Goal: Task Accomplishment & Management: Manage account settings

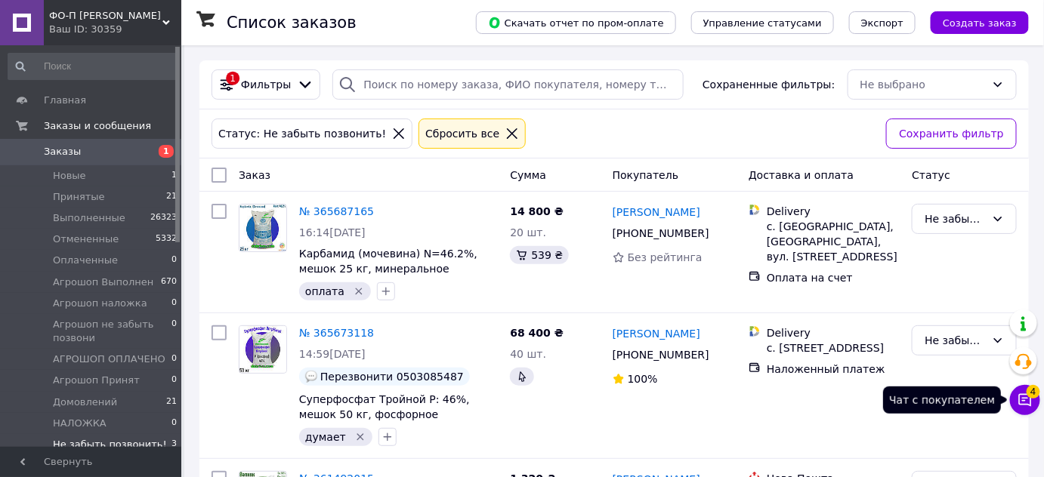
click at [1023, 402] on icon at bounding box center [1025, 400] width 15 height 15
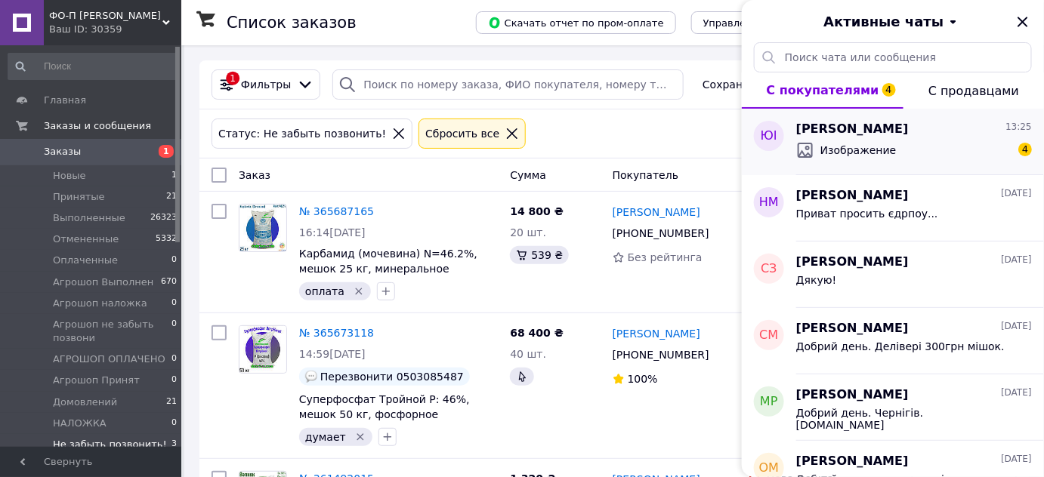
click at [972, 162] on div "Юлія Іщенко 13:25 Изображение 4" at bounding box center [920, 142] width 248 height 66
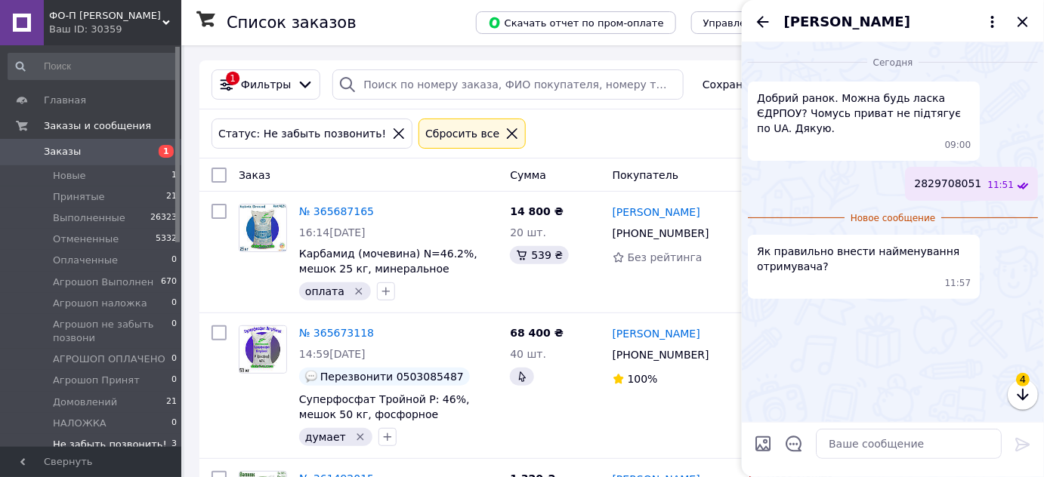
scroll to position [82, 0]
click at [760, 307] on img at bounding box center [754, 313] width 12 height 12
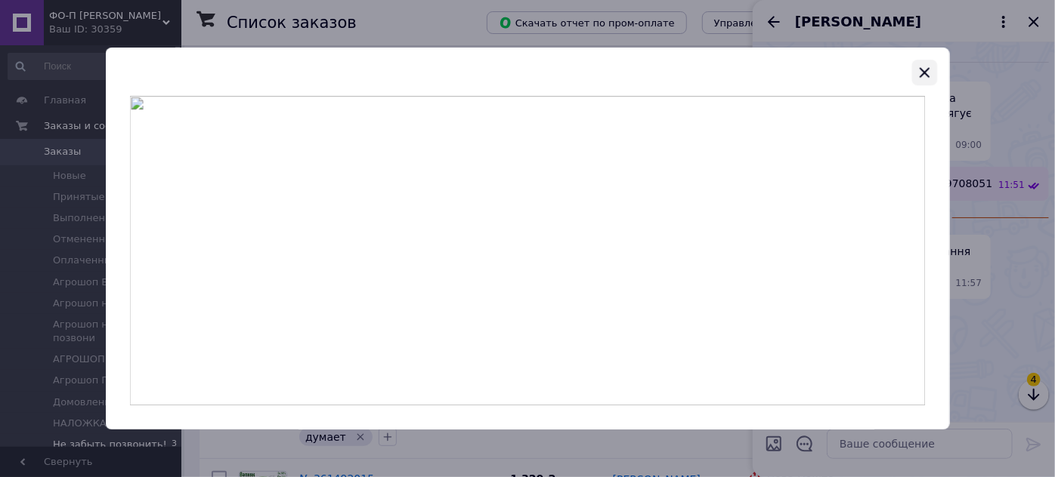
click at [925, 73] on icon "button" at bounding box center [924, 73] width 10 height 10
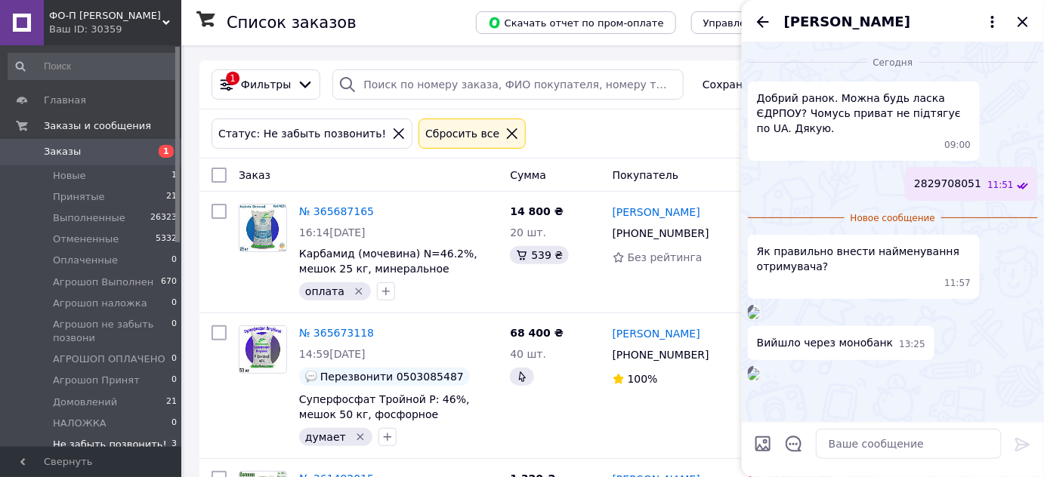
scroll to position [388, 0]
click at [760, 369] on img at bounding box center [754, 375] width 12 height 12
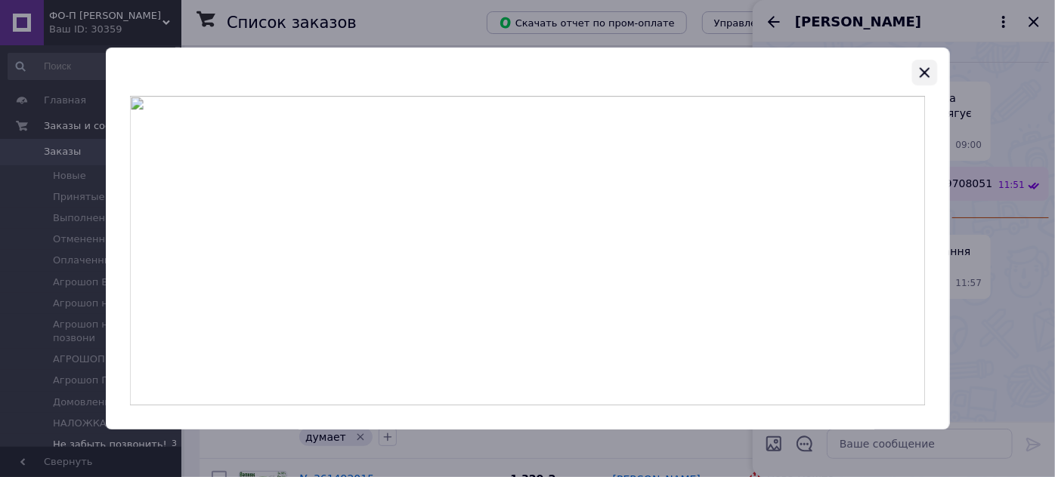
click at [924, 71] on icon "button" at bounding box center [924, 73] width 10 height 10
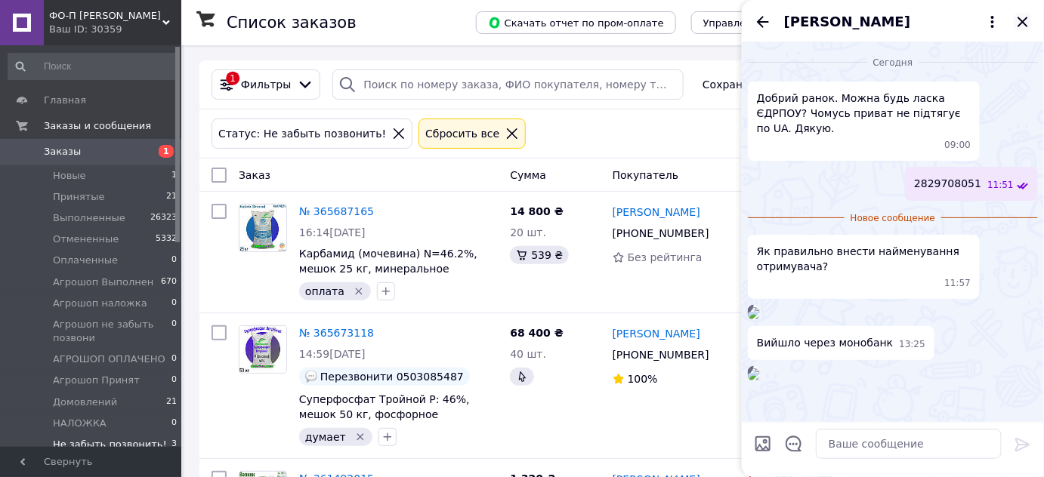
scroll to position [219, 0]
click at [1020, 20] on icon "Закрыть" at bounding box center [1023, 22] width 18 height 18
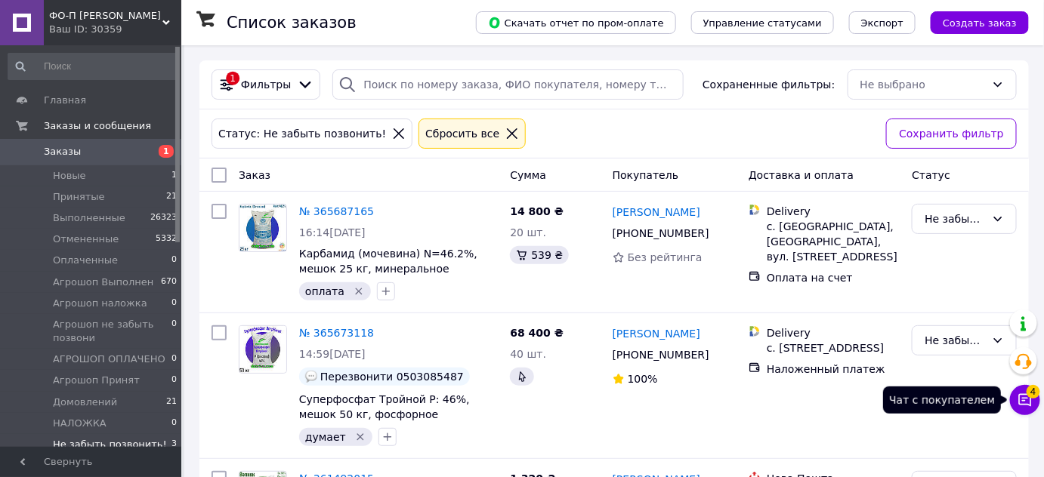
click at [1029, 397] on span "4" at bounding box center [1034, 392] width 14 height 14
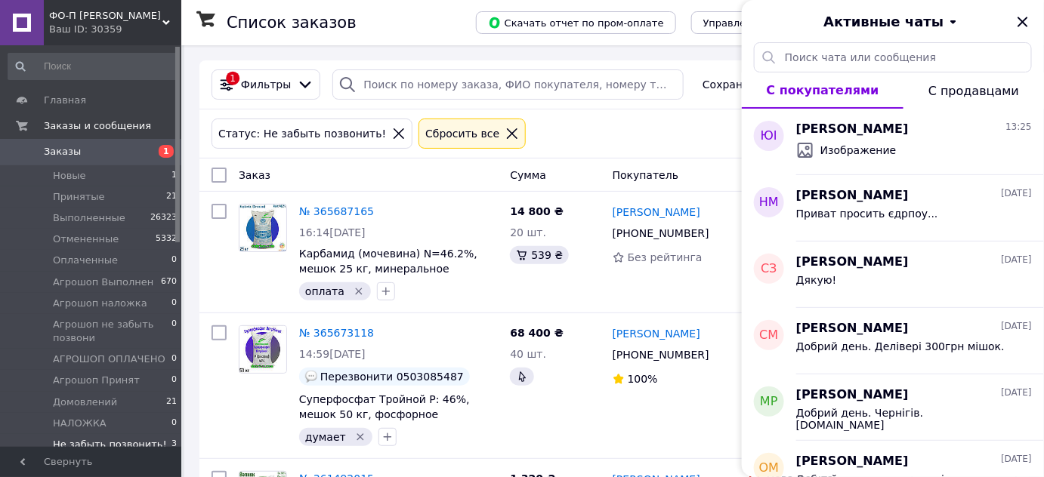
click at [108, 154] on span "Заказы" at bounding box center [92, 152] width 96 height 14
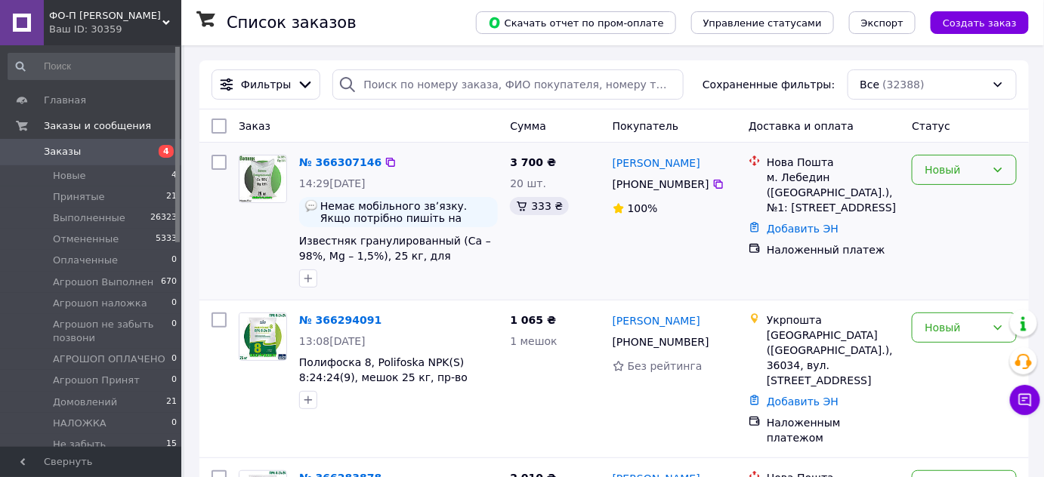
click at [954, 168] on div "Новый" at bounding box center [955, 170] width 61 height 17
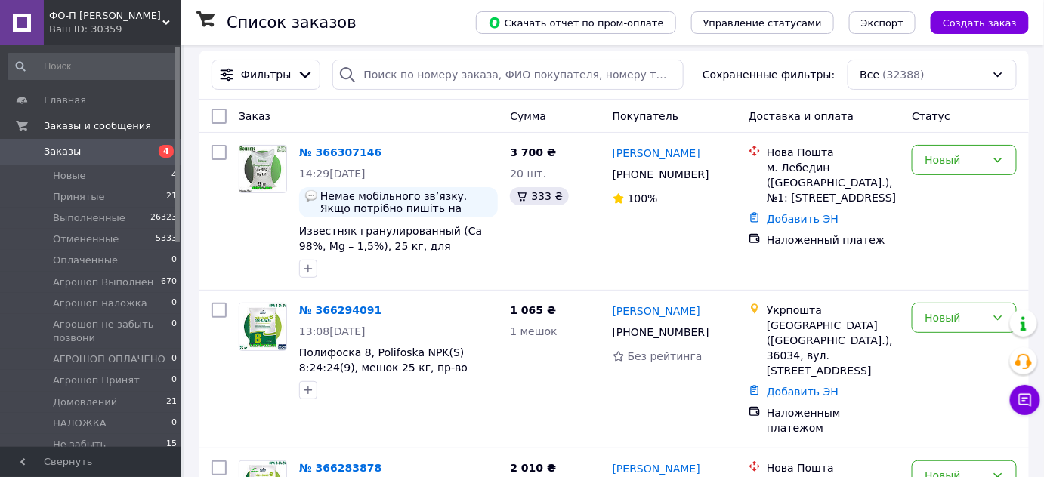
click at [972, 277] on div "Новый" at bounding box center [964, 211] width 117 height 145
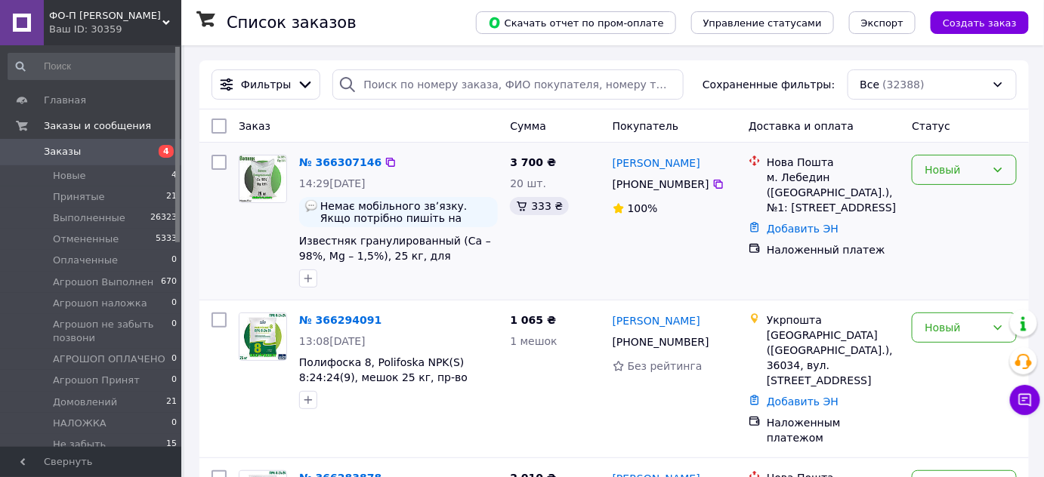
click at [961, 170] on div "Новый" at bounding box center [955, 170] width 61 height 17
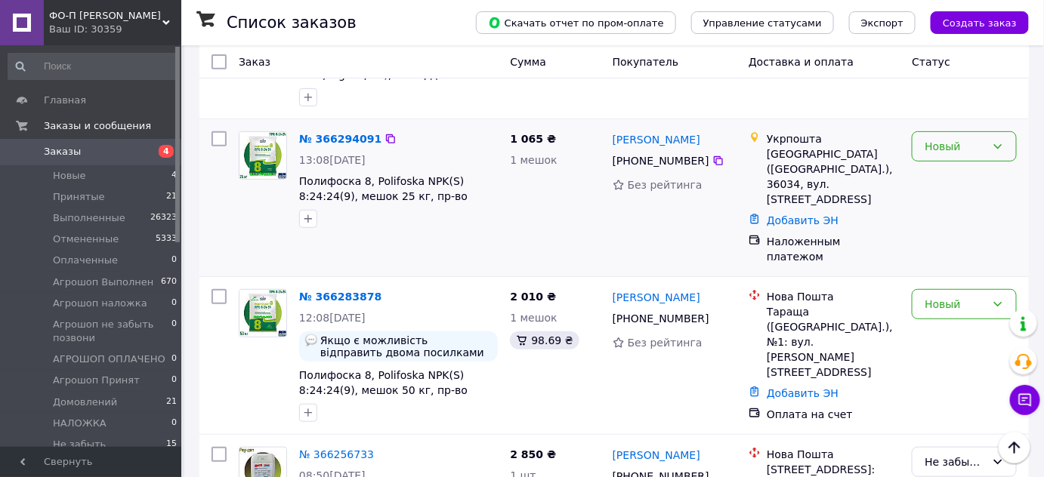
click at [987, 156] on div "Новый" at bounding box center [964, 146] width 105 height 30
drag, startPoint x: 987, startPoint y: 156, endPoint x: 969, endPoint y: 240, distance: 85.8
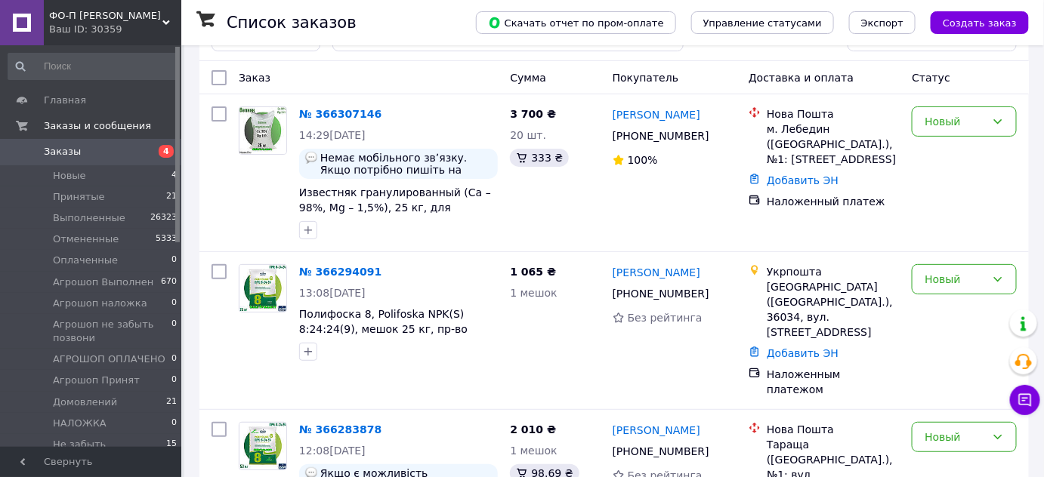
scroll to position [258, 0]
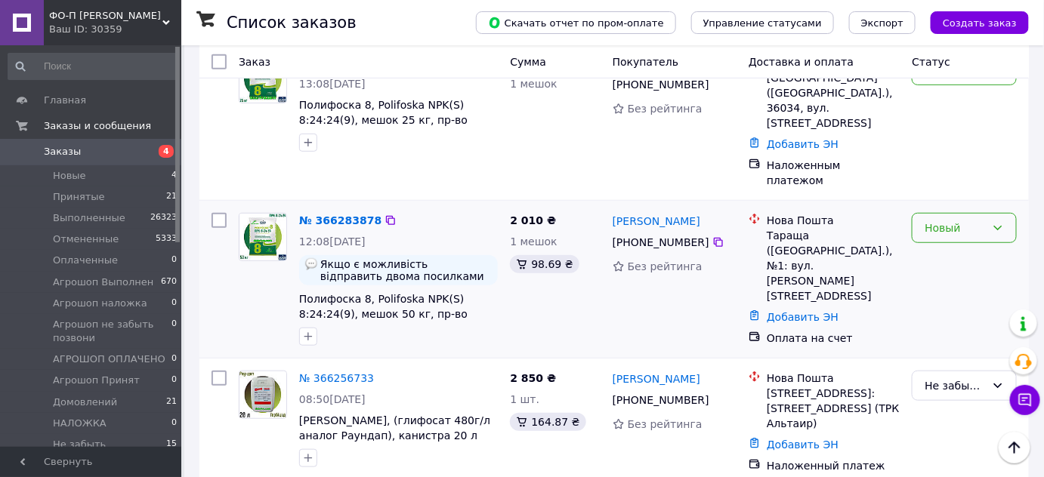
click at [968, 220] on div "Новый" at bounding box center [955, 228] width 61 height 17
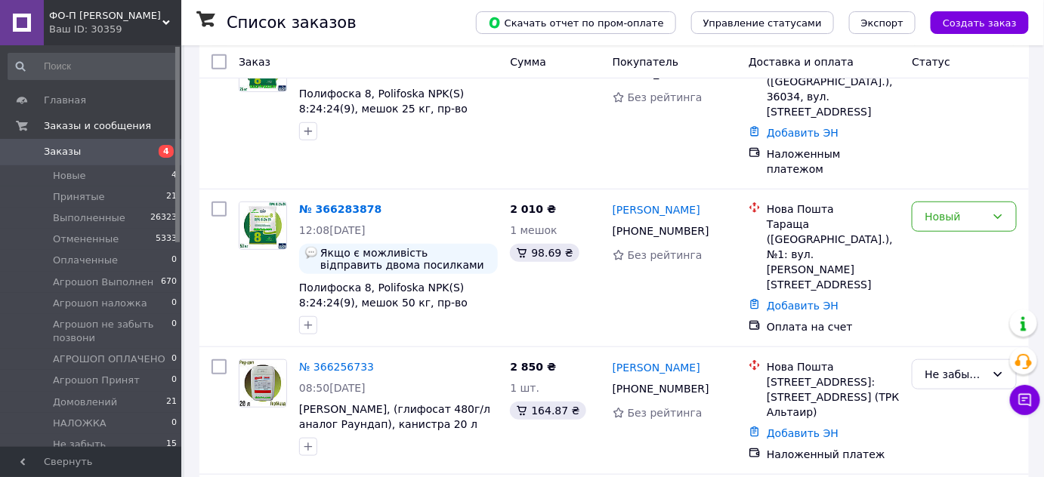
scroll to position [134, 0]
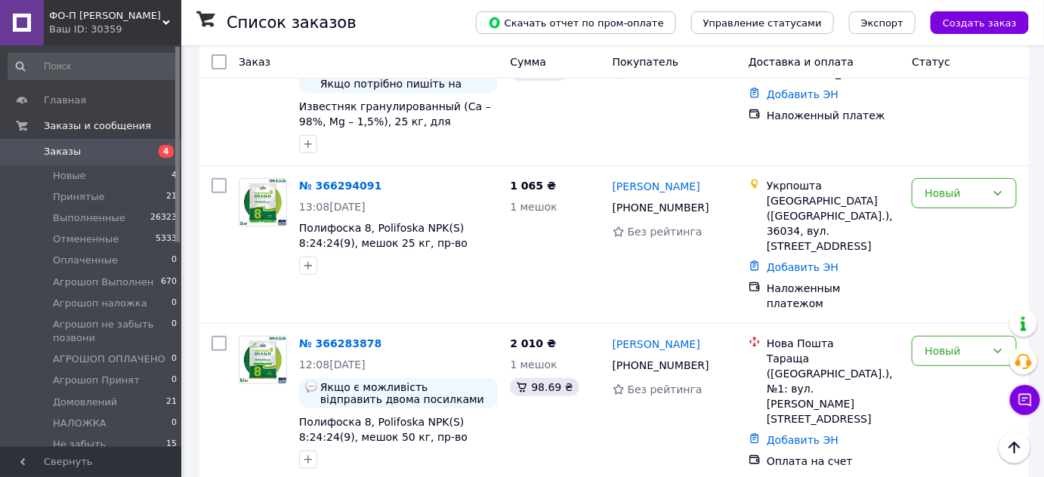
click at [959, 343] on div "Новый" at bounding box center [955, 351] width 61 height 17
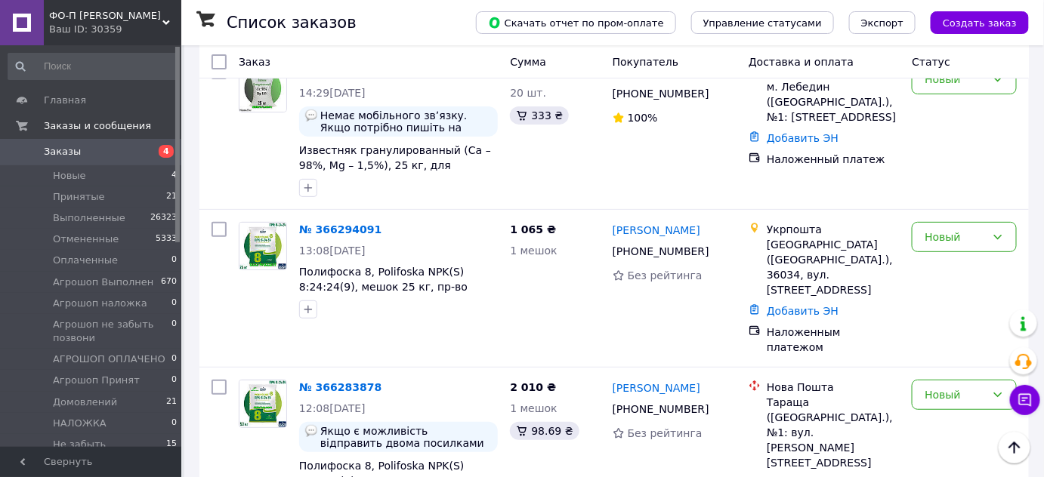
scroll to position [91, 0]
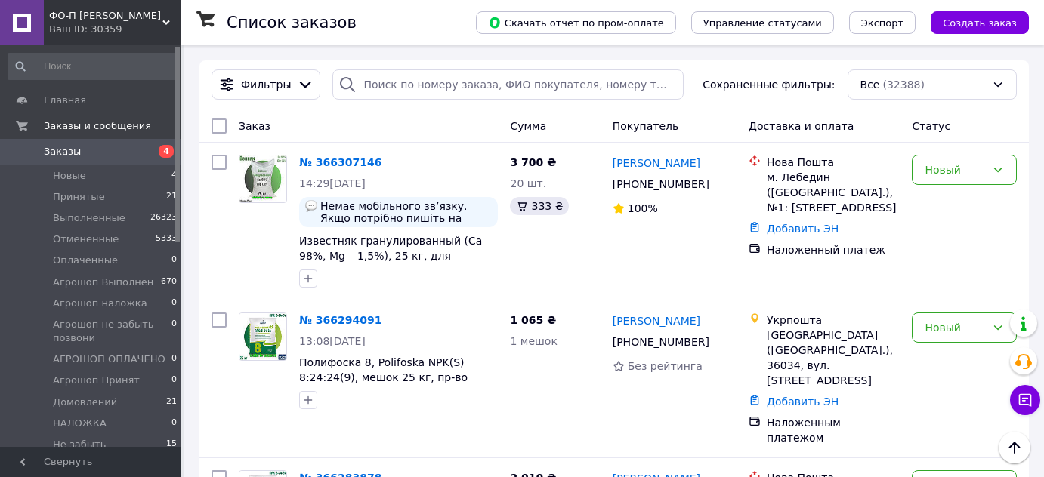
scroll to position [91, 0]
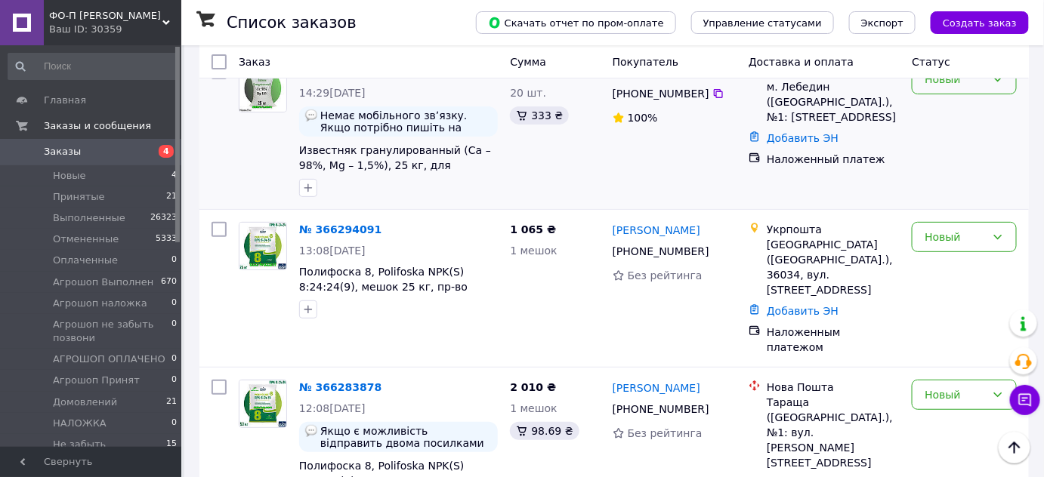
click at [959, 82] on div "Новый" at bounding box center [955, 79] width 61 height 17
click at [948, 215] on li "Не забыть позвонить!" at bounding box center [964, 206] width 103 height 42
click at [952, 237] on div "Новый" at bounding box center [955, 237] width 61 height 17
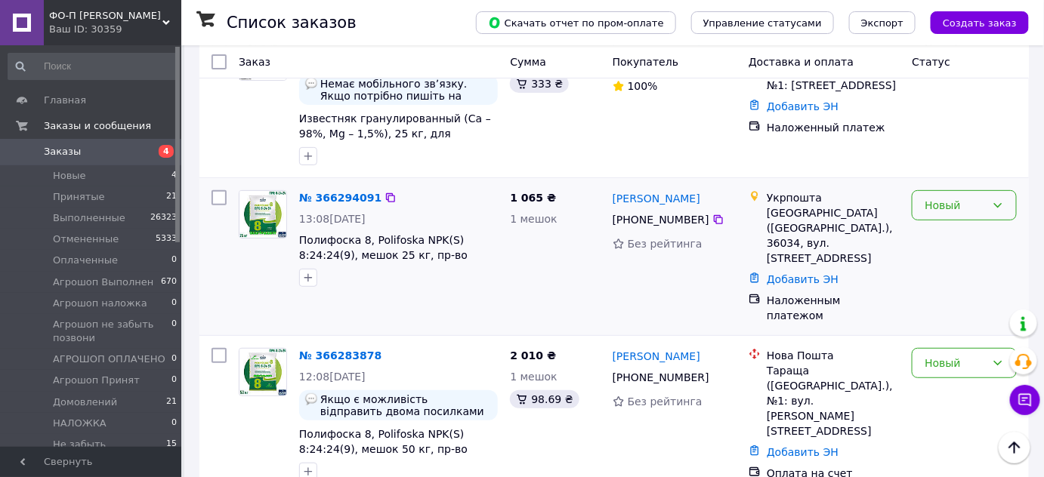
scroll to position [125, 0]
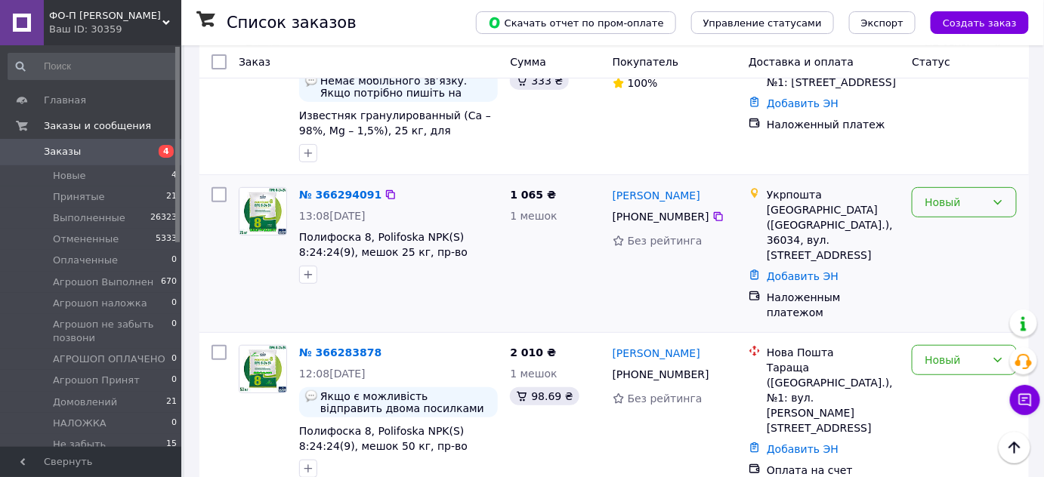
click at [953, 211] on div "Новый" at bounding box center [964, 202] width 105 height 30
click at [950, 330] on li "Не забыть позвонить!" at bounding box center [964, 329] width 103 height 42
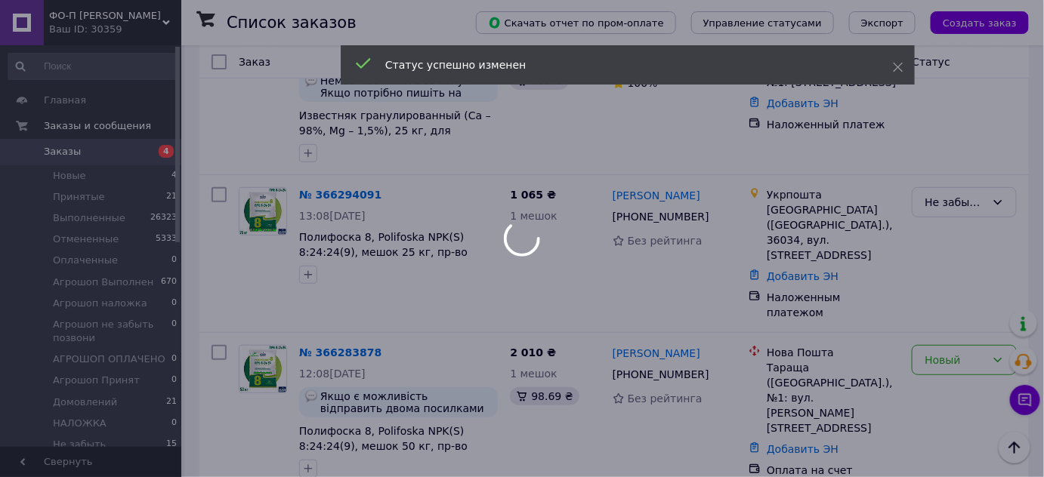
click at [950, 330] on div at bounding box center [522, 238] width 1044 height 477
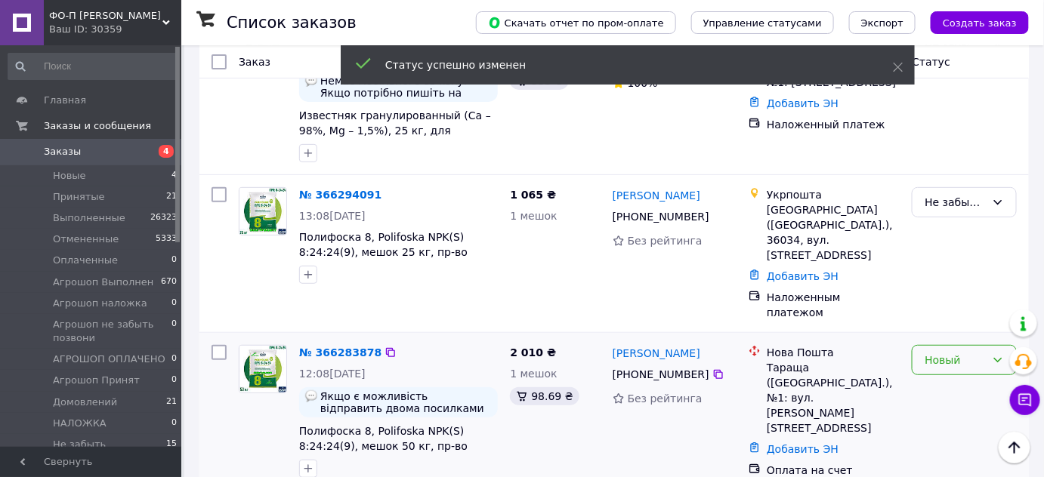
click at [950, 352] on div "Новый" at bounding box center [955, 360] width 61 height 17
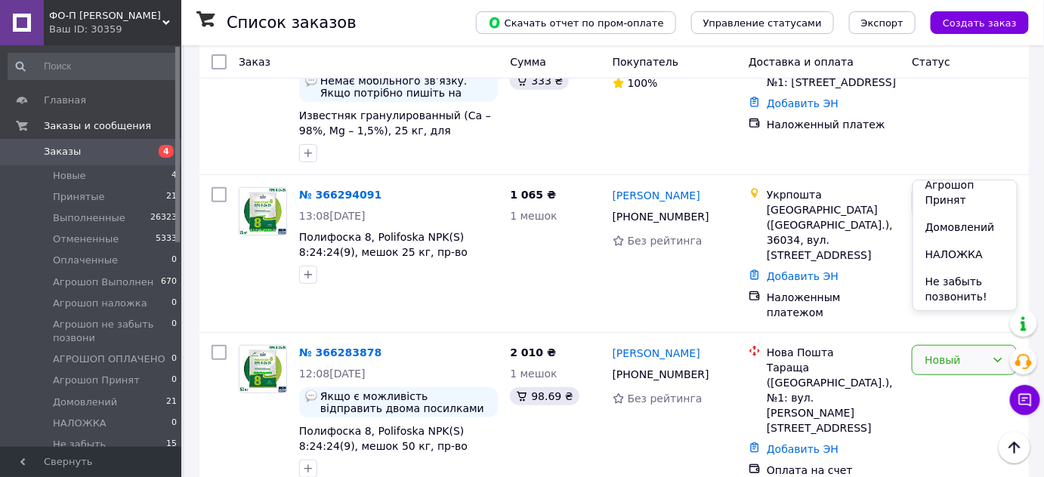
click at [954, 286] on li "Не забыть позвонить!" at bounding box center [964, 289] width 103 height 42
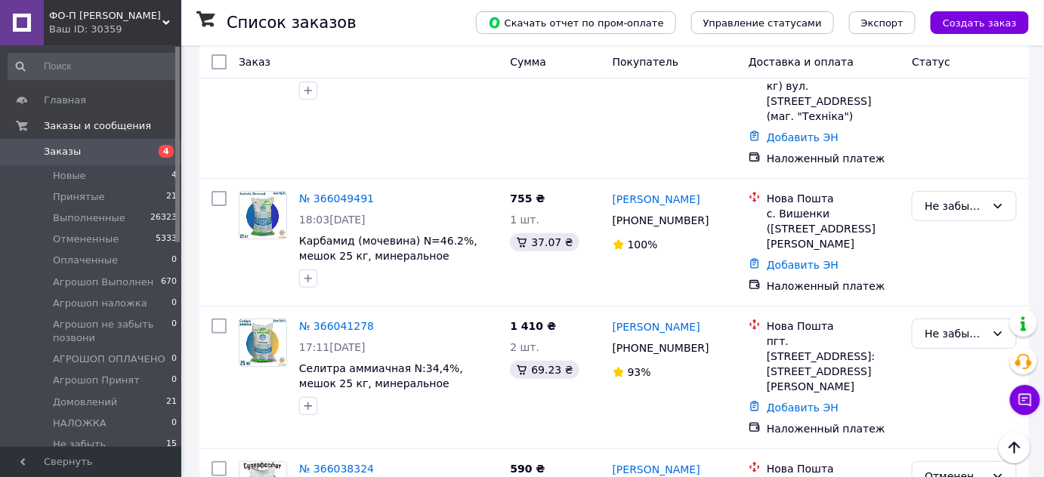
scroll to position [1944, 0]
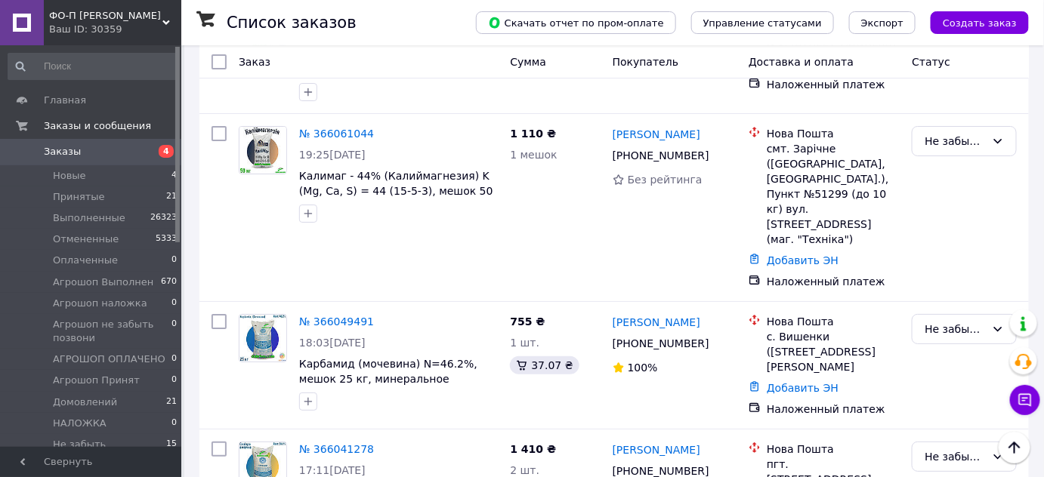
scroll to position [1816, 0]
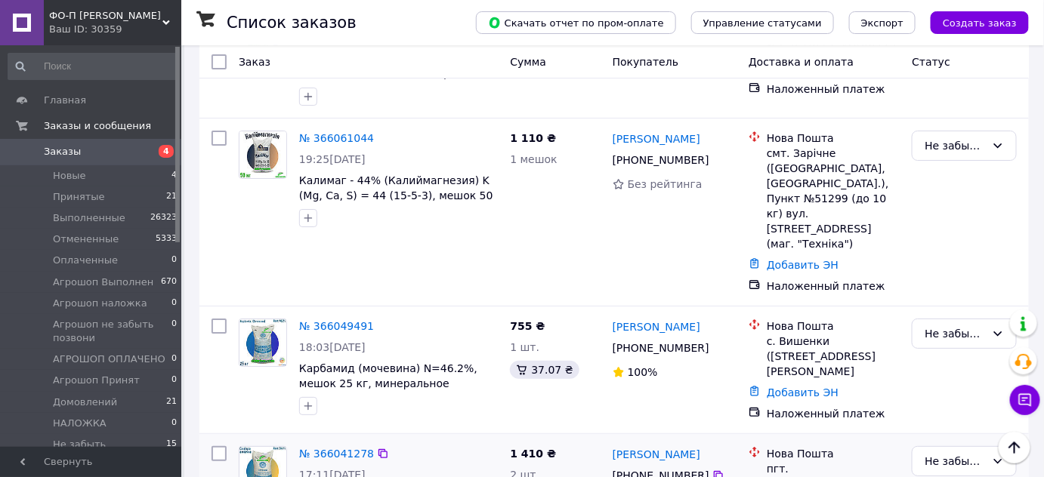
type input "дом"
checkbox input "true"
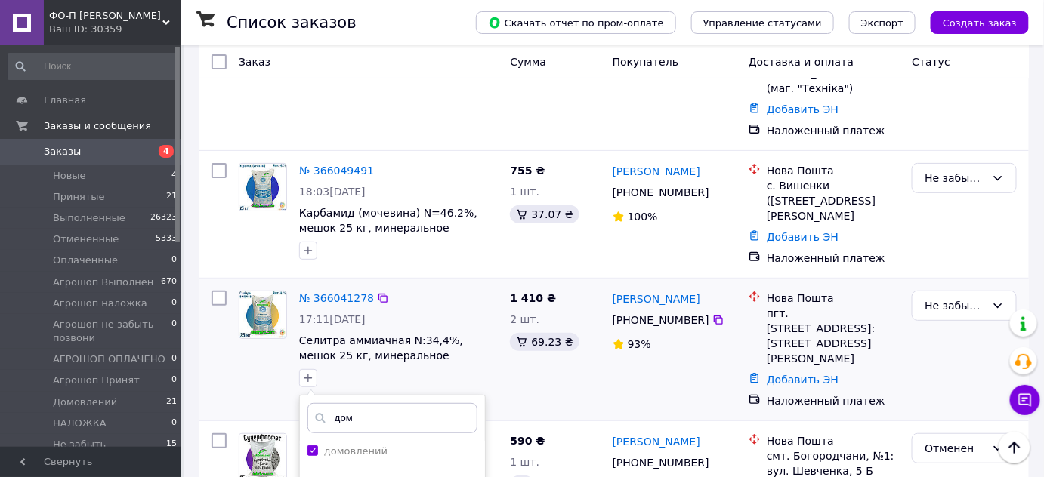
scroll to position [1971, 0]
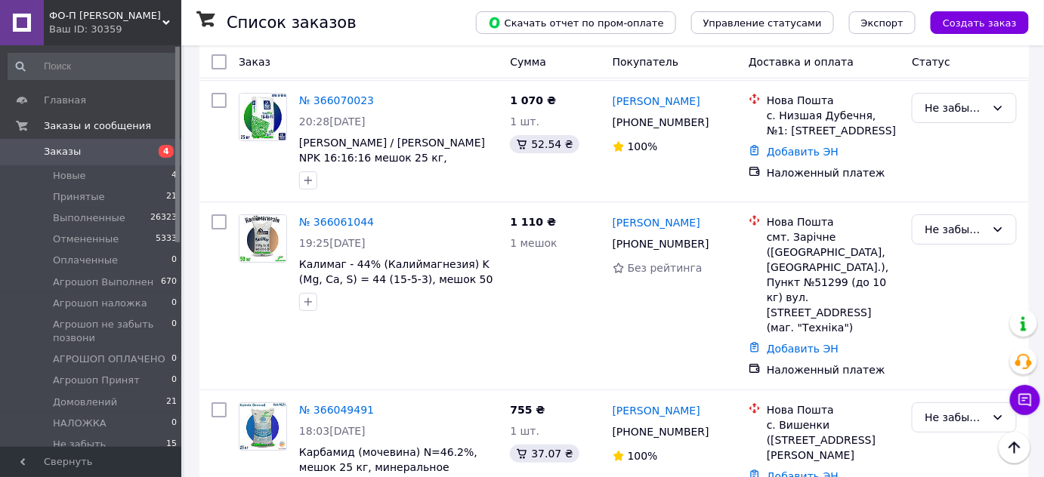
scroll to position [1742, 0]
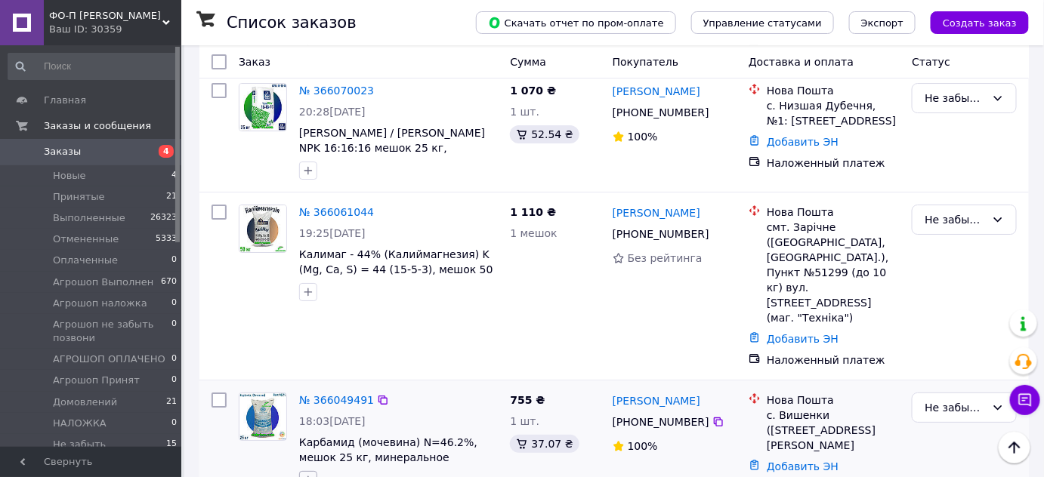
click at [306, 474] on icon "button" at bounding box center [308, 480] width 12 height 12
type input "дом"
checkbox input "true"
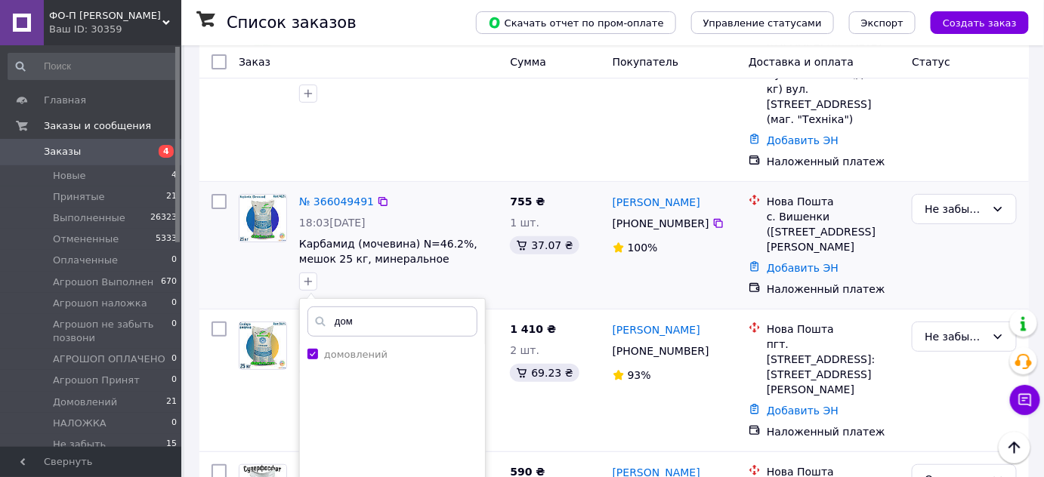
scroll to position [1942, 0]
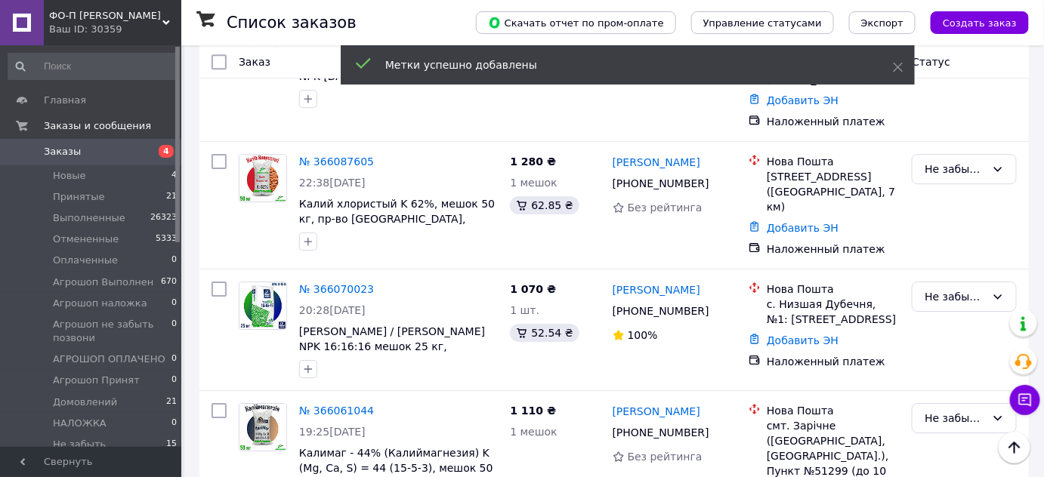
scroll to position [1543, 0]
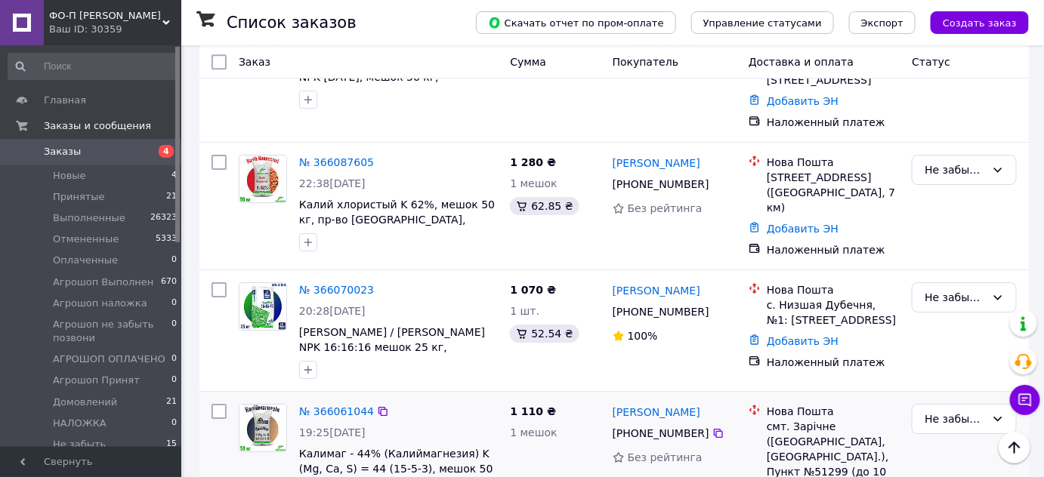
type input "нед"
checkbox input "true"
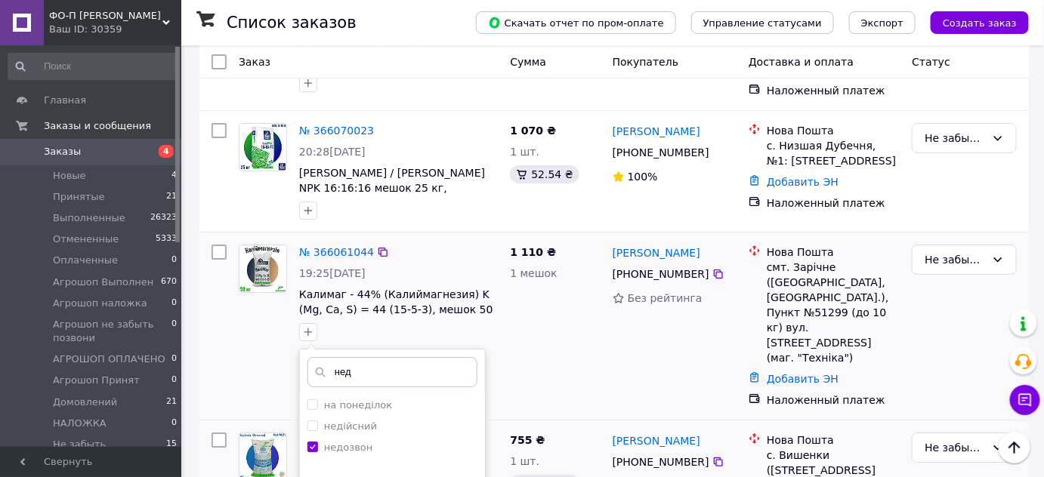
scroll to position [1708, 0]
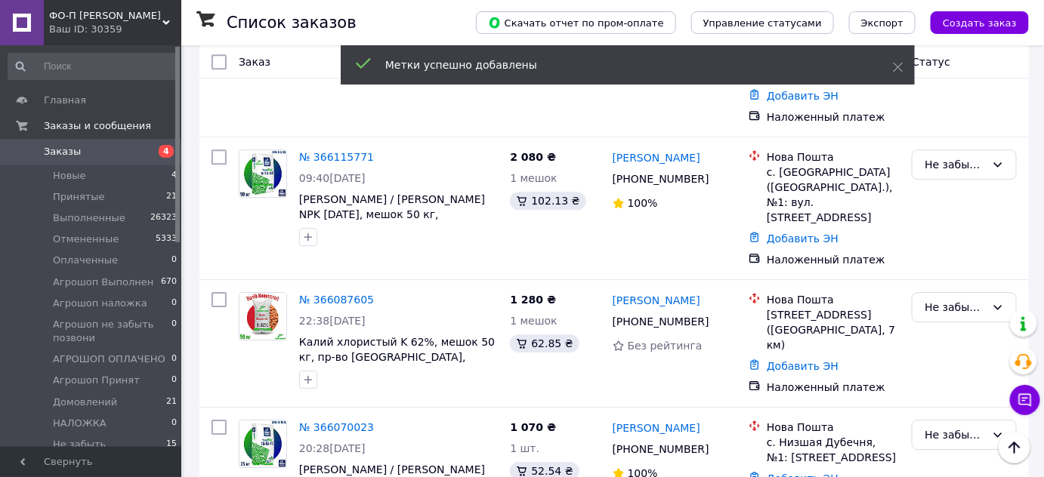
scroll to position [1392, 0]
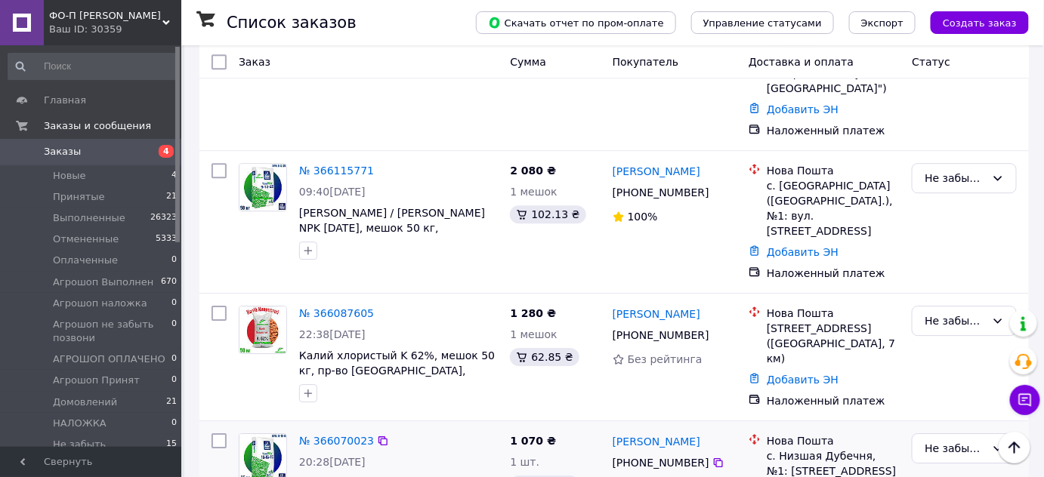
type input "дом"
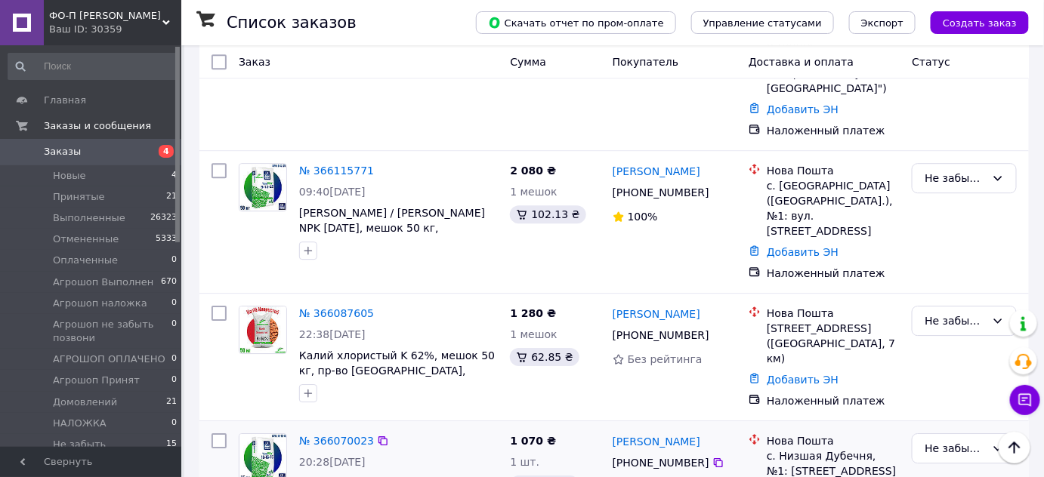
checkbox input "true"
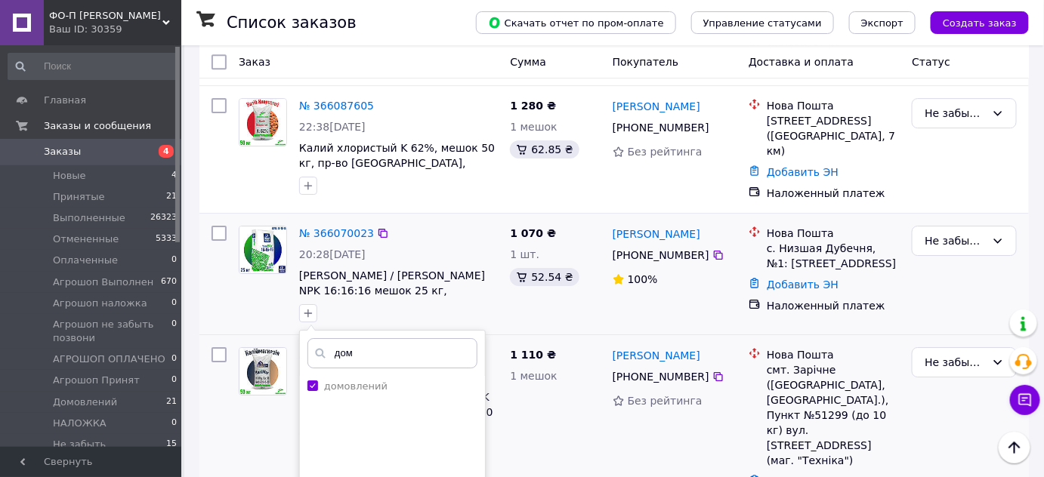
scroll to position [1600, 0]
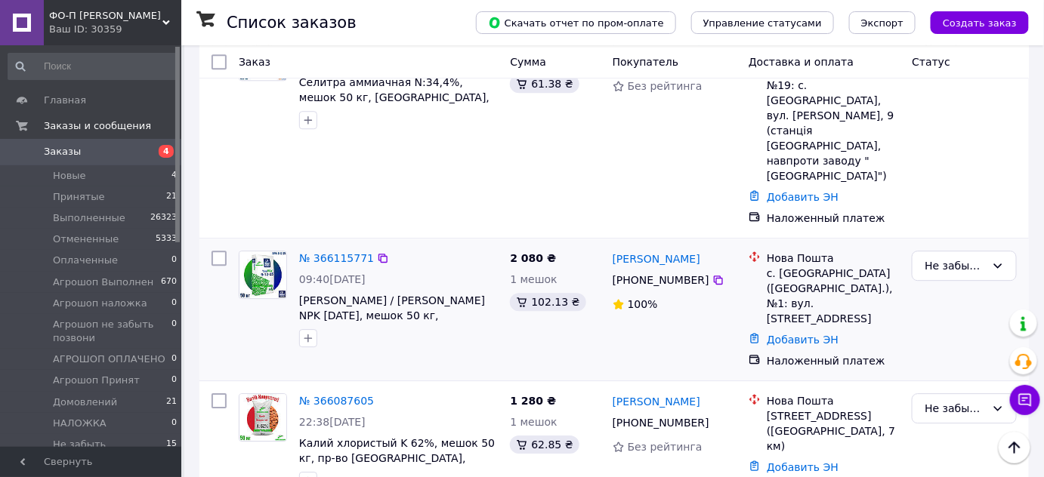
scroll to position [1305, 0]
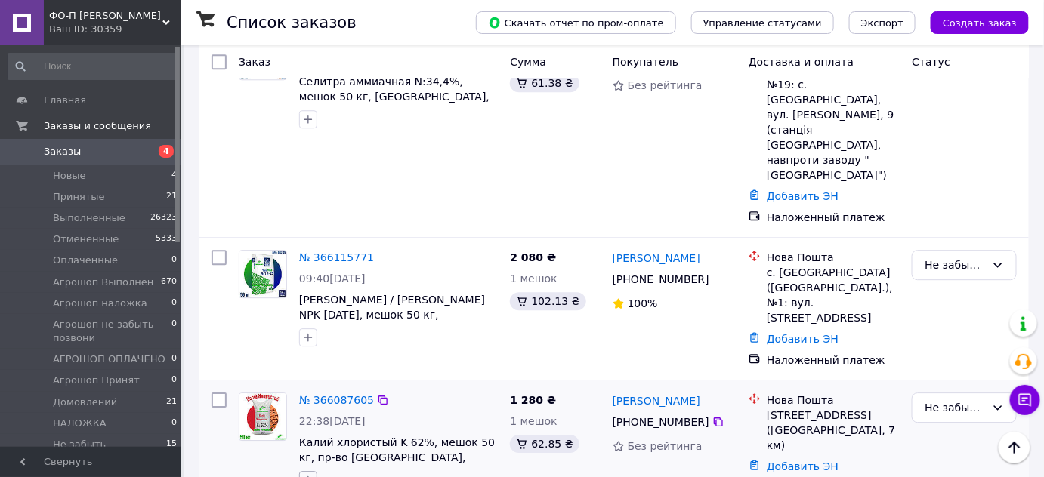
click at [308, 477] on icon "button" at bounding box center [308, 481] width 8 height 8
type input "нед"
checkbox input "true"
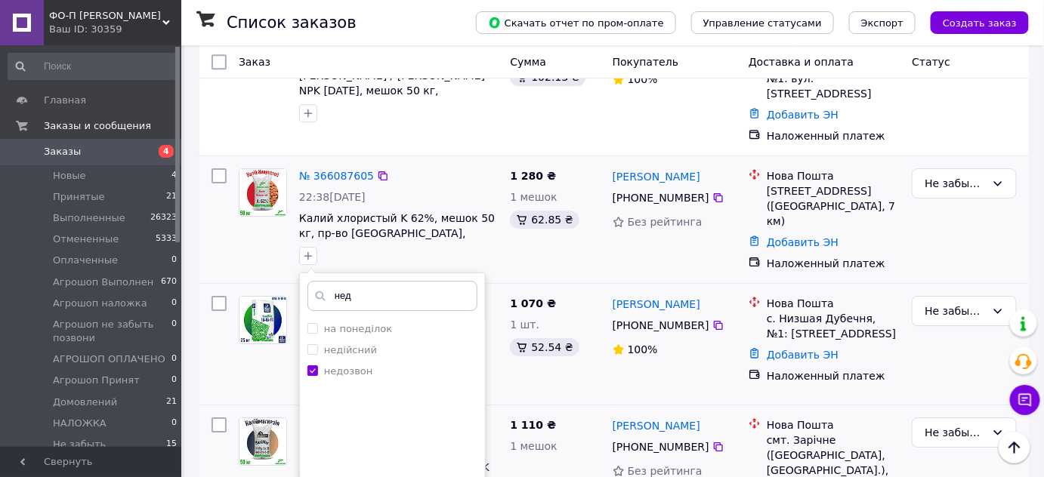
scroll to position [1530, 0]
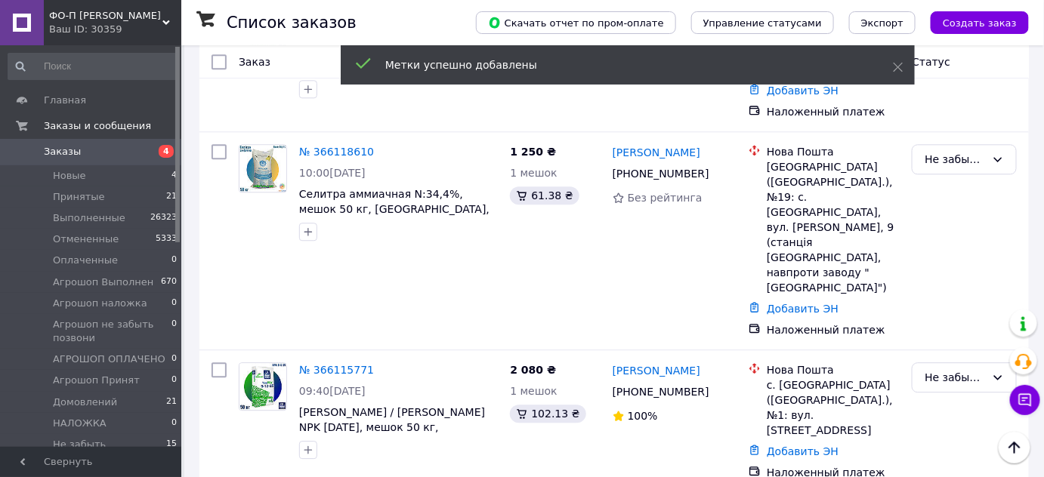
scroll to position [1174, 0]
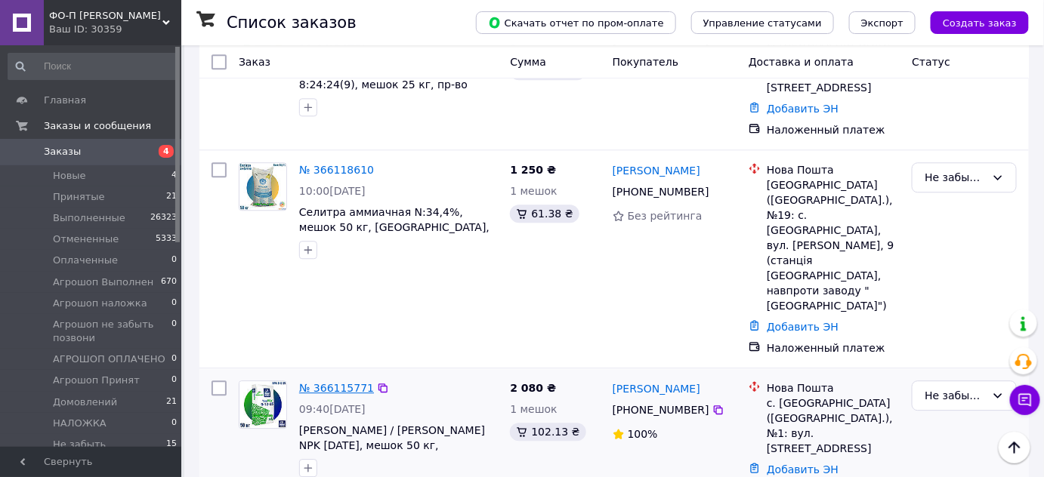
click at [341, 382] on link "№ 366115771" at bounding box center [336, 388] width 75 height 12
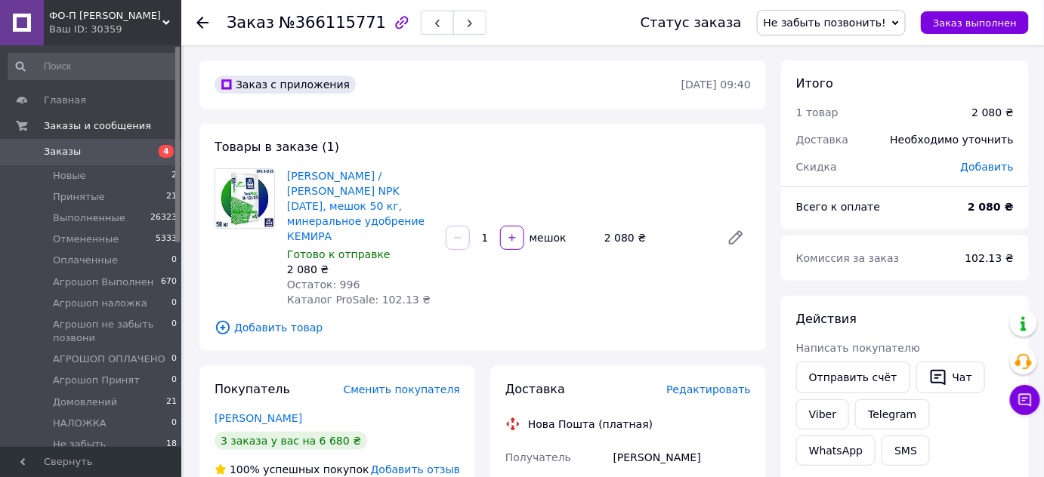
click at [723, 384] on span "Редактировать" at bounding box center [708, 390] width 85 height 12
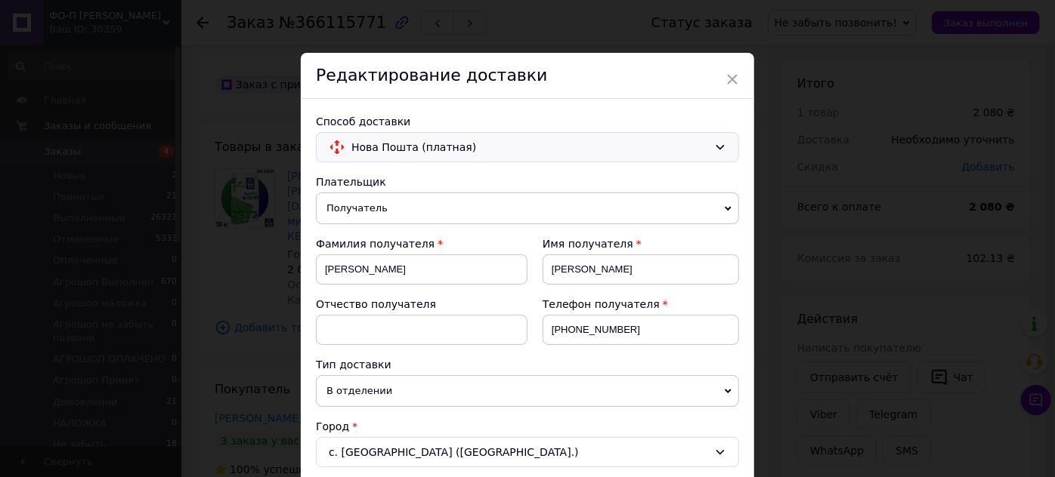
click at [714, 144] on icon at bounding box center [720, 147] width 12 height 12
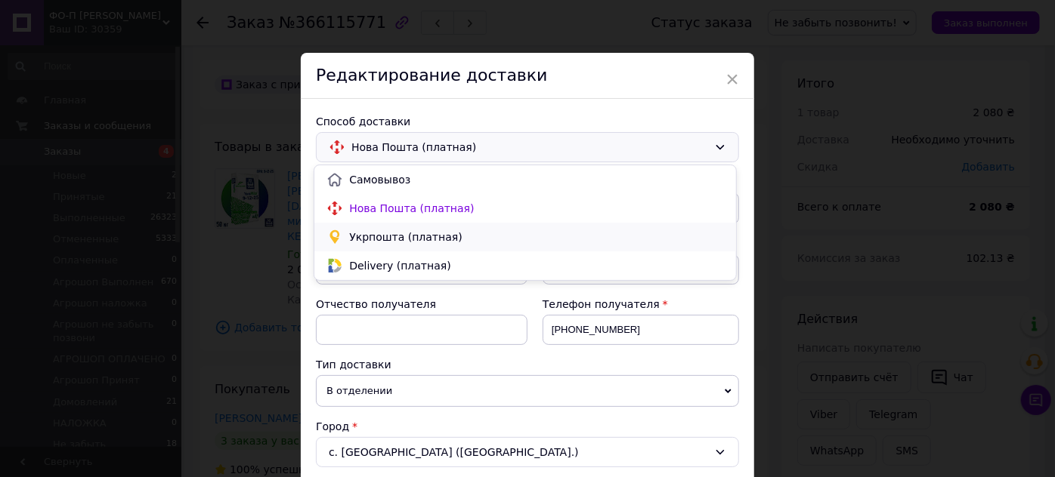
click at [539, 231] on span "Укрпошта (платная)" at bounding box center [536, 237] width 375 height 15
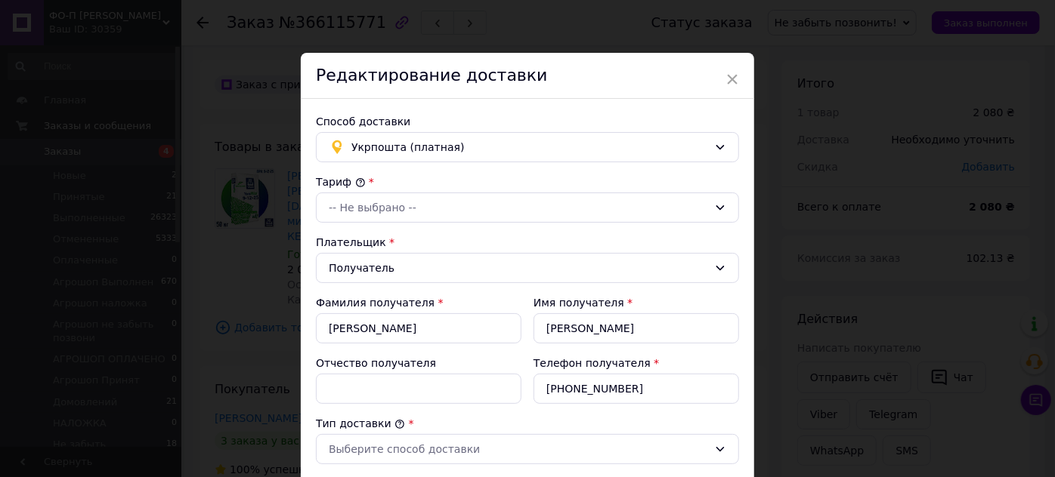
type input "2080"
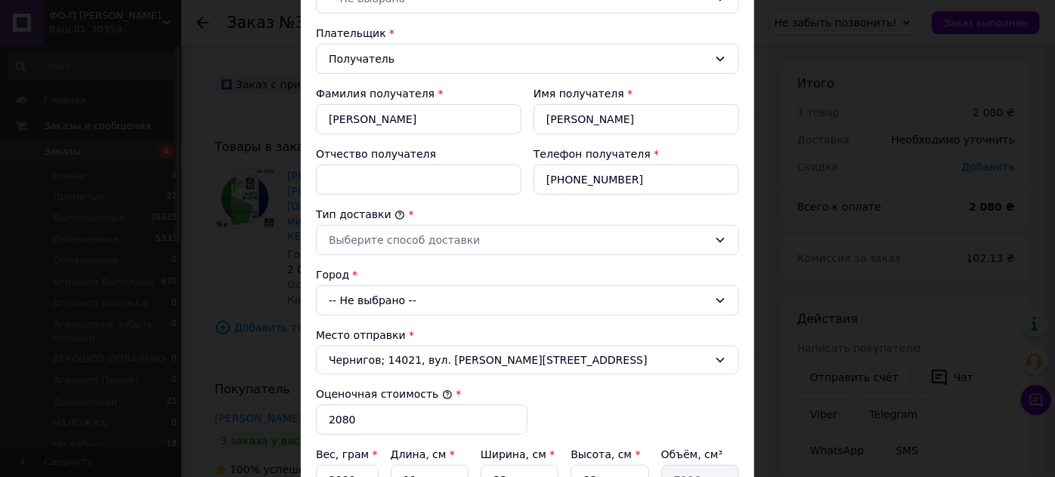
scroll to position [210, 0]
click at [446, 291] on div "-- Не выбрано --" at bounding box center [527, 300] width 423 height 30
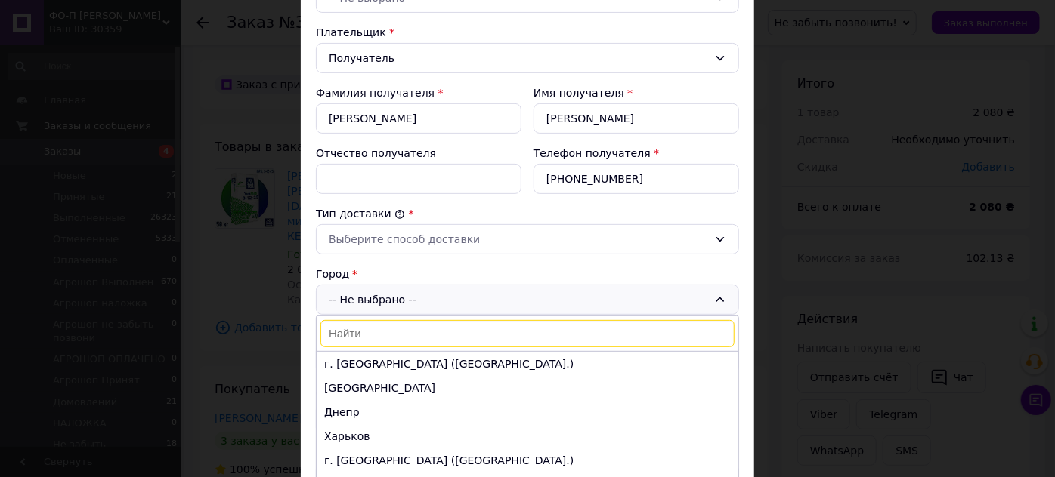
type input "л"
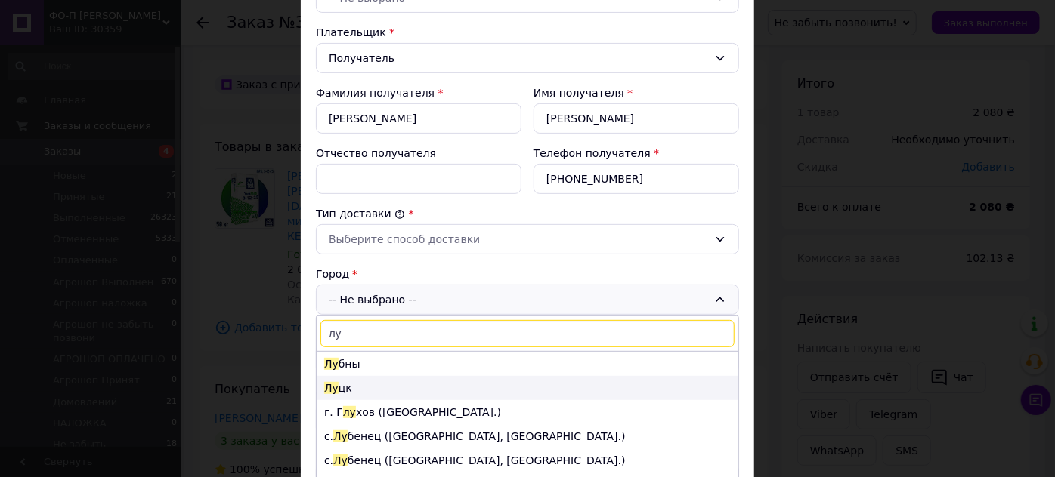
type input "лу"
click at [336, 383] on li "Лу цк" at bounding box center [528, 388] width 422 height 24
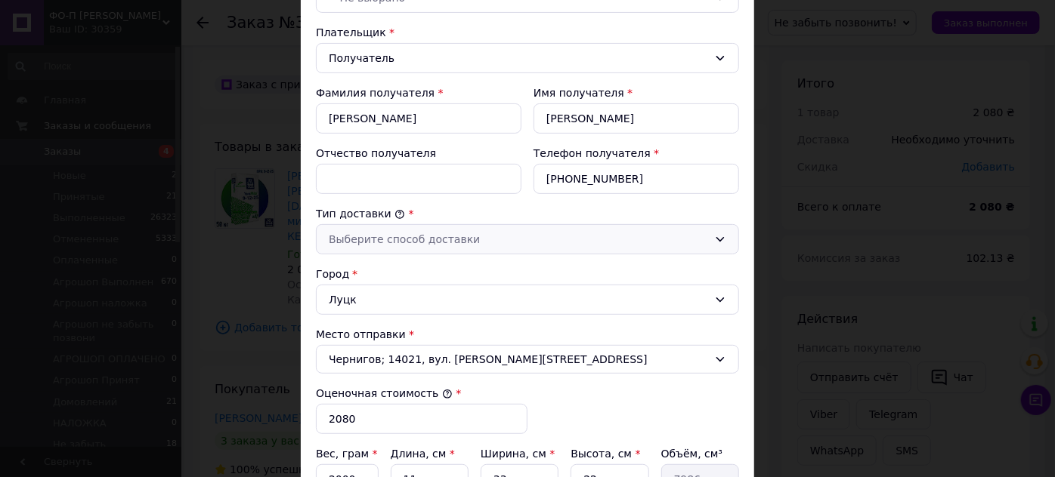
click at [433, 233] on div "Выберите способ доставки" at bounding box center [518, 239] width 379 height 17
click at [423, 276] on li "Склад - склад" at bounding box center [525, 268] width 422 height 27
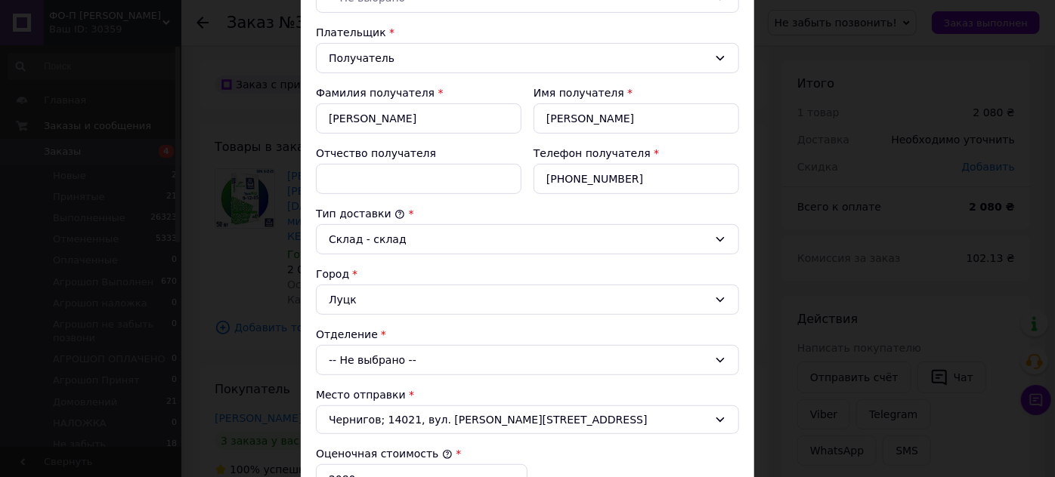
click at [423, 352] on div "-- Не выбрано --" at bounding box center [527, 360] width 423 height 30
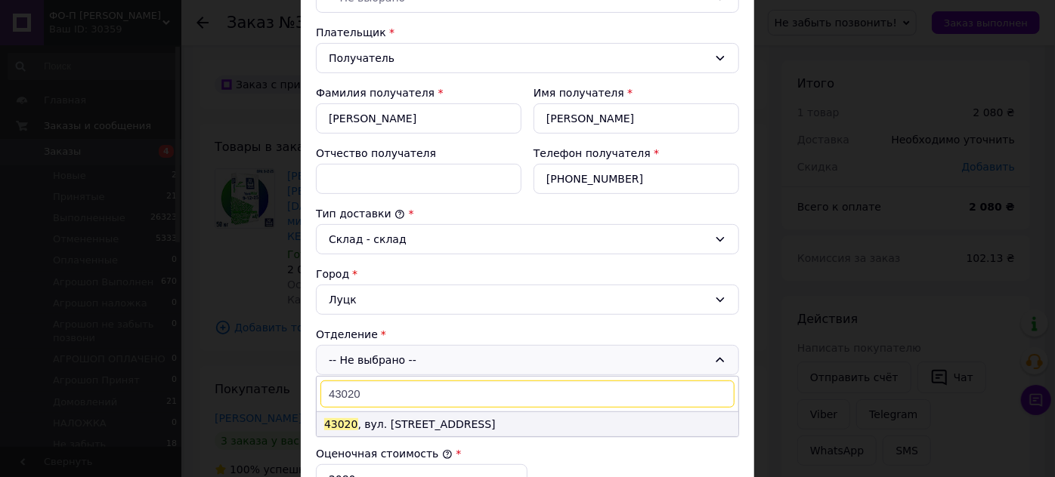
type input "43020"
click at [400, 417] on li "43020 , вул. Рівненська, 109" at bounding box center [528, 424] width 422 height 24
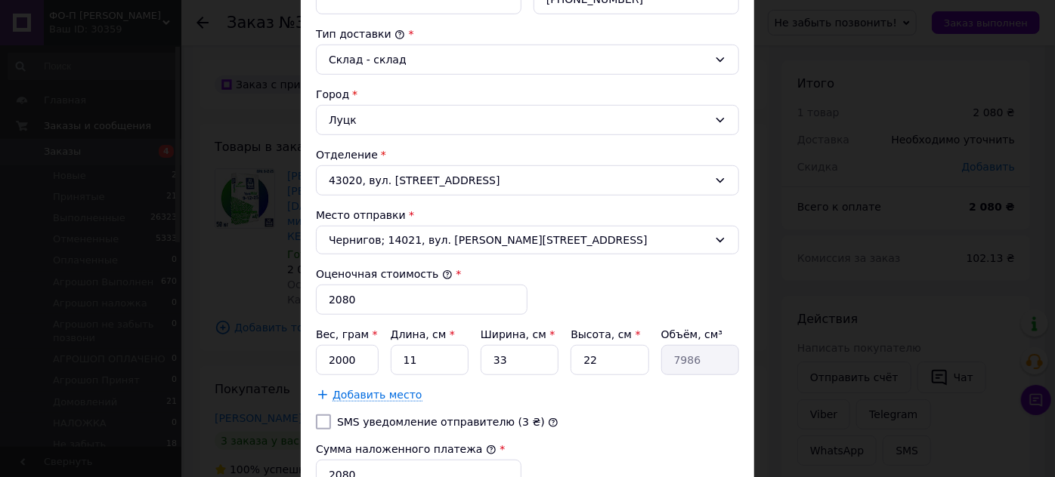
scroll to position [602, 0]
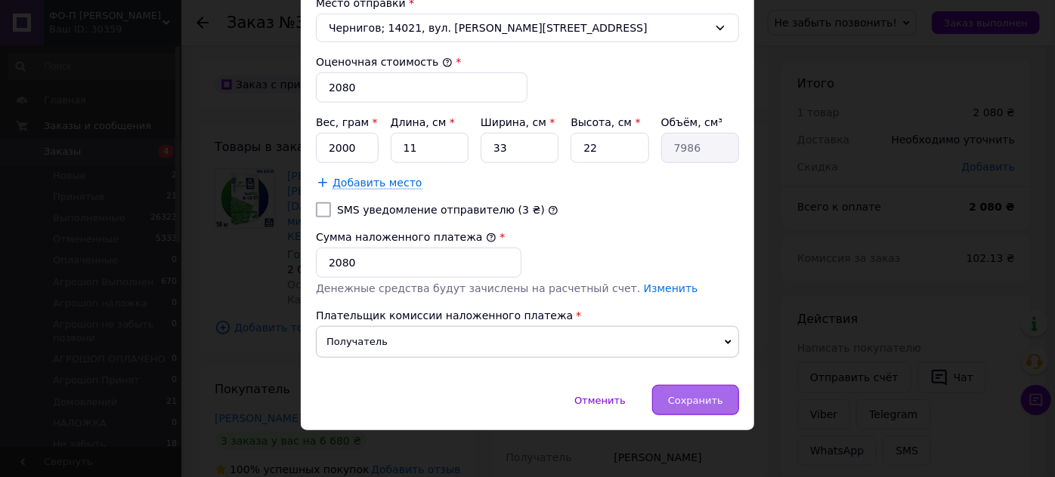
click at [700, 395] on span "Сохранить" at bounding box center [695, 400] width 55 height 11
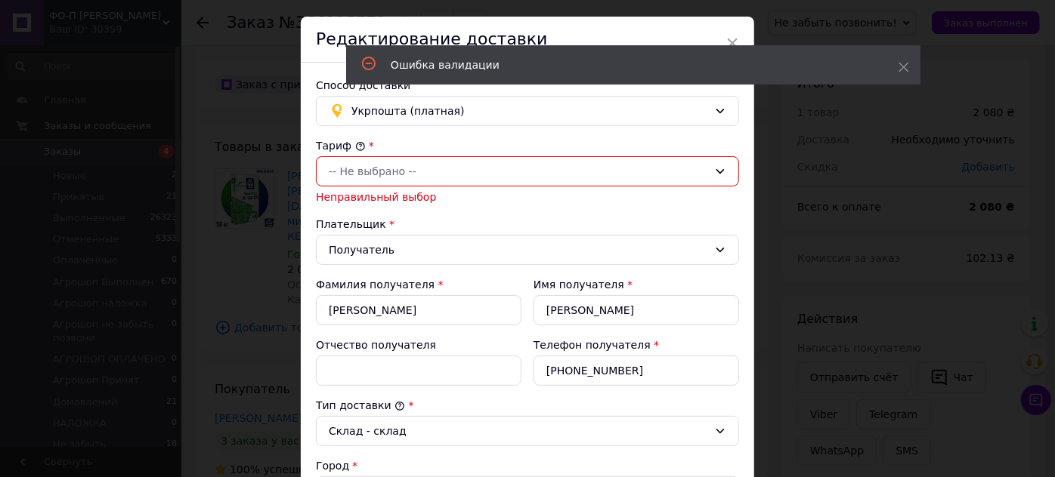
scroll to position [36, 0]
click at [511, 168] on div "-- Не выбрано --" at bounding box center [518, 172] width 379 height 17
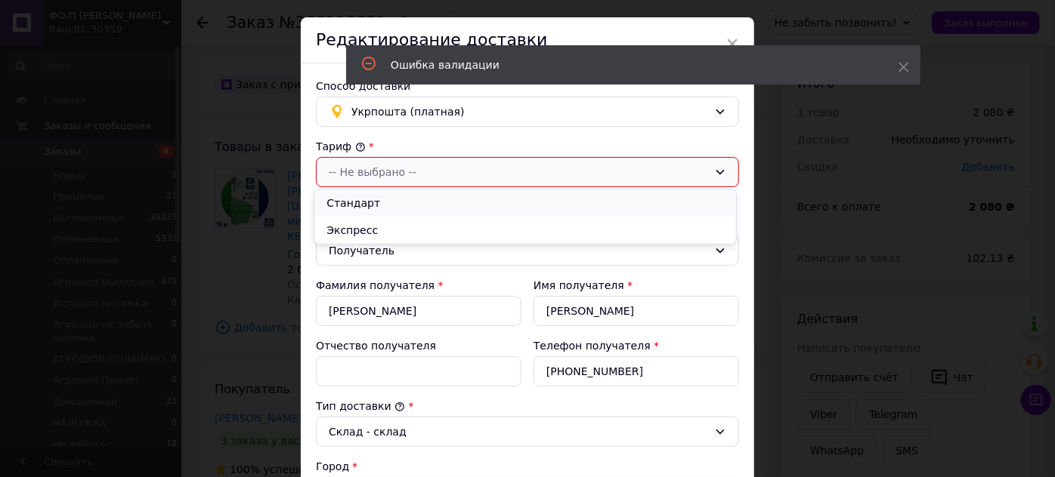
click at [496, 197] on li "Стандарт" at bounding box center [525, 203] width 422 height 27
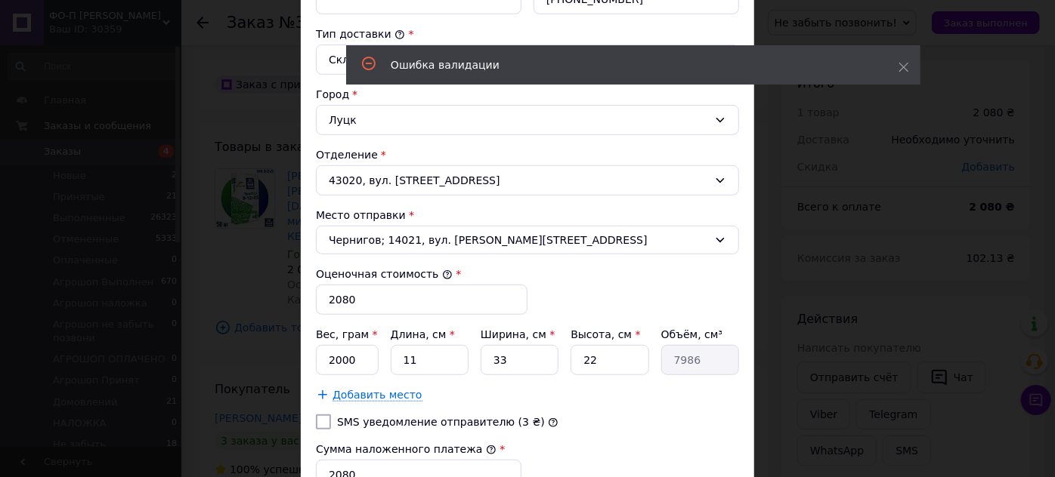
scroll to position [395, 0]
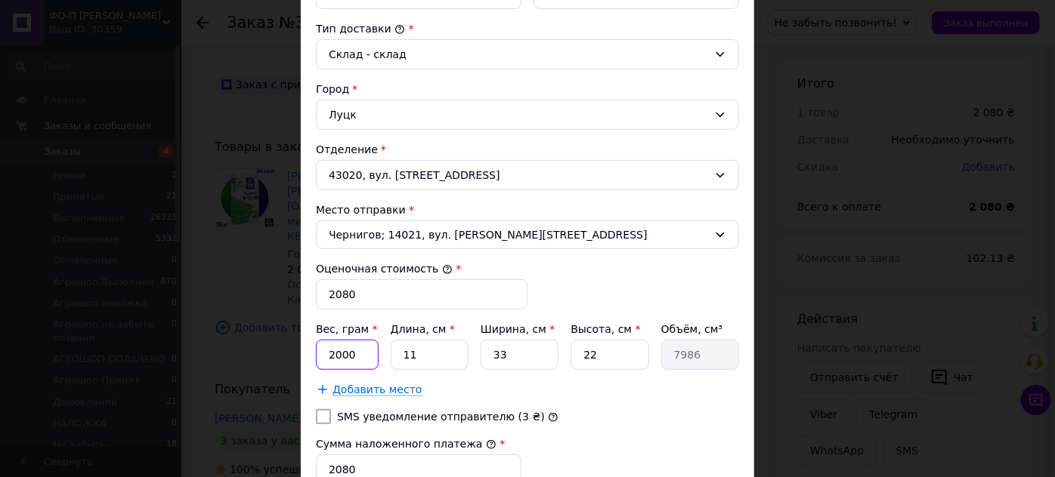
click at [359, 352] on input "2000" at bounding box center [347, 355] width 63 height 30
type input "25000"
type input "6"
type input "4356"
type input "65"
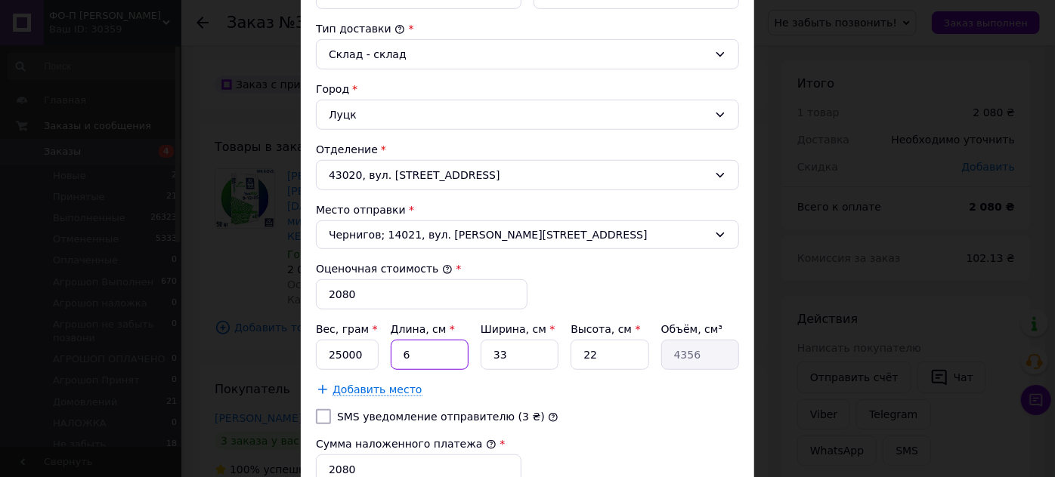
type input "47190"
type input "65"
type input "4"
type input "5720"
type input "45"
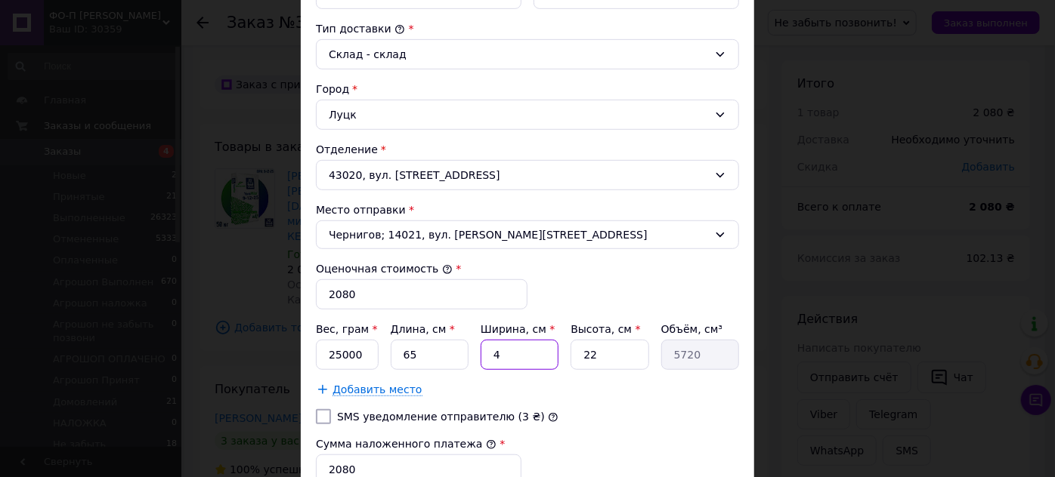
type input "64350"
type input "45"
type input "1"
type input "2925"
type input "15"
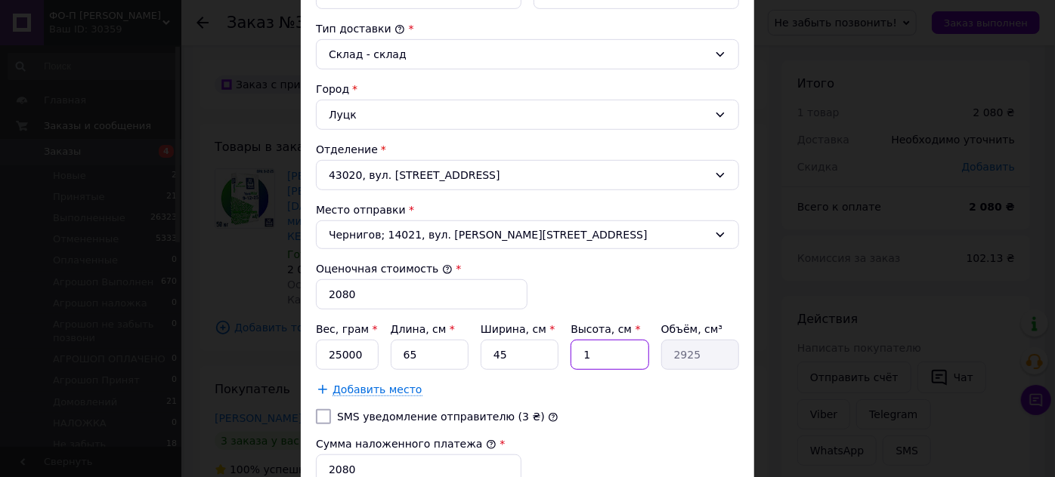
type input "43875"
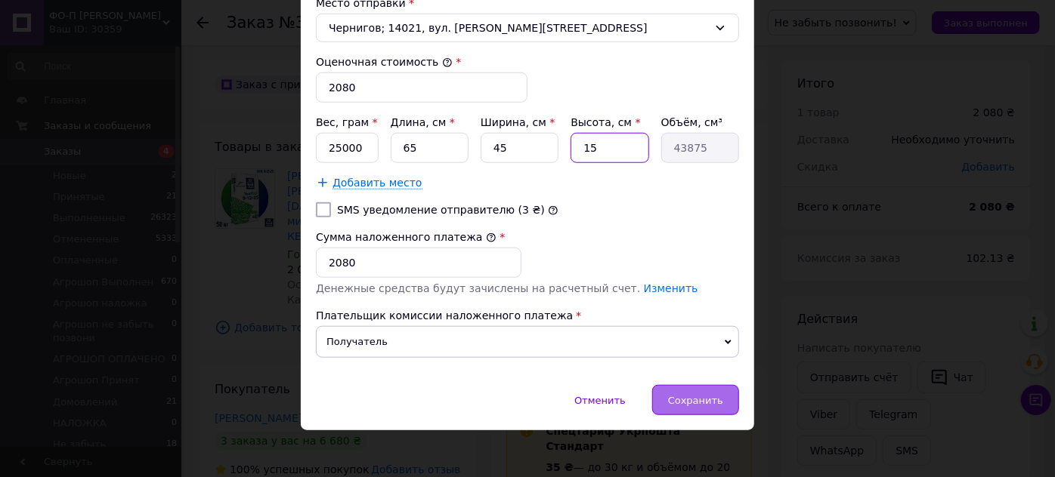
type input "15"
click at [713, 395] on span "Сохранить" at bounding box center [695, 400] width 55 height 11
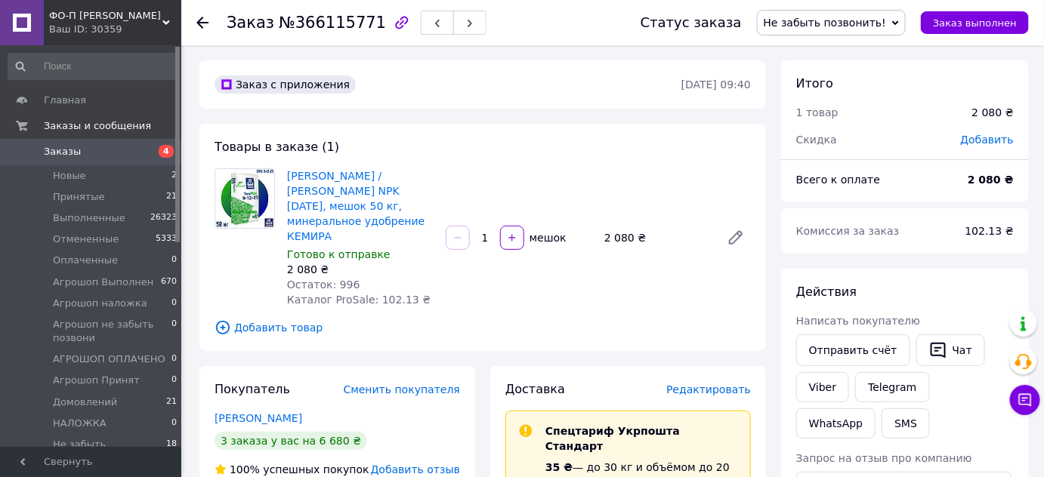
click at [271, 320] on span "Добавить товар" at bounding box center [483, 328] width 536 height 17
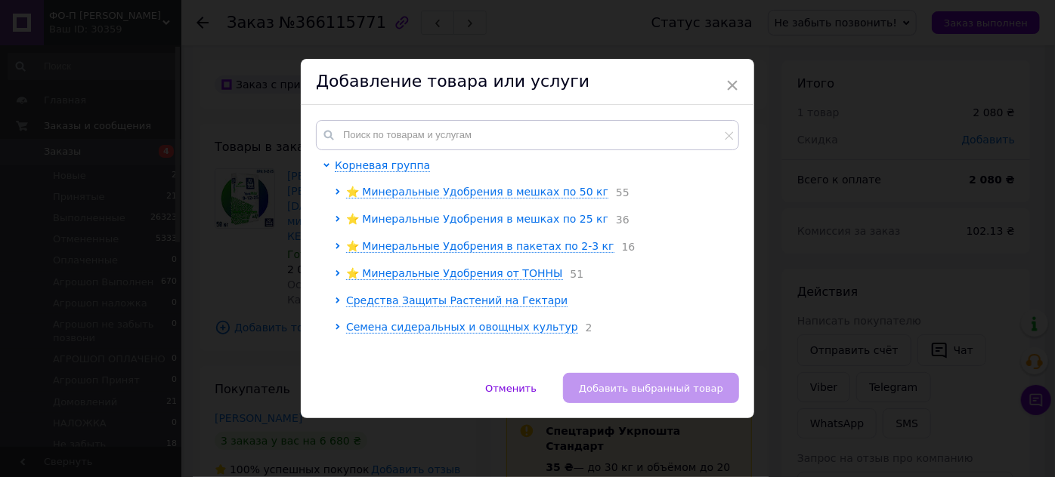
click at [515, 220] on span "⭐ Минеральные Удобрения в мешках по 25 кг" at bounding box center [477, 219] width 262 height 12
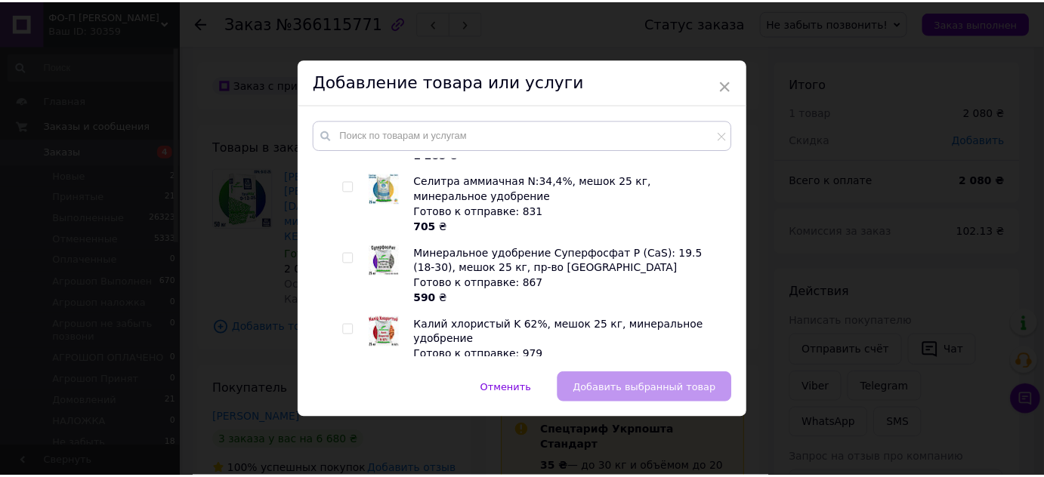
scroll to position [1475, 0]
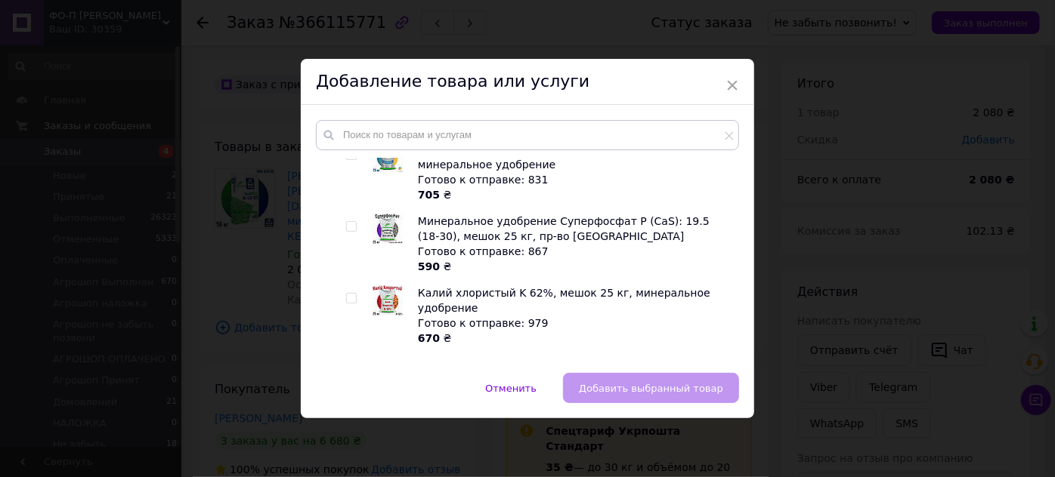
click at [348, 366] on input "checkbox" at bounding box center [351, 371] width 10 height 10
checkbox input "true"
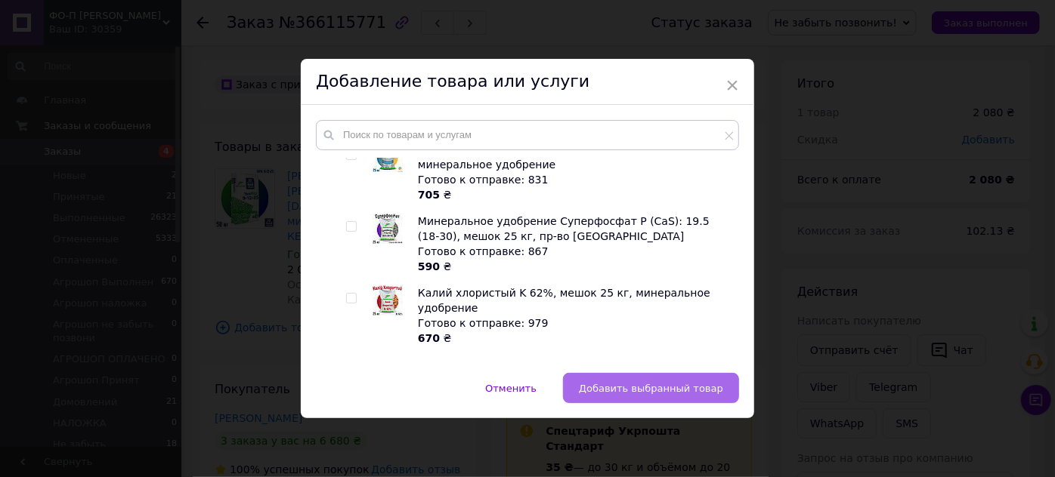
click at [632, 386] on span "Добавить выбранный товар" at bounding box center [651, 388] width 144 height 11
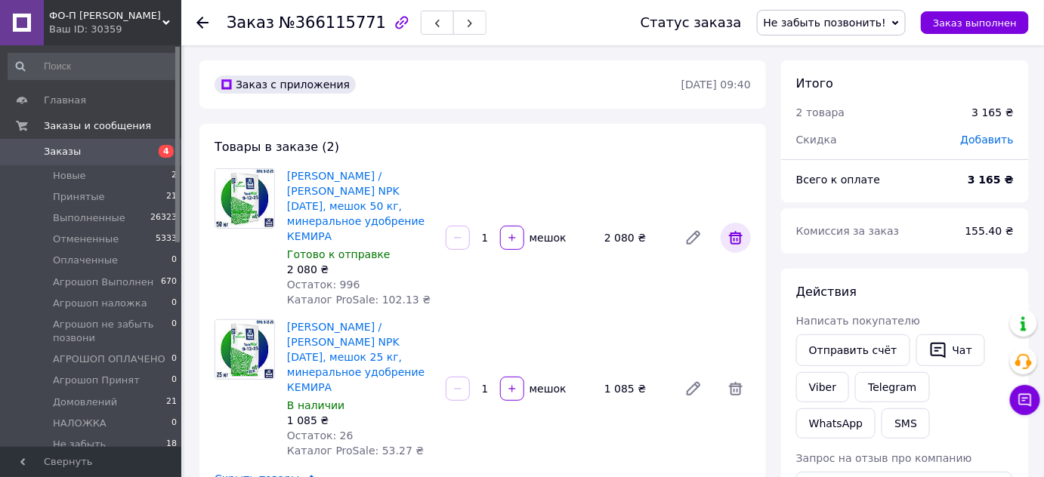
click at [737, 231] on icon at bounding box center [736, 238] width 14 height 14
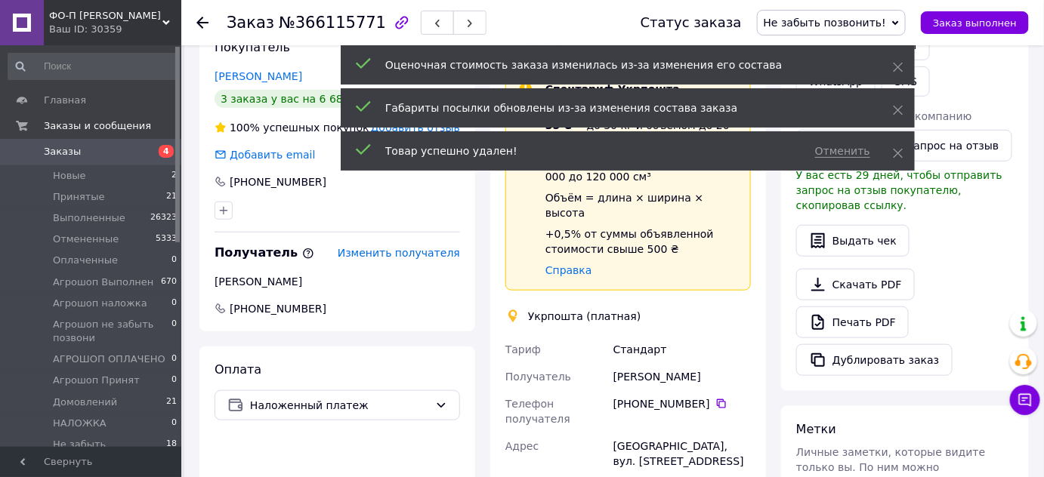
scroll to position [351, 0]
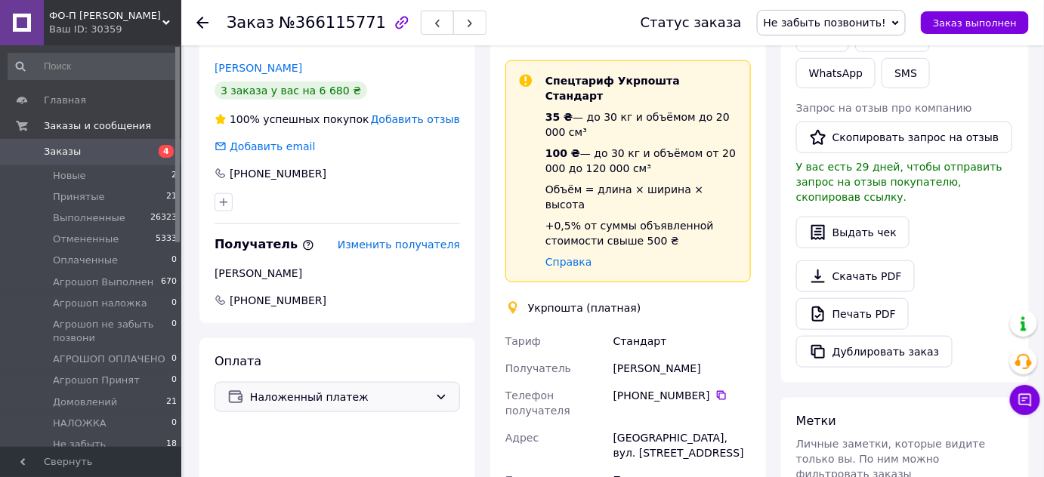
click at [380, 389] on span "Наложенный платеж" at bounding box center [339, 397] width 179 height 17
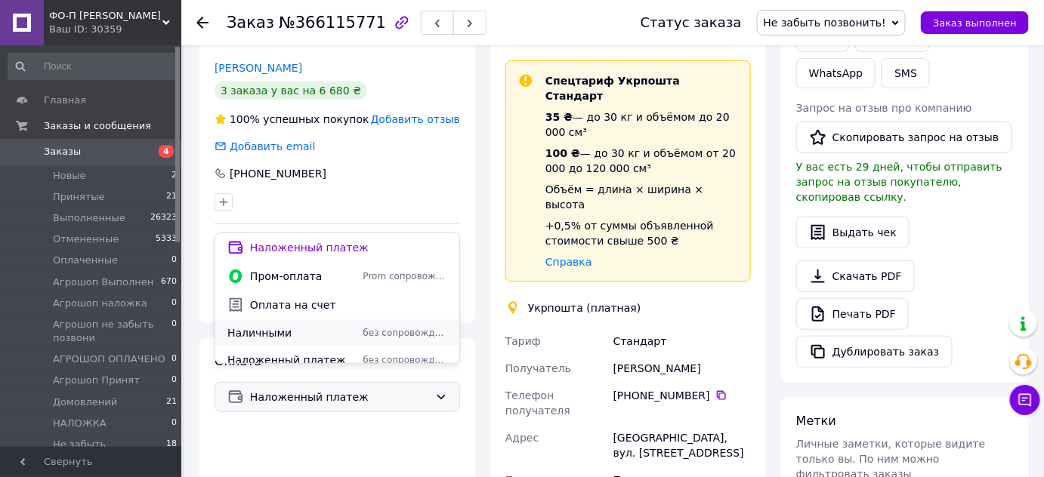
scroll to position [64, 0]
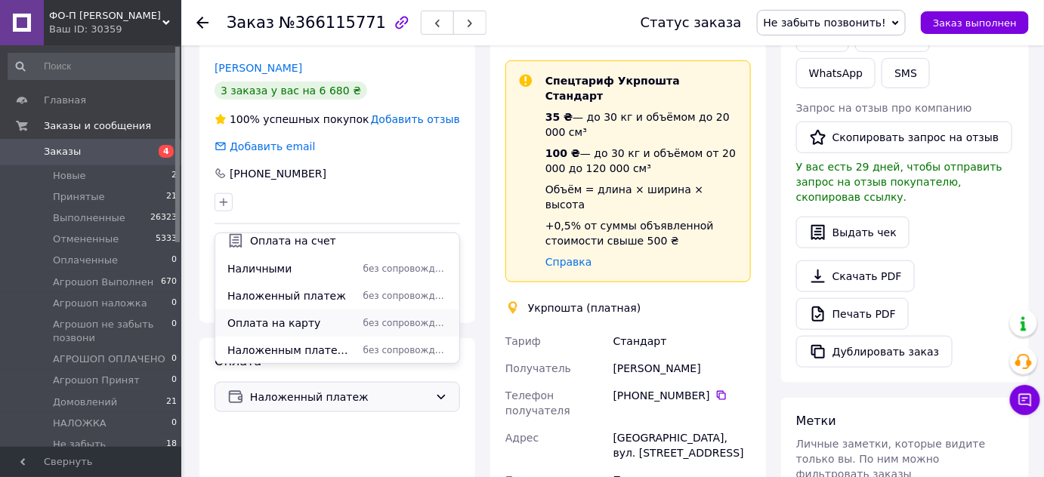
click at [317, 317] on span "Оплата на карту" at bounding box center [292, 323] width 130 height 15
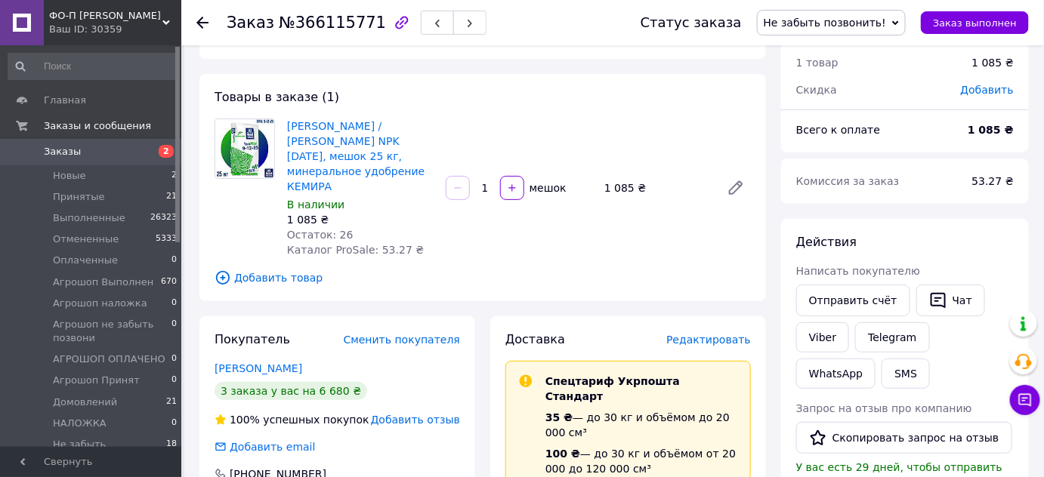
scroll to position [46, 0]
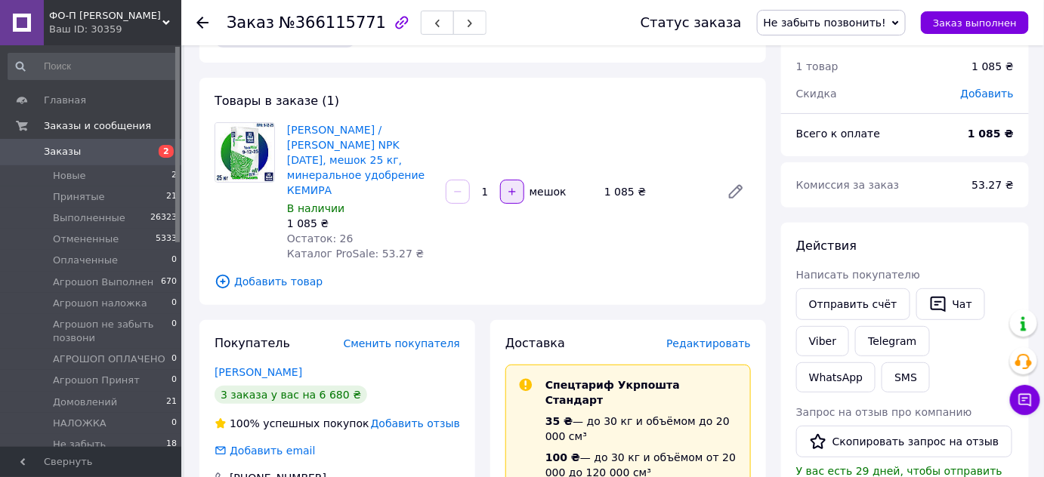
click at [508, 180] on button "button" at bounding box center [512, 192] width 24 height 24
type input "2"
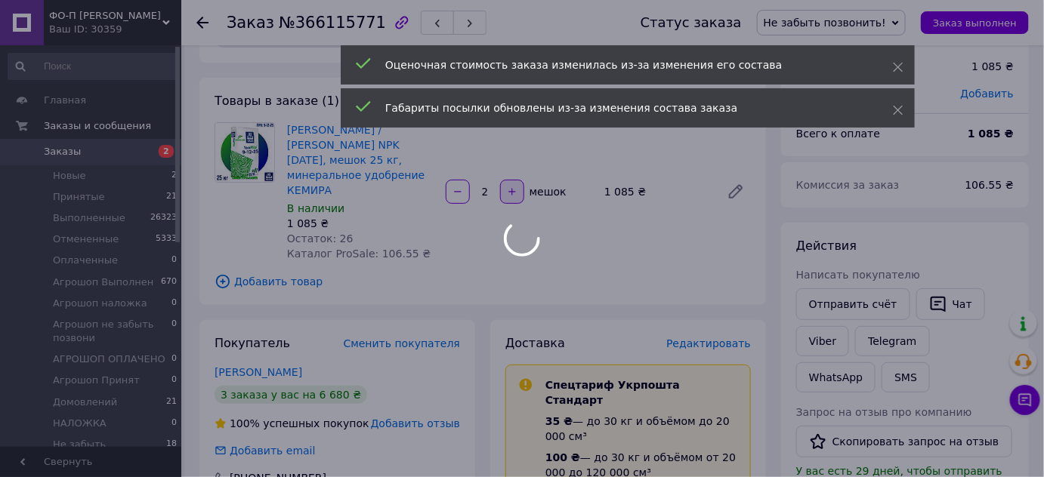
scroll to position [76, 0]
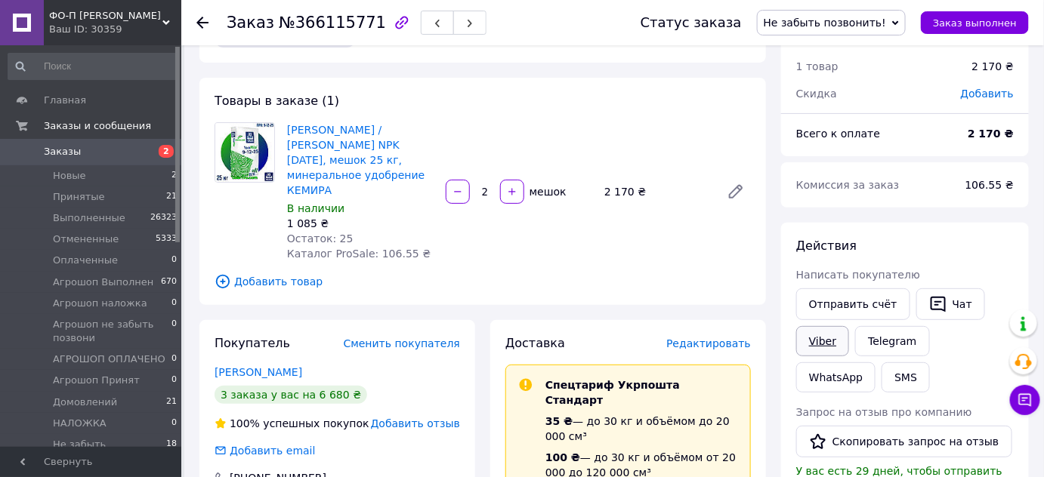
click at [813, 343] on link "Viber" at bounding box center [822, 341] width 53 height 30
click at [200, 17] on use at bounding box center [202, 23] width 12 height 12
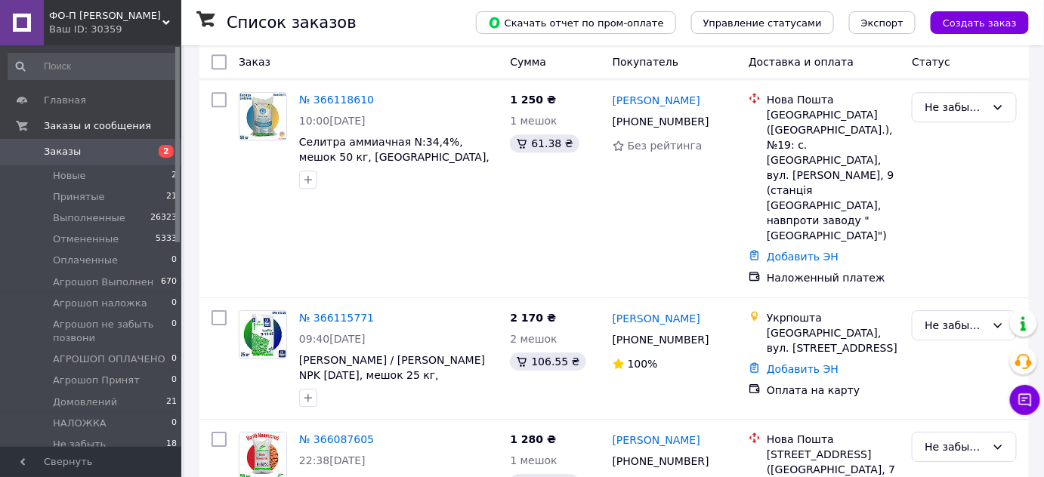
scroll to position [1388, 0]
click at [306, 391] on icon "button" at bounding box center [308, 397] width 12 height 12
type input "опл"
checkbox input "true"
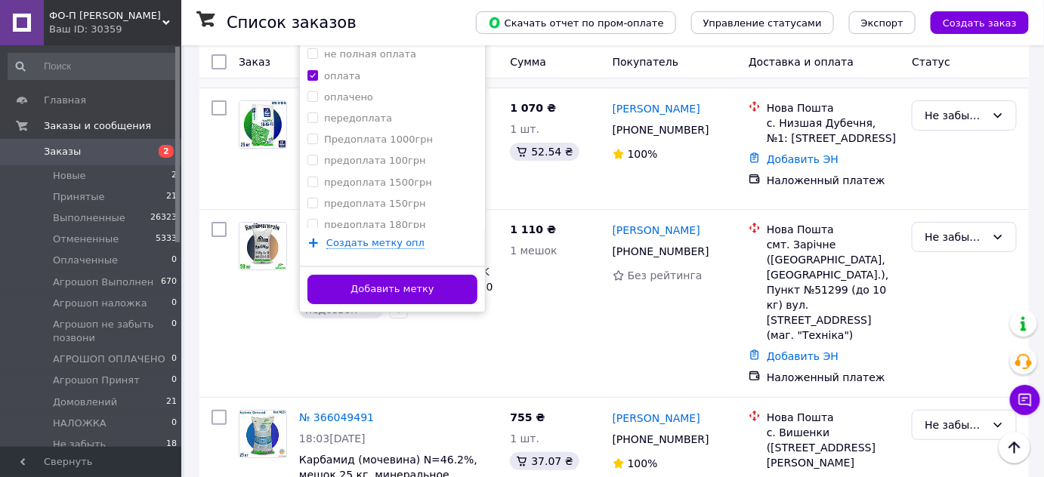
scroll to position [1860, 0]
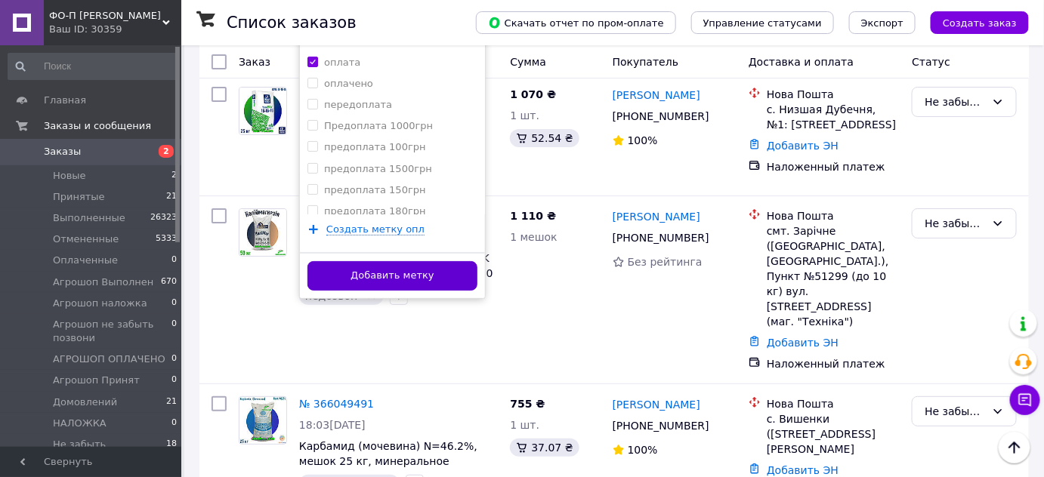
click at [402, 261] on button "Добавить метку" at bounding box center [392, 275] width 170 height 29
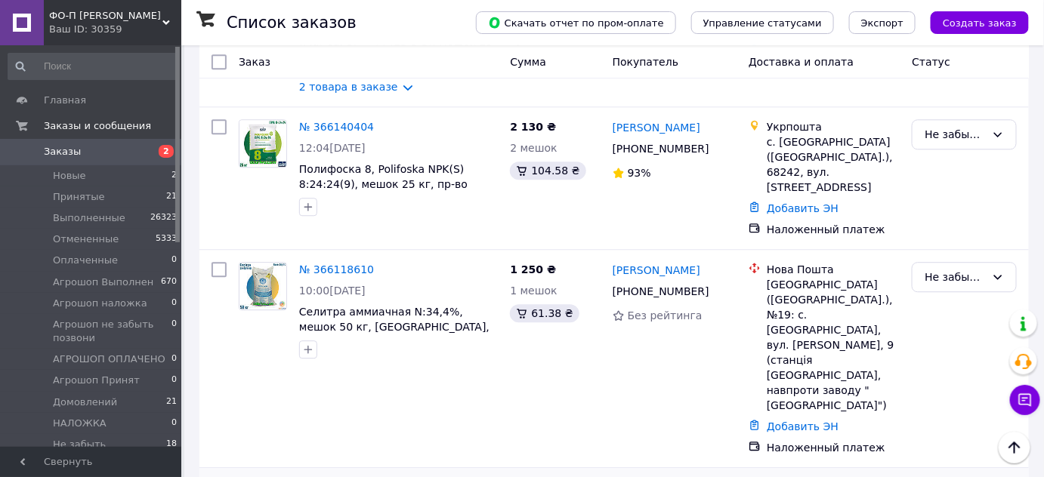
scroll to position [1213, 0]
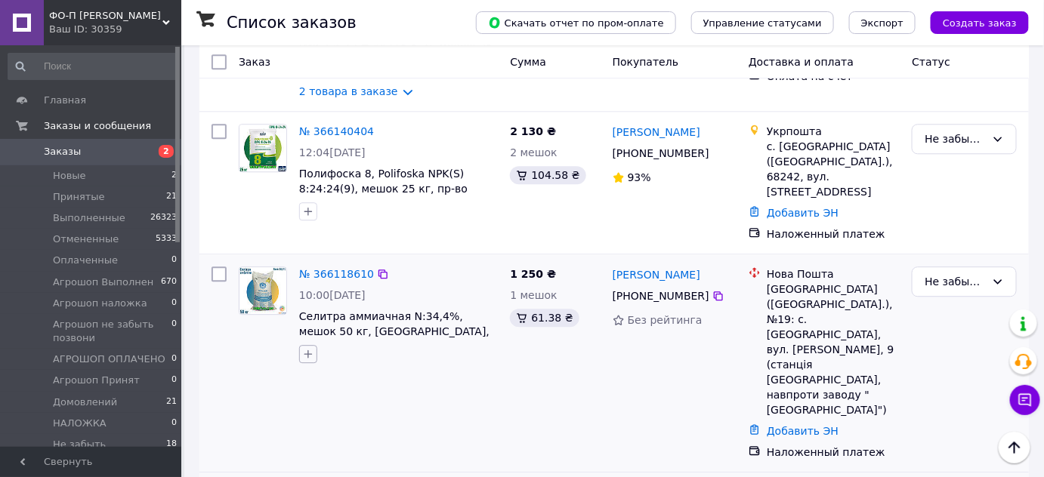
click at [308, 348] on icon "button" at bounding box center [308, 354] width 12 height 12
type input "нед"
click at [314, 464] on input "недозвон" at bounding box center [312, 469] width 10 height 10
checkbox input "true"
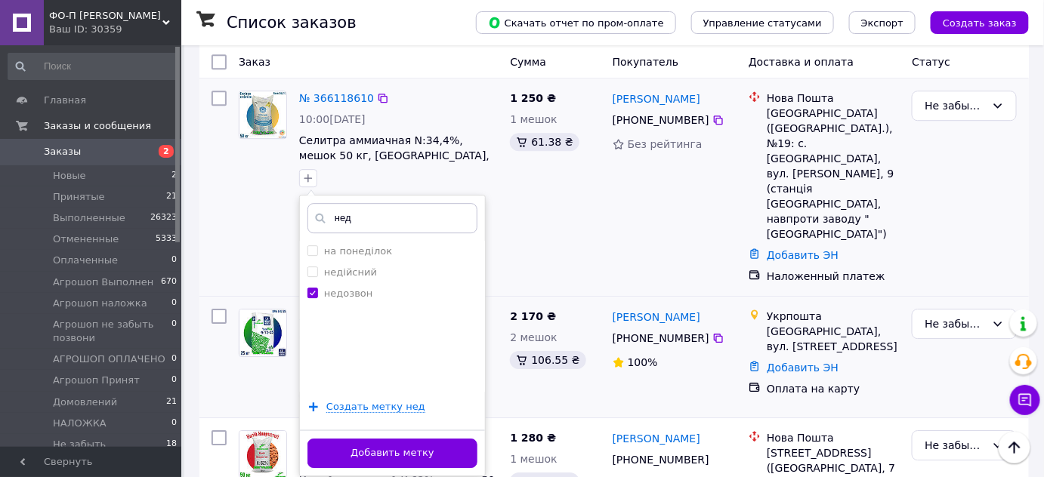
scroll to position [1389, 0]
click at [403, 438] on button "Добавить метку" at bounding box center [392, 452] width 170 height 29
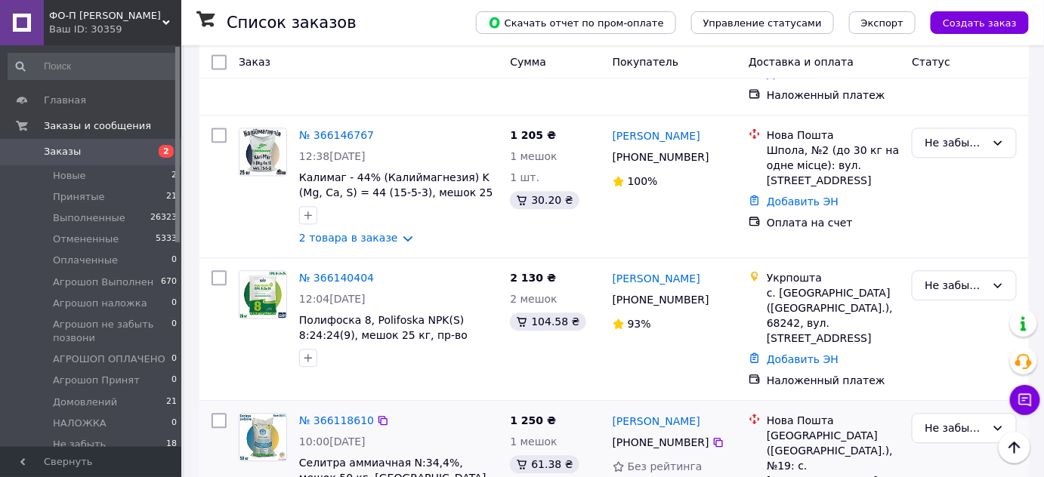
scroll to position [1067, 0]
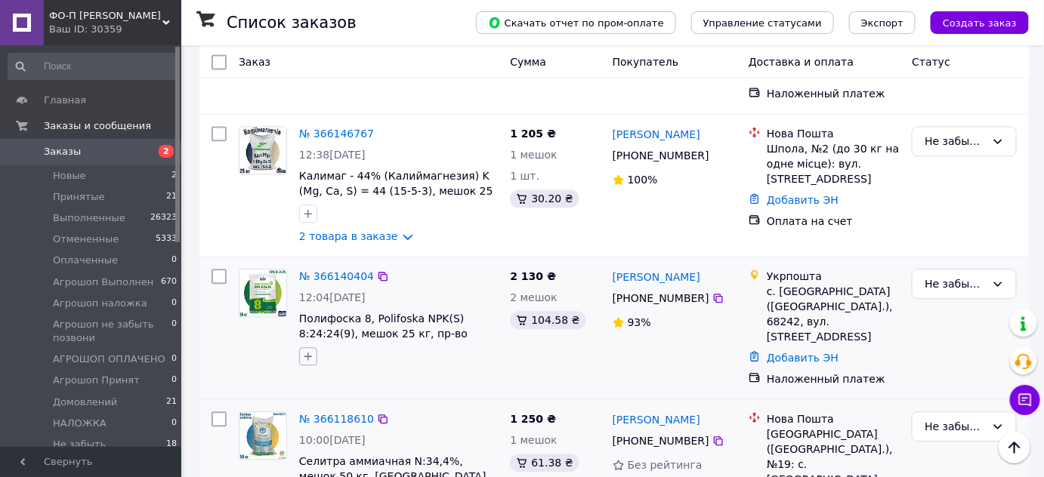
click at [312, 351] on icon "button" at bounding box center [308, 357] width 12 height 12
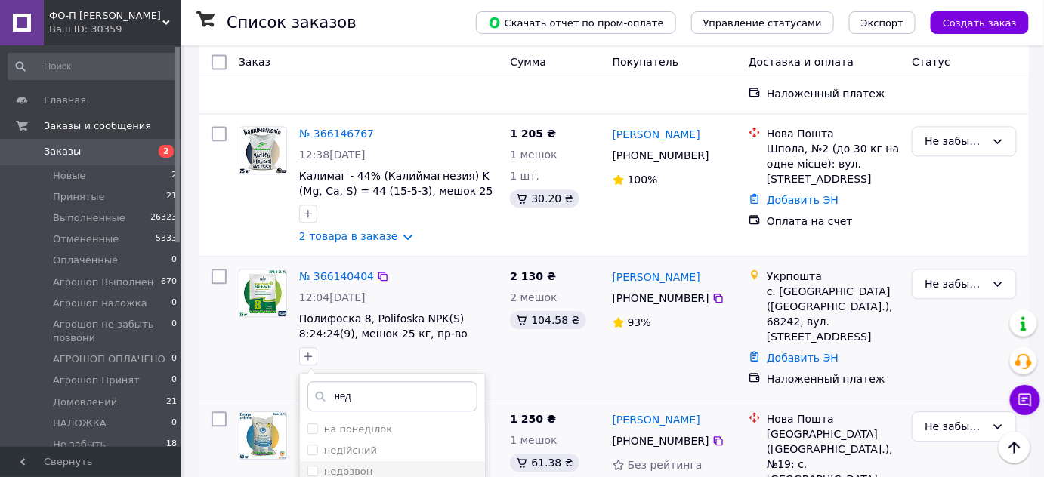
type input "нед"
click at [314, 466] on input "недозвон" at bounding box center [312, 471] width 10 height 10
checkbox input "true"
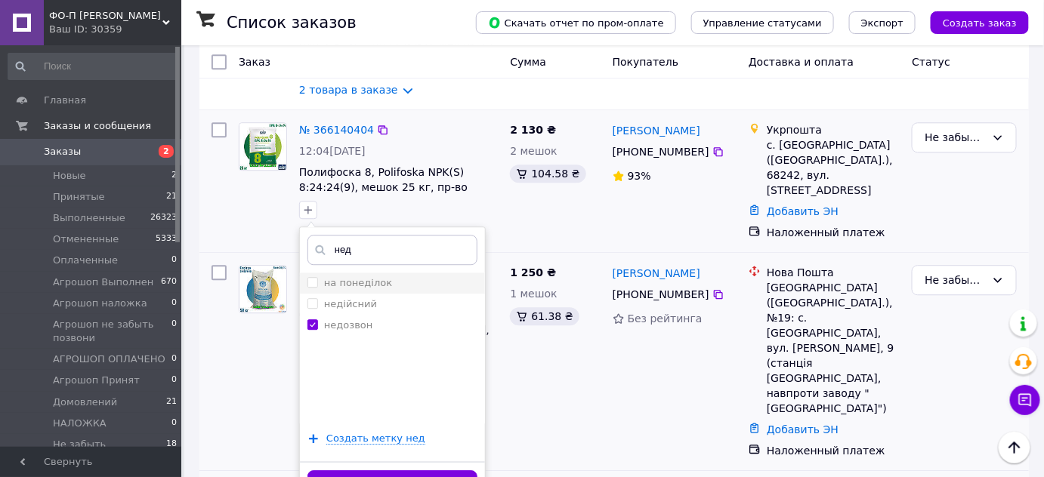
scroll to position [1219, 0]
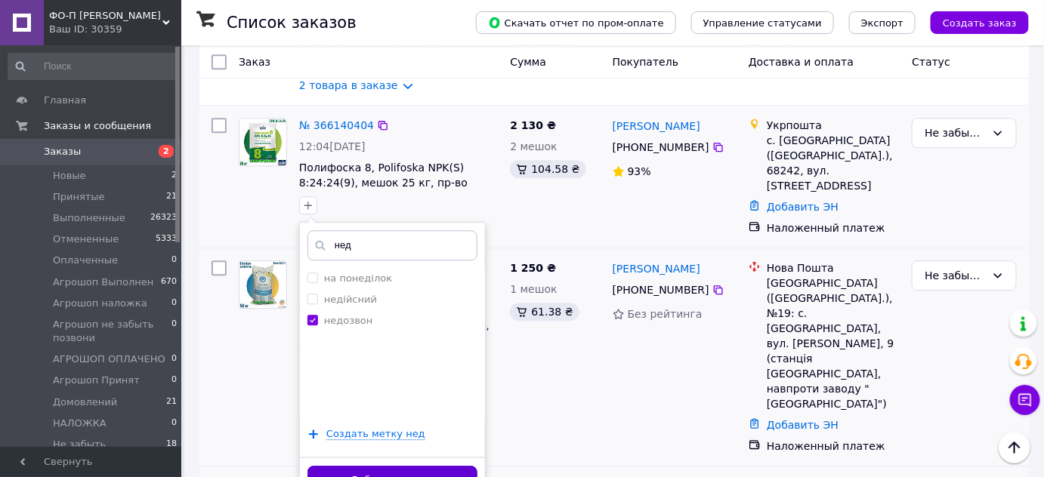
click at [403, 466] on button "Добавить метку" at bounding box center [392, 480] width 170 height 29
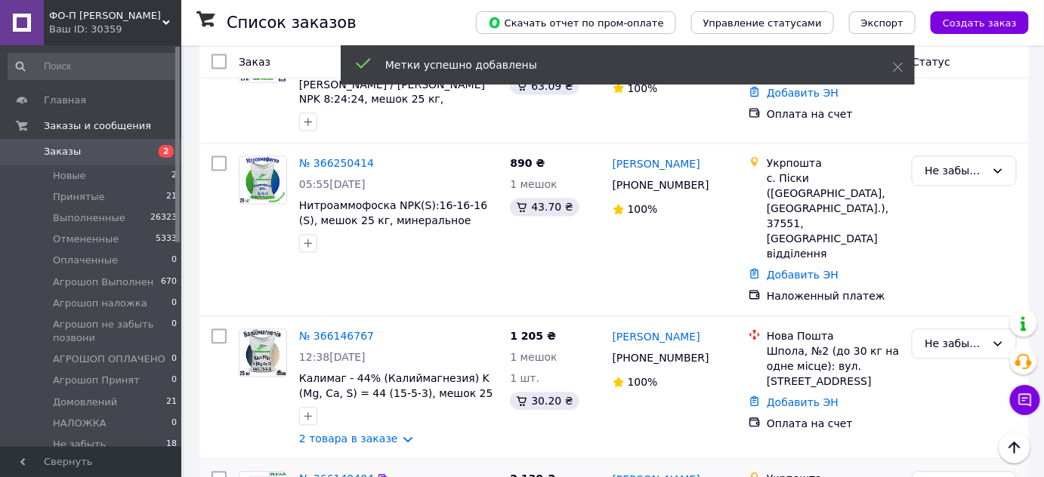
scroll to position [853, 0]
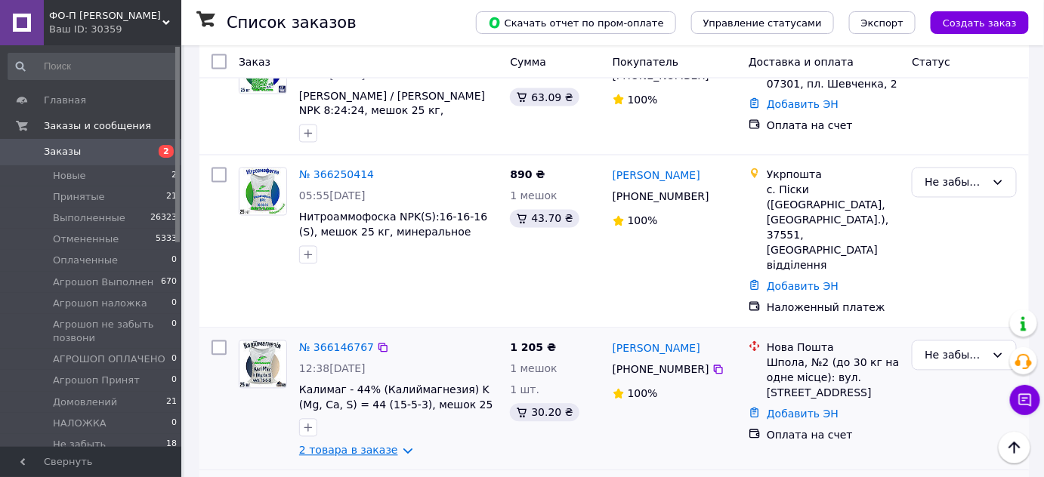
click at [353, 445] on link "2 товара в заказе" at bounding box center [348, 451] width 99 height 12
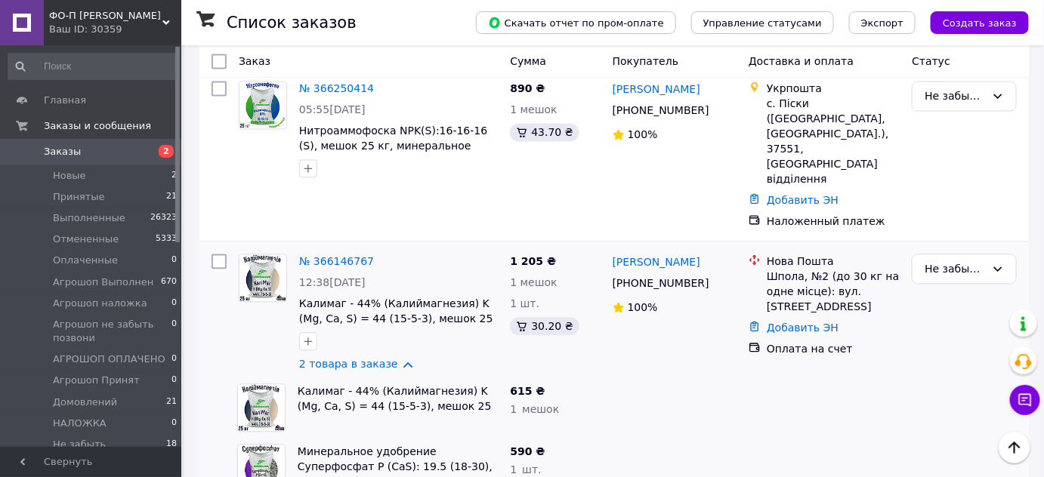
scroll to position [938, 0]
click at [353, 257] on link "№ 366146767" at bounding box center [336, 263] width 75 height 12
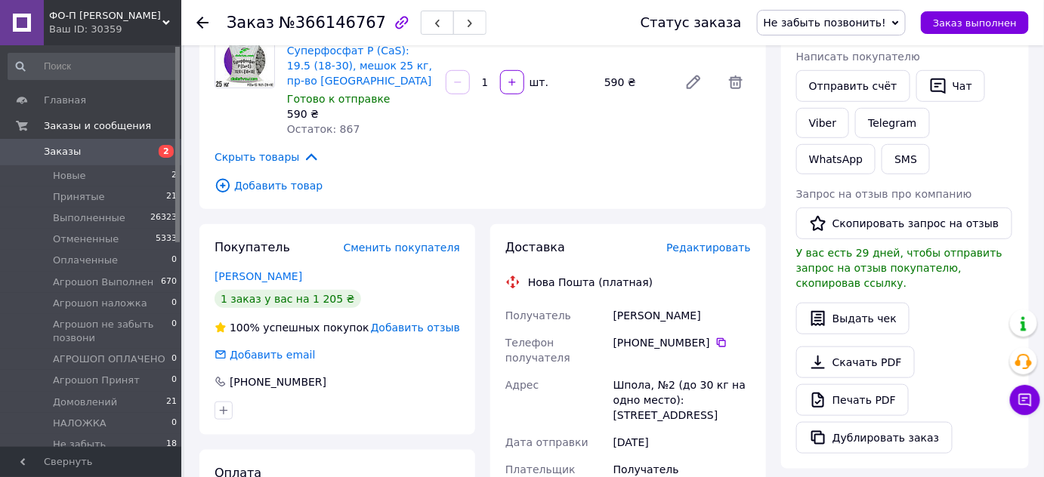
scroll to position [299, 0]
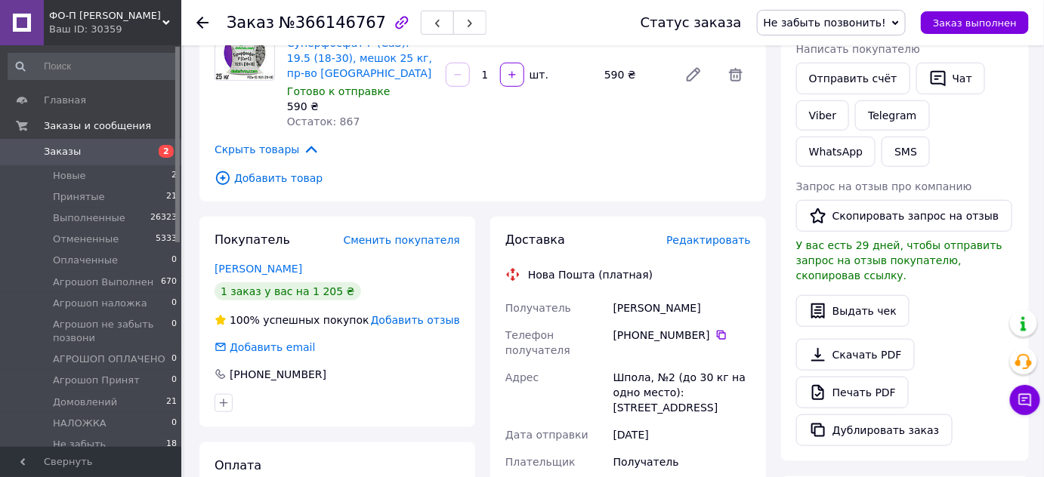
drag, startPoint x: 608, startPoint y: 293, endPoint x: 714, endPoint y: 277, distance: 107.1
click at [714, 277] on div "Доставка Редактировать Нова Пошта (платная) Получатель Панченко Руслан Телефон …" at bounding box center [628, 448] width 246 height 432
copy div "Получатель Панченко Руслан"
click at [715, 329] on icon at bounding box center [721, 335] width 12 height 12
click at [820, 116] on link "Viber" at bounding box center [822, 115] width 53 height 30
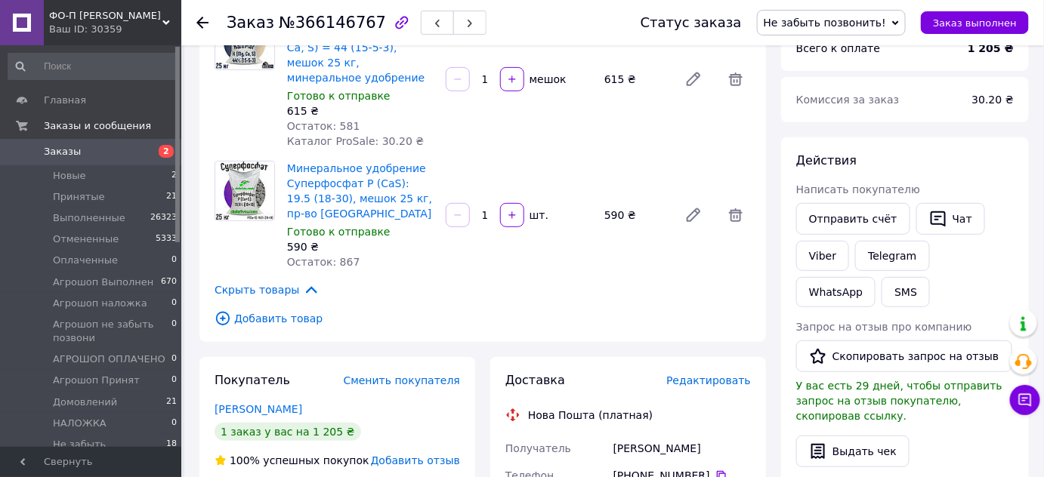
scroll to position [156, 0]
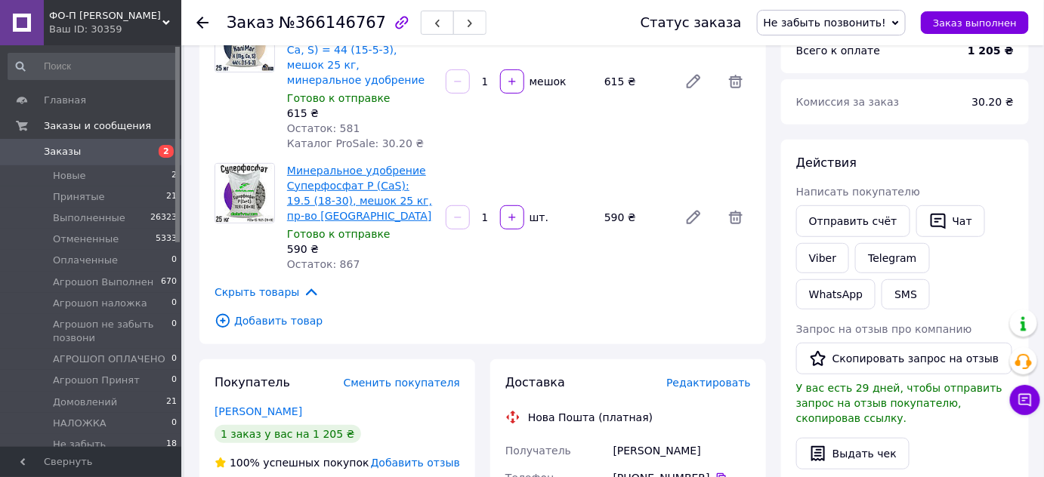
click at [348, 165] on link "Минеральное удобрение Суперфосфат P (CaS): 19.5 (18-30), мешок 25 кг, пр-во [GE…" at bounding box center [359, 193] width 145 height 57
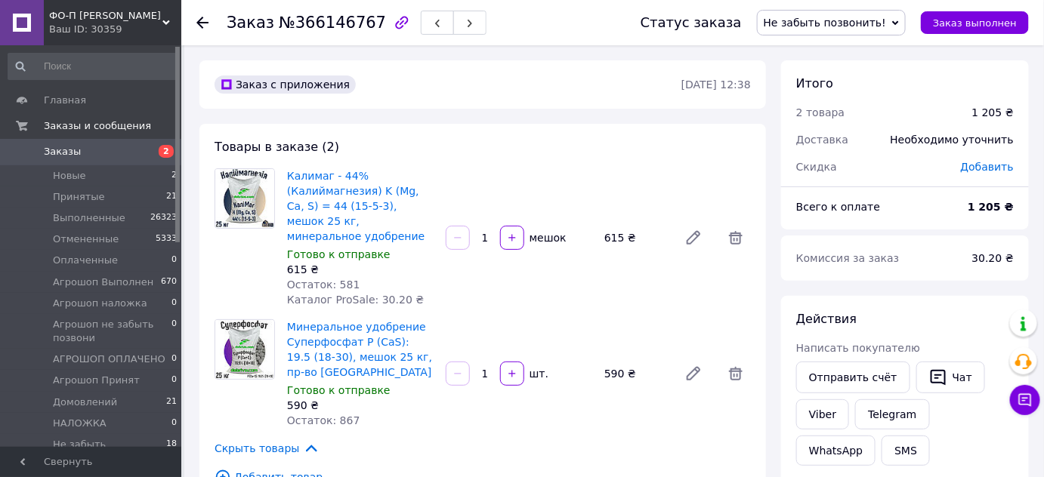
click at [205, 23] on icon at bounding box center [202, 23] width 12 height 12
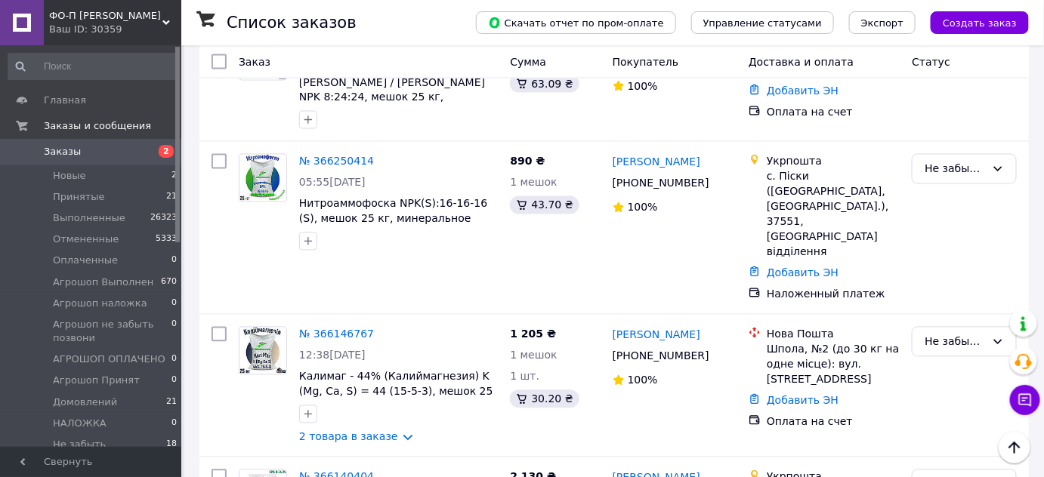
scroll to position [867, 0]
click at [309, 408] on icon "button" at bounding box center [308, 414] width 12 height 12
type input "опл"
checkbox input "true"
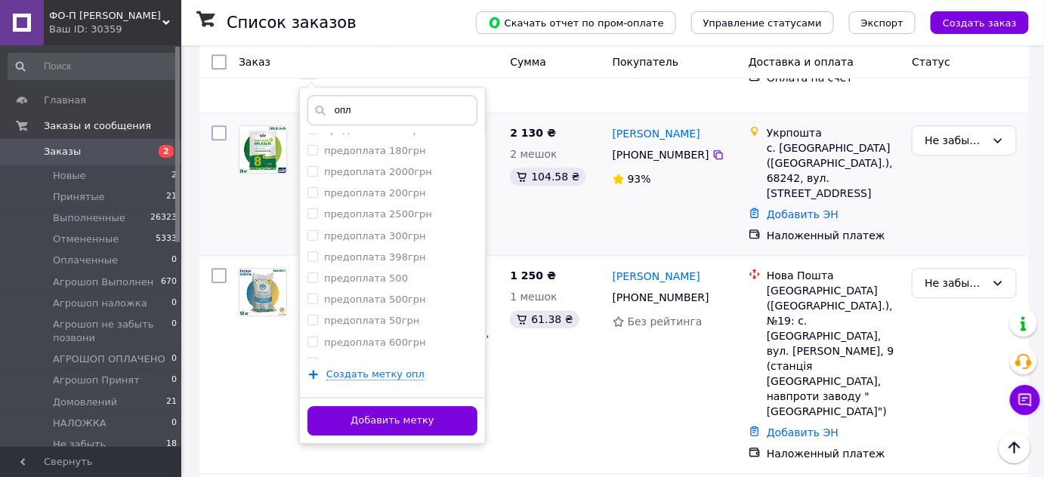
scroll to position [1214, 0]
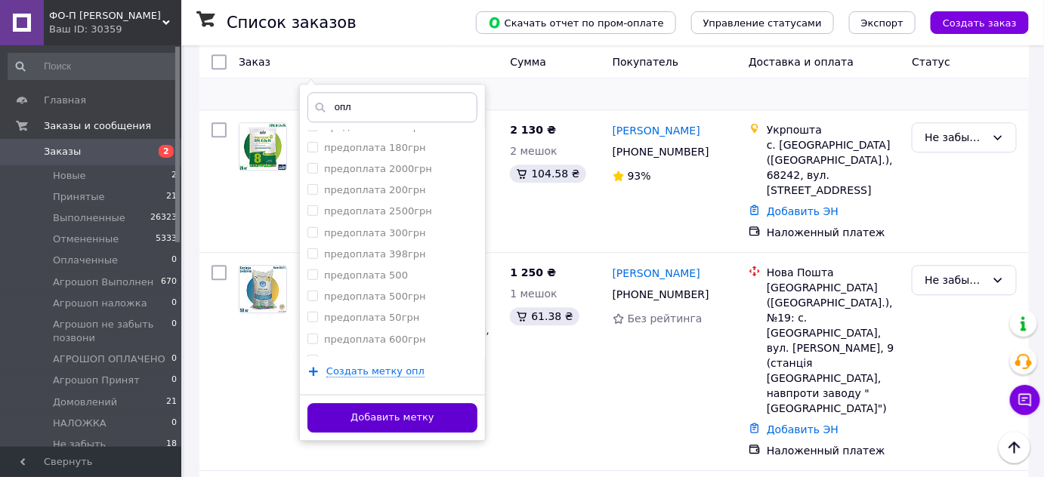
click at [403, 403] on button "Добавить метку" at bounding box center [392, 417] width 170 height 29
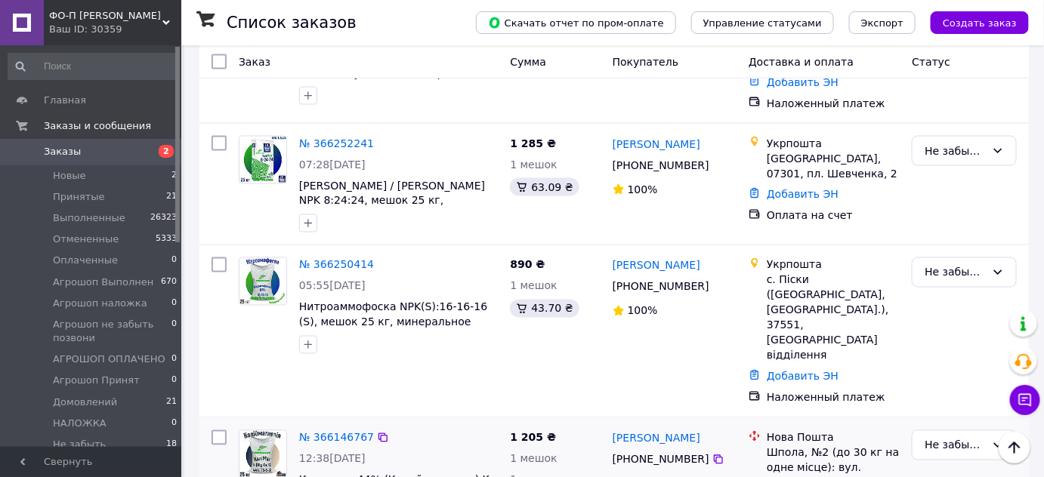
scroll to position [762, 0]
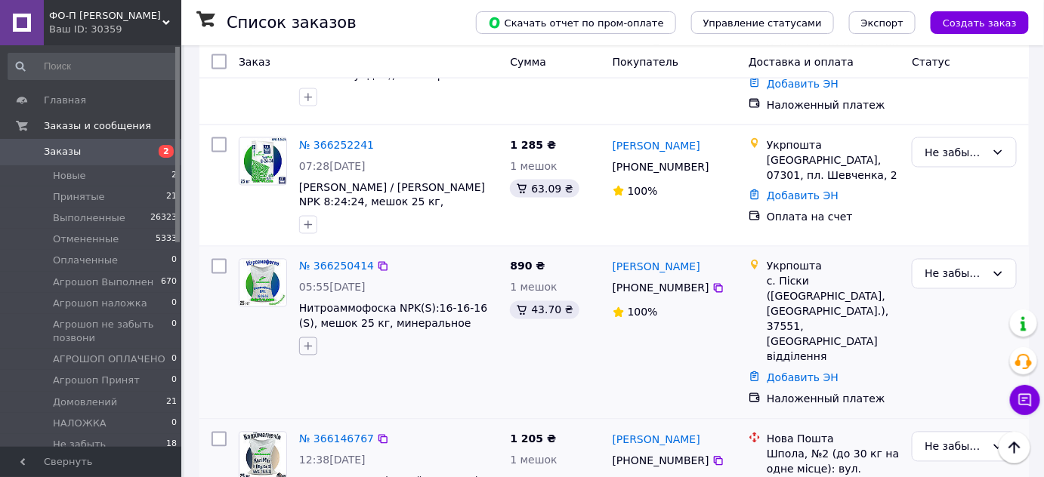
click at [307, 343] on icon "button" at bounding box center [308, 347] width 8 height 8
type input "н"
type input "дом"
click at [311, 414] on input "домовлений" at bounding box center [312, 419] width 10 height 10
checkbox input "true"
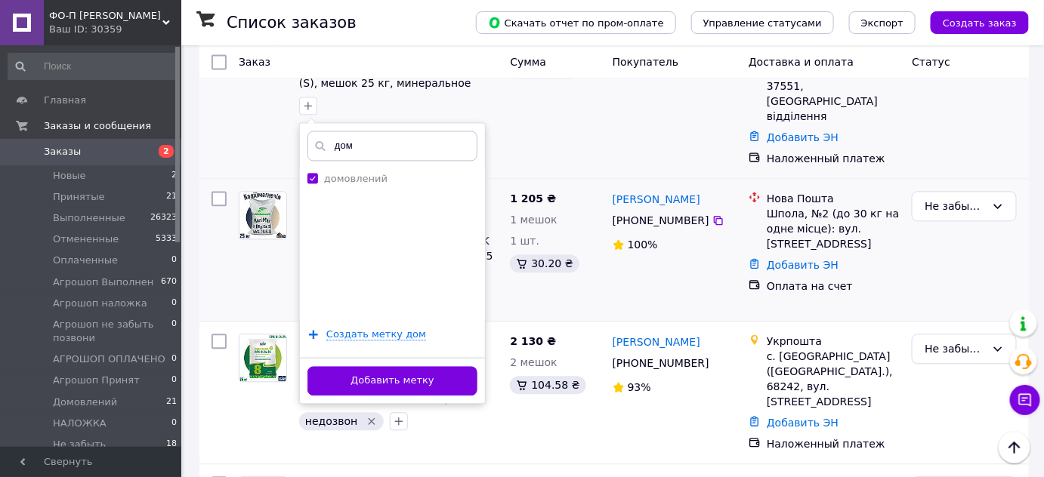
scroll to position [1004, 0]
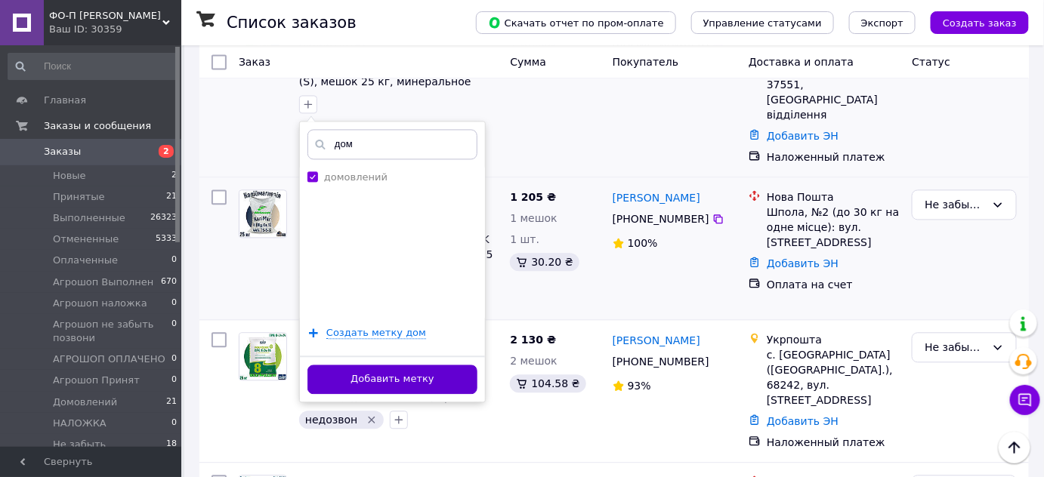
click at [404, 365] on button "Добавить метку" at bounding box center [392, 379] width 170 height 29
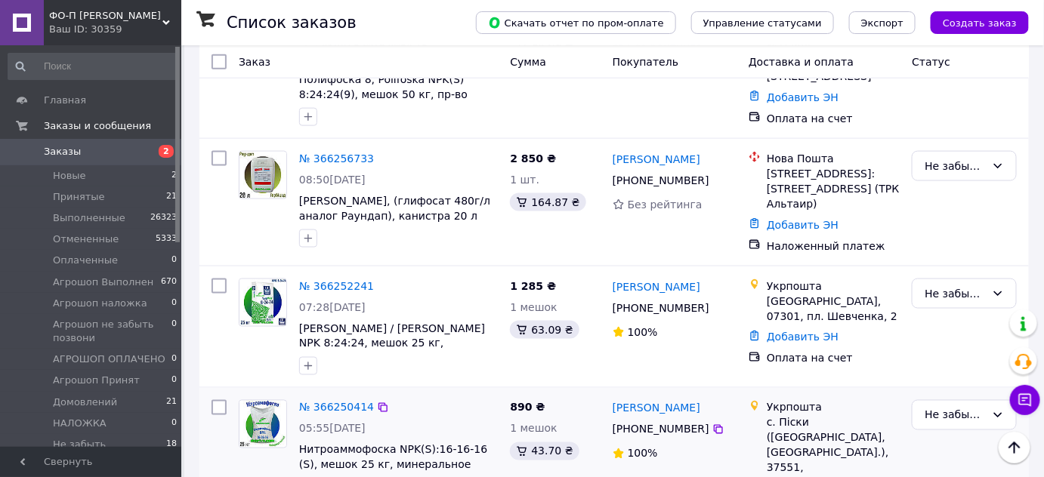
scroll to position [616, 0]
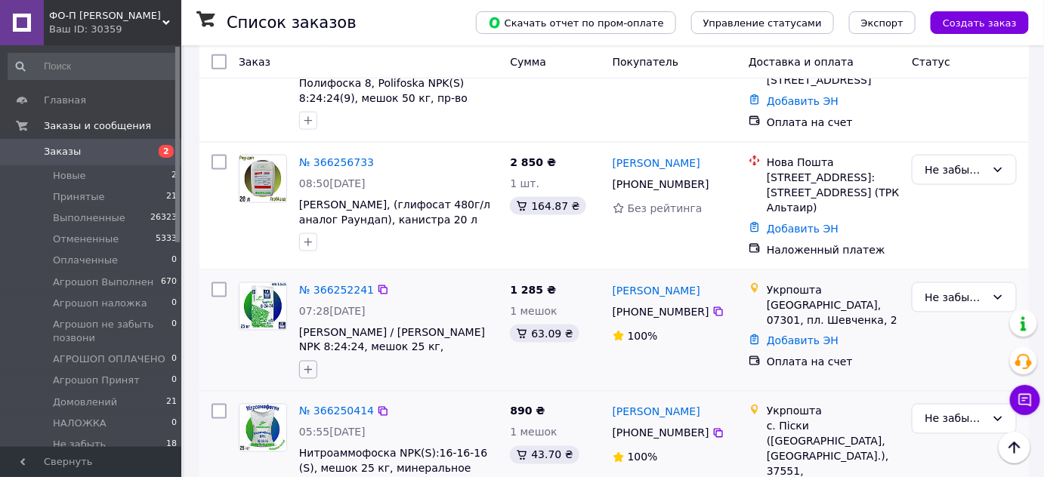
click at [308, 366] on icon "button" at bounding box center [308, 370] width 8 height 8
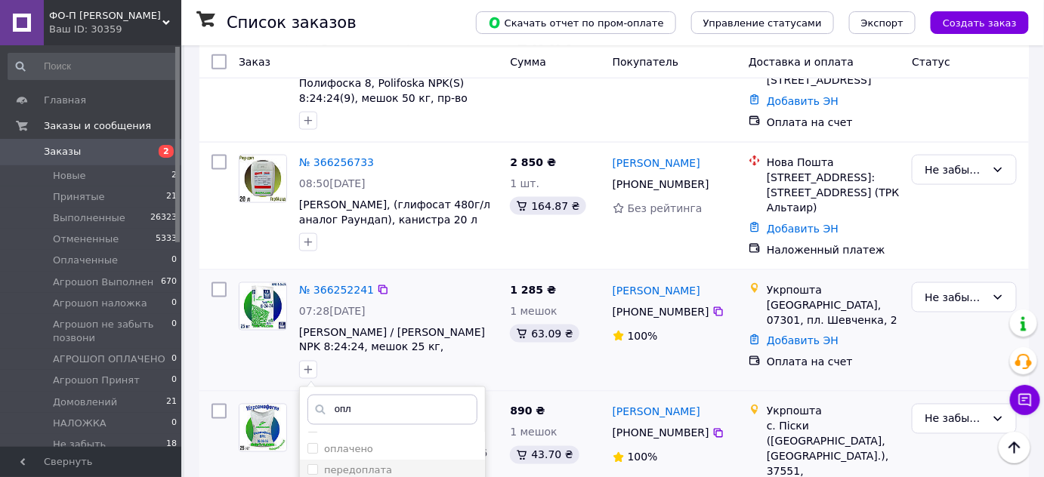
scroll to position [79, 0]
type input "опл"
click at [324, 444] on label "оплачено" at bounding box center [348, 449] width 49 height 11
checkbox input "true"
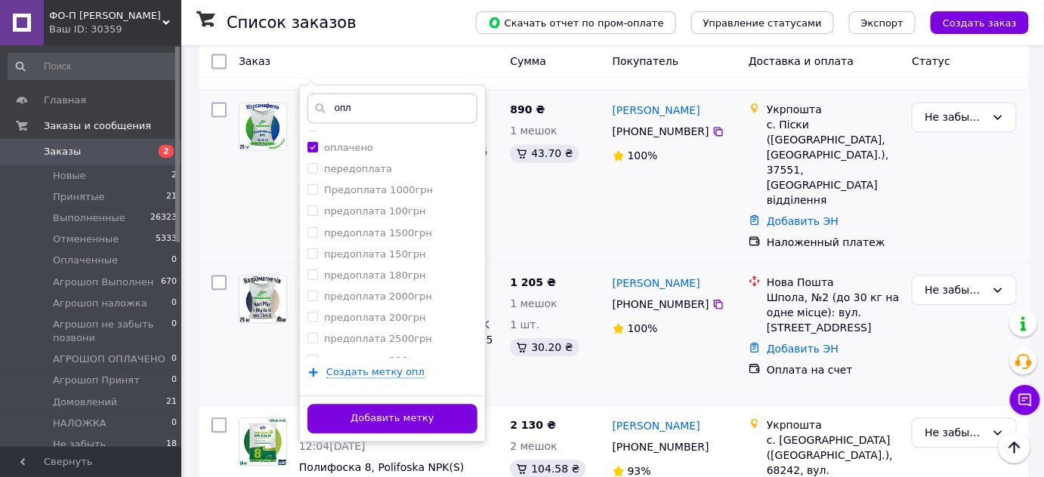
scroll to position [919, 0]
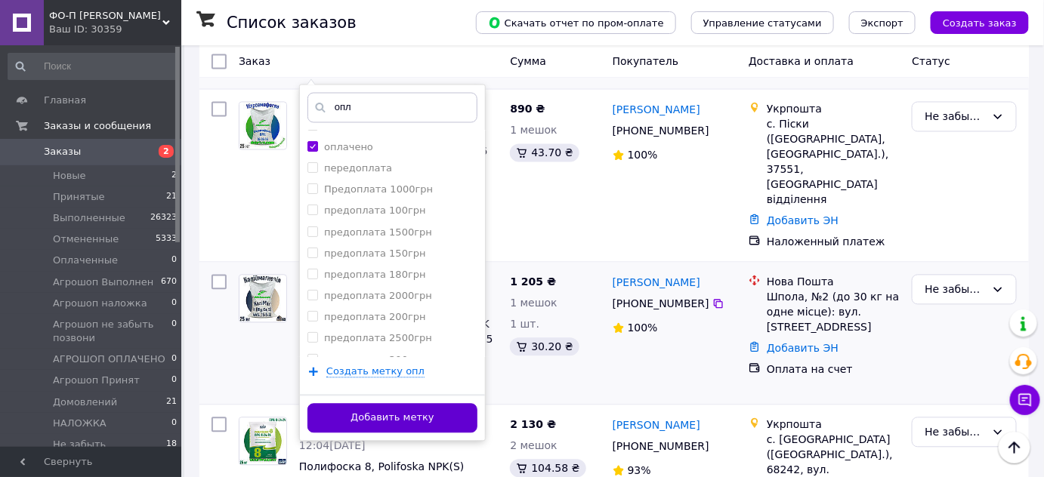
click at [401, 404] on button "Добавить метку" at bounding box center [392, 418] width 170 height 29
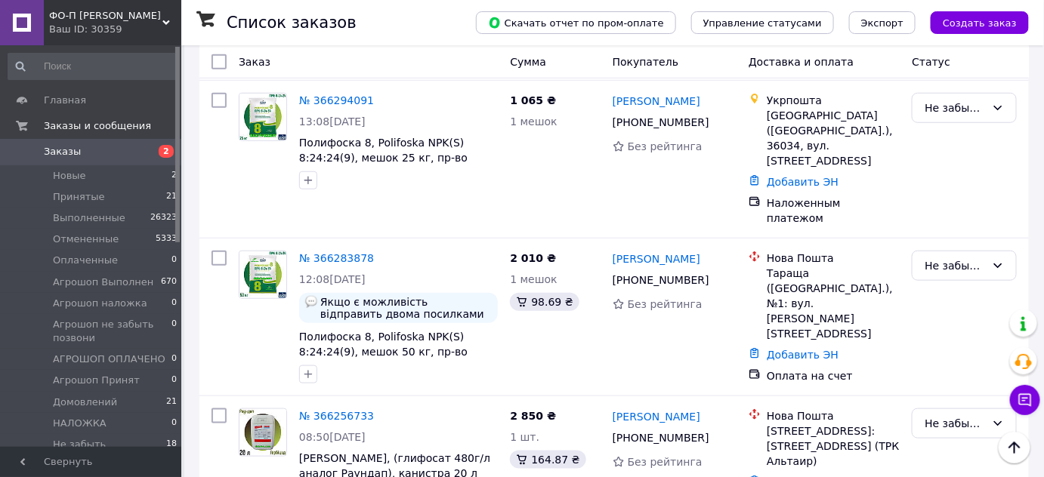
scroll to position [362, 0]
click at [340, 253] on link "№ 366283878" at bounding box center [336, 259] width 75 height 12
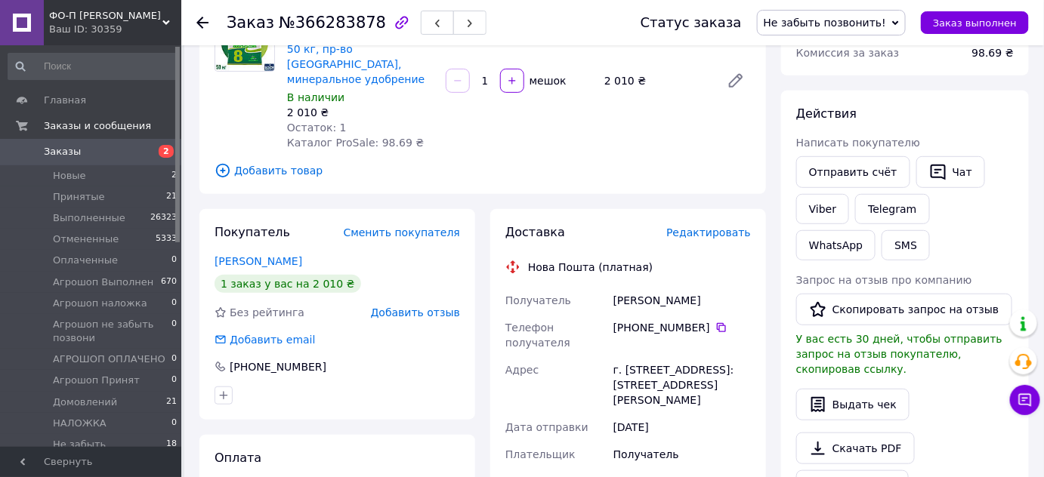
scroll to position [209, 0]
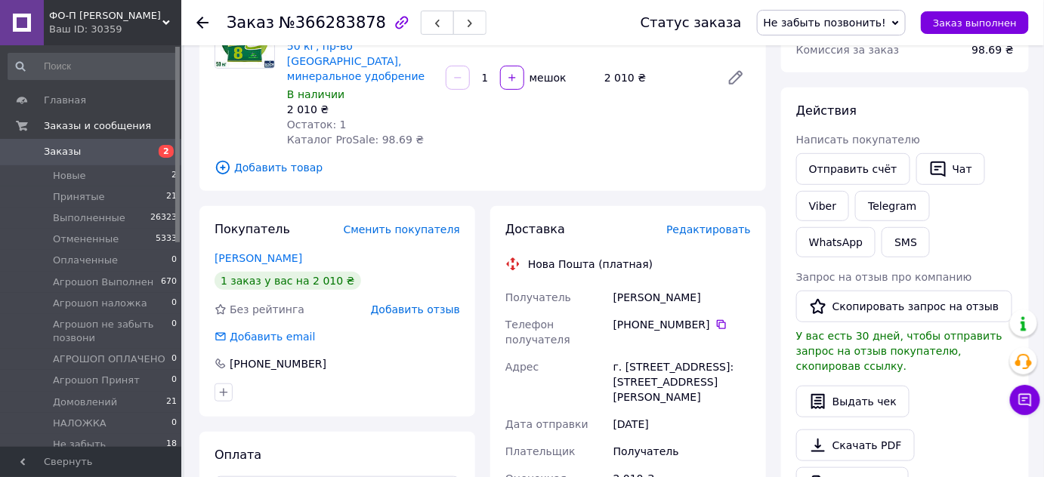
click at [201, 19] on use at bounding box center [202, 23] width 12 height 12
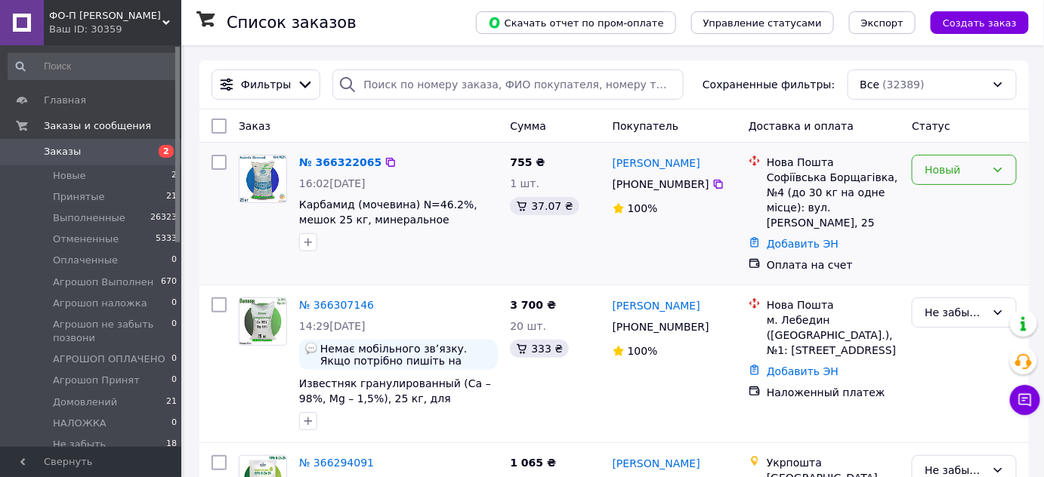
click at [972, 172] on div "Новый" at bounding box center [955, 170] width 61 height 17
click at [944, 301] on li "Не забыть позвонить!" at bounding box center [964, 297] width 103 height 42
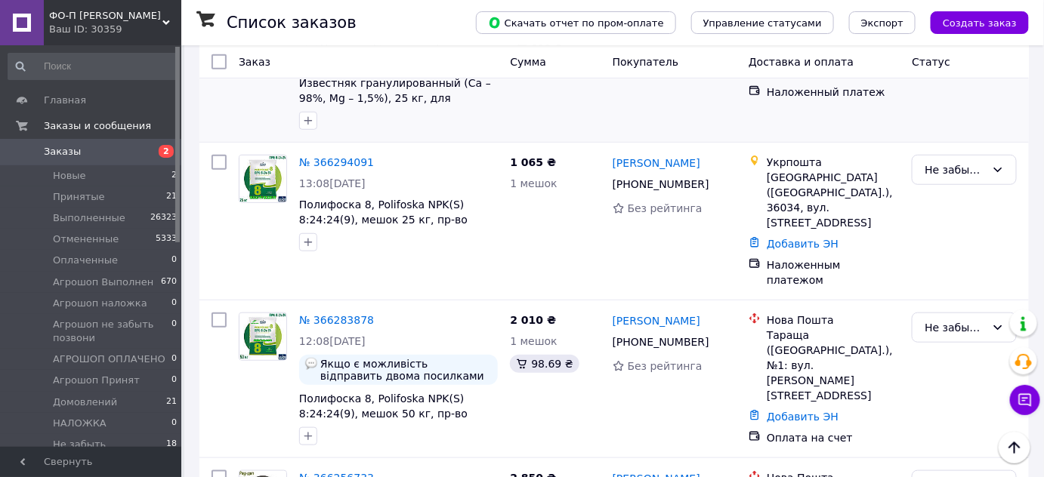
scroll to position [294, 0]
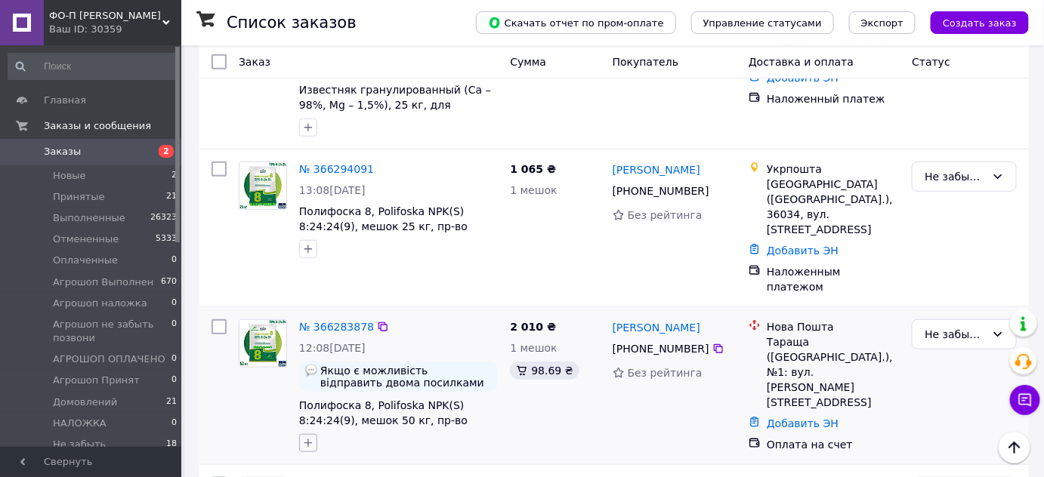
click at [310, 437] on icon "button" at bounding box center [308, 443] width 12 height 12
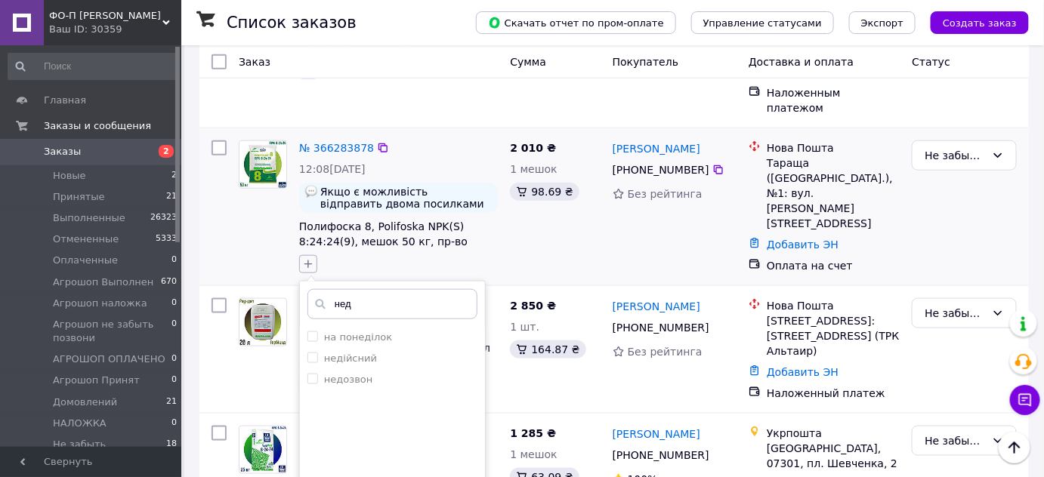
scroll to position [477, 0]
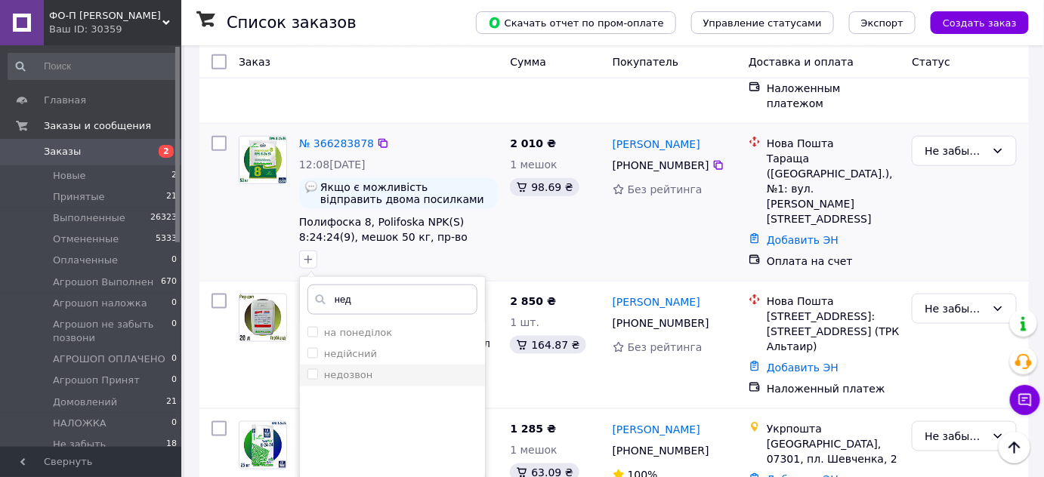
type input "нед"
click at [310, 369] on input "недозвон" at bounding box center [312, 374] width 10 height 10
checkbox input "true"
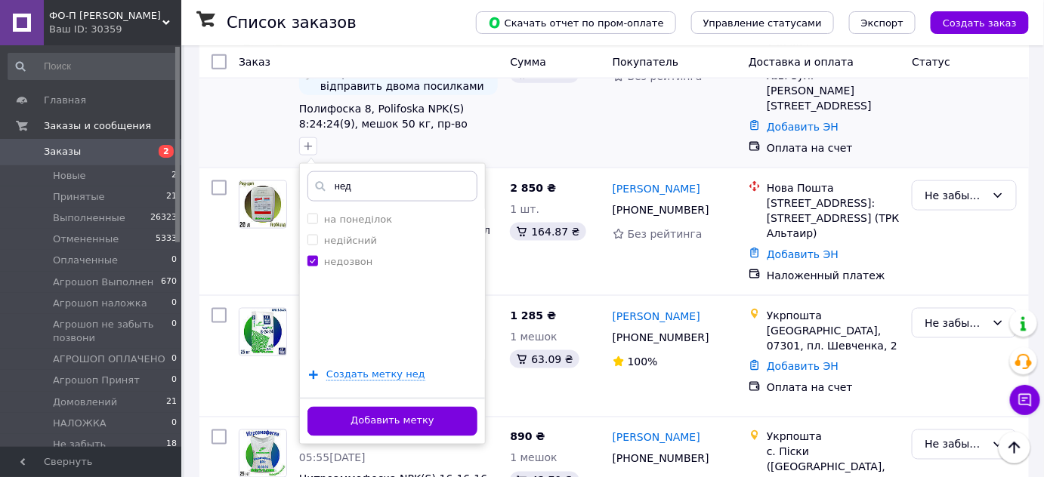
scroll to position [593, 0]
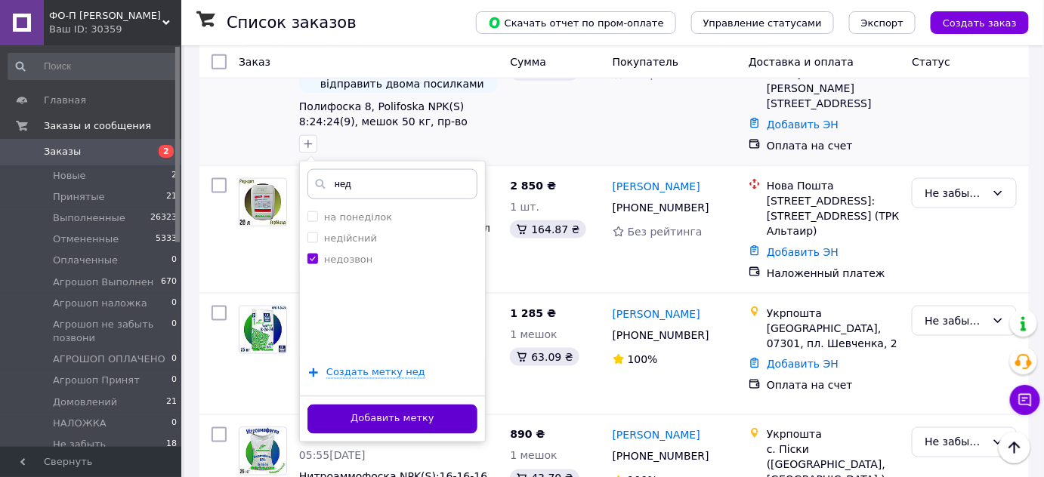
click at [372, 405] on button "Добавить метку" at bounding box center [392, 419] width 170 height 29
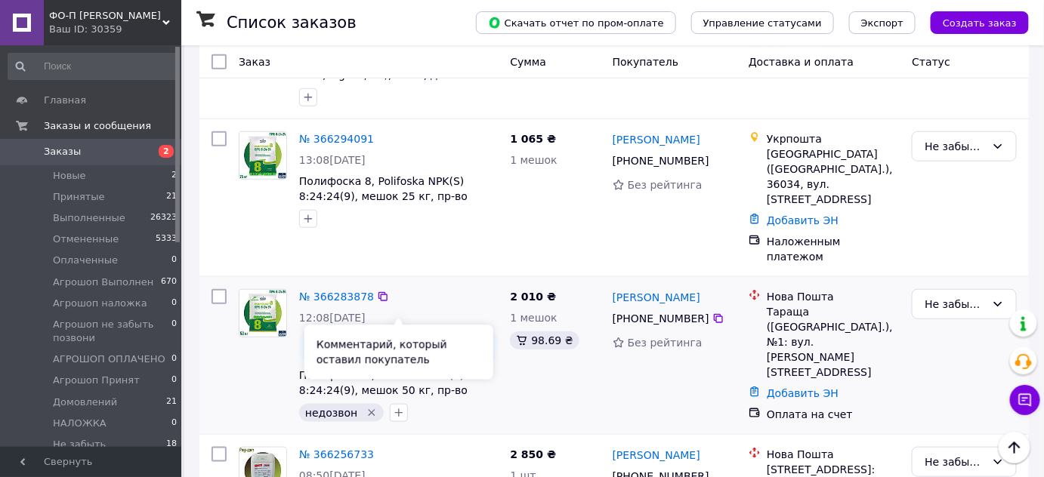
scroll to position [332, 0]
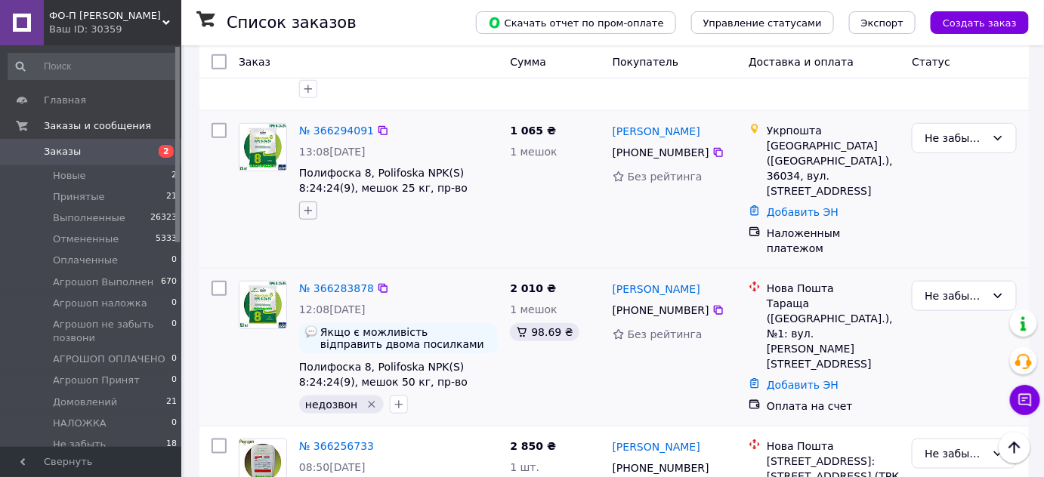
click at [310, 205] on icon "button" at bounding box center [308, 211] width 12 height 12
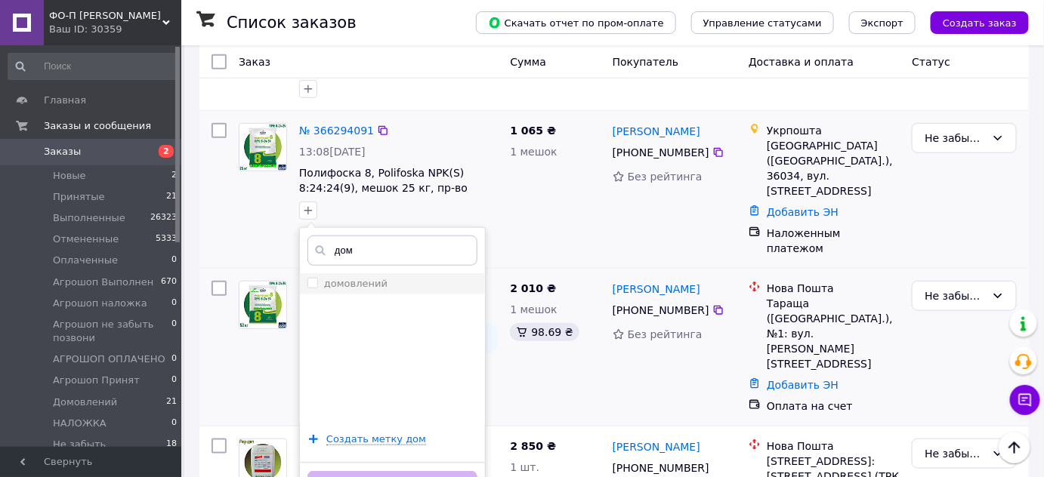
type input "дом"
click at [313, 278] on input "домовлений" at bounding box center [312, 283] width 10 height 10
checkbox input "true"
click at [403, 471] on button "Добавить метку" at bounding box center [392, 485] width 170 height 29
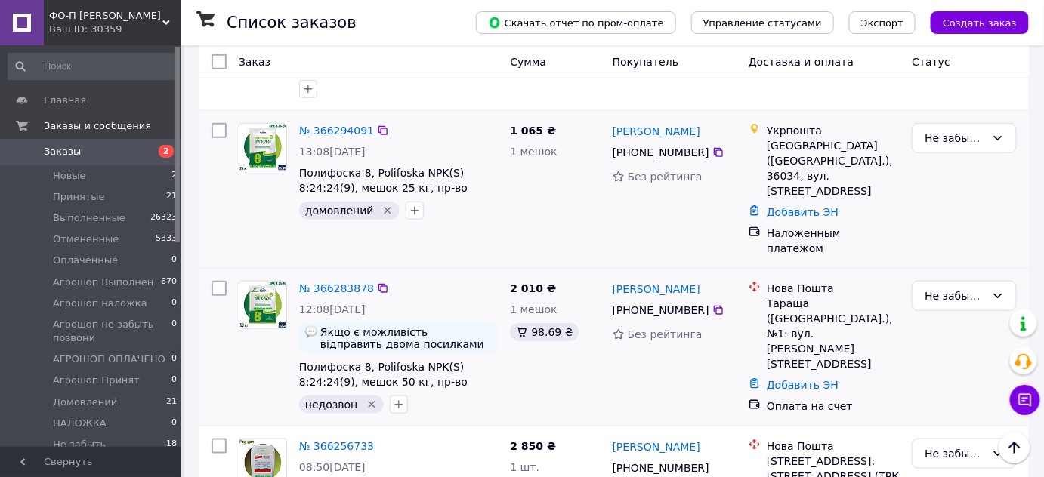
click at [367, 399] on icon "Удалить метку" at bounding box center [372, 405] width 12 height 12
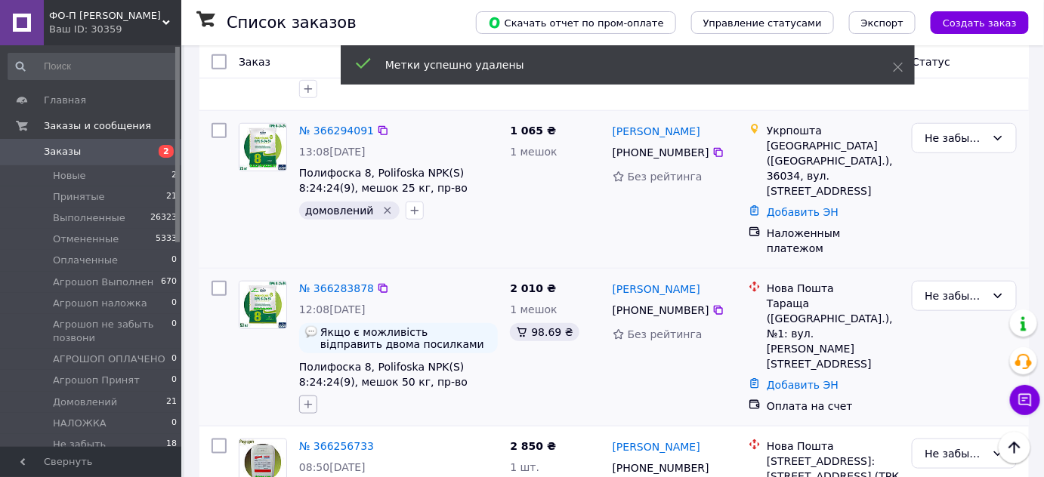
click at [304, 399] on icon "button" at bounding box center [308, 405] width 12 height 12
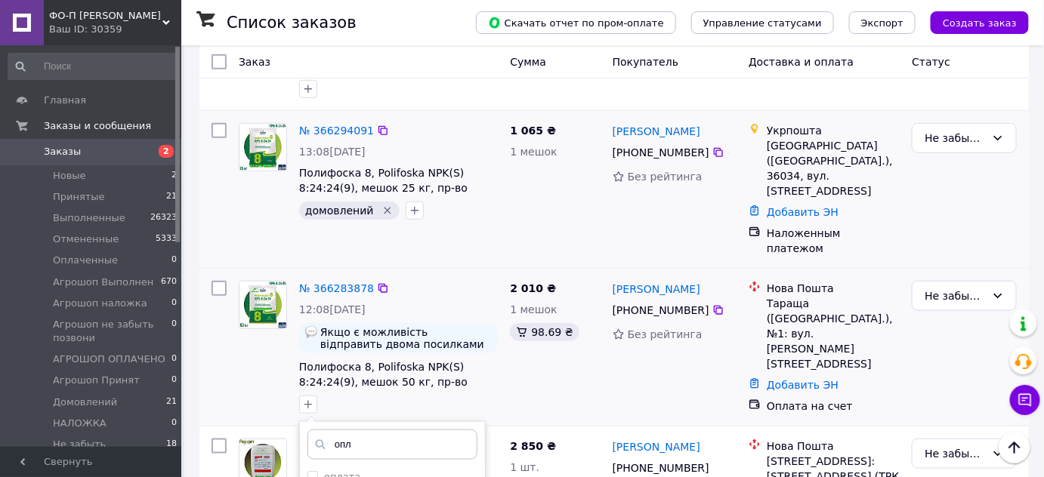
scroll to position [62, 0]
type input "опл"
click at [311, 474] on input "оплата" at bounding box center [312, 479] width 10 height 10
checkbox input "true"
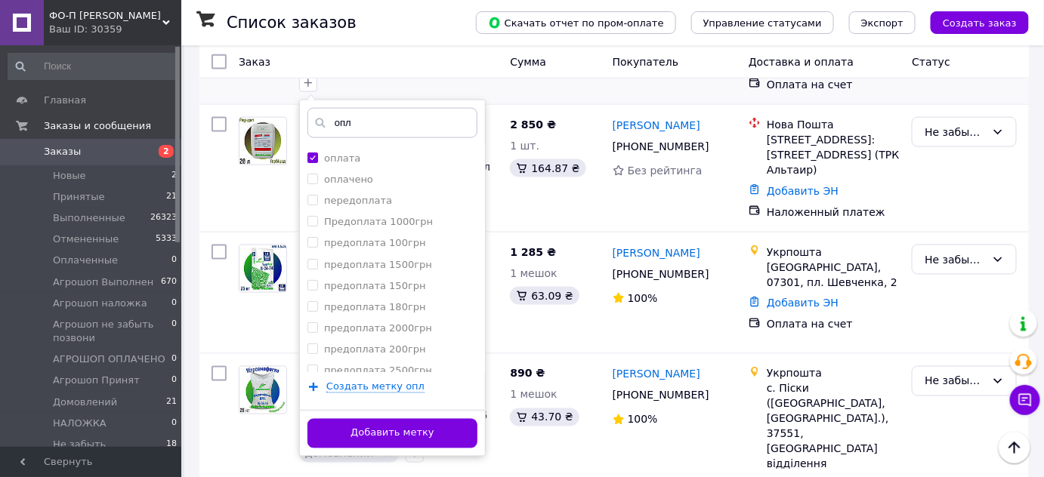
scroll to position [655, 0]
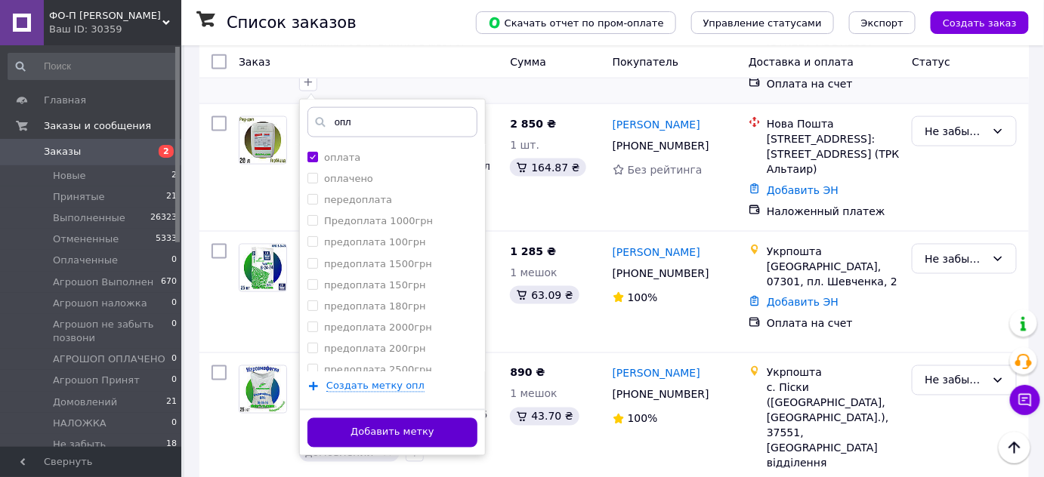
click at [419, 419] on button "Добавить метку" at bounding box center [392, 433] width 170 height 29
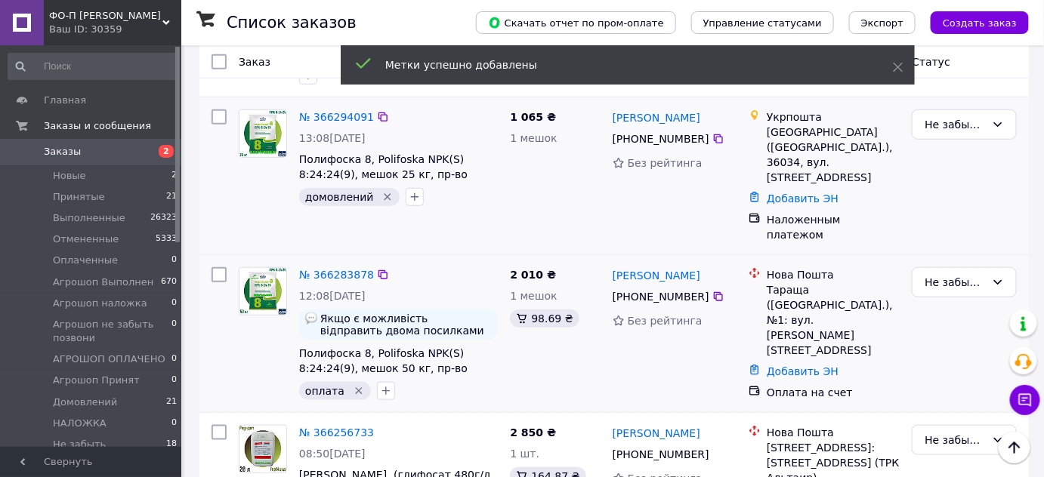
scroll to position [346, 0]
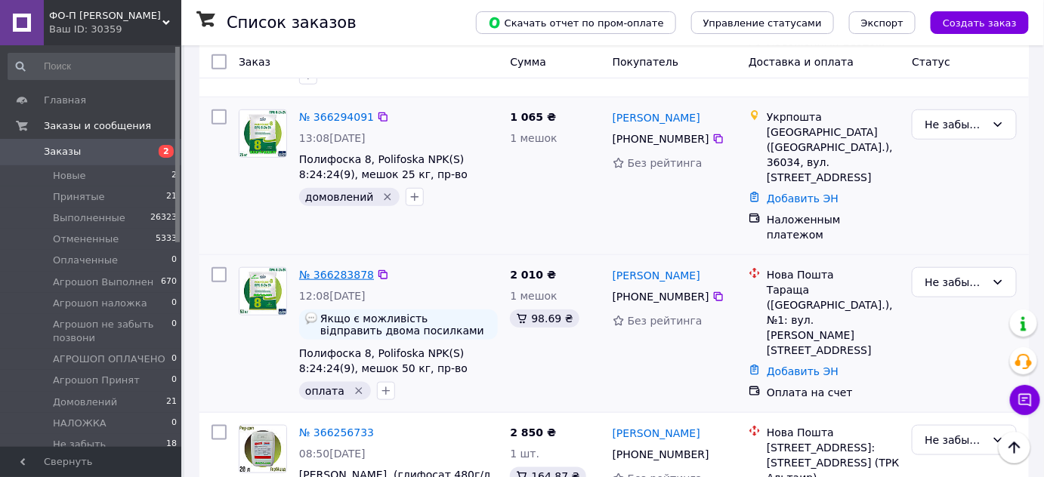
click at [349, 269] on link "№ 366283878" at bounding box center [336, 275] width 75 height 12
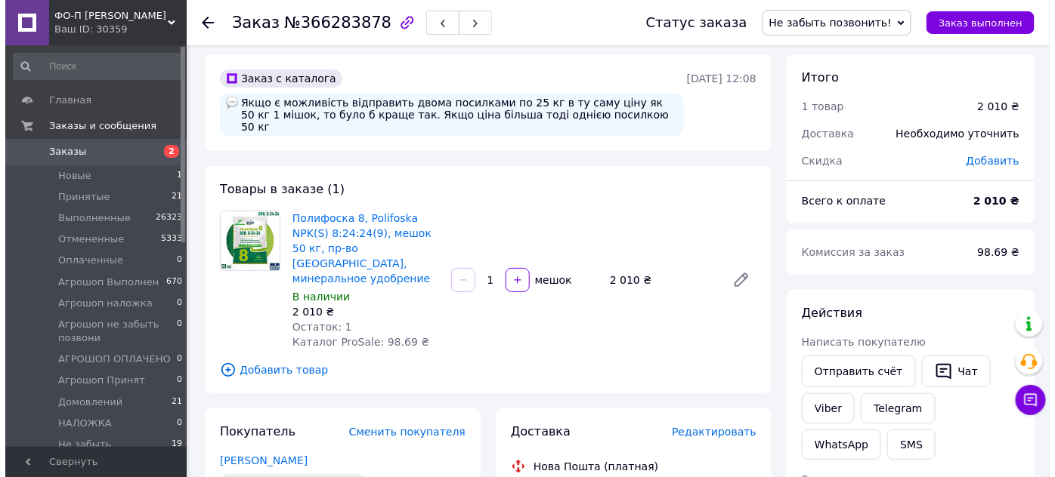
scroll to position [5, 0]
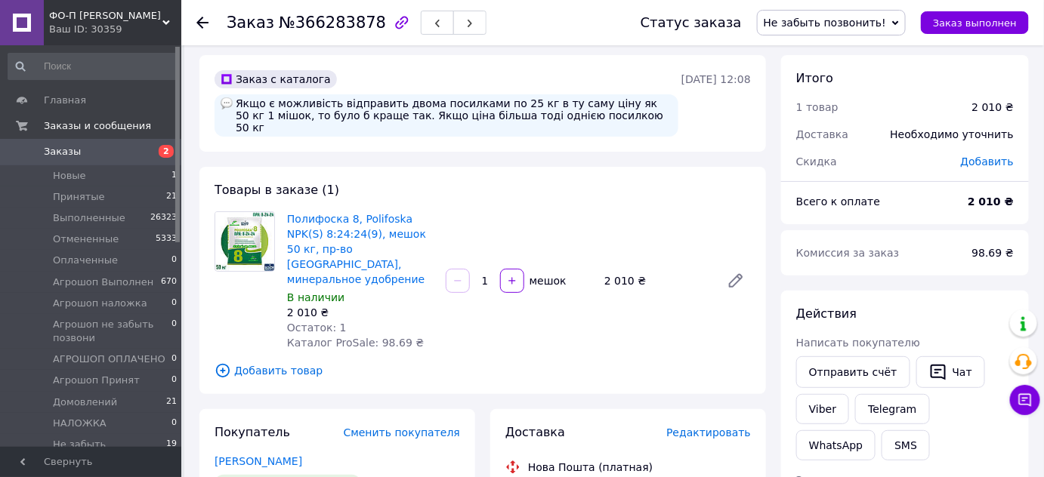
click at [279, 363] on span "Добавить товар" at bounding box center [483, 371] width 536 height 17
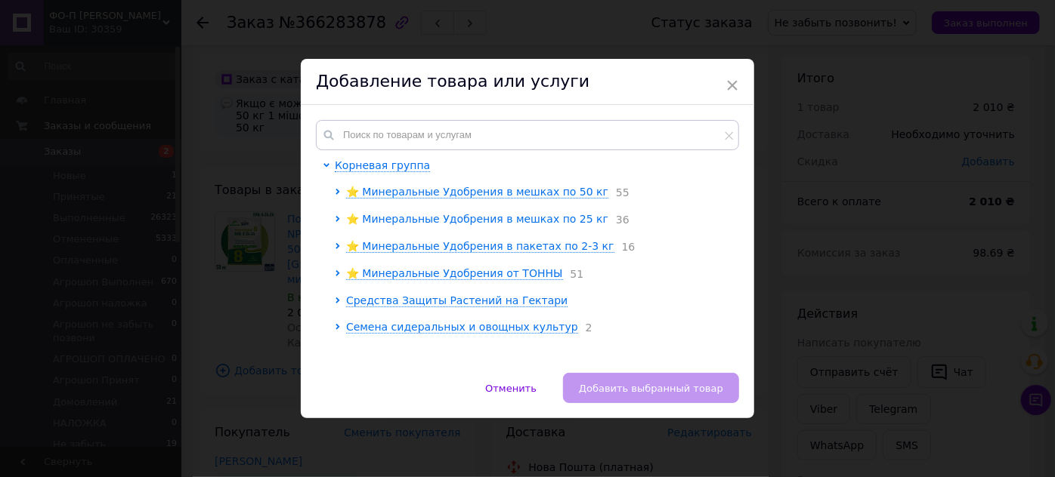
click at [532, 217] on span "⭐ Минеральные Удобрения в мешках по 25 кг" at bounding box center [477, 219] width 262 height 12
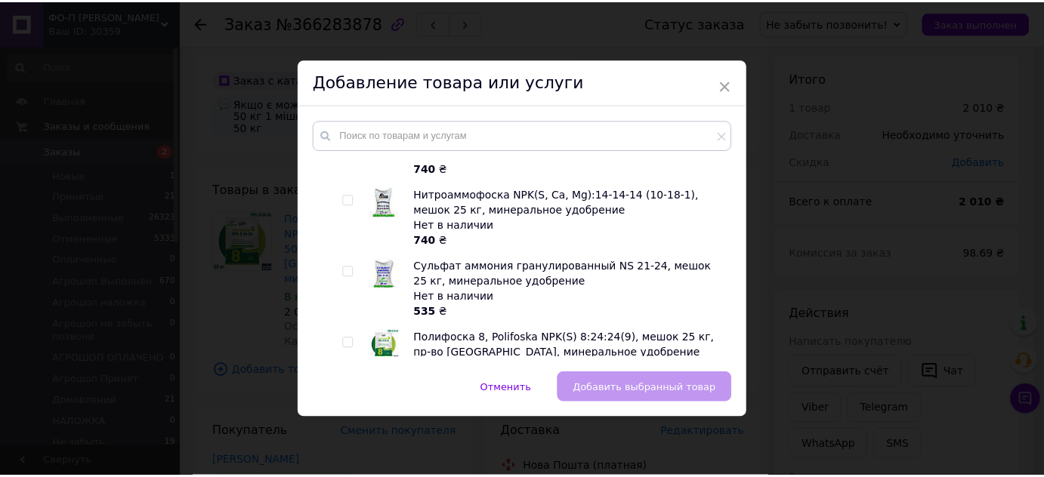
scroll to position [1921, 0]
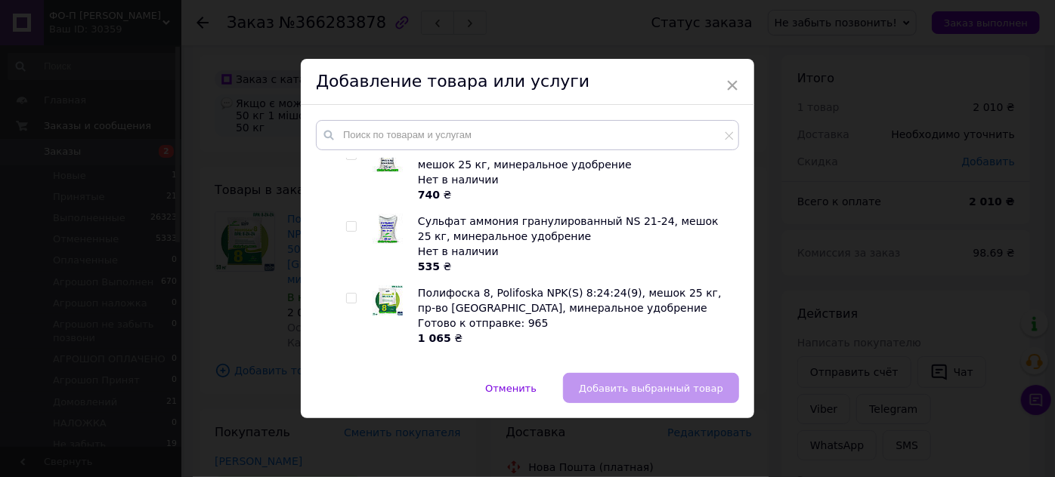
click at [348, 294] on input "checkbox" at bounding box center [351, 299] width 10 height 10
checkbox input "true"
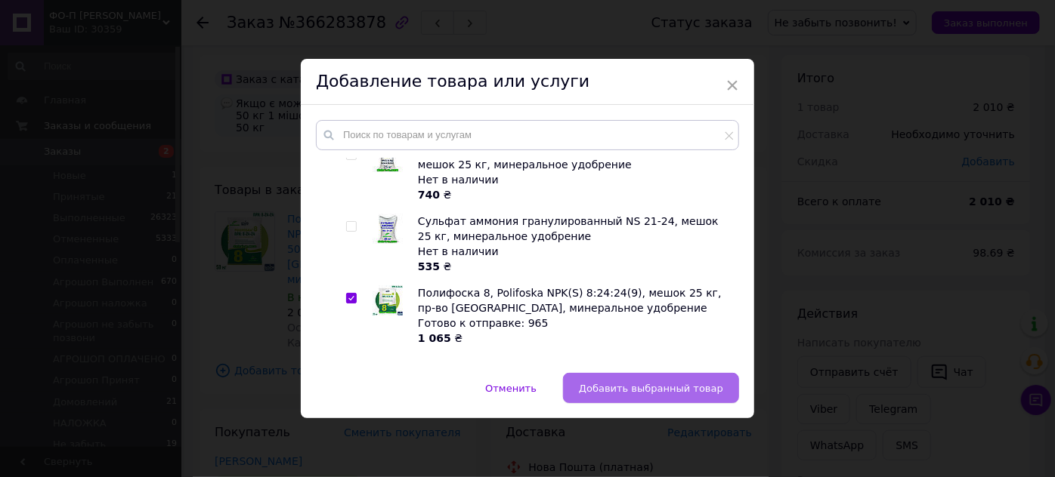
click at [614, 385] on span "Добавить выбранный товар" at bounding box center [651, 388] width 144 height 11
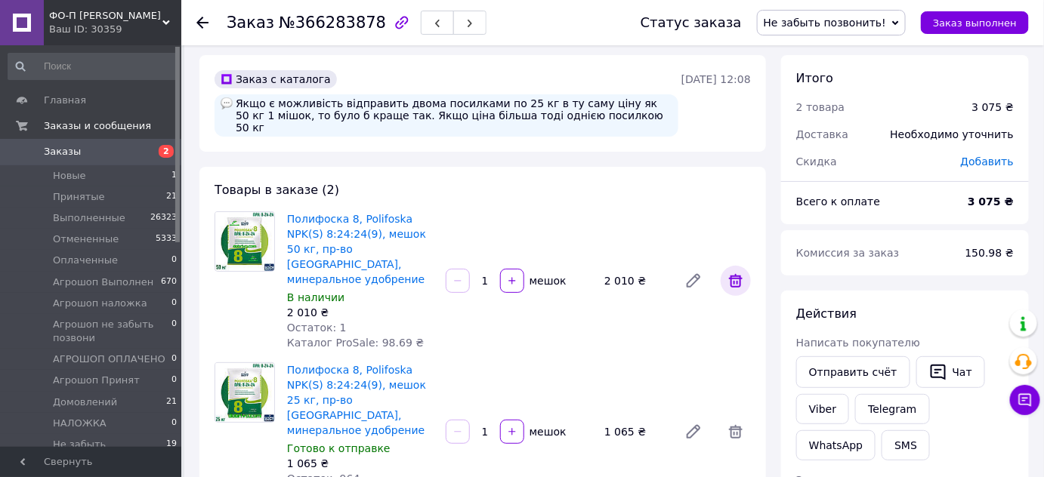
click at [735, 274] on icon at bounding box center [736, 281] width 14 height 14
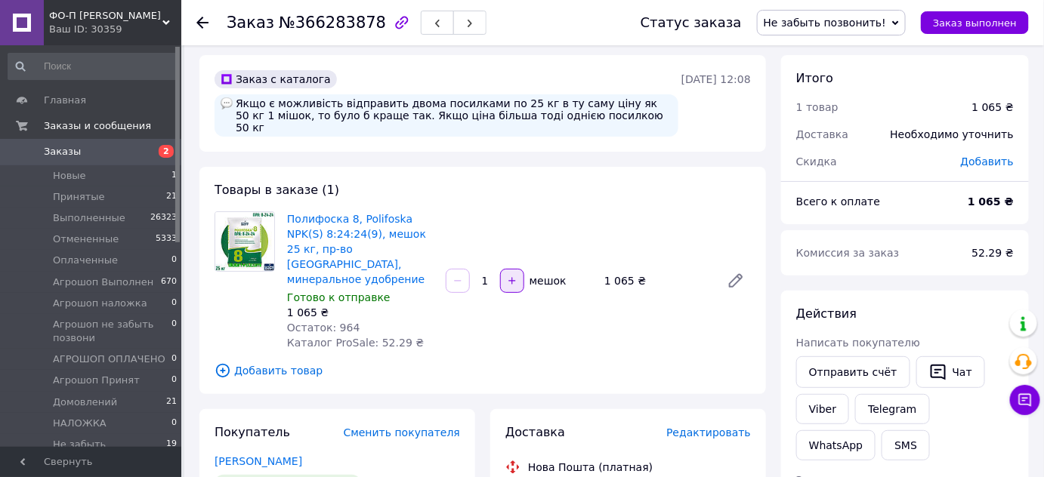
click at [511, 276] on icon "button" at bounding box center [512, 281] width 11 height 11
type input "2"
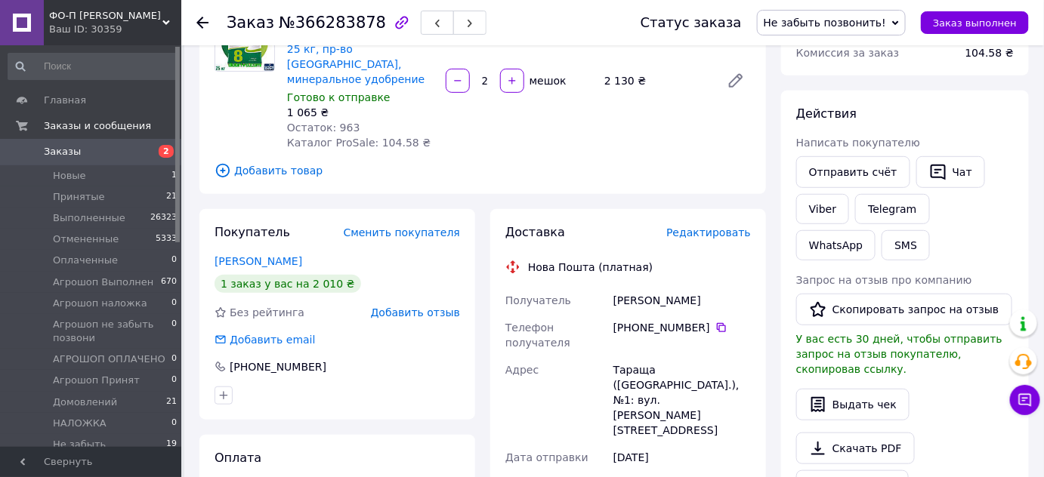
scroll to position [205, 0]
drag, startPoint x: 613, startPoint y: 263, endPoint x: 731, endPoint y: 273, distance: 118.3
click at [731, 287] on div "Ткаченко Олександр" at bounding box center [682, 300] width 144 height 27
copy div "Ткаченко Олександр"
click at [715, 322] on icon at bounding box center [721, 328] width 12 height 12
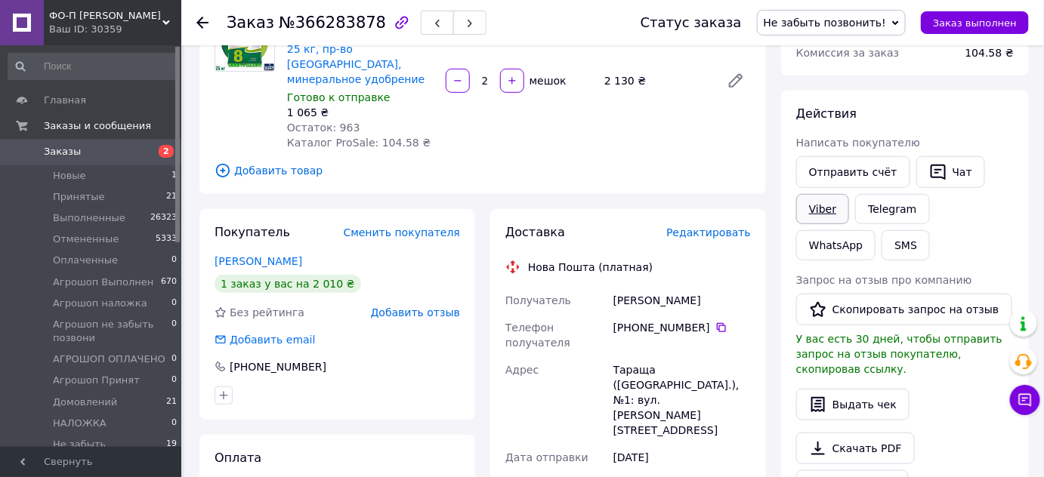
click at [821, 211] on link "Viber" at bounding box center [822, 209] width 53 height 30
click at [199, 20] on use at bounding box center [202, 23] width 12 height 12
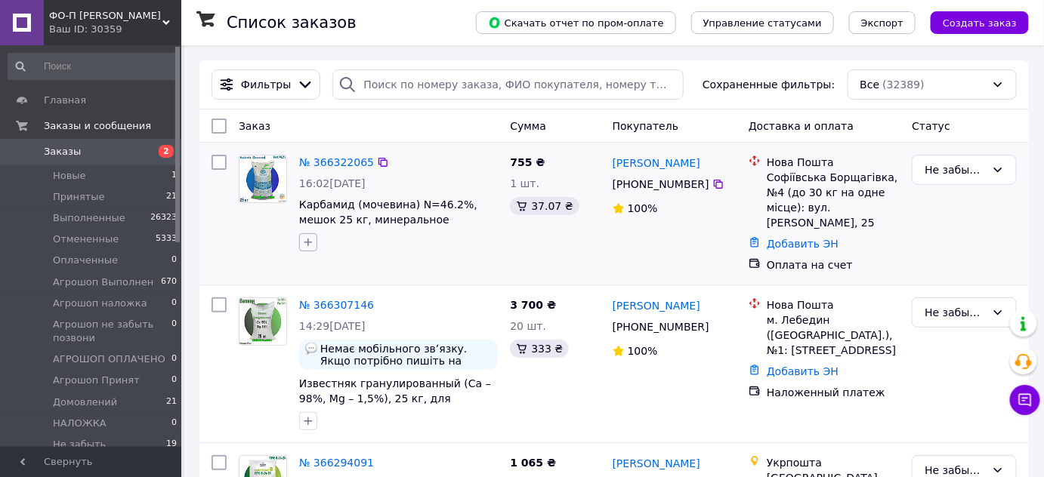
click at [304, 239] on icon "button" at bounding box center [308, 242] width 12 height 12
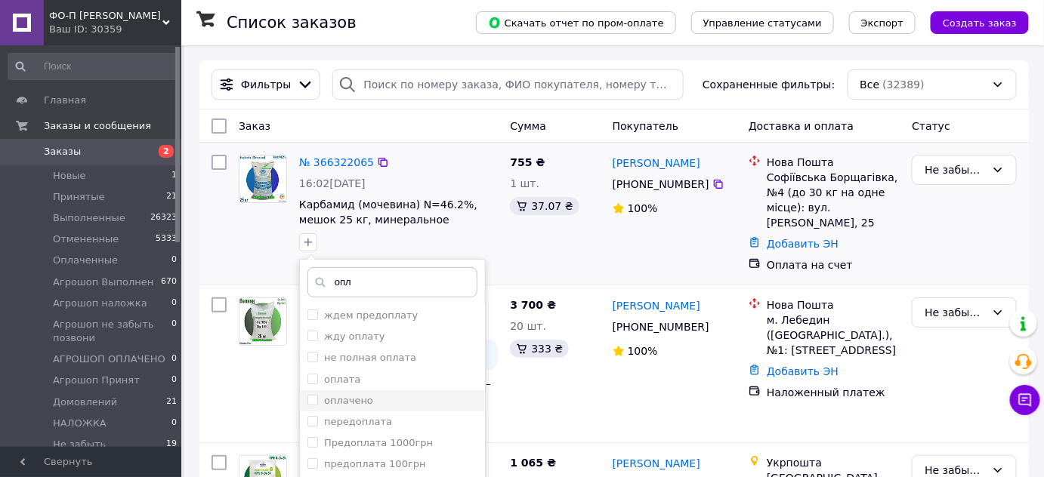
type input "опл"
click at [310, 399] on input "оплачено" at bounding box center [312, 400] width 10 height 10
checkbox input "true"
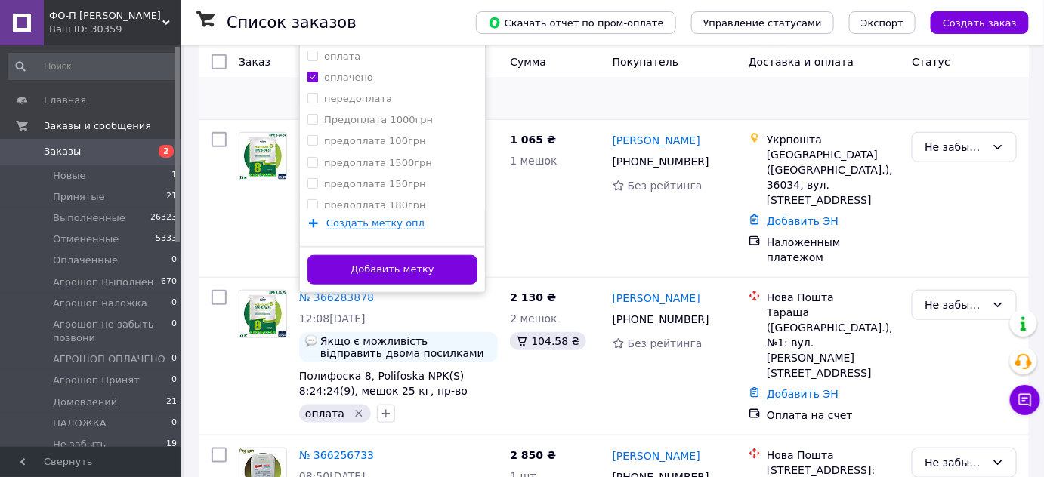
scroll to position [324, 0]
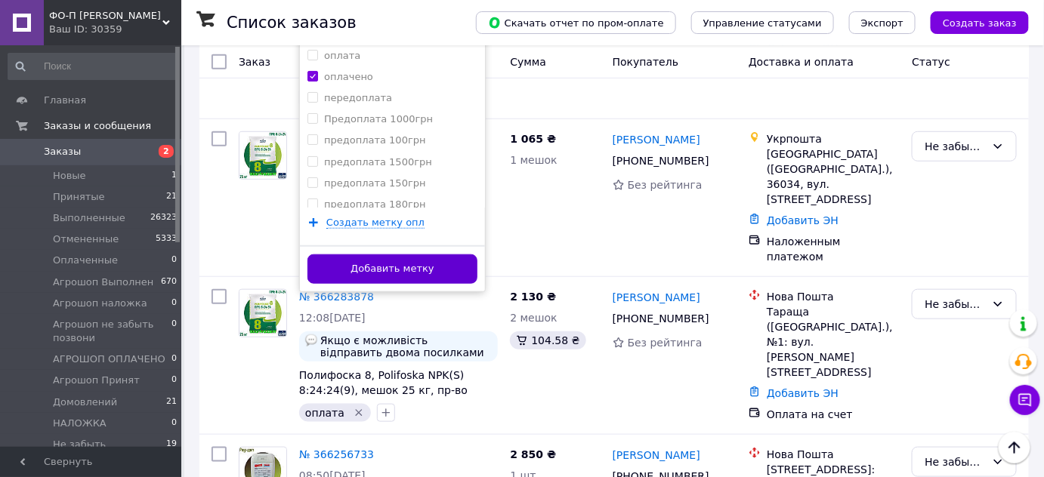
click at [397, 263] on button "Добавить метку" at bounding box center [392, 269] width 170 height 29
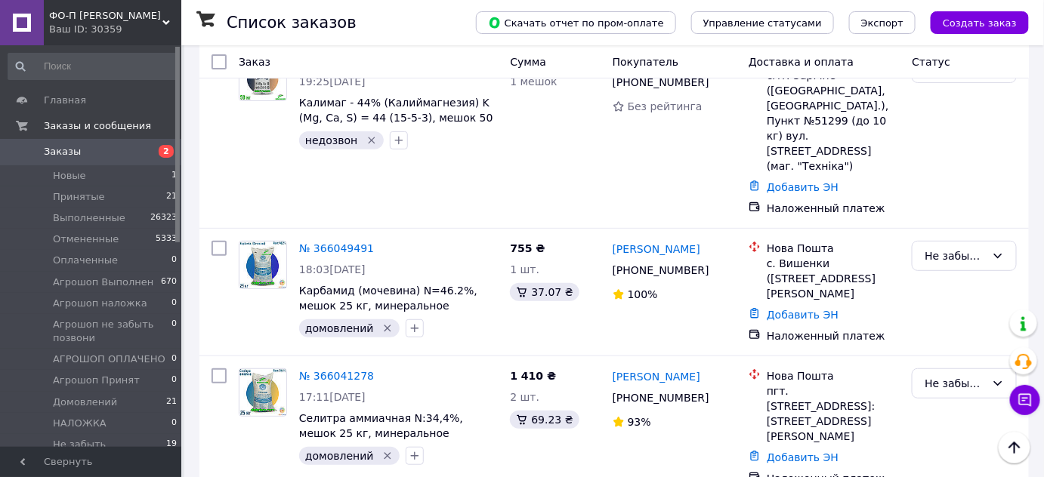
scroll to position [2015, 0]
click at [347, 371] on link "№ 366041278" at bounding box center [336, 377] width 75 height 12
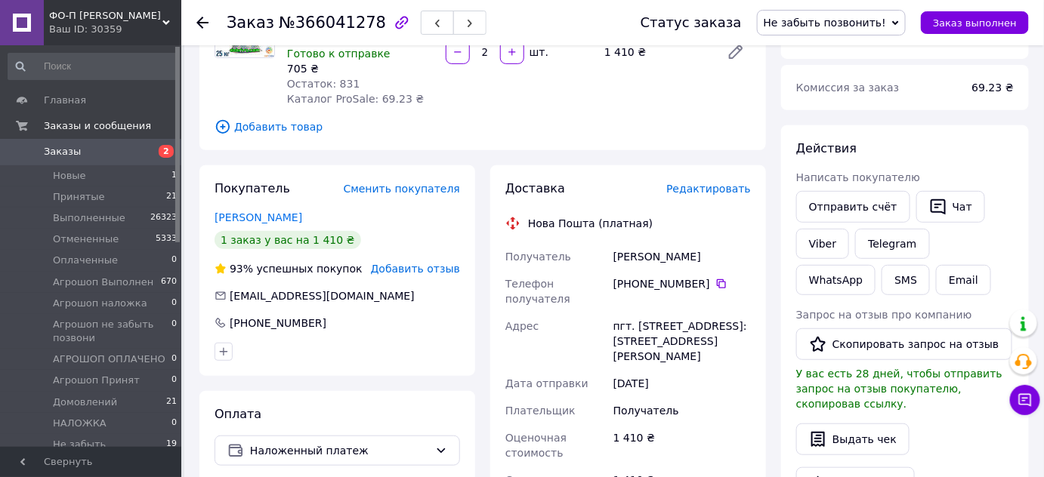
scroll to position [170, 0]
click at [715, 286] on icon at bounding box center [721, 285] width 12 height 12
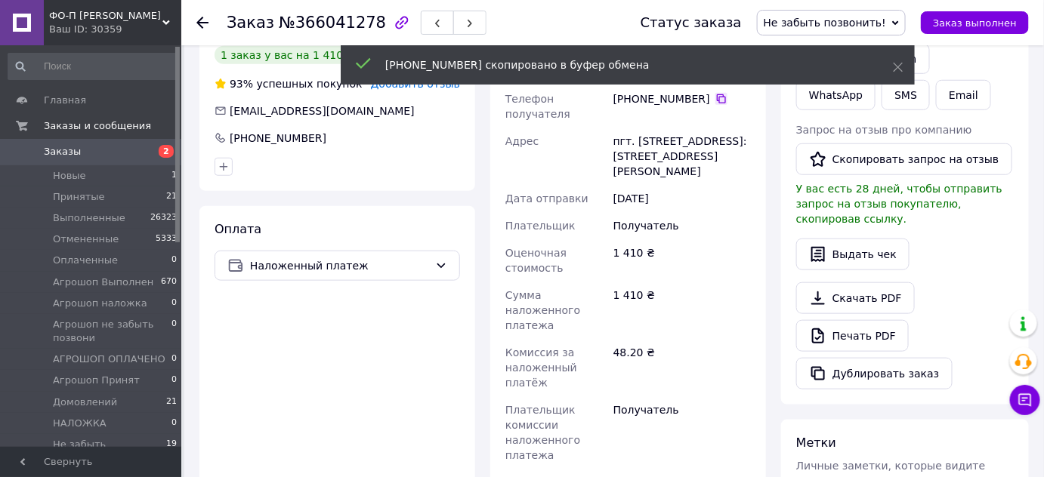
scroll to position [357, 0]
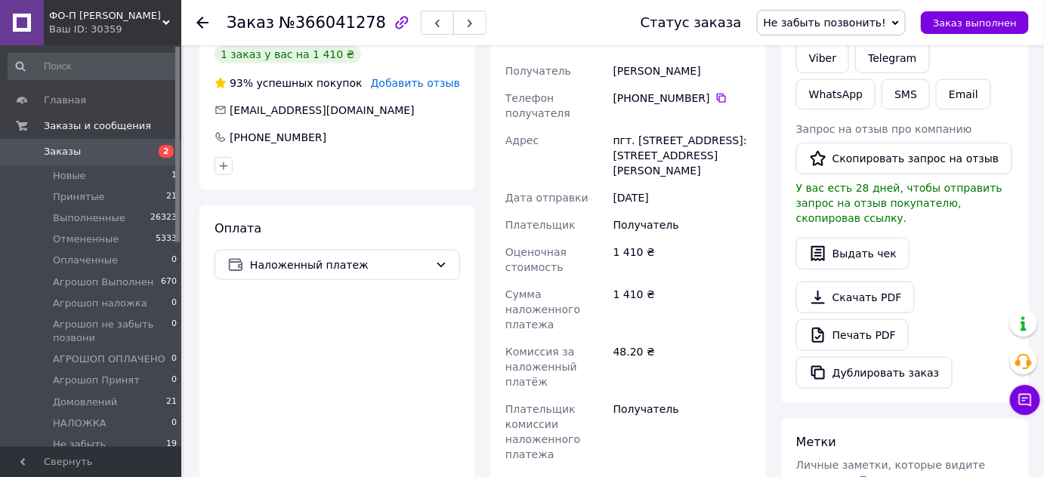
click at [624, 69] on div "Пелин Александр" at bounding box center [682, 70] width 144 height 27
copy div "Пелин"
click at [683, 72] on div "Пелин Александр" at bounding box center [682, 70] width 144 height 27
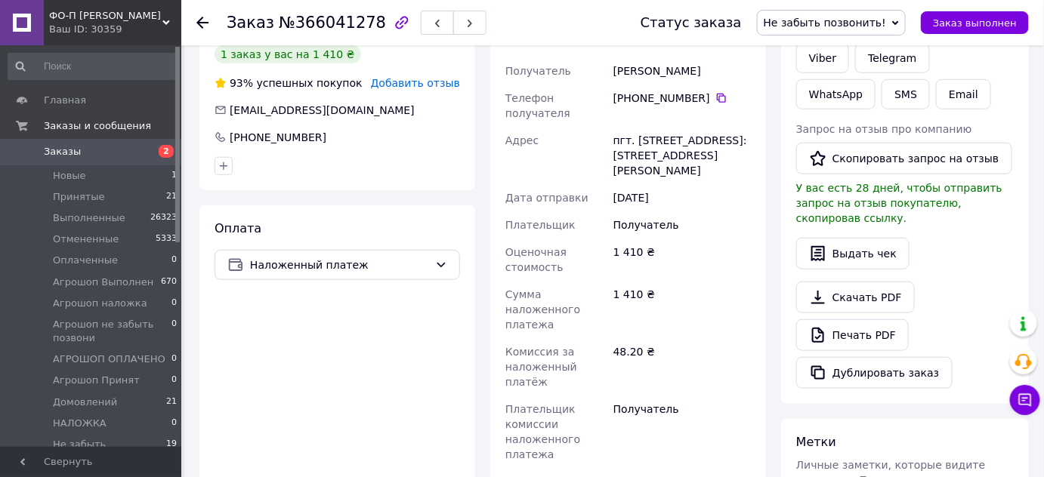
copy div "Александр"
click at [650, 127] on div "пгт. [STREET_ADDRESS]: [STREET_ADDRESS][PERSON_NAME]" at bounding box center [682, 155] width 144 height 57
copy div "Сарата"
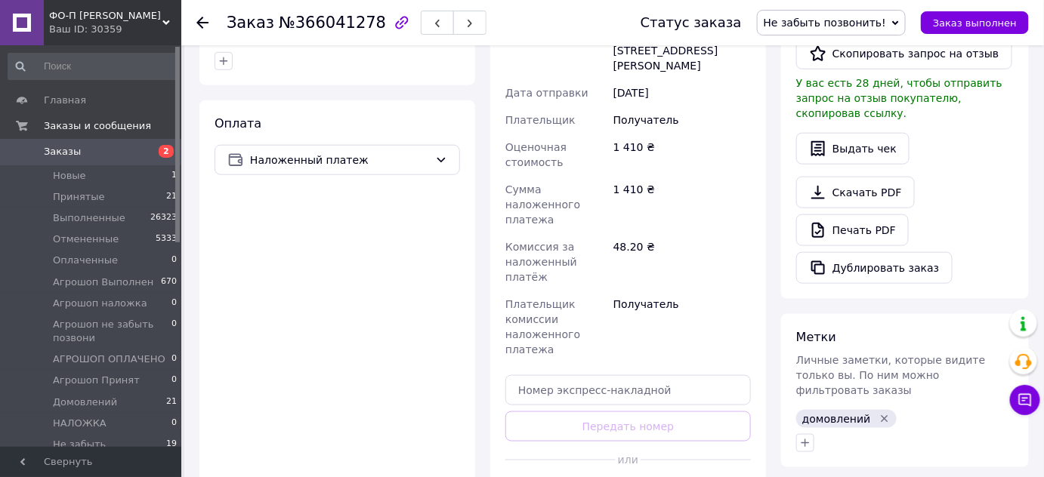
scroll to position [464, 0]
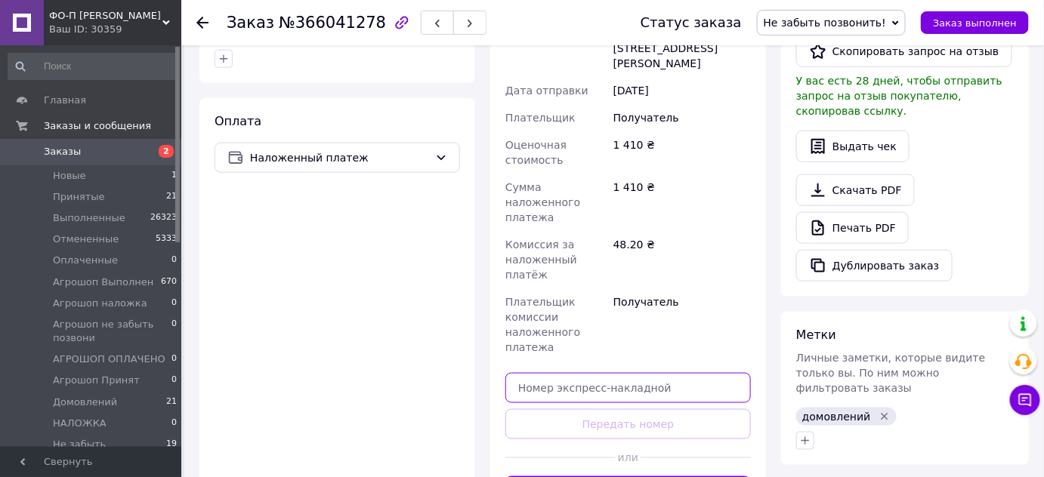
click at [591, 373] on input "text" at bounding box center [628, 388] width 246 height 30
paste input "20451269193069"
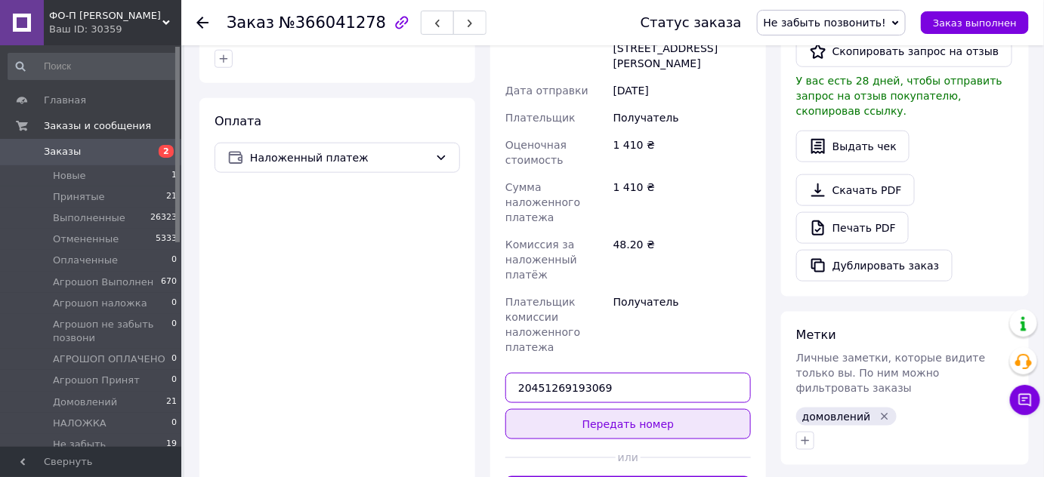
type input "20451269193069"
click at [596, 409] on button "Передать номер" at bounding box center [628, 424] width 246 height 30
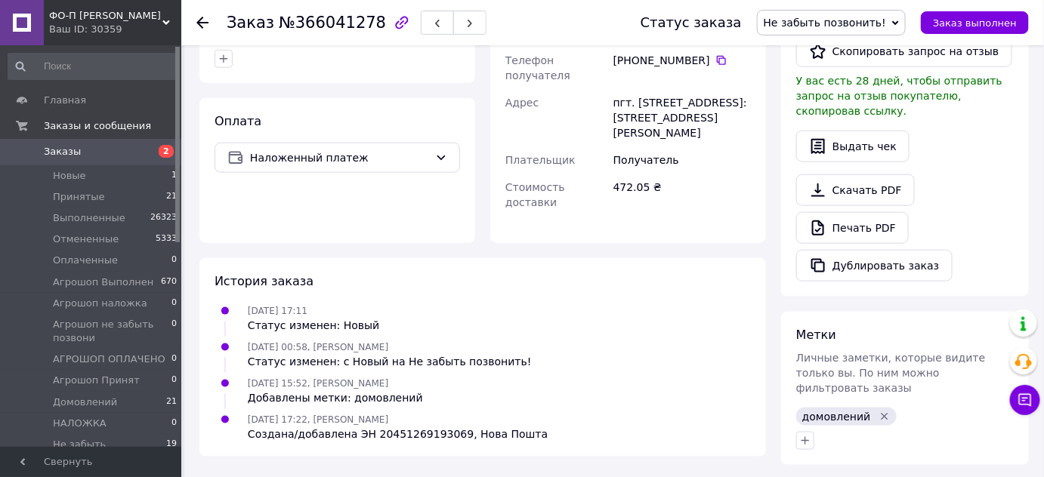
click at [840, 24] on span "Не забыть позвонить!" at bounding box center [825, 23] width 122 height 12
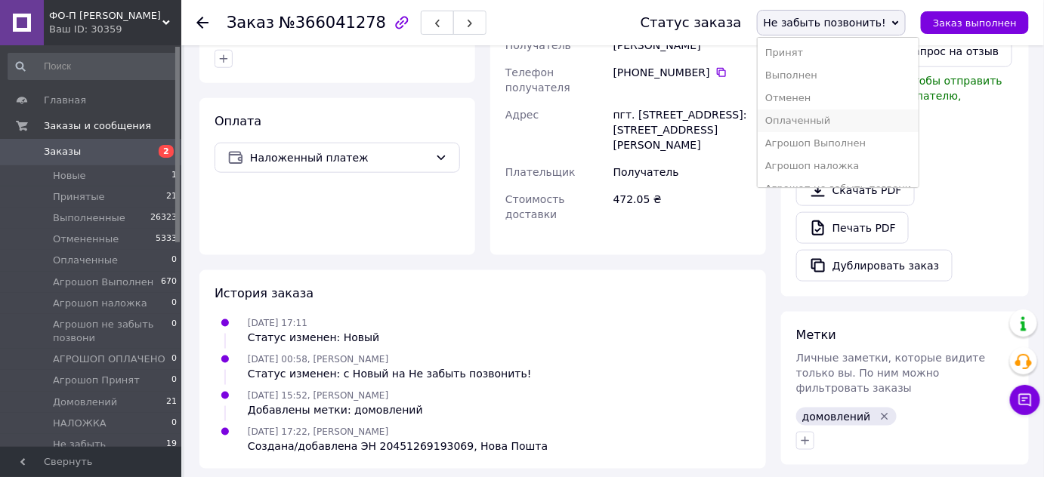
scroll to position [107, 0]
click at [845, 145] on li "Домовлений" at bounding box center [839, 150] width 162 height 23
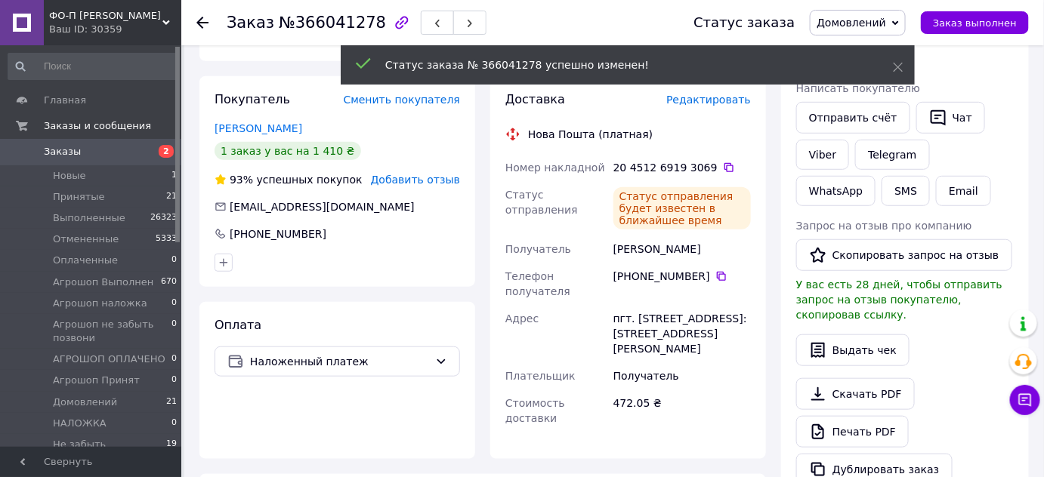
scroll to position [258, 0]
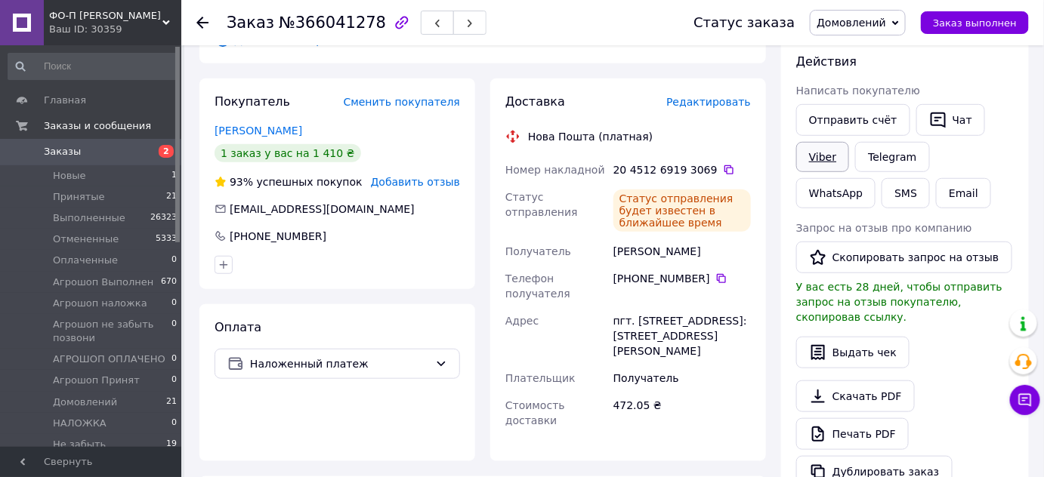
click at [826, 159] on link "Viber" at bounding box center [822, 157] width 53 height 30
click at [324, 23] on span "№366041278" at bounding box center [332, 23] width 107 height 18
copy span "366041278"
click at [204, 23] on icon at bounding box center [202, 23] width 12 height 12
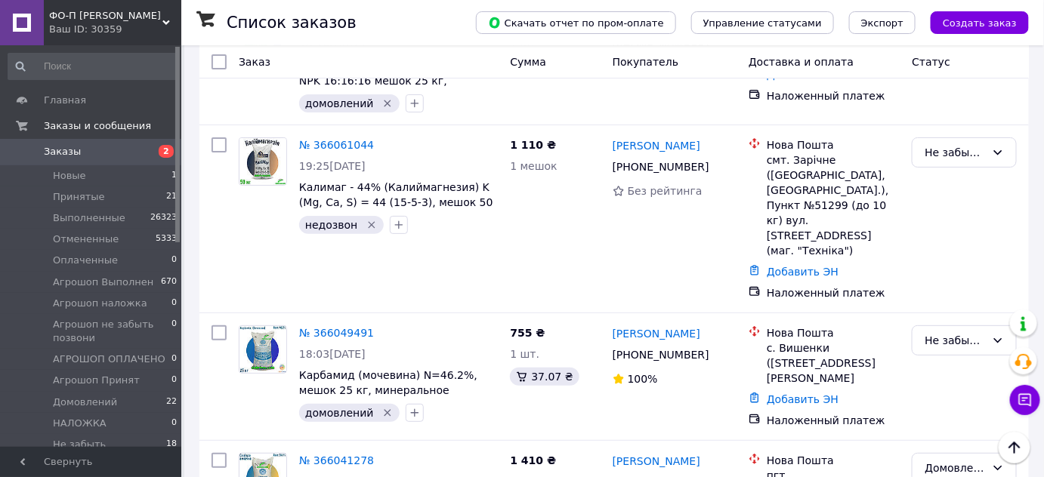
scroll to position [1932, 0]
click at [335, 326] on link "№ 366049491" at bounding box center [336, 332] width 75 height 12
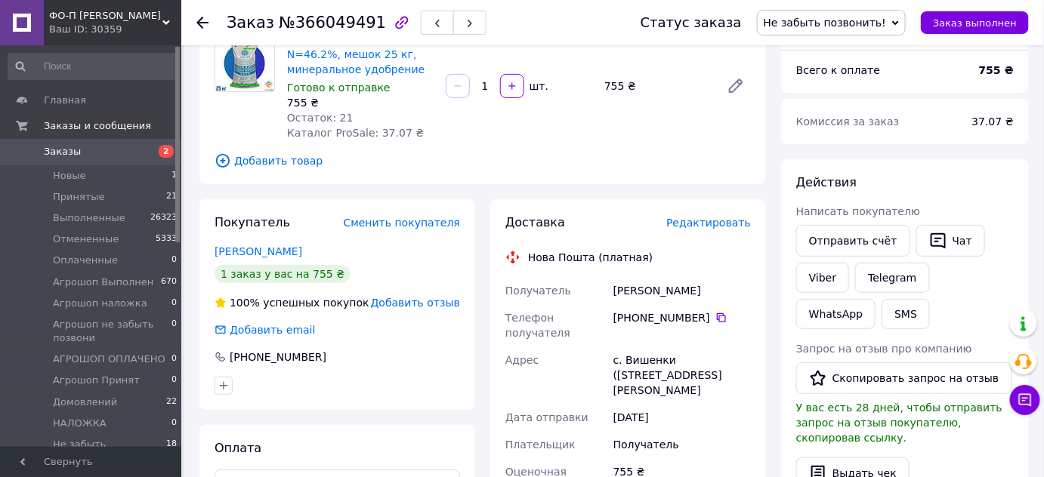
scroll to position [181, 0]
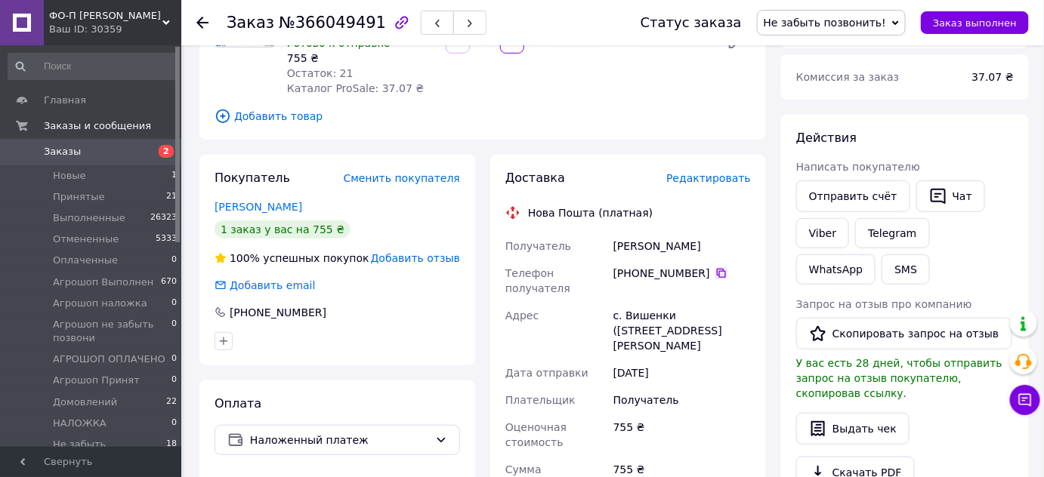
click at [717, 271] on icon at bounding box center [721, 273] width 9 height 9
click at [638, 242] on div "Танюшкин Артем" at bounding box center [682, 246] width 144 height 27
copy div "Танюшкин"
click at [686, 249] on div "Танюшкин Артем" at bounding box center [682, 246] width 144 height 27
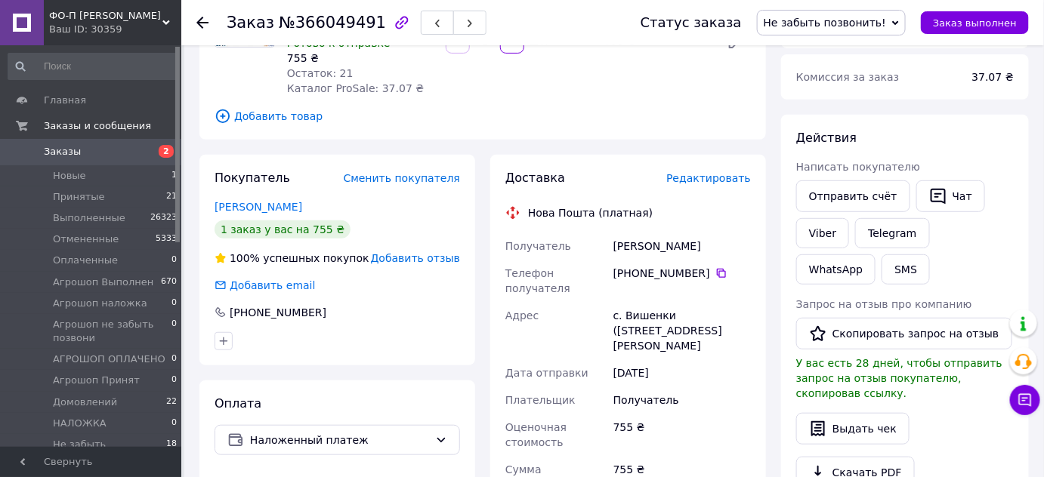
click at [686, 249] on div "Танюшкин Артем" at bounding box center [682, 246] width 144 height 27
copy div "Артем"
click at [646, 302] on div "с. Вишенки ([STREET_ADDRESS][PERSON_NAME]" at bounding box center [682, 330] width 144 height 57
copy div "Вишенки"
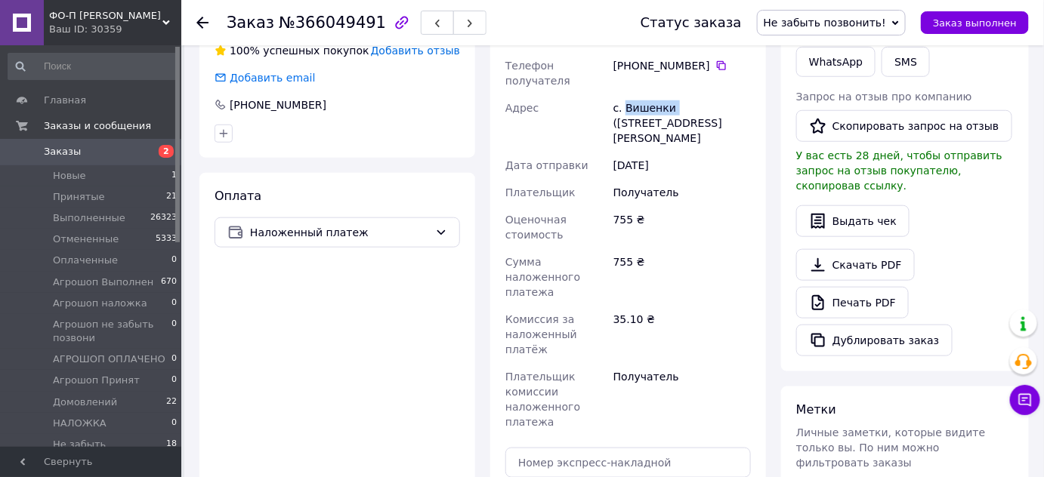
scroll to position [415, 0]
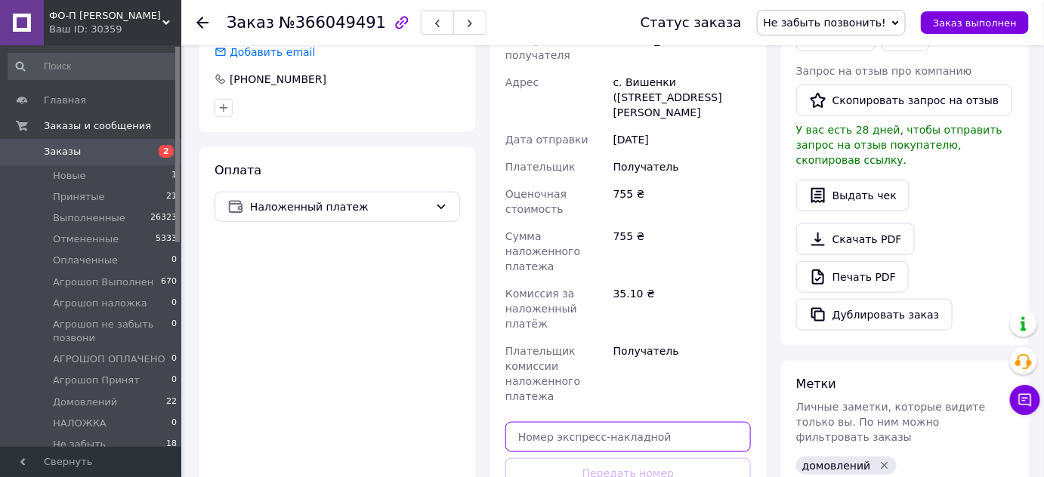
click at [626, 422] on input "text" at bounding box center [628, 437] width 246 height 30
paste input "20451269196248"
type input "20451269196248"
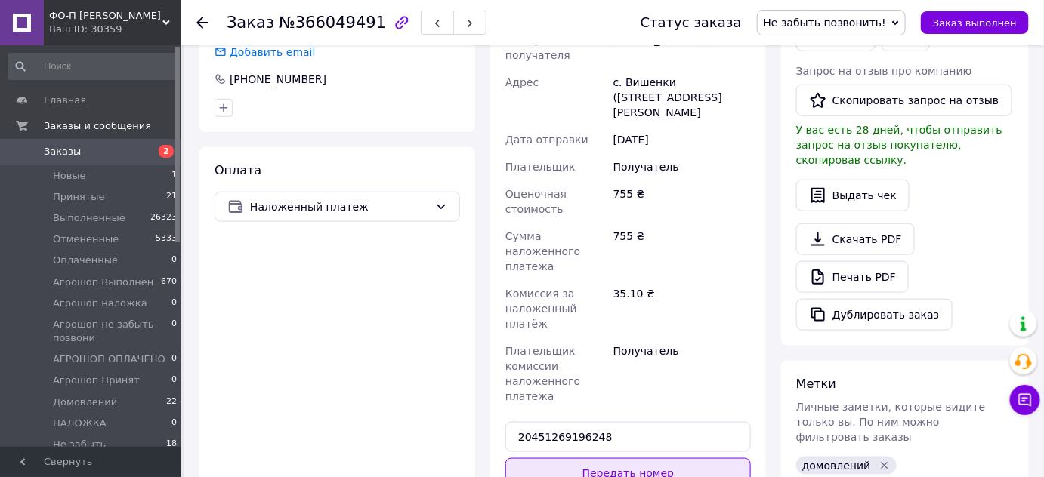
click at [647, 459] on button "Передать номер" at bounding box center [628, 474] width 246 height 30
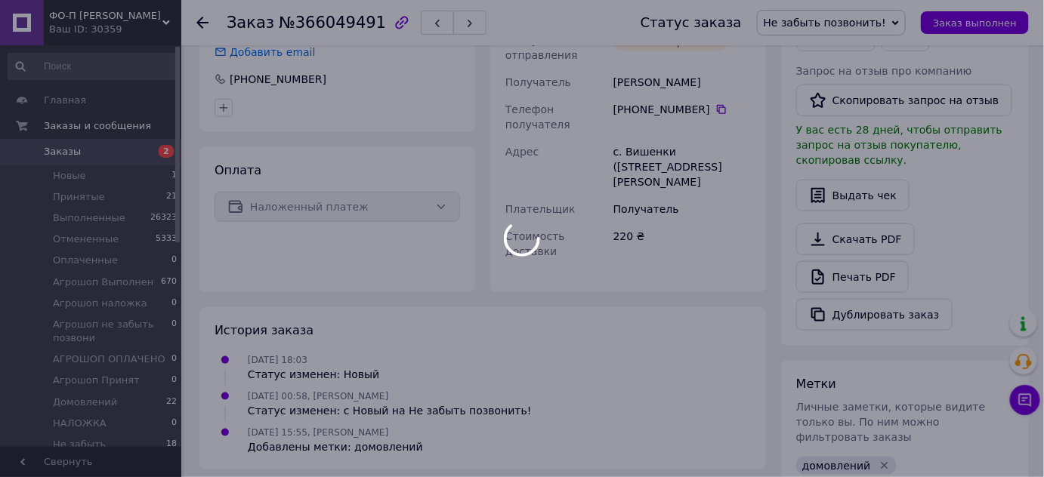
click at [826, 18] on body "ФО-П Свириденко С. Л. Ваш ID: 30359 Сайт ФО-П Свириденко С. Л. Кабинет покупате…" at bounding box center [522, 165] width 1044 height 1160
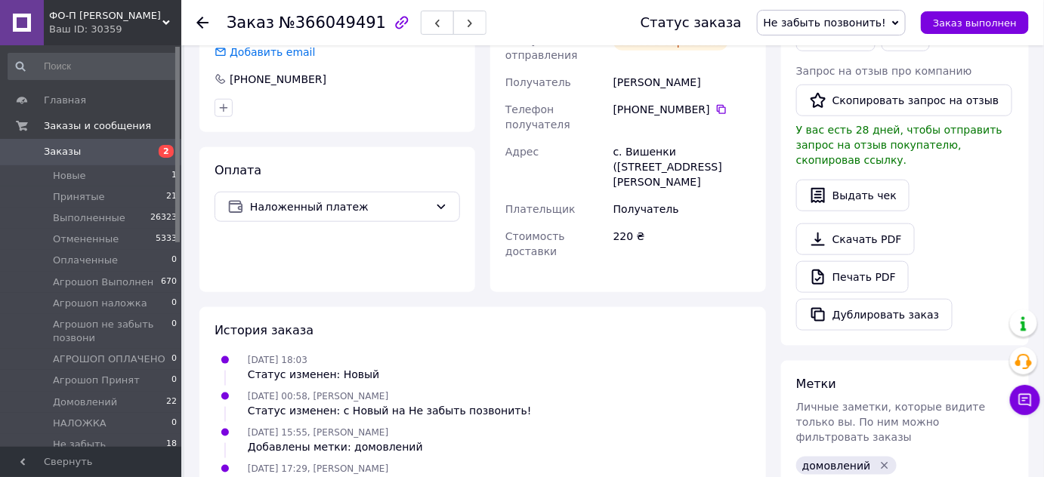
click at [826, 18] on span "Не забыть позвонить!" at bounding box center [825, 23] width 122 height 12
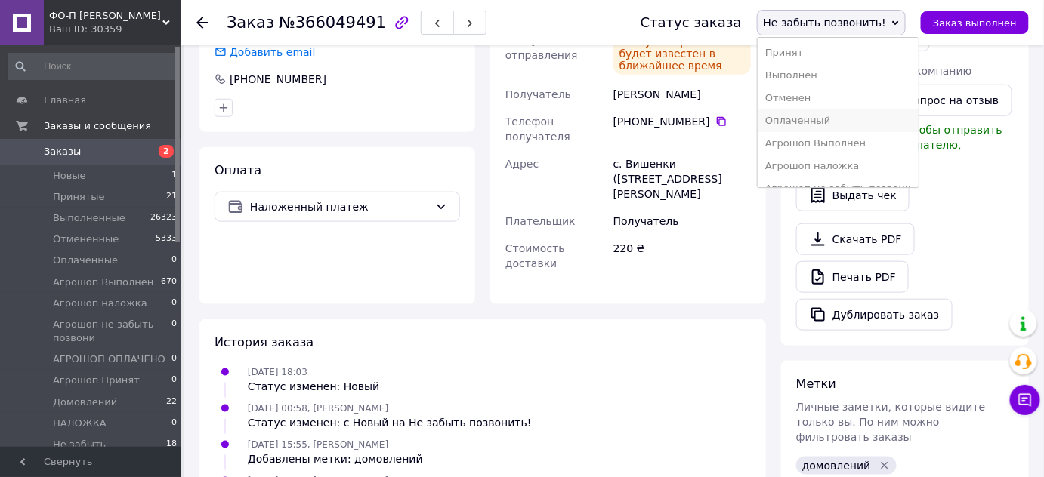
scroll to position [107, 0]
click at [840, 139] on li "Домовлений" at bounding box center [839, 150] width 162 height 23
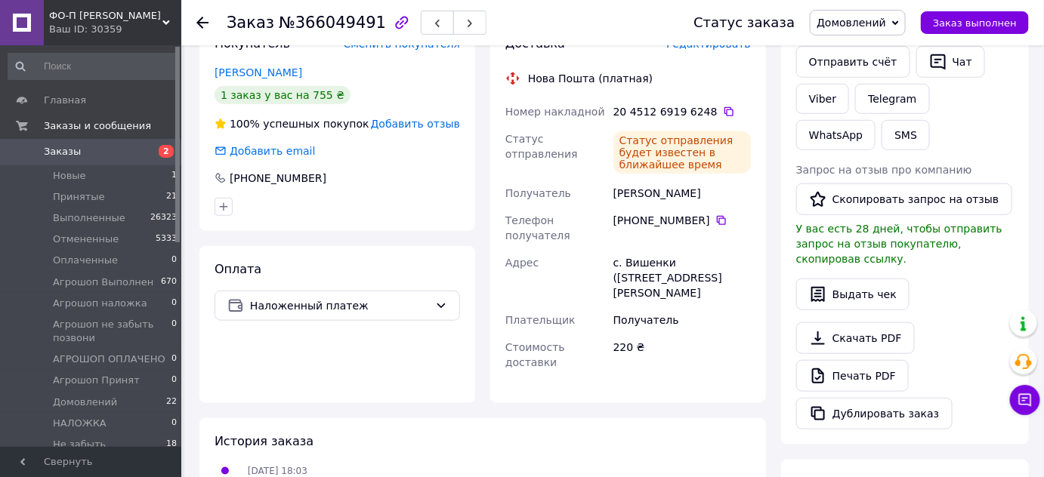
scroll to position [316, 0]
click at [817, 100] on link "Viber" at bounding box center [822, 99] width 53 height 30
click at [330, 25] on span "№366049491" at bounding box center [332, 23] width 107 height 18
copy span "366049491"
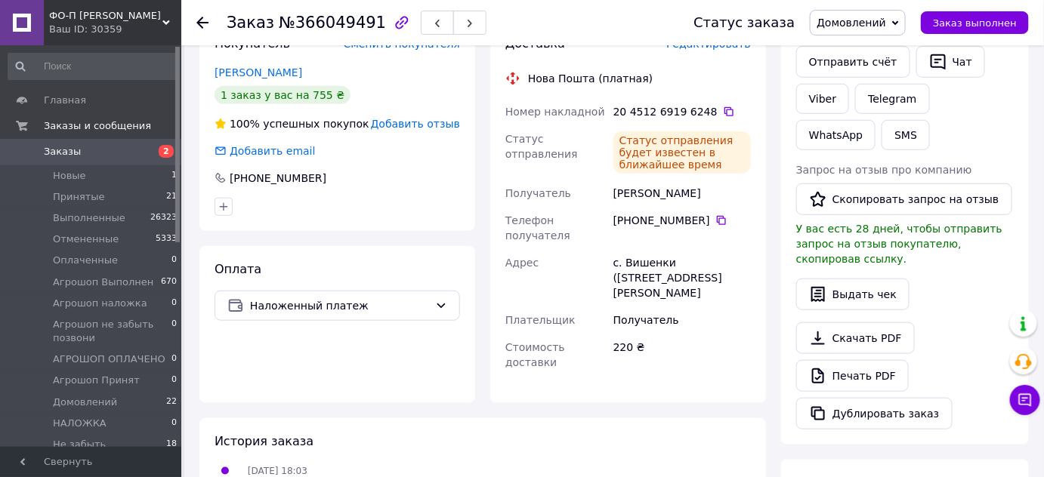
click at [207, 26] on icon at bounding box center [202, 23] width 12 height 12
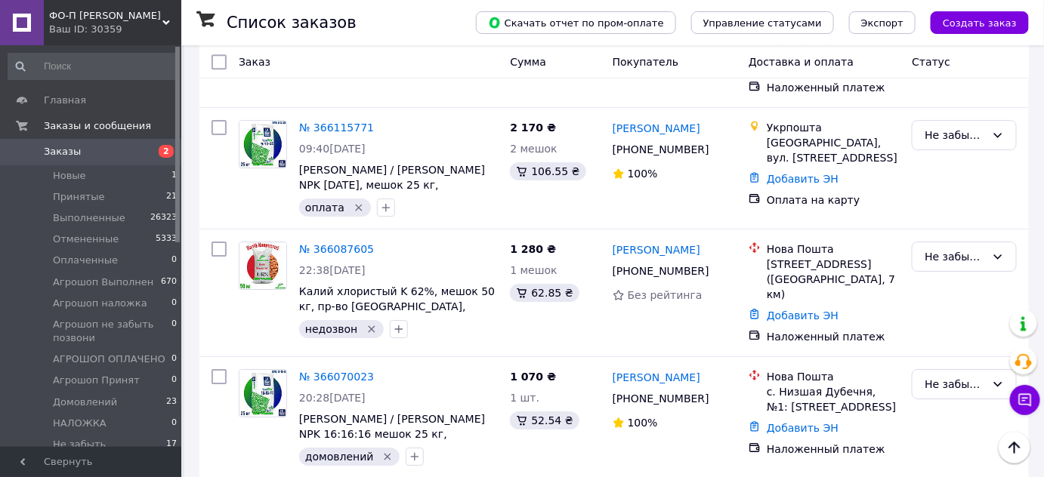
scroll to position [1574, 0]
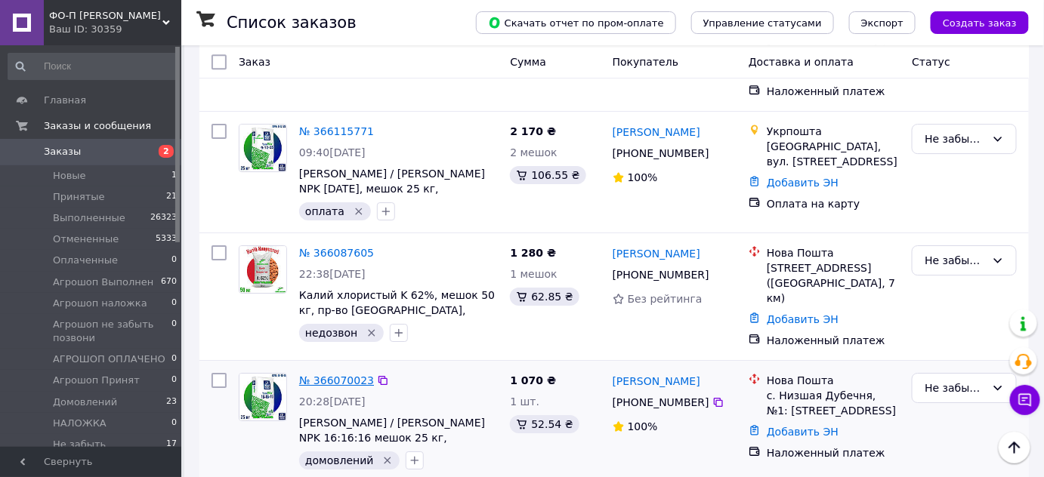
click at [339, 375] on link "№ 366070023" at bounding box center [336, 381] width 75 height 12
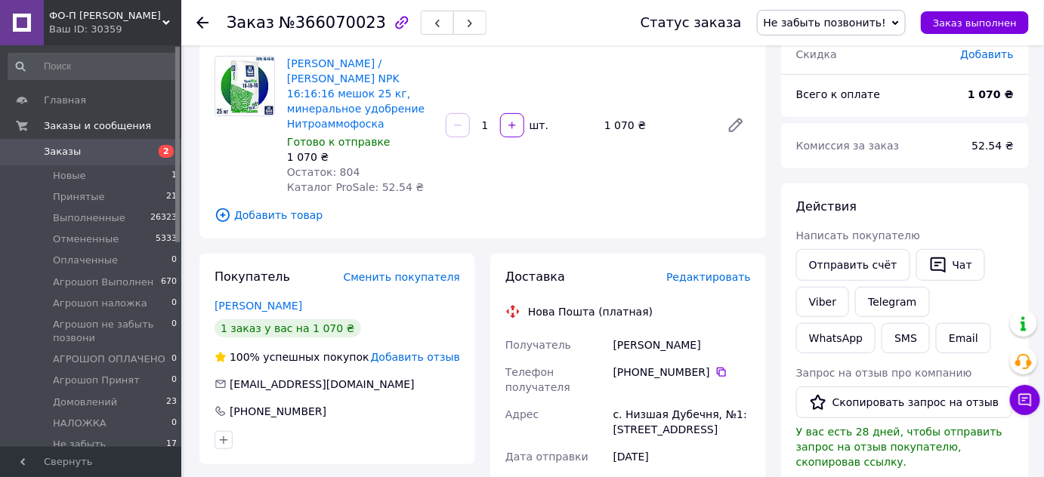
scroll to position [113, 0]
click at [443, 88] on div "Яра Мила / Yara Mila NPK 16:16:16 мешок 25 кг, минеральное удобрение Нитроаммоф…" at bounding box center [519, 125] width 476 height 145
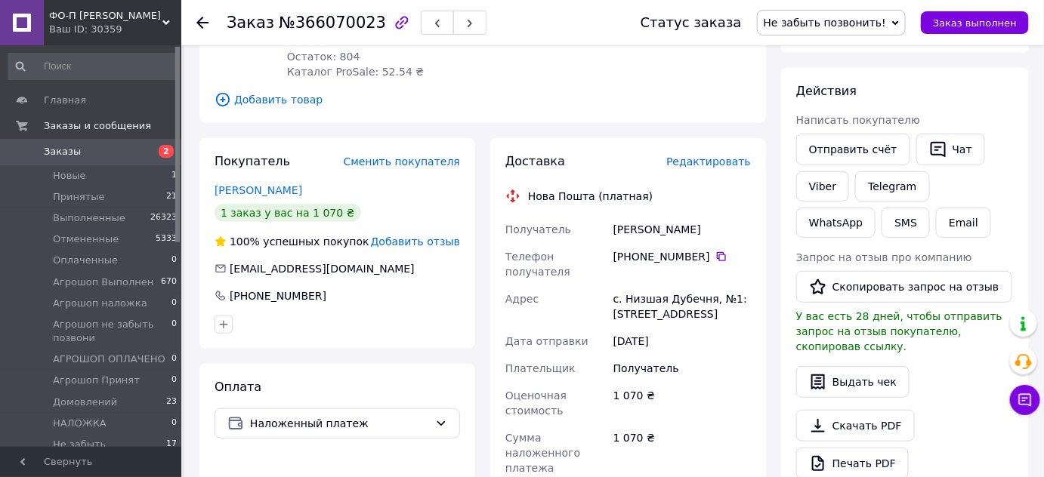
scroll to position [280, 0]
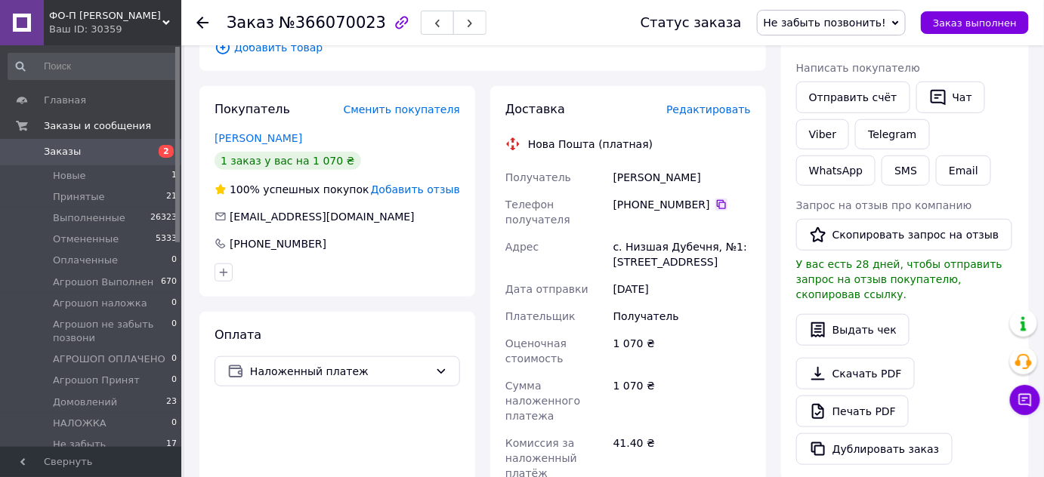
click at [717, 200] on icon at bounding box center [721, 204] width 9 height 9
click at [656, 164] on div "Сидоренко Микола" at bounding box center [682, 177] width 144 height 27
click at [695, 164] on div "Сидоренко Микола" at bounding box center [682, 177] width 144 height 27
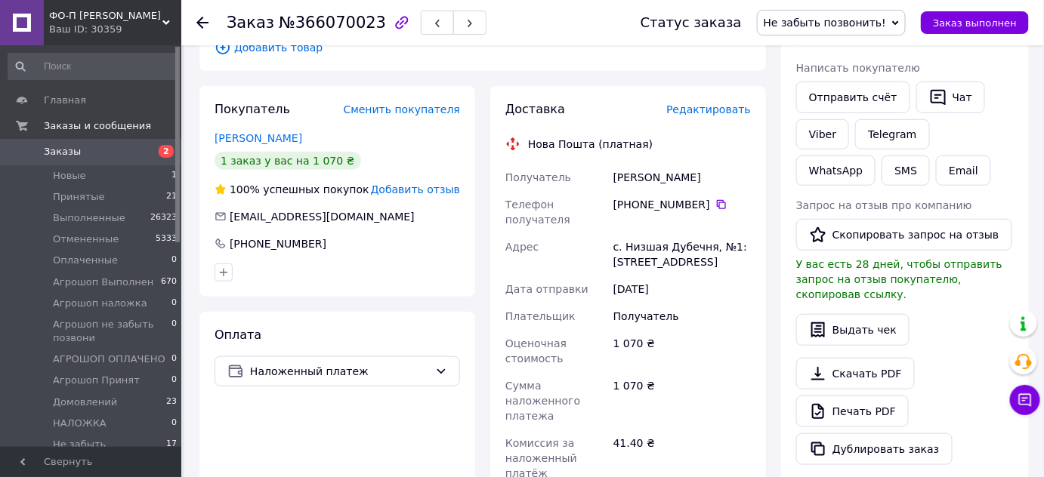
click at [684, 233] on div "с. Низшая Дубечня, №1: [STREET_ADDRESS]" at bounding box center [682, 254] width 144 height 42
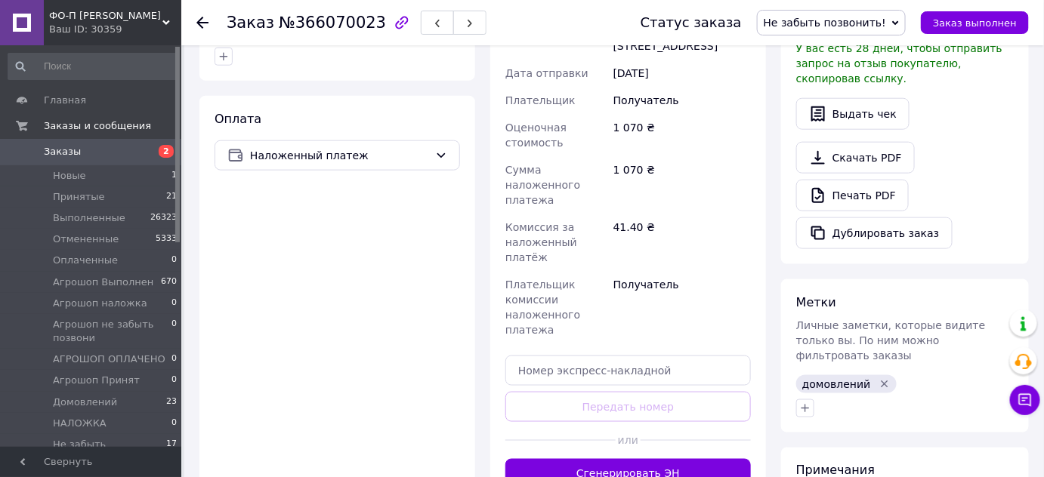
scroll to position [510, 0]
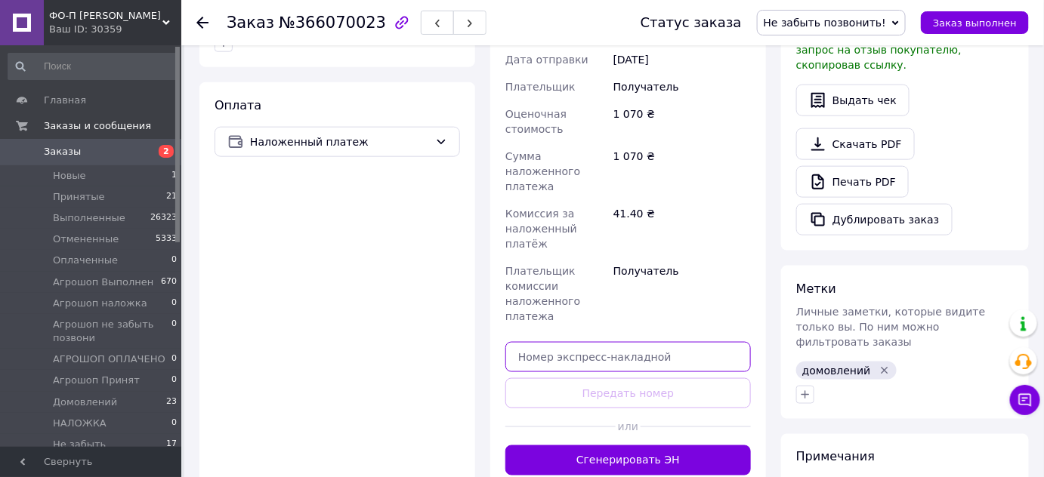
click at [640, 342] on input "text" at bounding box center [628, 357] width 246 height 30
paste input "20451269199706"
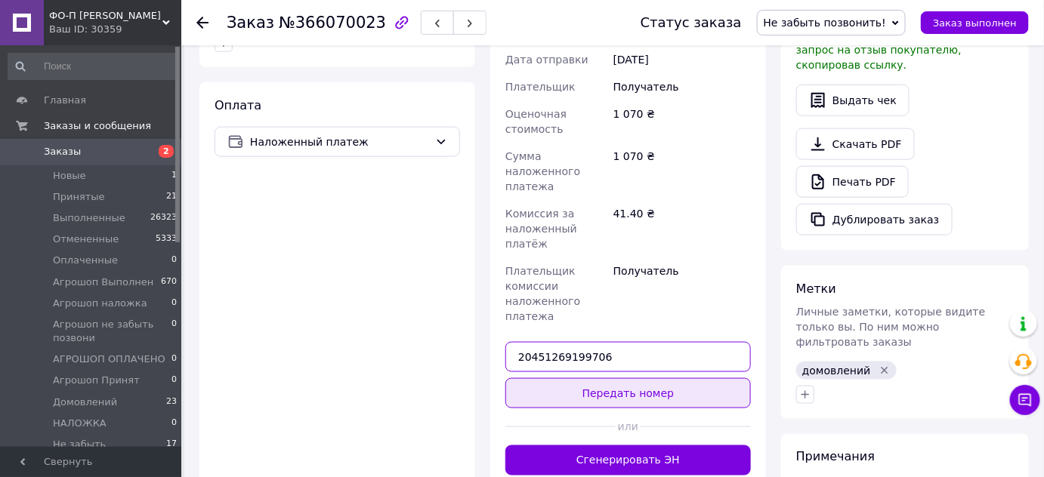
type input "20451269199706"
click at [625, 378] on button "Передать номер" at bounding box center [628, 393] width 246 height 30
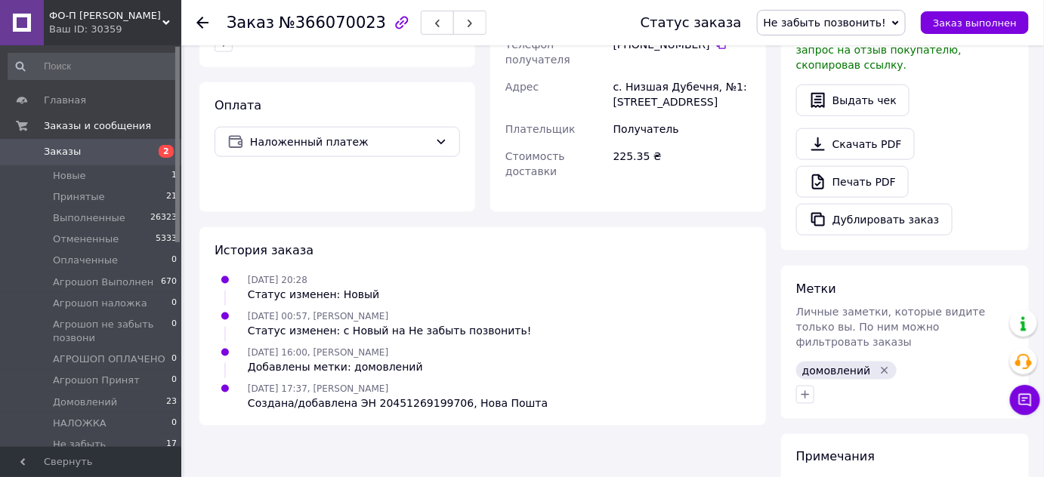
click at [842, 17] on span "Не забыть позвонить!" at bounding box center [825, 23] width 122 height 12
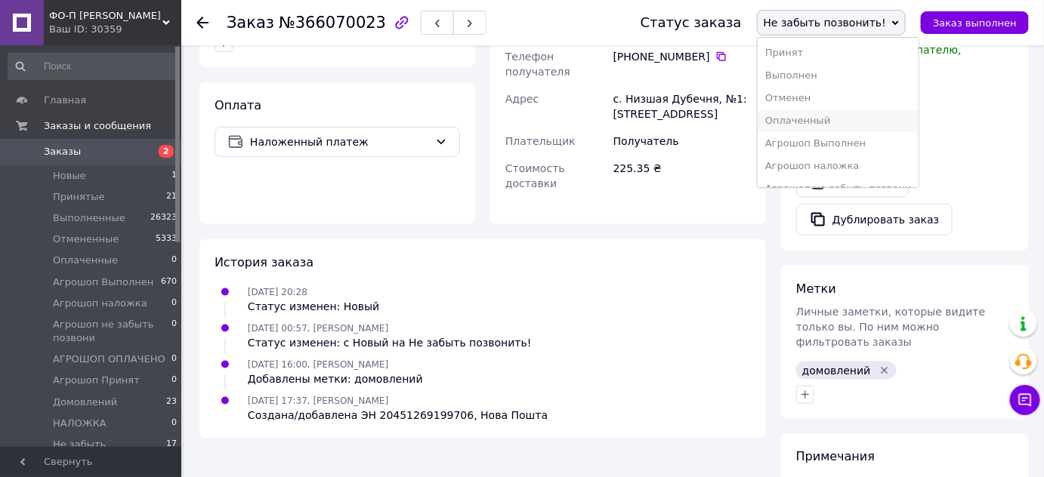
scroll to position [107, 0]
click at [832, 150] on li "Домовлений" at bounding box center [839, 150] width 162 height 23
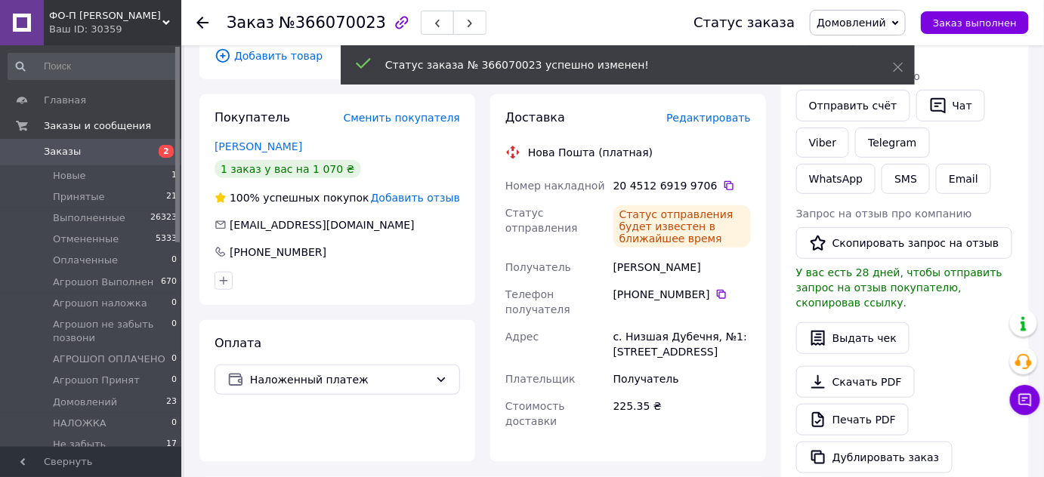
scroll to position [266, 0]
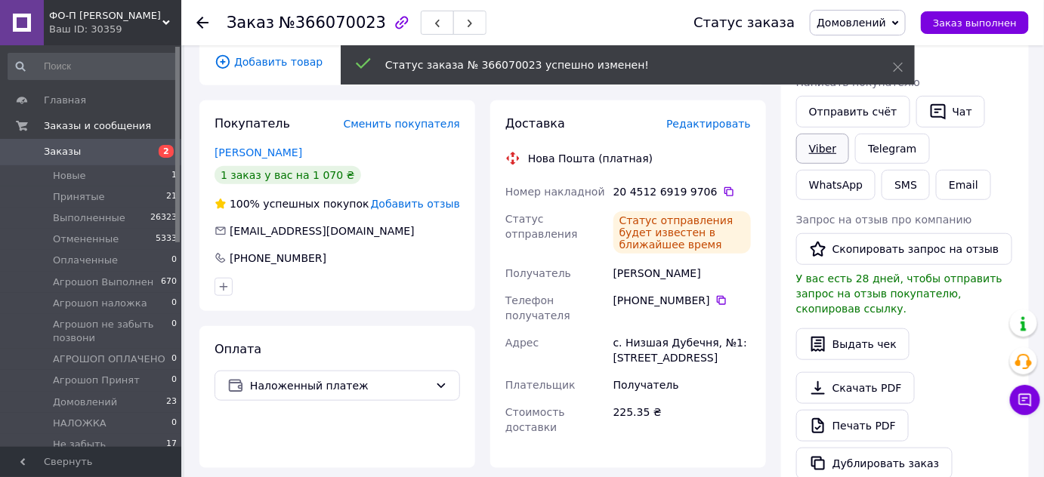
click at [817, 150] on link "Viber" at bounding box center [822, 149] width 53 height 30
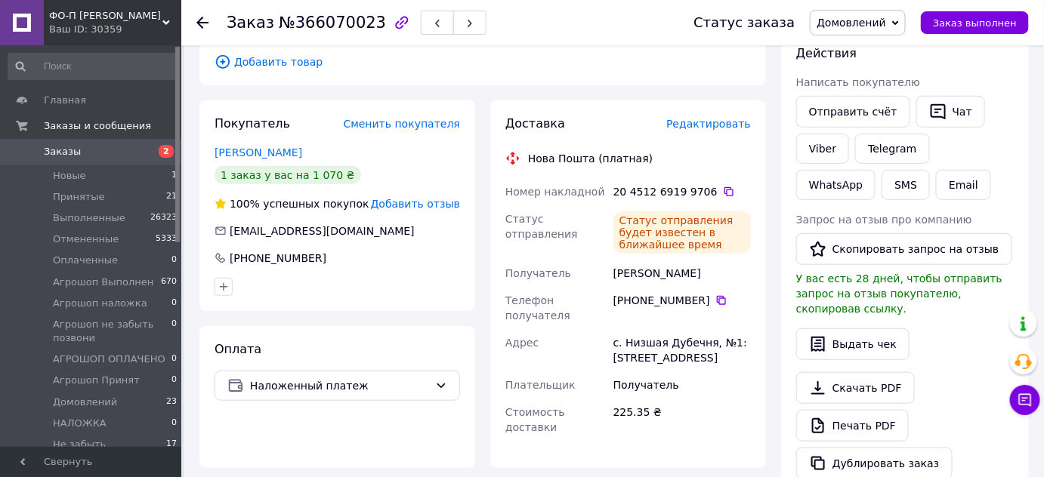
click at [327, 26] on span "№366070023" at bounding box center [332, 23] width 107 height 18
click at [200, 23] on icon at bounding box center [202, 23] width 12 height 12
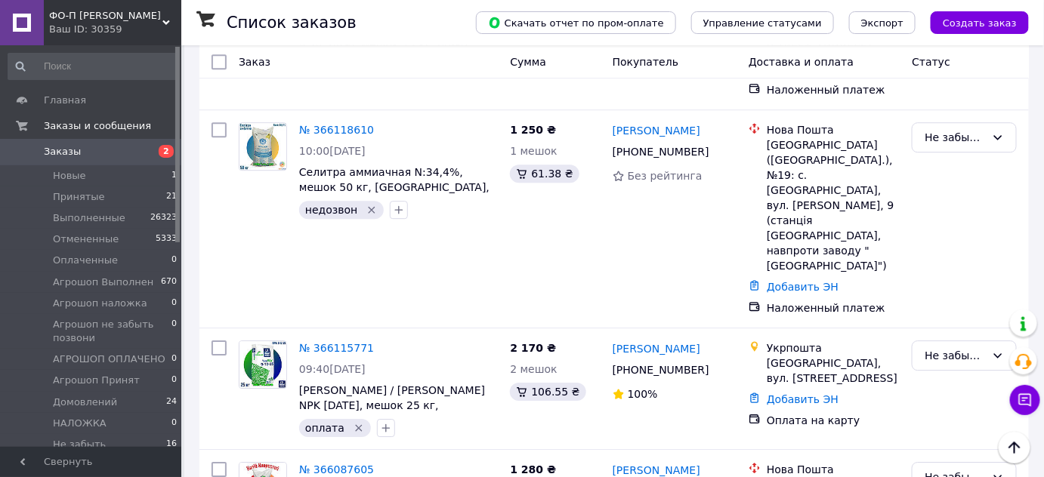
scroll to position [1354, 0]
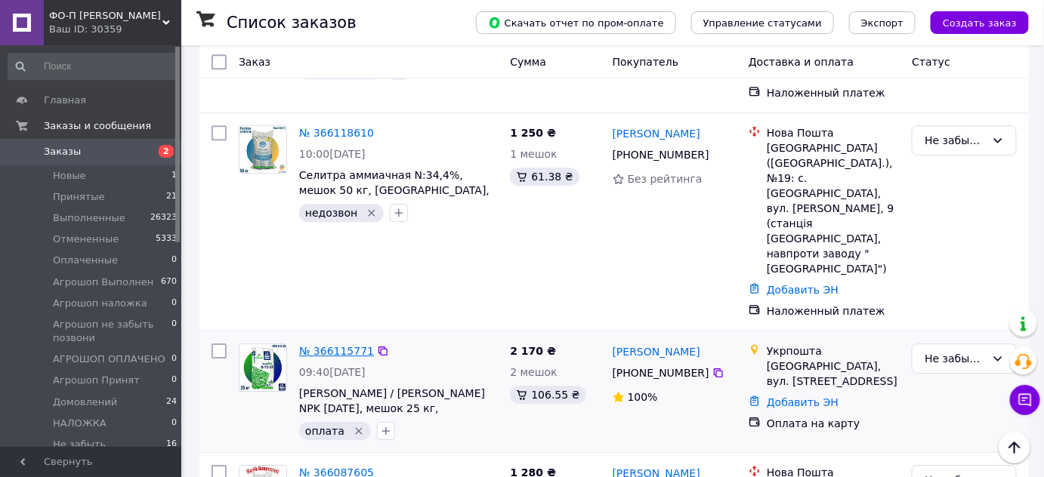
click at [341, 345] on link "№ 366115771" at bounding box center [336, 351] width 75 height 12
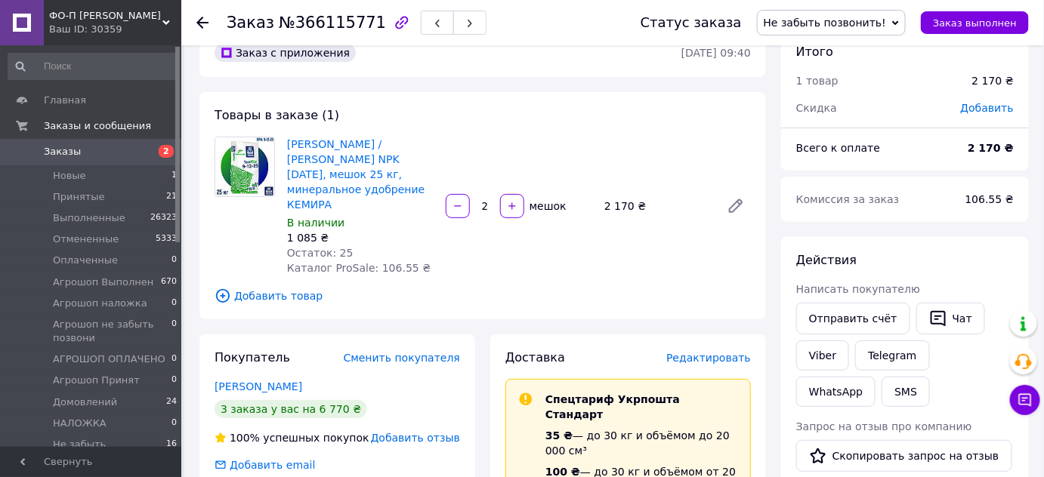
scroll to position [31, 0]
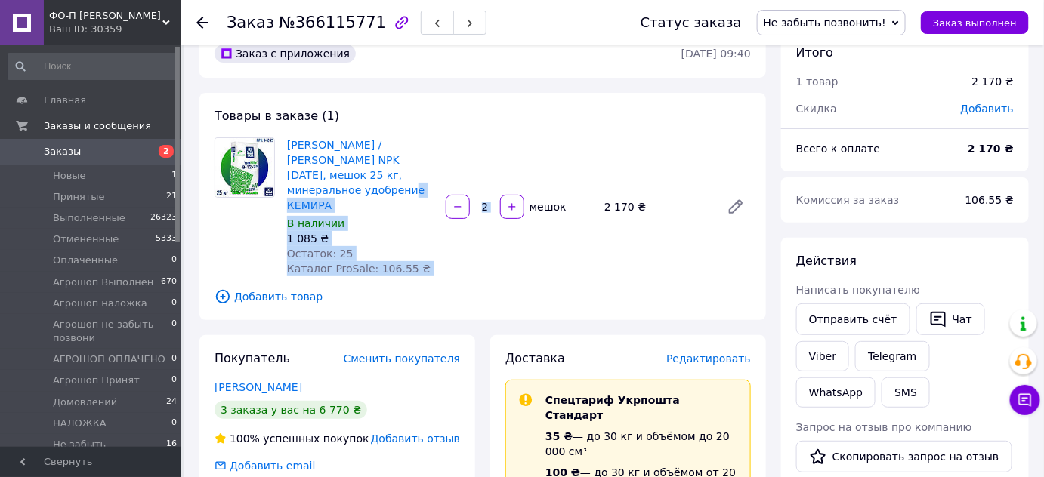
drag, startPoint x: 341, startPoint y: 183, endPoint x: 514, endPoint y: 245, distance: 183.0
click at [514, 245] on div "Яра Мила / Yara Mila NPK 9-12-25, мешок 25 кг, минеральное удобрение КЕМИРА В н…" at bounding box center [519, 206] width 476 height 145
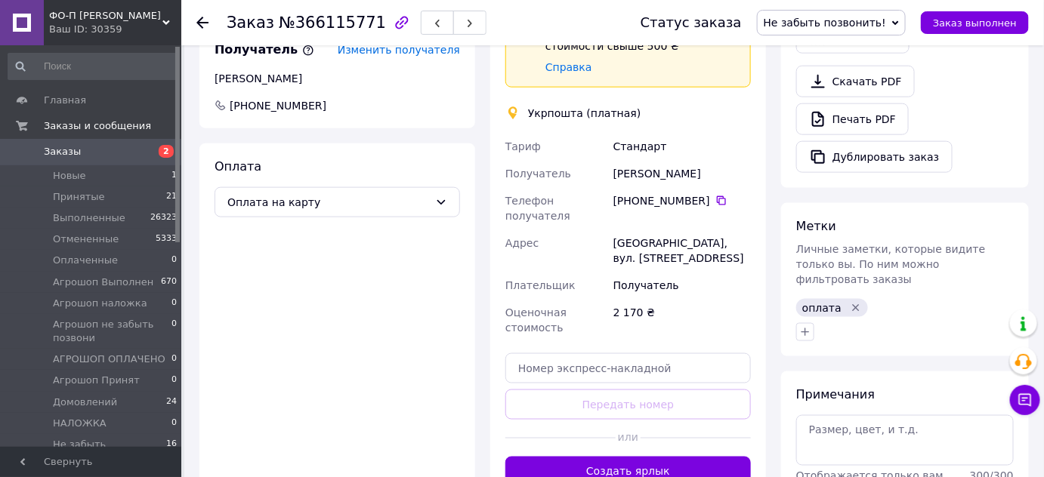
scroll to position [547, 0]
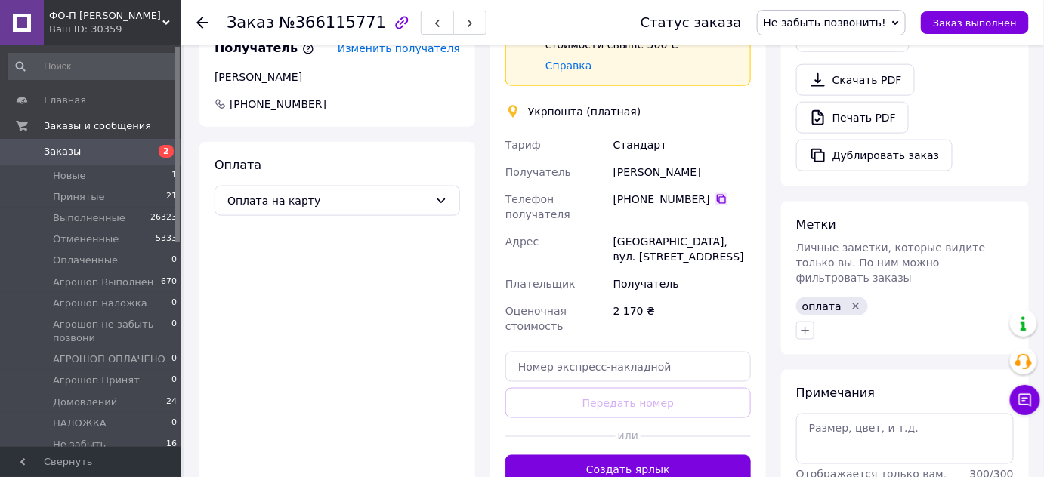
click at [715, 193] on icon at bounding box center [721, 199] width 12 height 12
click at [660, 159] on div "Ірина Іванова" at bounding box center [682, 172] width 144 height 27
click at [626, 159] on div "Ірина Іванова" at bounding box center [682, 172] width 144 height 27
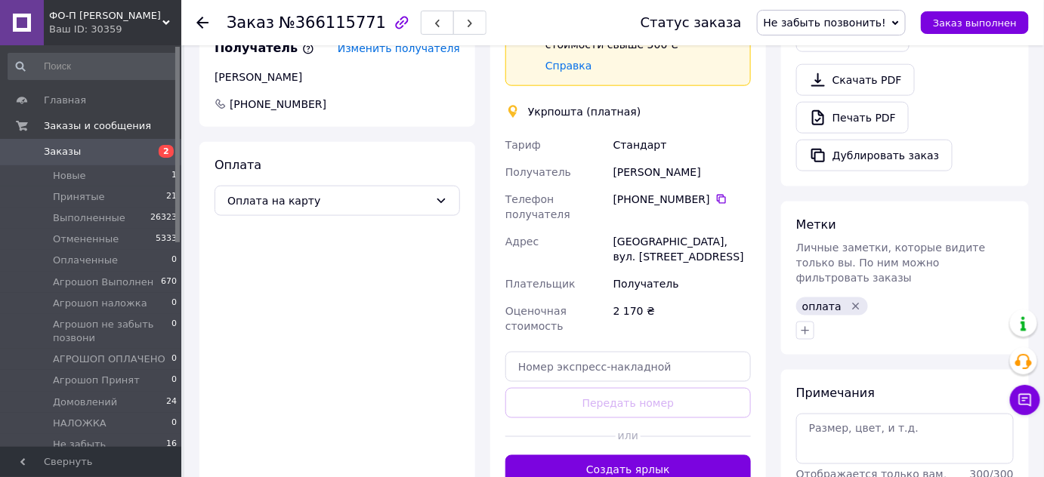
click at [625, 228] on div "[GEOGRAPHIC_DATA], вул. [STREET_ADDRESS]" at bounding box center [682, 249] width 144 height 42
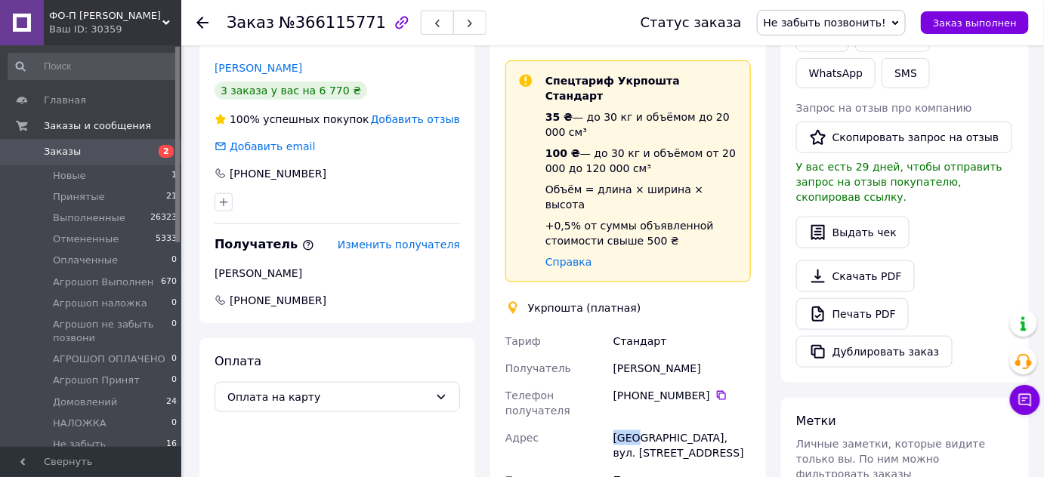
scroll to position [351, 0]
click at [625, 218] on div "+0,5% от суммы объявленной стоимости свыше 500 ₴" at bounding box center [641, 233] width 193 height 30
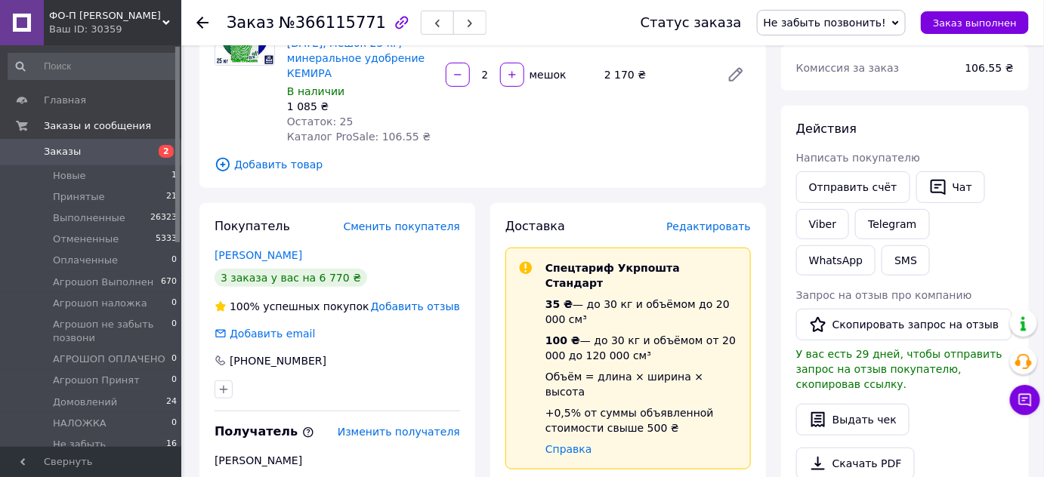
scroll to position [0, 0]
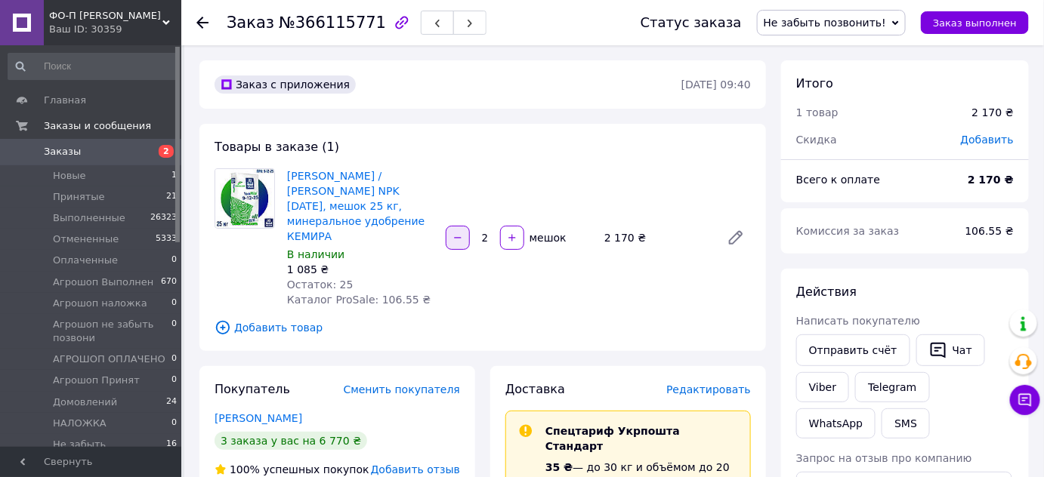
click at [453, 233] on icon "button" at bounding box center [458, 238] width 11 height 11
type input "1"
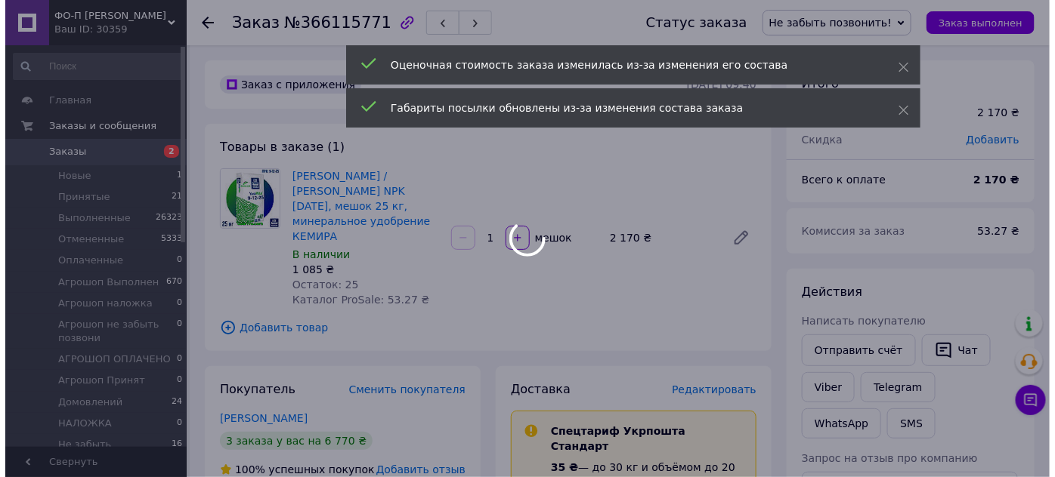
scroll to position [163, 0]
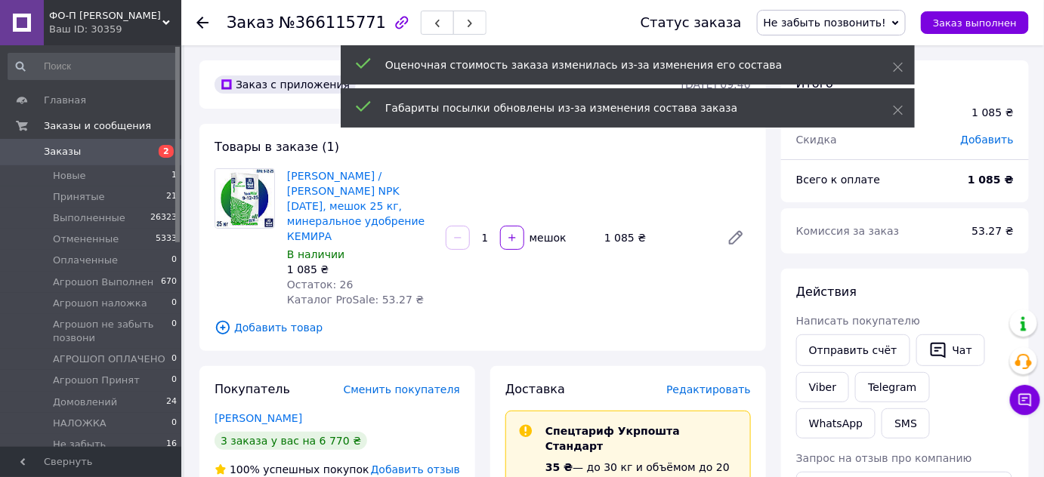
click at [711, 384] on span "Редактировать" at bounding box center [708, 390] width 85 height 12
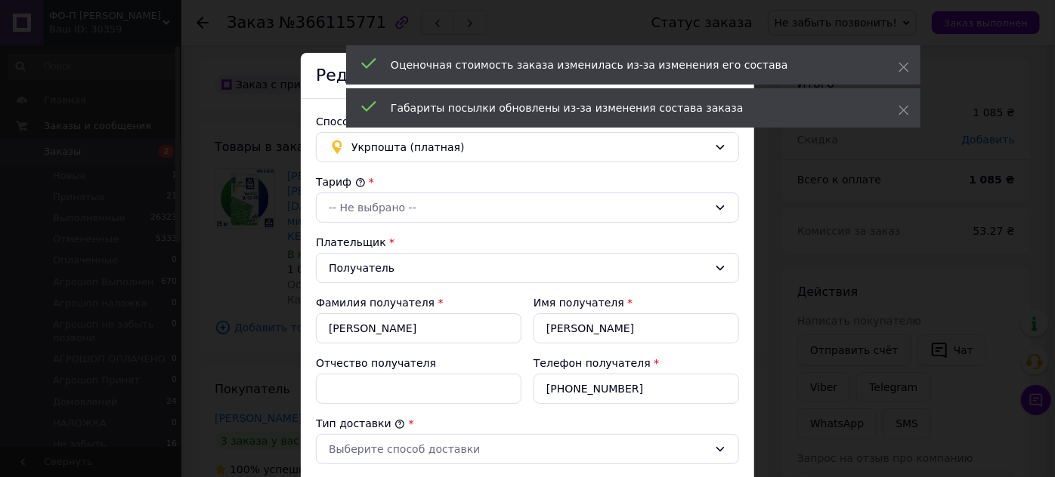
type input "1085"
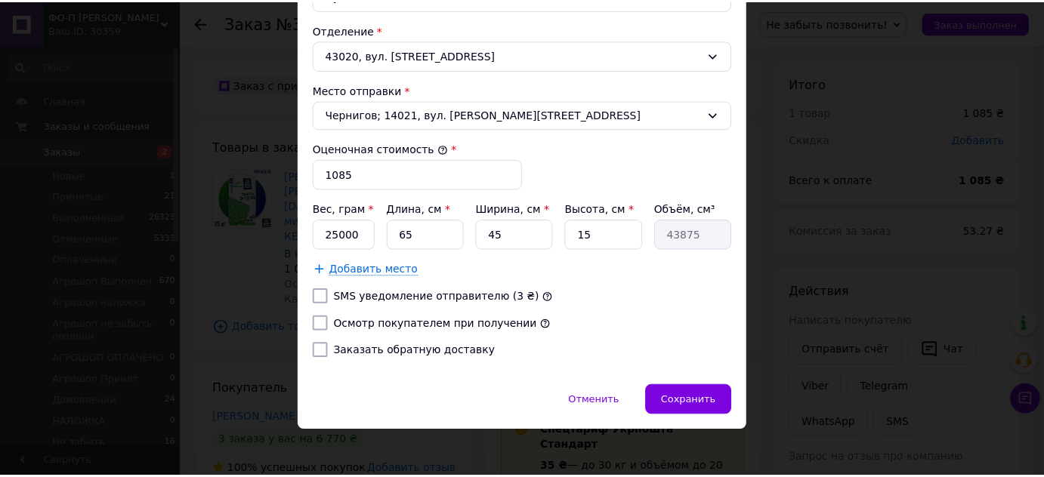
scroll to position [517, 0]
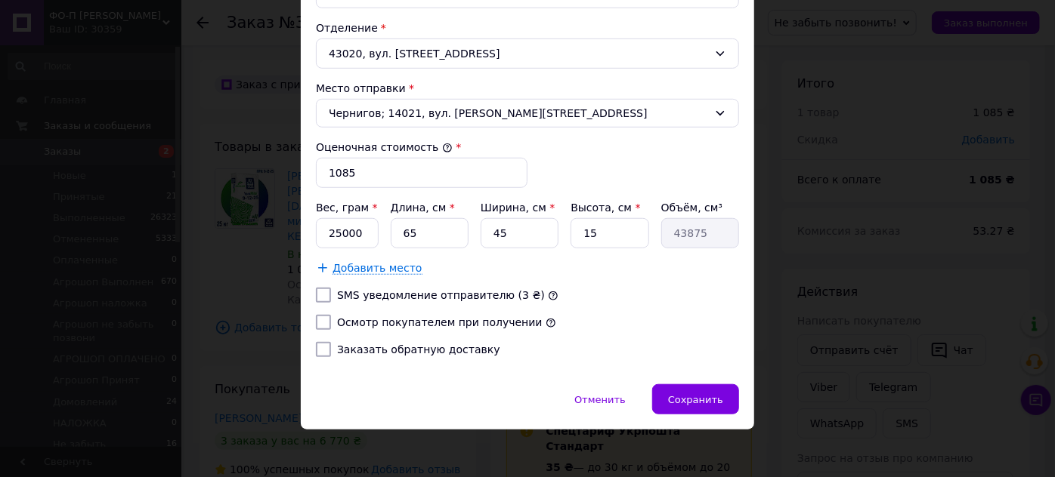
click at [317, 316] on input "Осмотр покупателем при получении" at bounding box center [323, 322] width 15 height 15
checkbox input "true"
click at [678, 394] on span "Сохранить" at bounding box center [695, 399] width 55 height 11
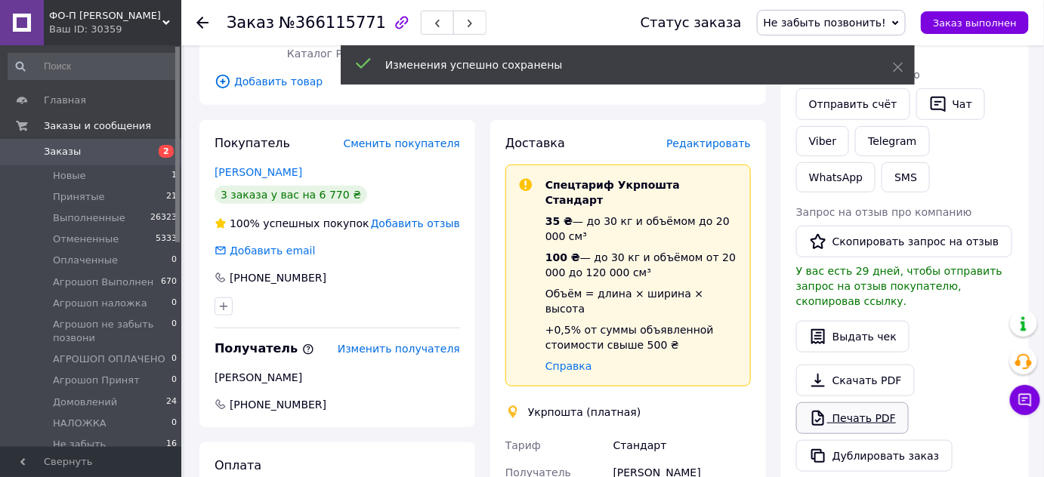
scroll to position [247, 0]
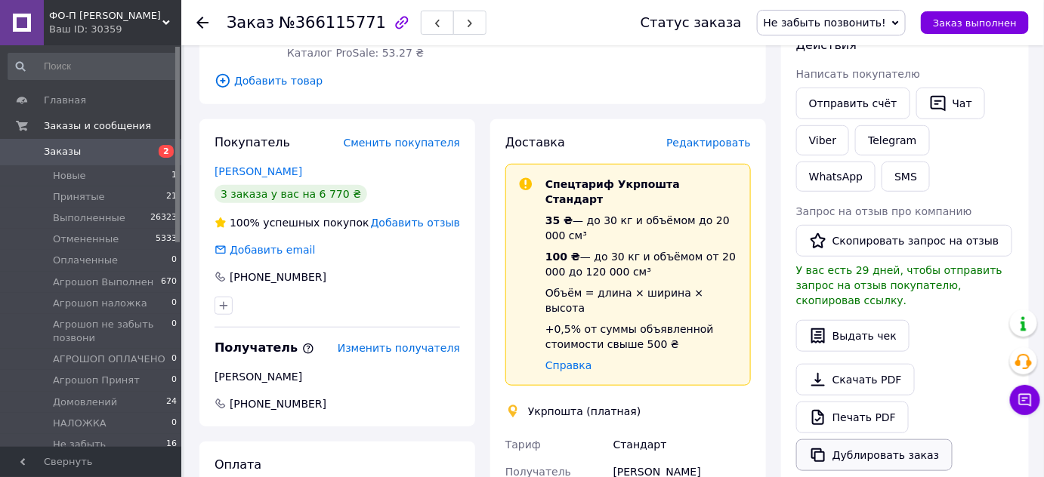
click at [874, 440] on button "Дублировать заказ" at bounding box center [874, 456] width 156 height 32
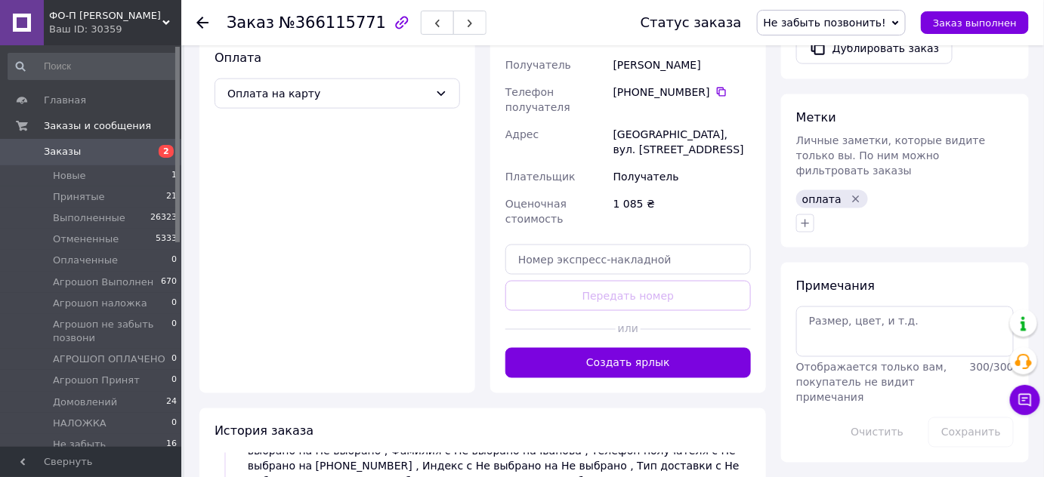
scroll to position [665, 0]
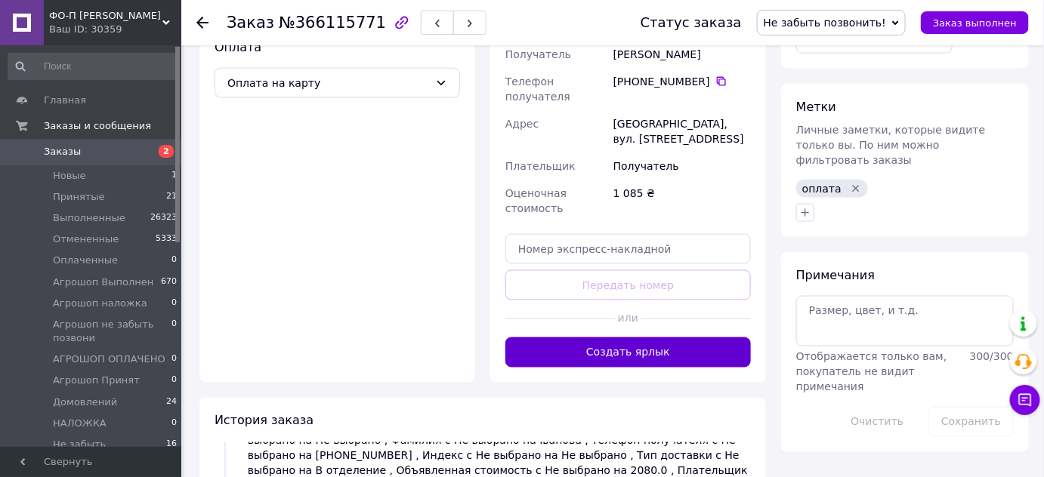
click at [644, 338] on button "Создать ярлык" at bounding box center [628, 353] width 246 height 30
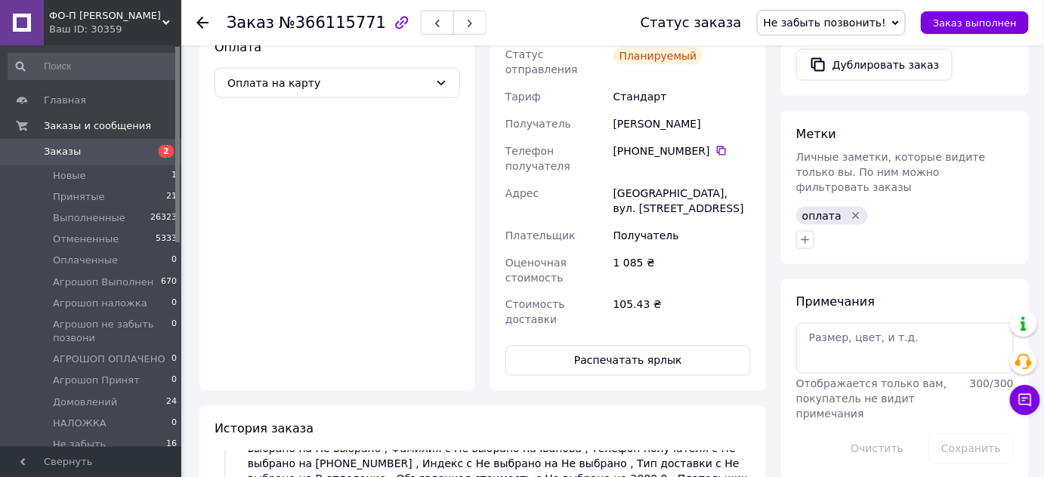
click at [840, 28] on span "Не забыть позвонить!" at bounding box center [825, 23] width 122 height 12
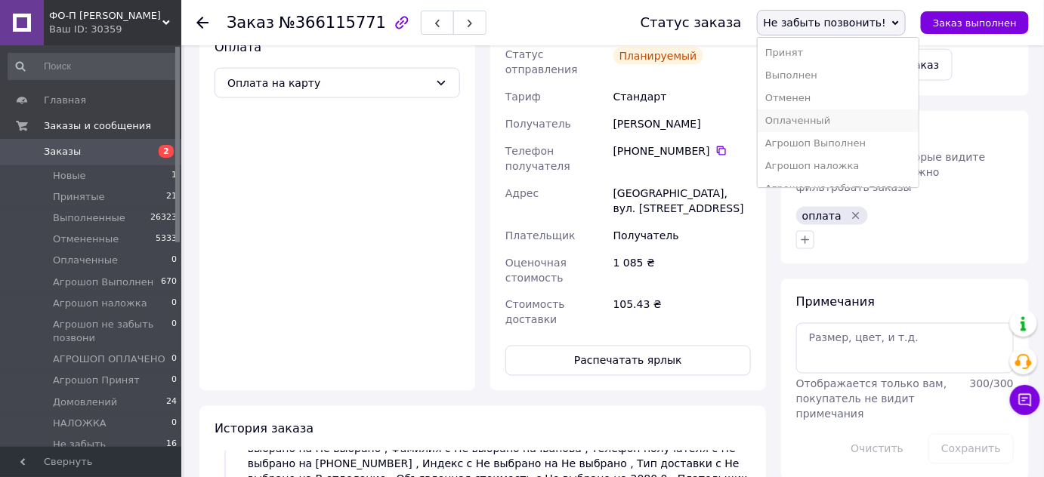
scroll to position [107, 0]
click at [841, 146] on li "Домовлений" at bounding box center [839, 150] width 162 height 23
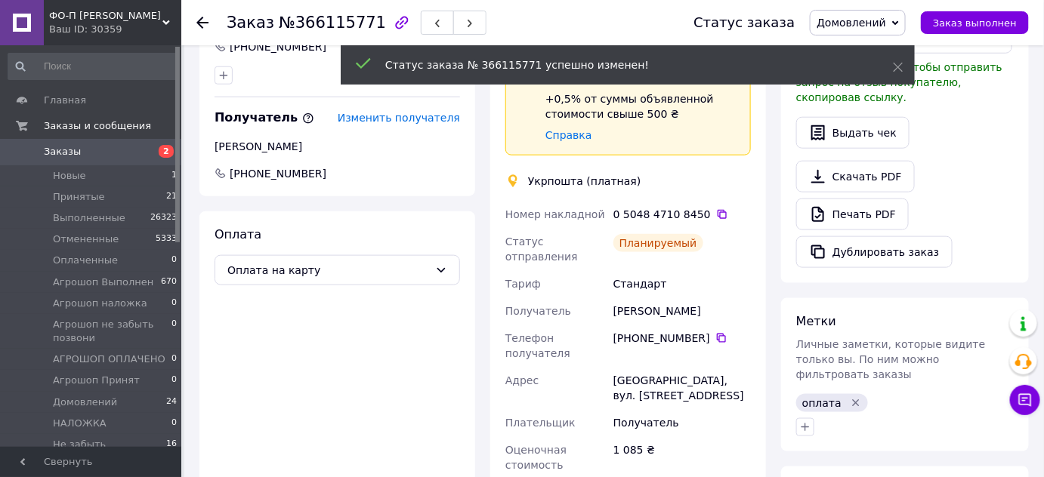
scroll to position [477, 0]
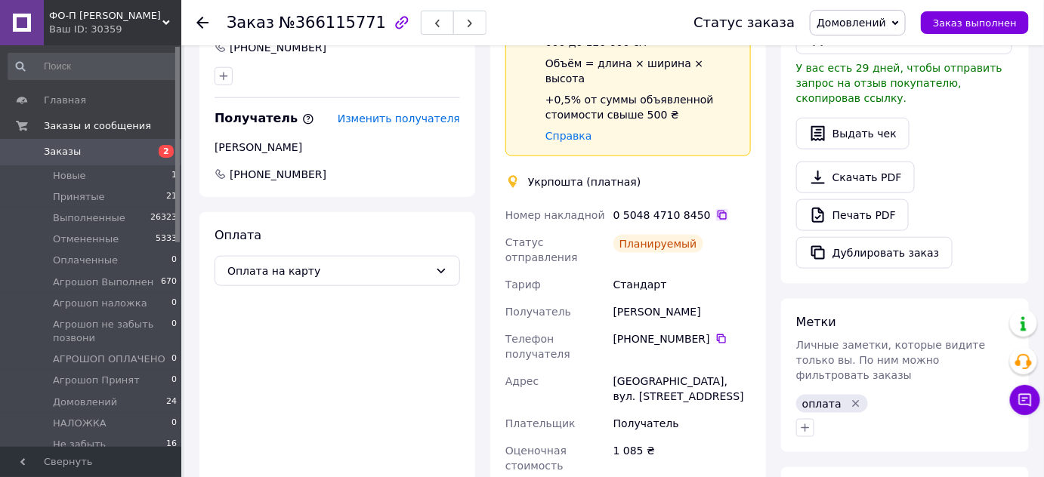
click at [718, 211] on icon at bounding box center [722, 215] width 9 height 9
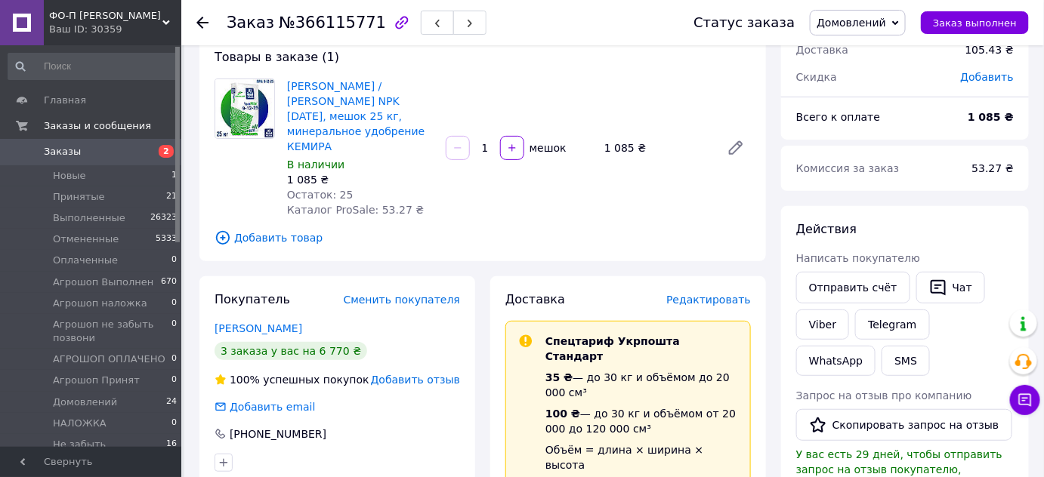
scroll to position [82, 0]
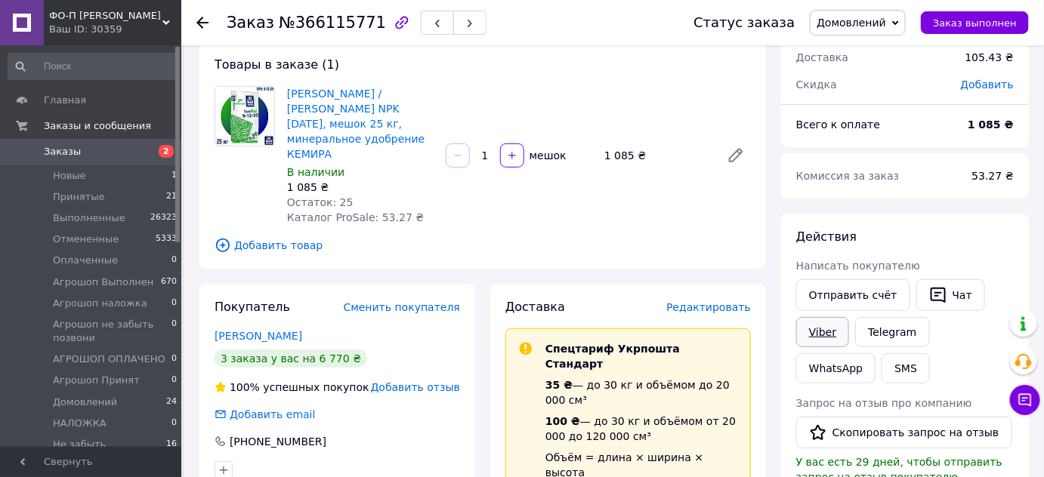
click at [822, 332] on link "Viber" at bounding box center [822, 332] width 53 height 30
click at [328, 17] on span "№366115771" at bounding box center [332, 23] width 107 height 18
click at [205, 20] on icon at bounding box center [202, 23] width 12 height 12
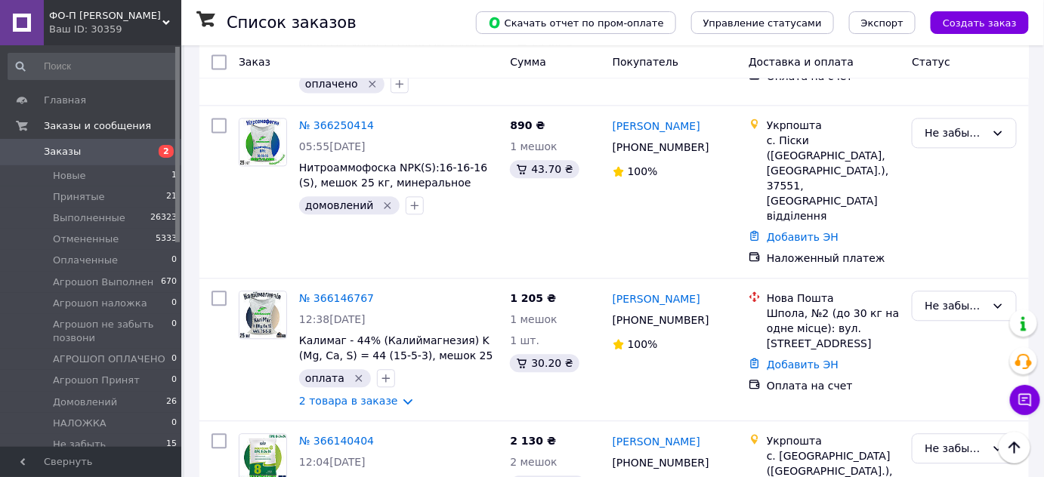
scroll to position [1049, 0]
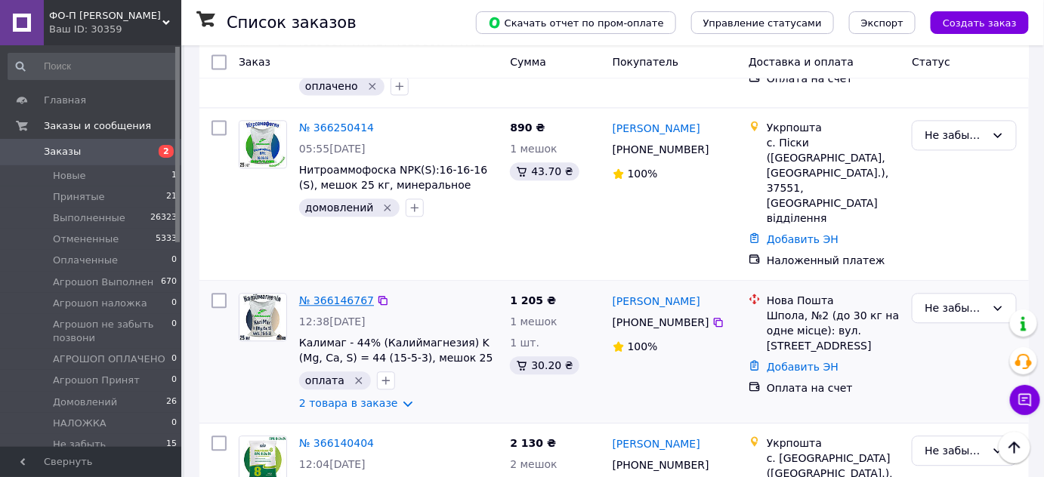
click at [338, 295] on link "№ 366146767" at bounding box center [336, 301] width 75 height 12
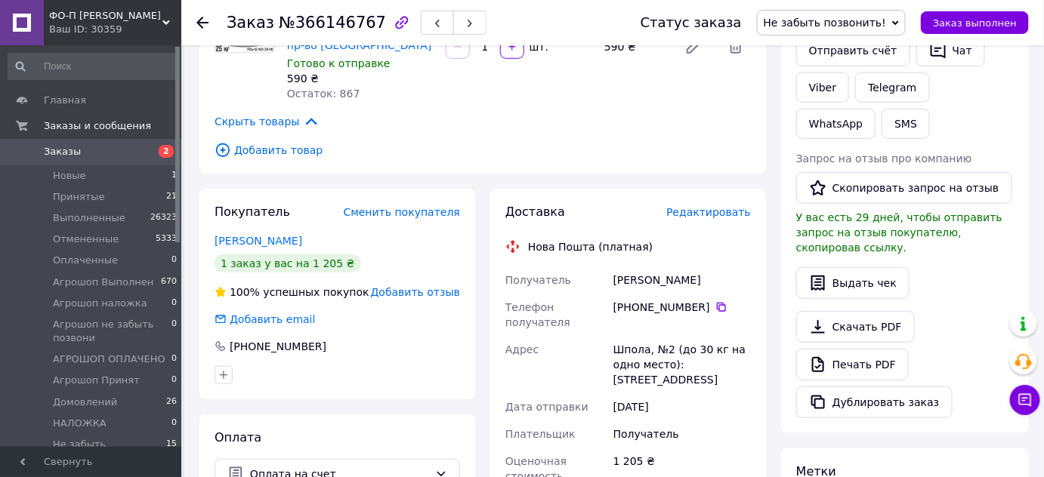
scroll to position [391, 0]
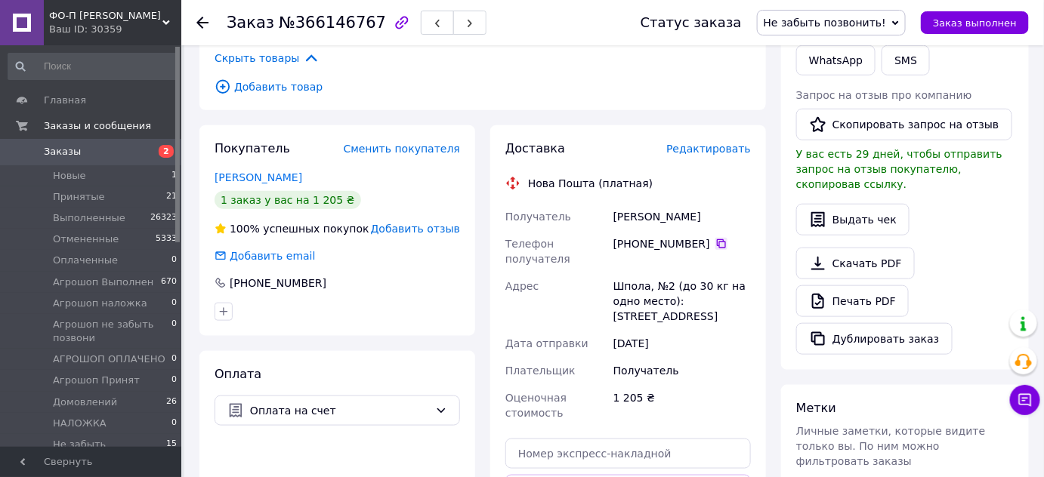
click at [717, 239] on icon at bounding box center [721, 243] width 9 height 9
click at [638, 203] on div "Панченко Руслан" at bounding box center [682, 216] width 144 height 27
click at [682, 203] on div "Панченко Руслан" at bounding box center [682, 216] width 144 height 27
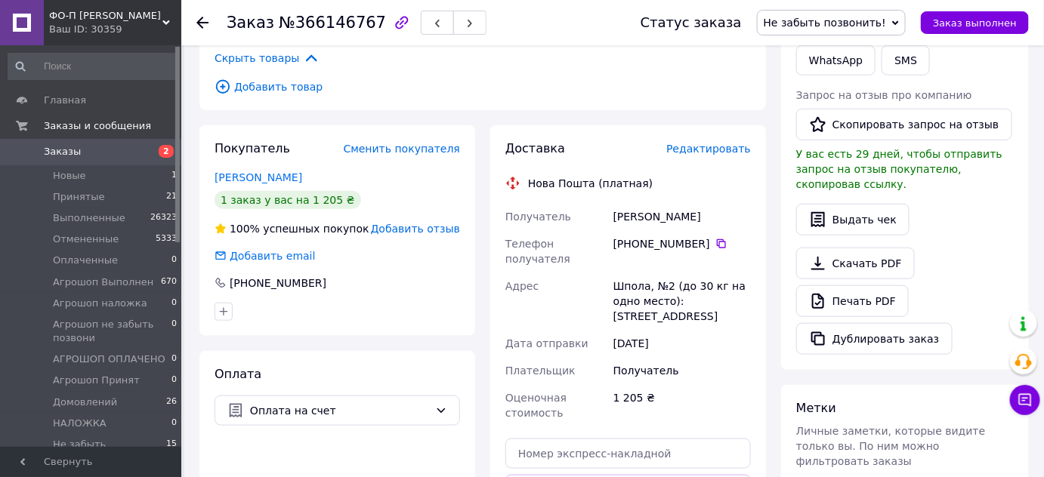
click at [629, 273] on div "Шпола, №2 (до 30 кг на одно место): [STREET_ADDRESS]" at bounding box center [682, 301] width 144 height 57
click at [589, 439] on input "text" at bounding box center [628, 454] width 246 height 30
paste input "20451269206126"
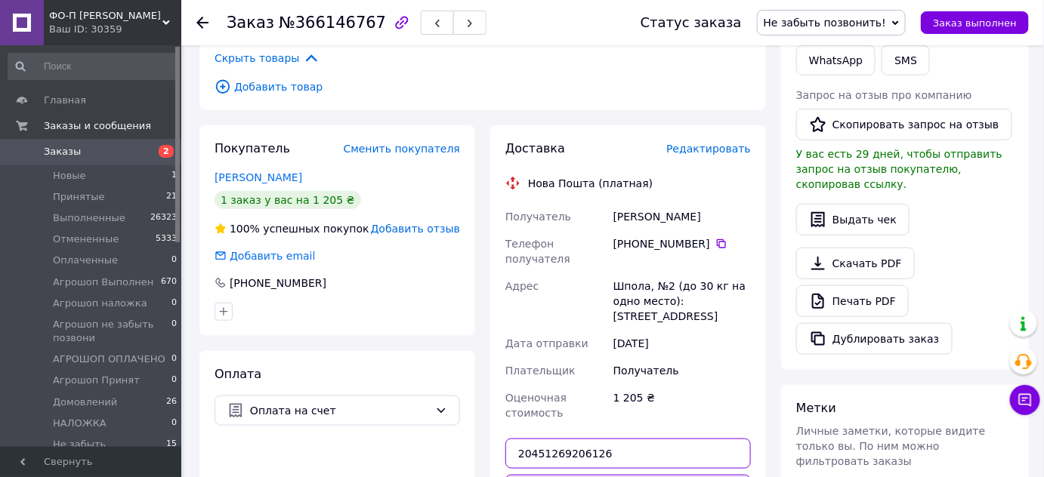
type input "20451269206126"
click at [830, 18] on span "Не забыть позвонить!" at bounding box center [825, 23] width 122 height 12
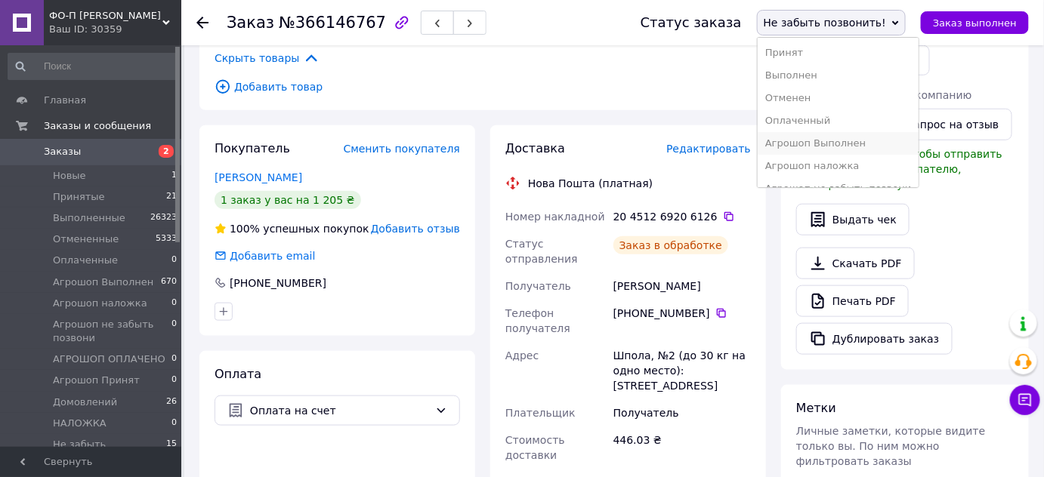
scroll to position [107, 0]
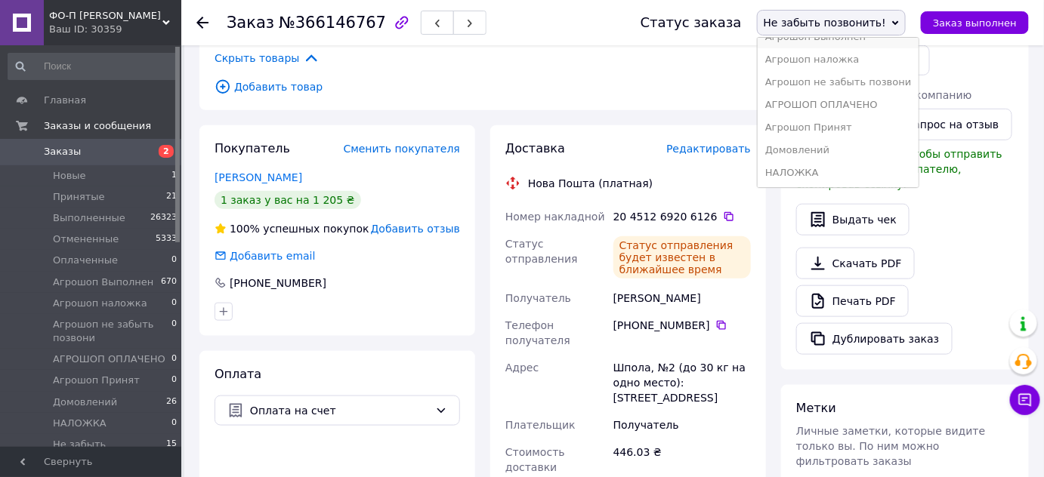
click at [848, 144] on li "Домовлений" at bounding box center [839, 150] width 162 height 23
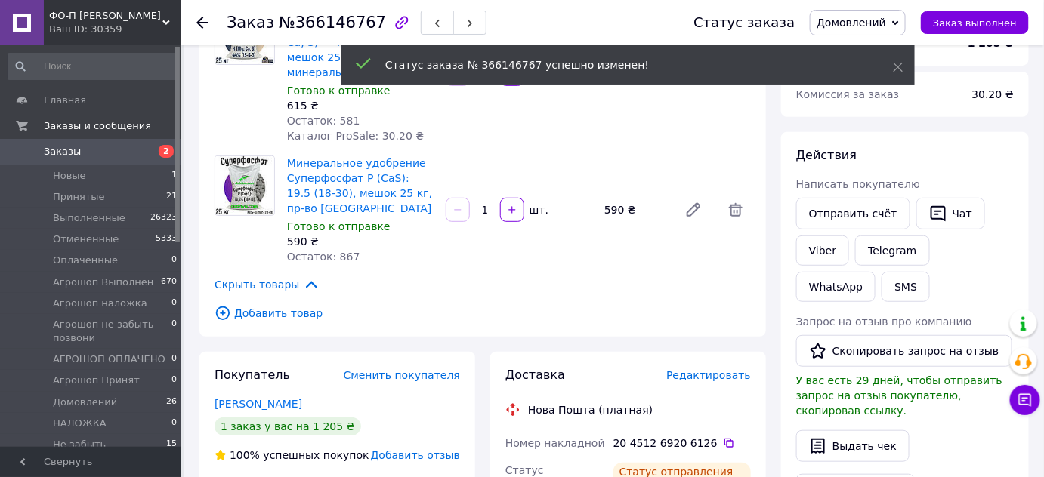
scroll to position [162, 0]
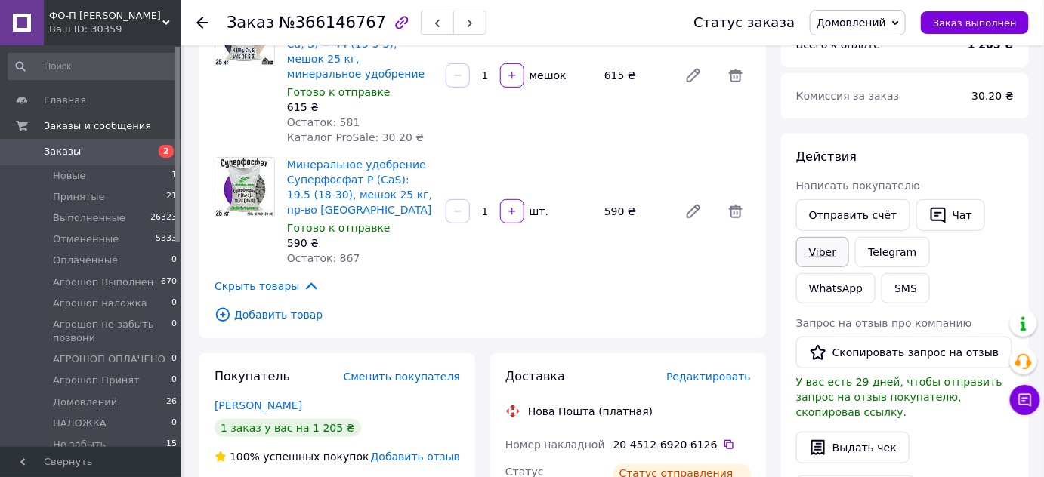
click at [817, 251] on link "Viber" at bounding box center [822, 252] width 53 height 30
click at [332, 23] on span "№366146767" at bounding box center [332, 23] width 107 height 18
click at [205, 20] on icon at bounding box center [202, 23] width 12 height 12
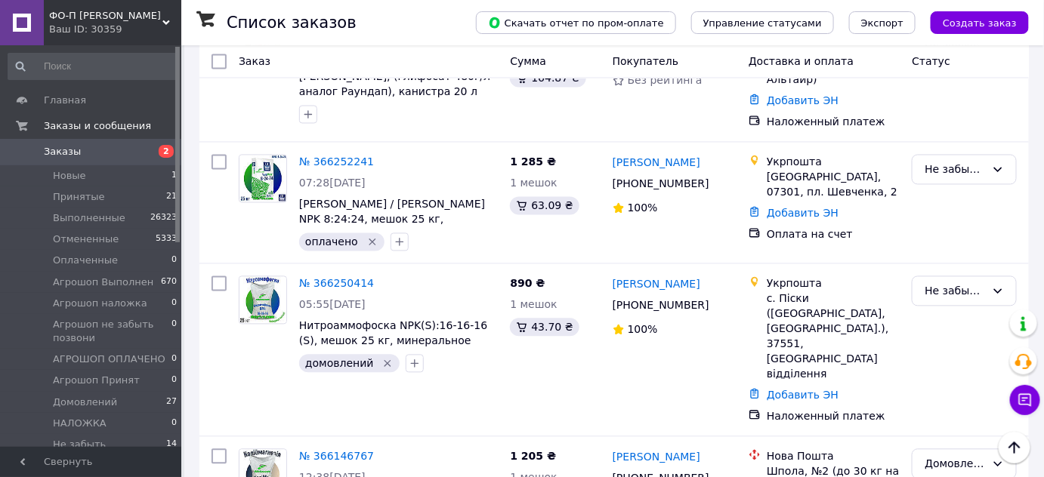
scroll to position [888, 0]
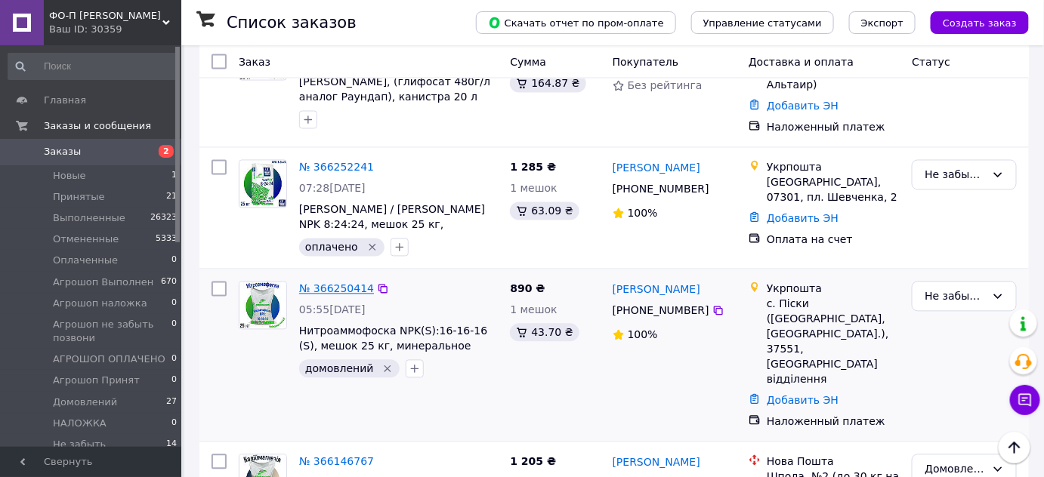
click at [336, 283] on link "№ 366250414" at bounding box center [336, 289] width 75 height 12
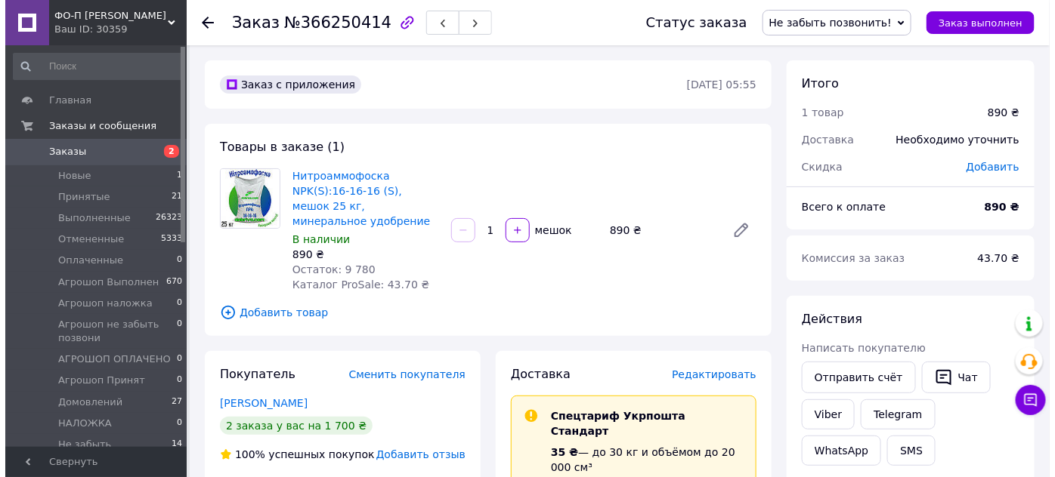
scroll to position [3, 0]
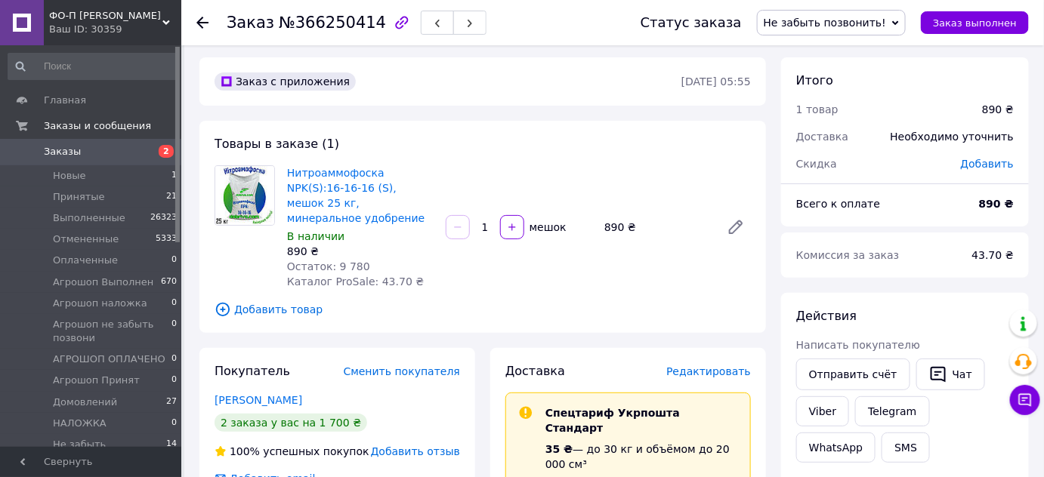
click at [723, 366] on span "Редактировать" at bounding box center [708, 372] width 85 height 12
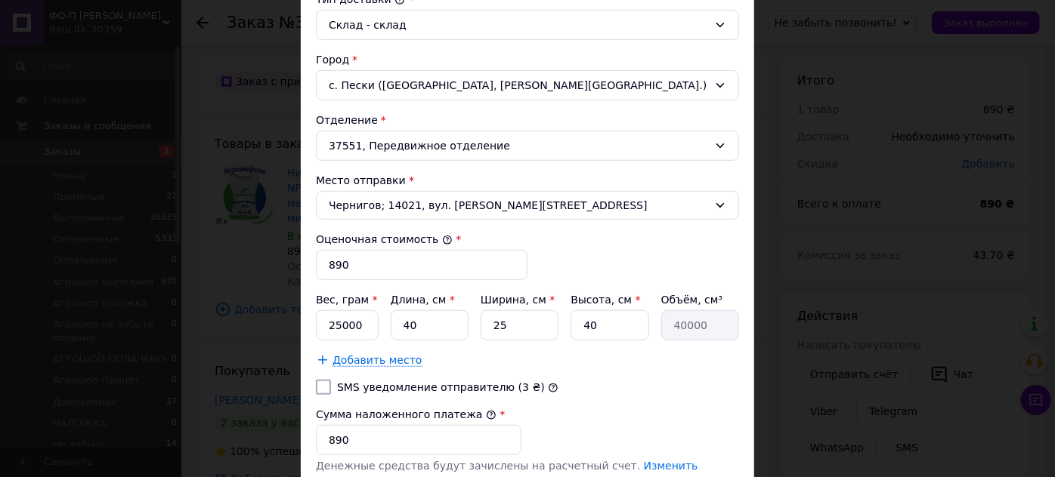
scroll to position [428, 0]
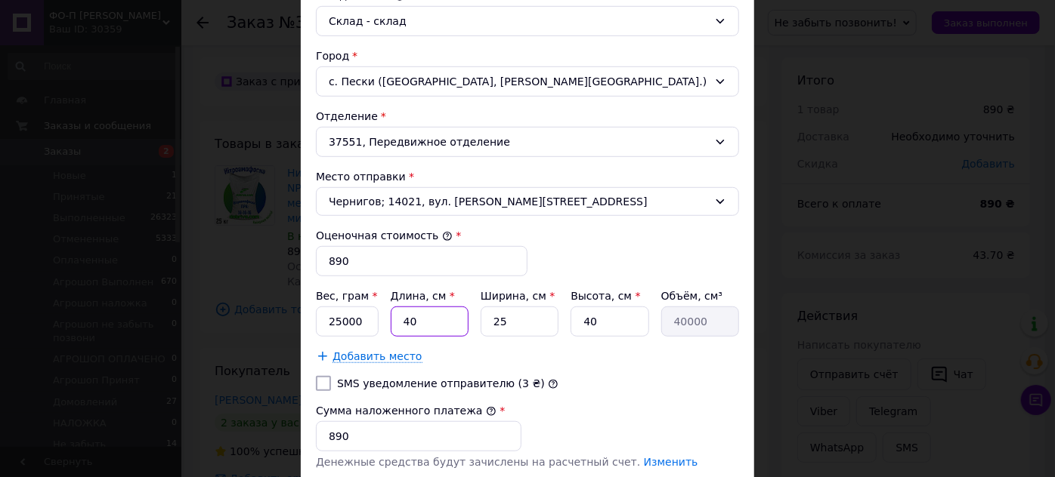
click at [433, 318] on input "40" at bounding box center [430, 322] width 78 height 30
type input "4"
type input "4000"
type input "6"
type input "6000"
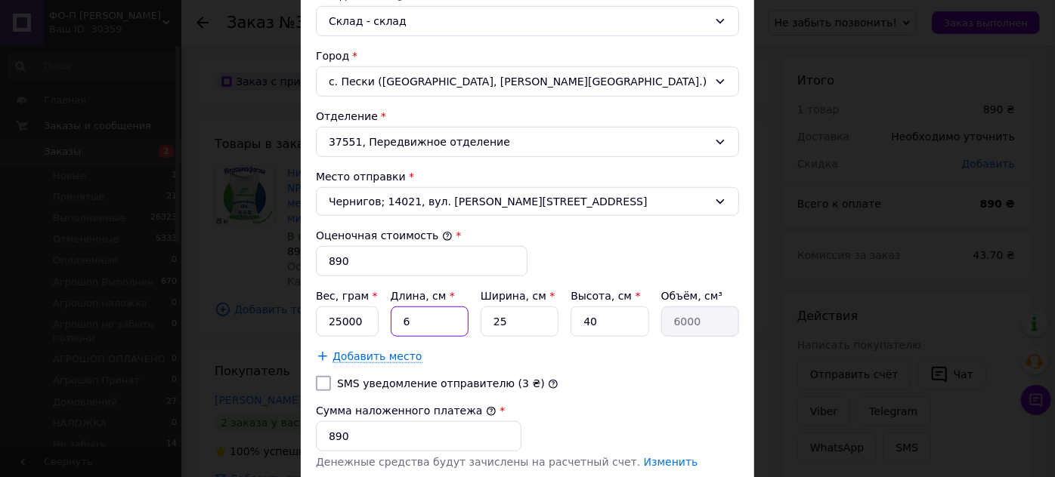
type input "65"
type input "65000"
type input "65"
type input "4"
type input "10400"
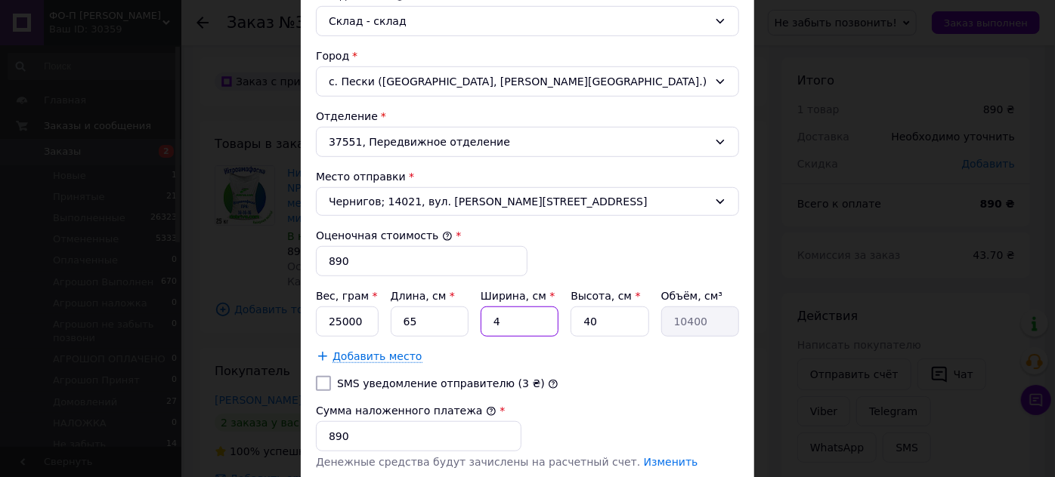
type input "45"
type input "117000"
type input "45"
type input "1"
type input "2925"
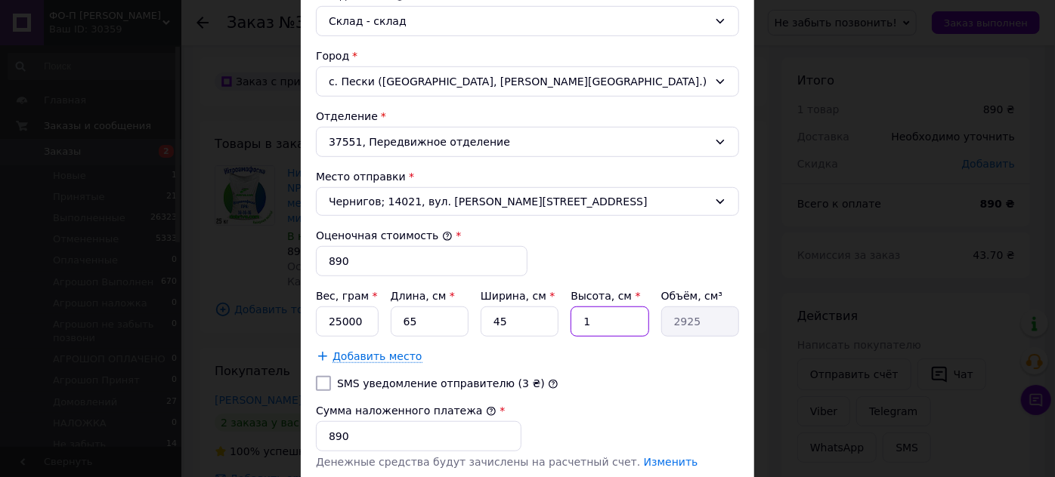
type input "15"
type input "43875"
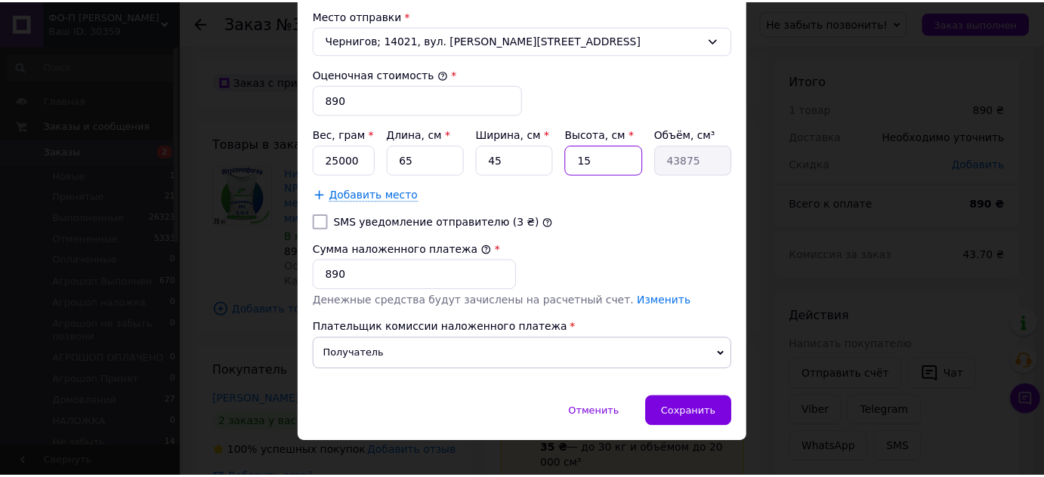
scroll to position [602, 0]
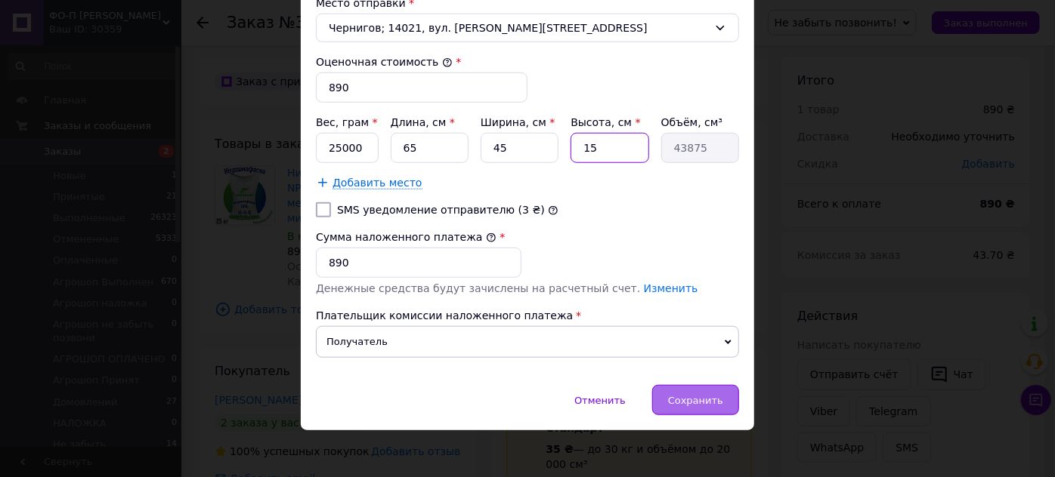
type input "15"
click at [678, 395] on span "Сохранить" at bounding box center [695, 400] width 55 height 11
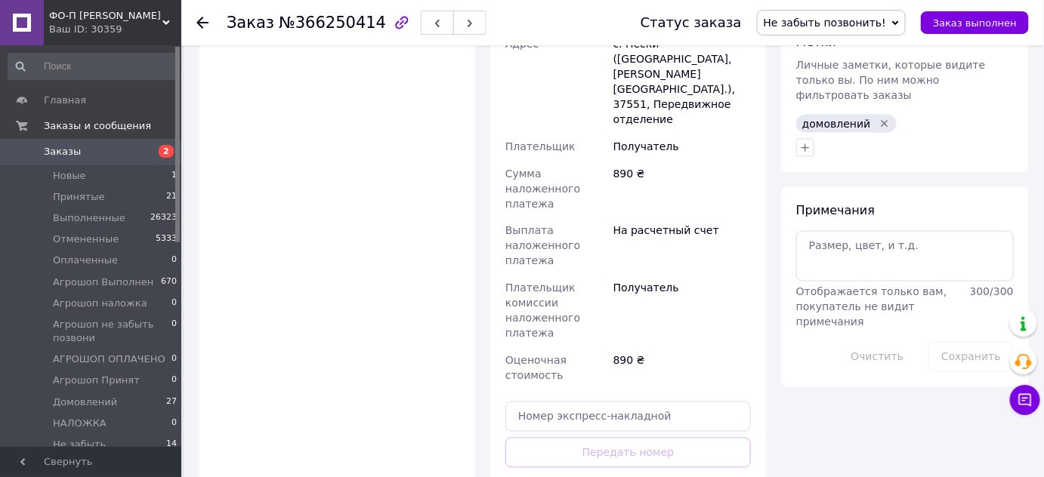
scroll to position [747, 0]
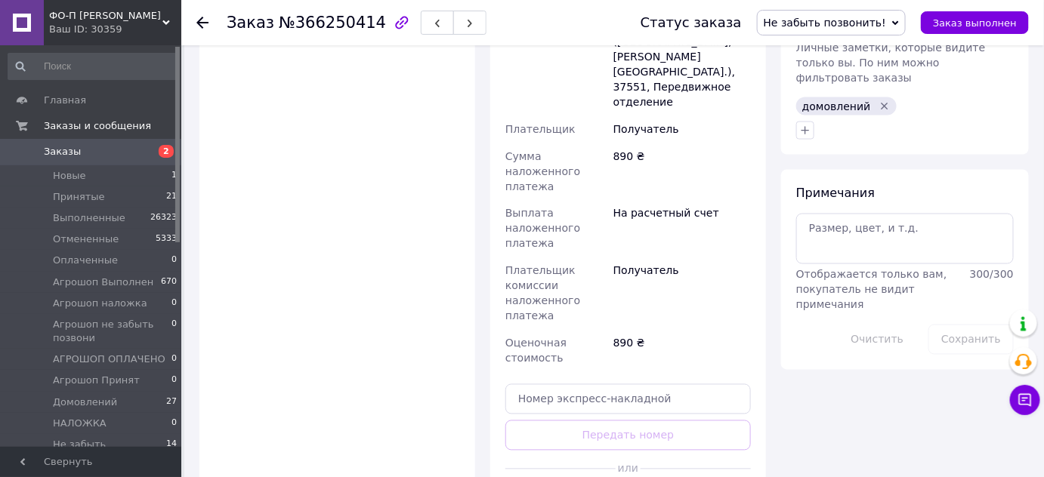
click at [834, 28] on span "Не забыть позвонить!" at bounding box center [825, 23] width 122 height 12
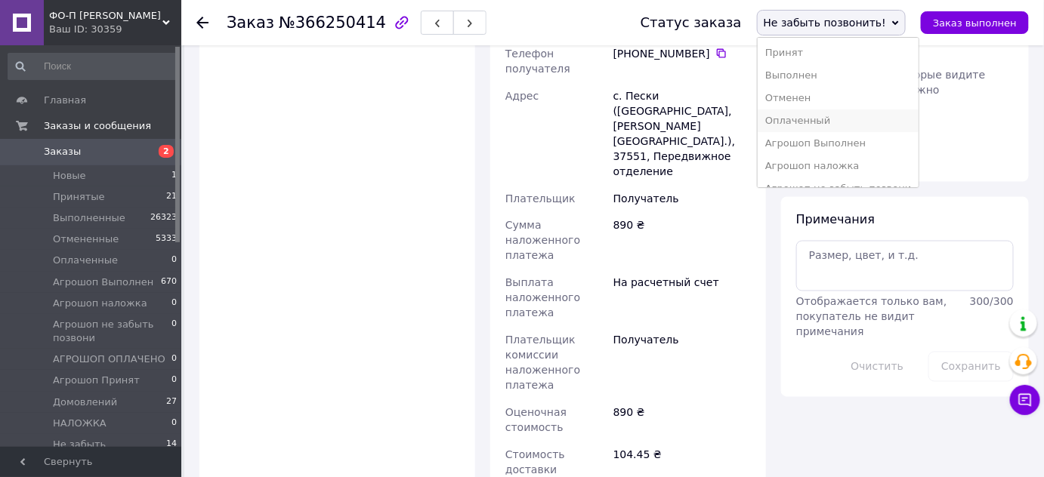
scroll to position [107, 0]
click at [823, 151] on li "Домовлений" at bounding box center [839, 150] width 162 height 23
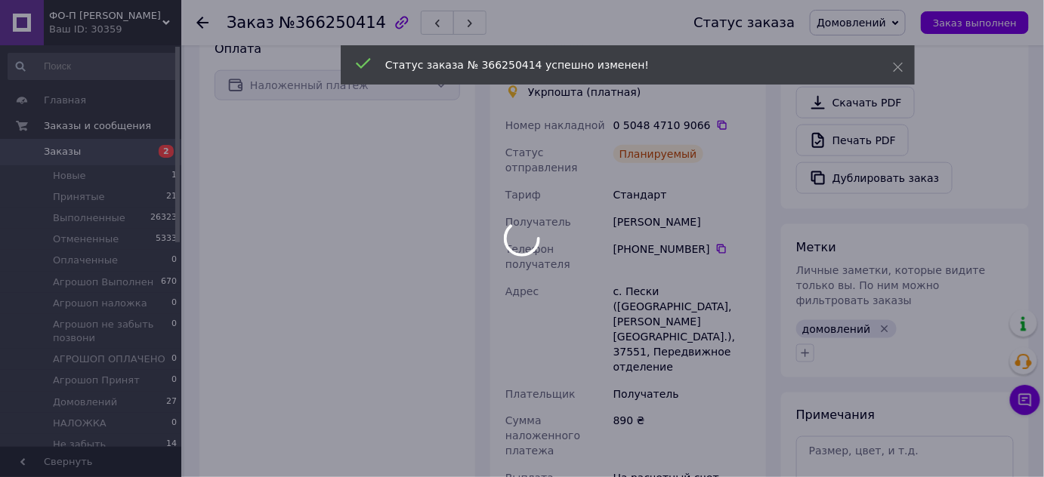
scroll to position [527, 0]
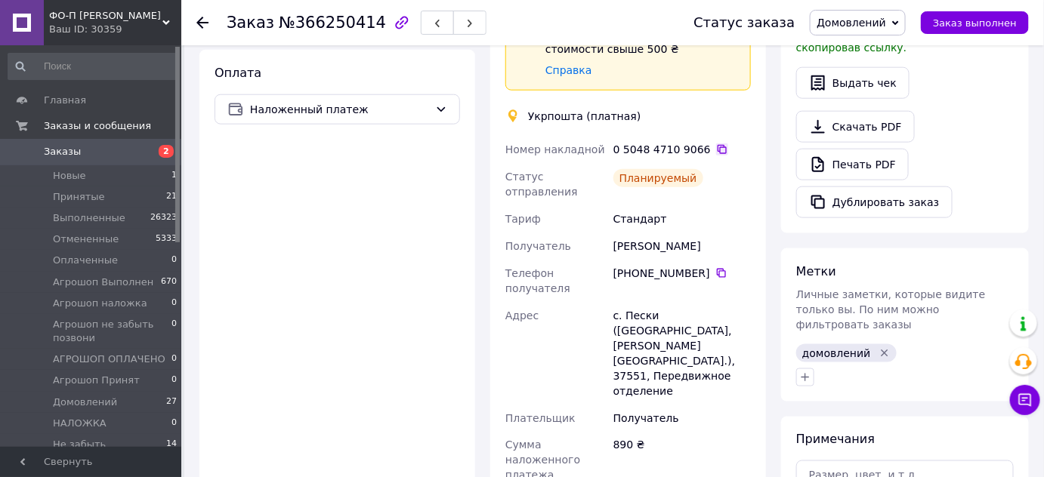
click at [716, 144] on icon at bounding box center [722, 150] width 12 height 12
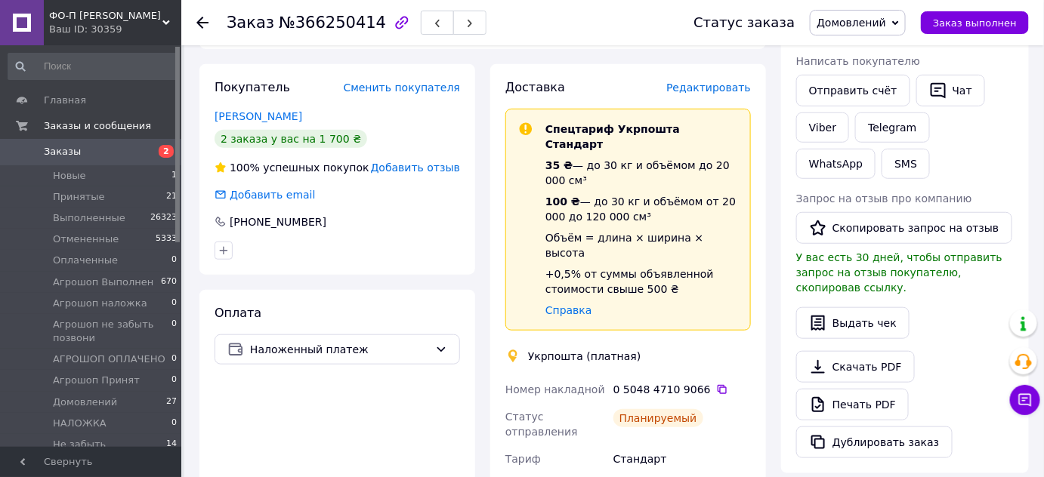
scroll to position [284, 0]
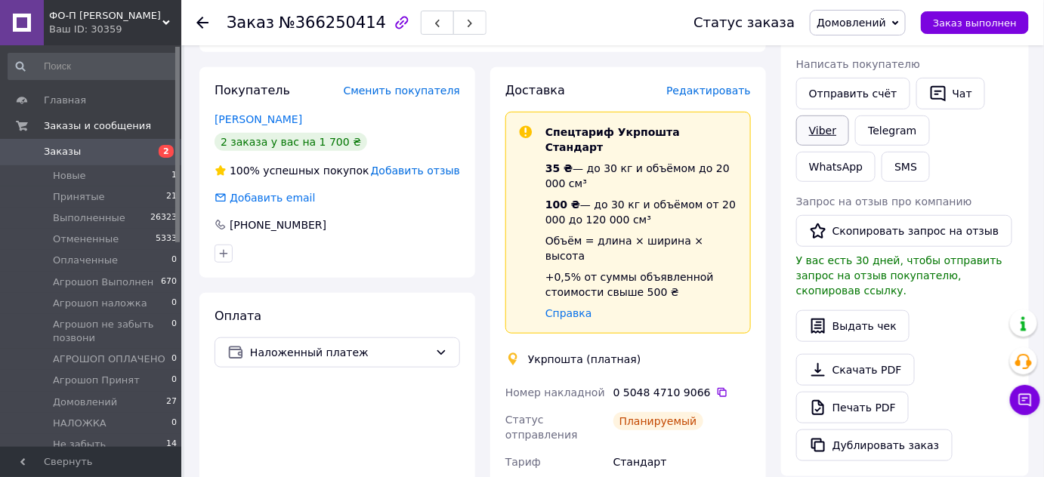
click at [822, 123] on link "Viber" at bounding box center [822, 131] width 53 height 30
click at [716, 387] on icon at bounding box center [722, 393] width 12 height 12
click at [325, 26] on span "№366250414" at bounding box center [332, 23] width 107 height 18
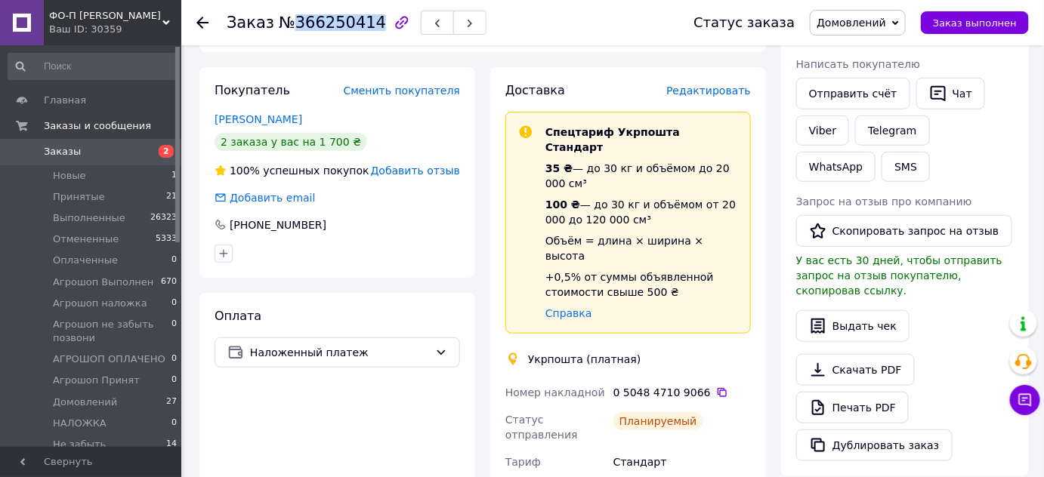
click at [325, 26] on span "№366250414" at bounding box center [332, 23] width 107 height 18
click at [202, 19] on icon at bounding box center [202, 23] width 12 height 12
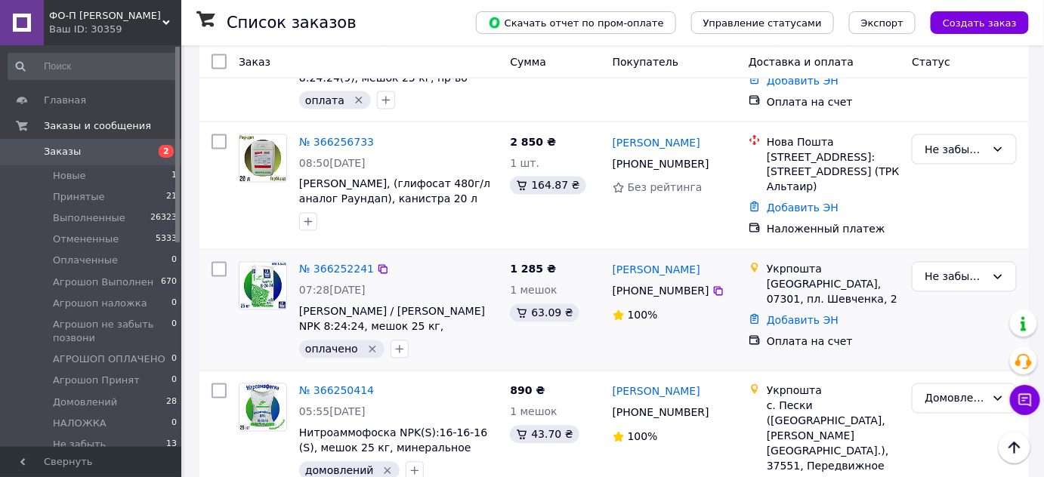
scroll to position [786, 0]
click at [340, 264] on link "№ 366252241" at bounding box center [336, 270] width 75 height 12
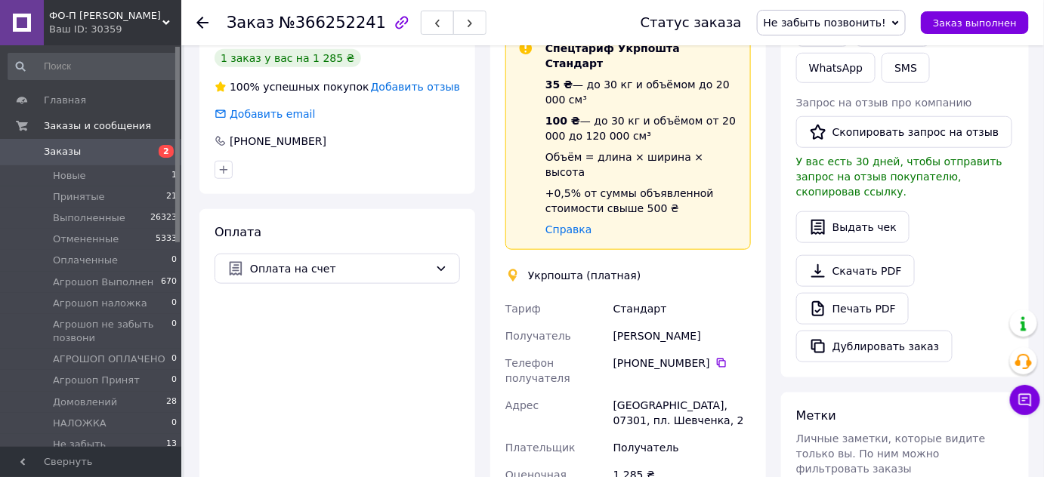
scroll to position [399, 0]
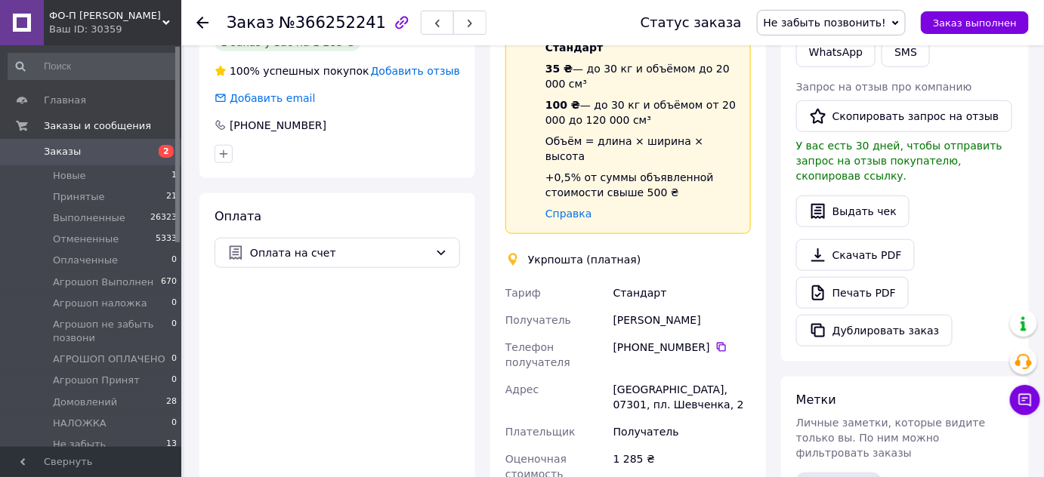
click at [608, 307] on div "Получатель" at bounding box center [556, 320] width 108 height 27
click at [688, 446] on div "1 285 ₴" at bounding box center [682, 467] width 144 height 42
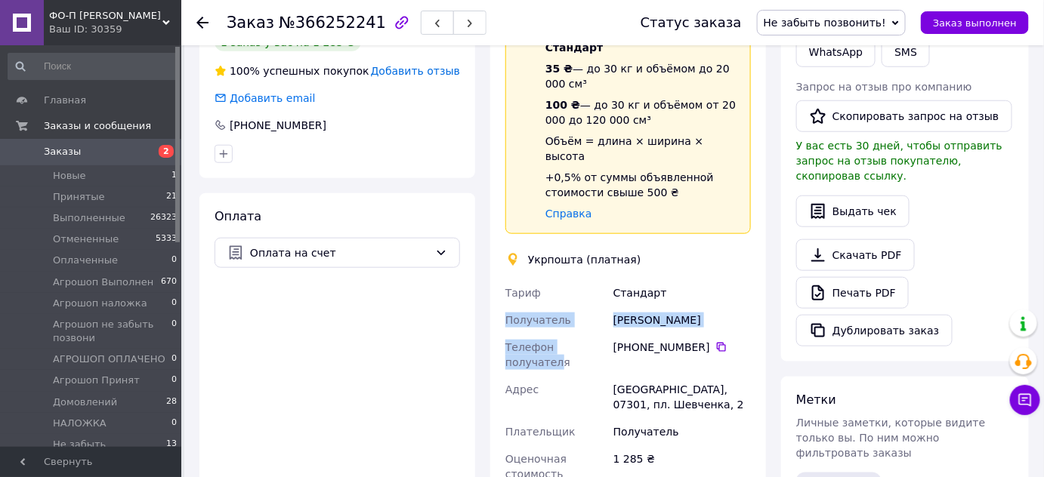
drag, startPoint x: 601, startPoint y: 289, endPoint x: 721, endPoint y: 243, distance: 128.7
click at [721, 280] on div "Тариф Стандарт Получатель Юлія Іщенко Телефон получателя +380 67 323 53 20   Ад…" at bounding box center [628, 384] width 252 height 209
click at [721, 280] on div "Стандарт" at bounding box center [682, 293] width 144 height 27
drag, startPoint x: 596, startPoint y: 261, endPoint x: 666, endPoint y: 257, distance: 70.4
click at [666, 280] on div "Тариф Стандарт Получатель Юлія Іщенко Телефон получателя +380 67 323 53 20   Ад…" at bounding box center [628, 384] width 252 height 209
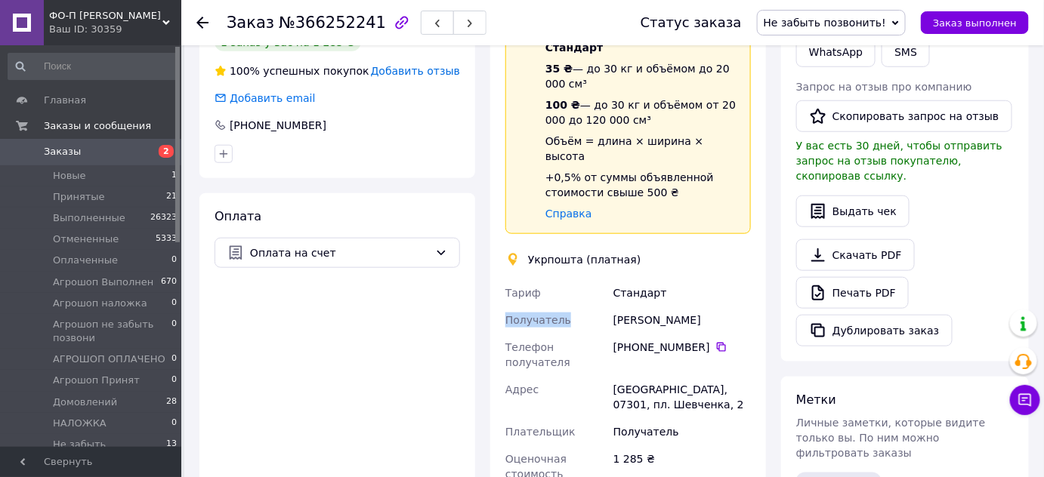
click at [705, 280] on div "Стандарт" at bounding box center [682, 293] width 144 height 27
drag, startPoint x: 612, startPoint y: 272, endPoint x: 685, endPoint y: 275, distance: 73.3
click at [685, 307] on div "[PERSON_NAME]" at bounding box center [682, 320] width 144 height 27
click at [717, 343] on icon at bounding box center [721, 347] width 9 height 9
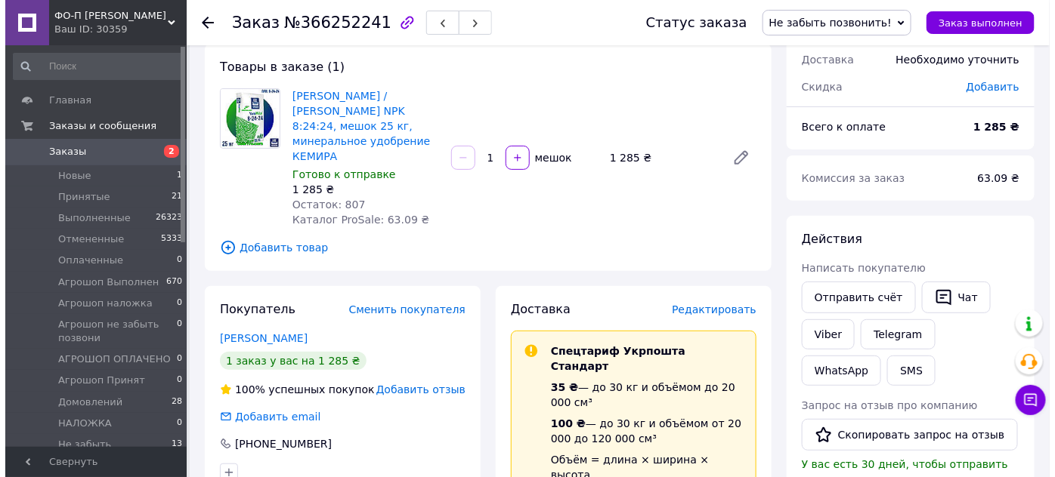
scroll to position [70, 0]
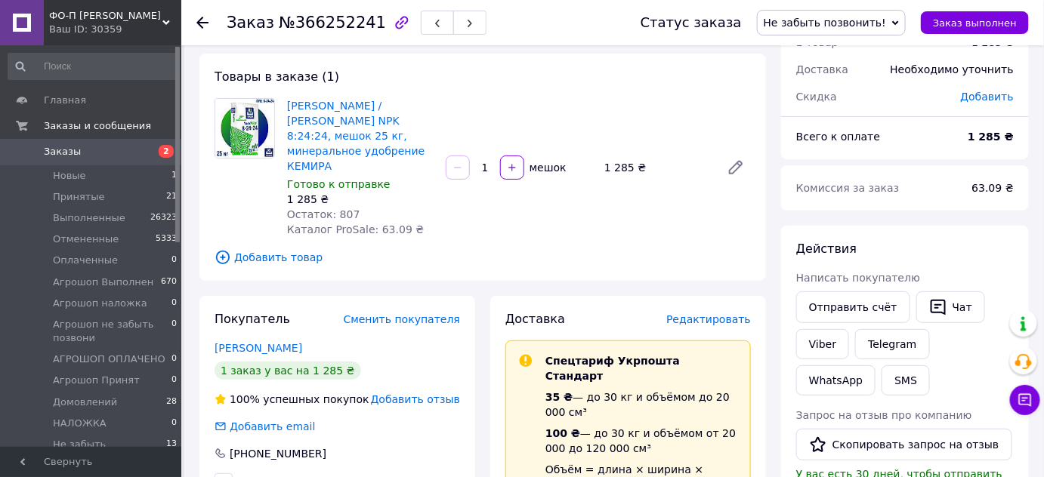
click at [714, 314] on span "Редактировать" at bounding box center [708, 320] width 85 height 12
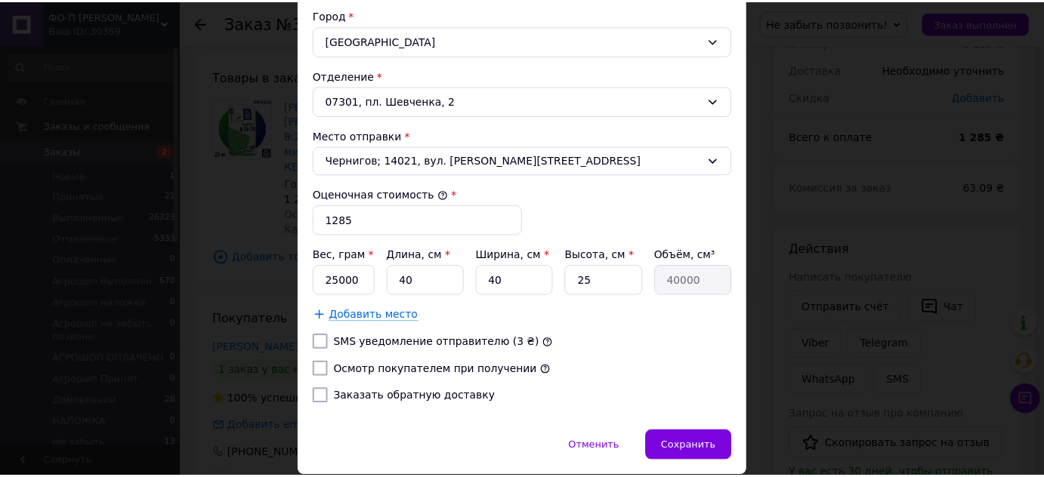
scroll to position [471, 0]
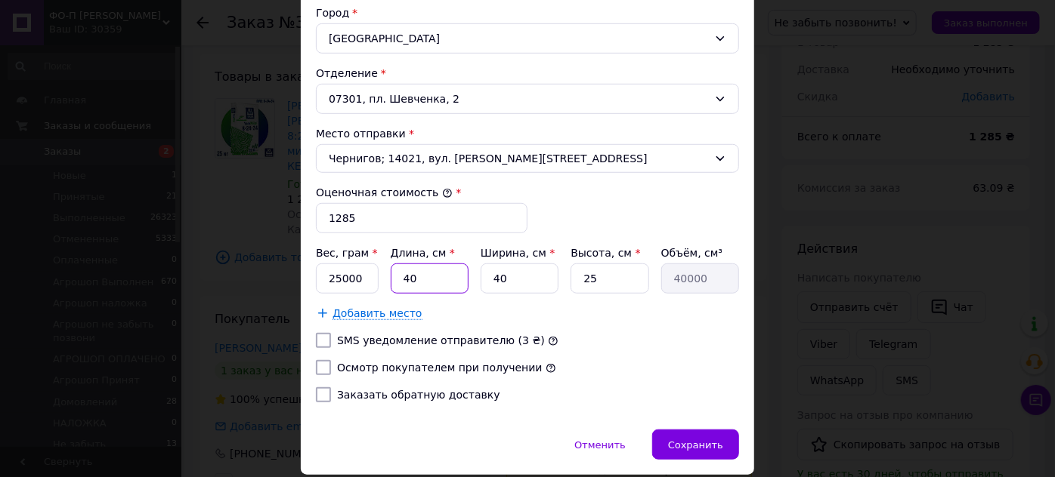
click at [422, 275] on input "40" at bounding box center [430, 279] width 78 height 30
type input "4"
type input "4000"
type input "6"
type input "6000"
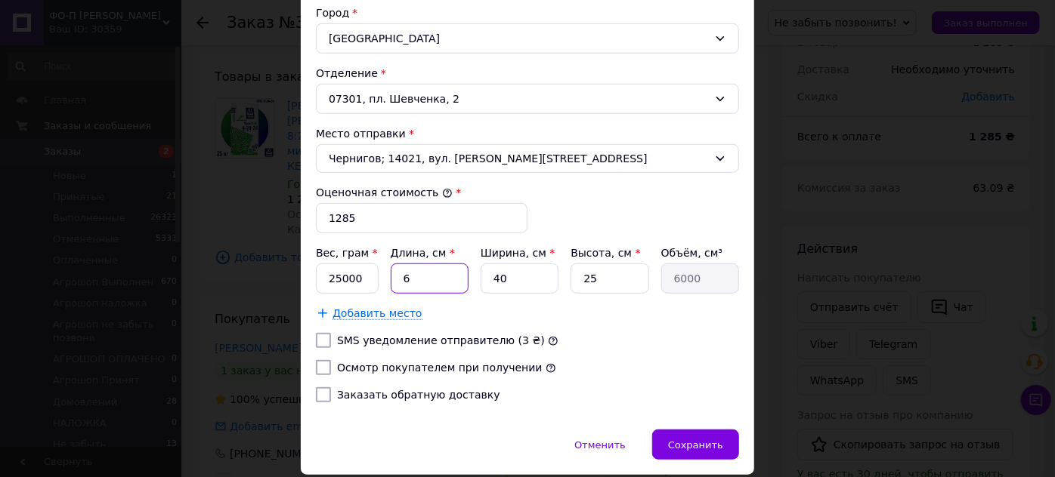
type input "65"
type input "65000"
type input "65"
type input "4"
type input "6500"
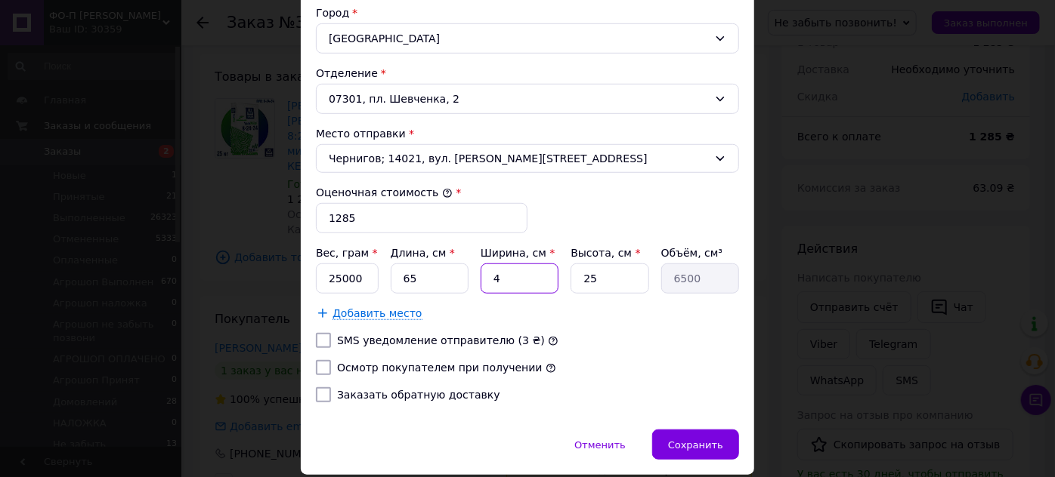
type input "45"
type input "73125"
type input "45"
type input "1"
type input "2925"
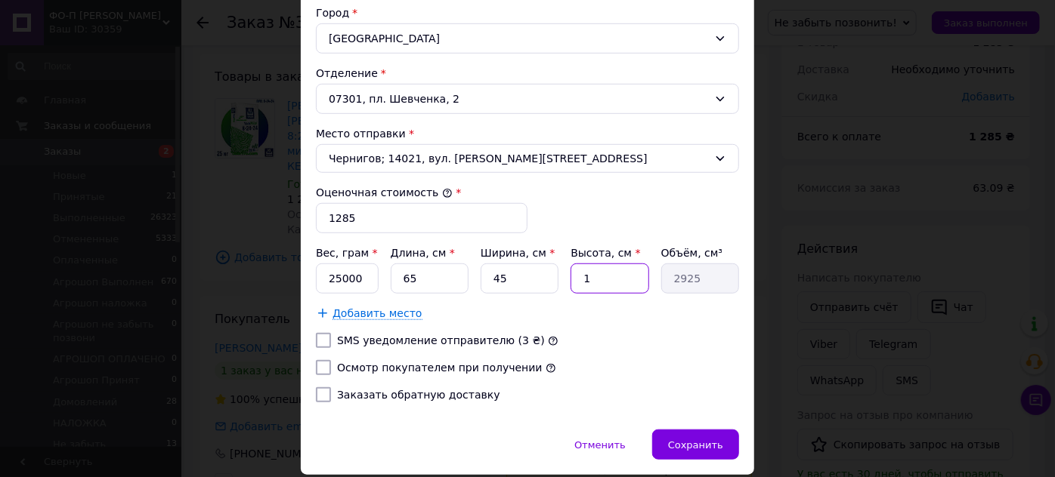
type input "15"
type input "43875"
type input "15"
click at [325, 365] on input "Осмотр покупателем при получении" at bounding box center [323, 367] width 15 height 15
checkbox input "true"
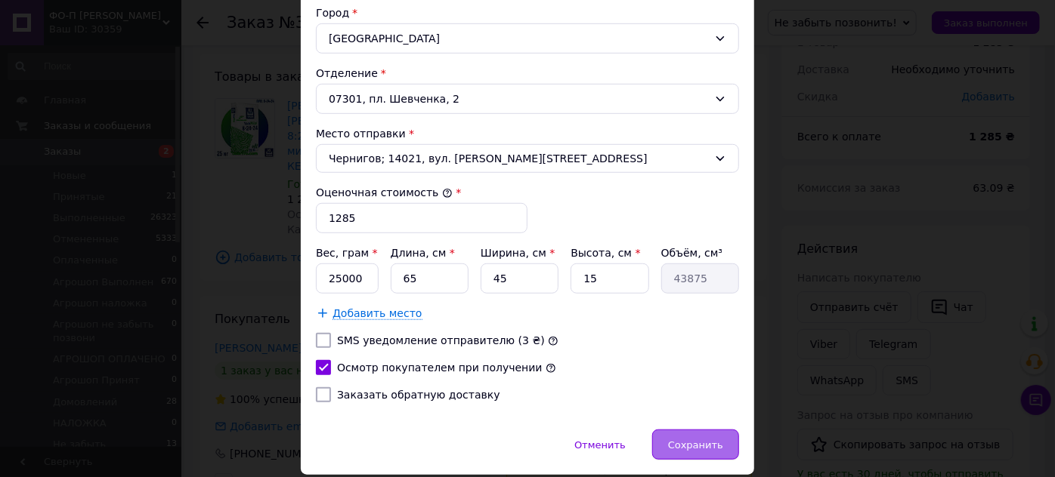
click at [687, 441] on span "Сохранить" at bounding box center [695, 445] width 55 height 11
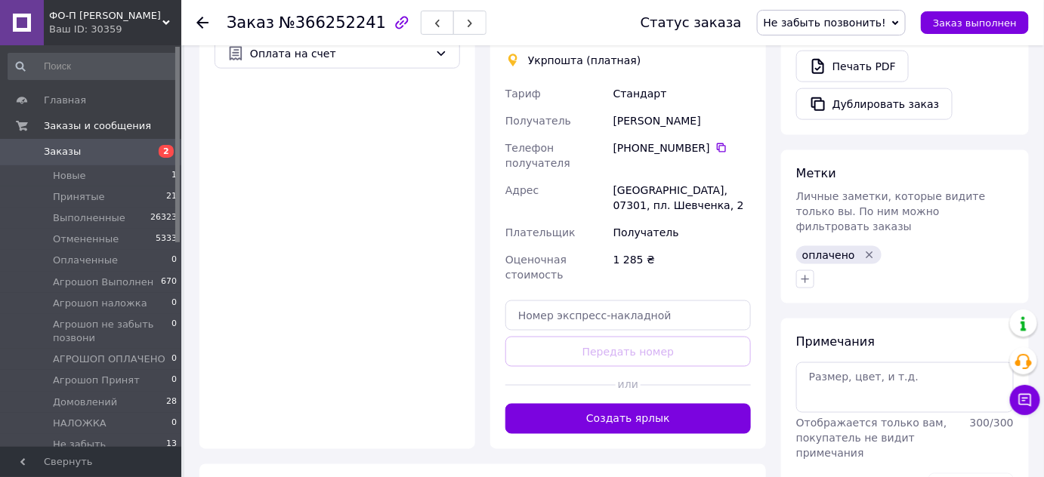
scroll to position [623, 0]
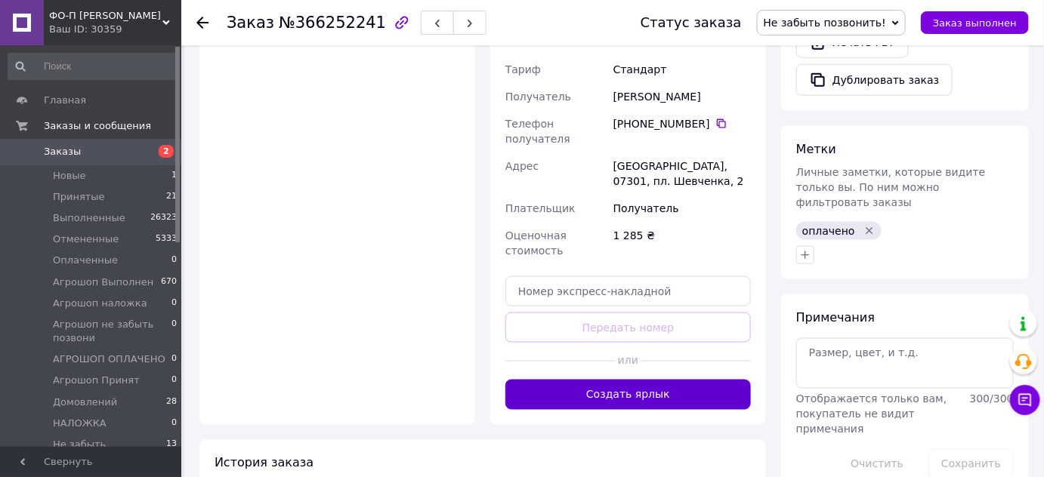
click at [629, 380] on button "Создать ярлык" at bounding box center [628, 395] width 246 height 30
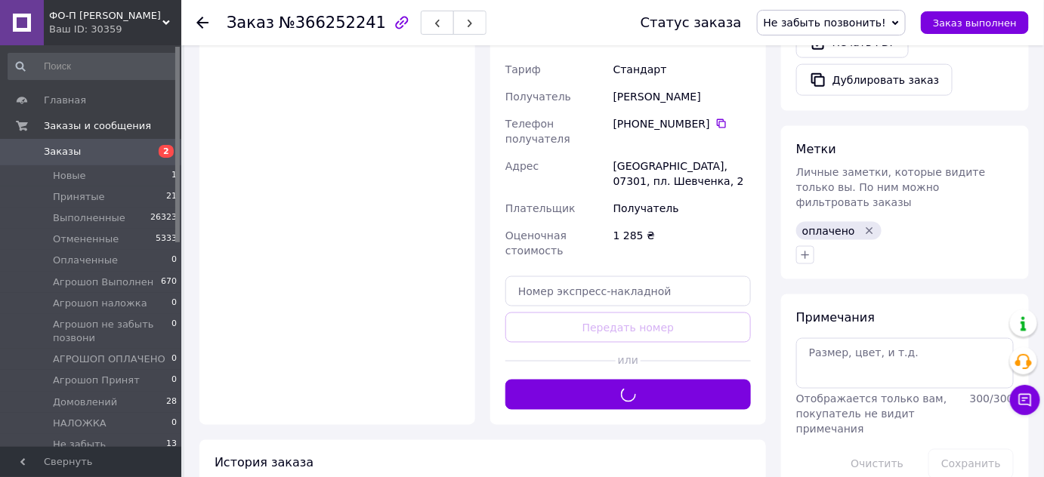
click at [842, 29] on span "Не забыть позвонить!" at bounding box center [831, 23] width 149 height 26
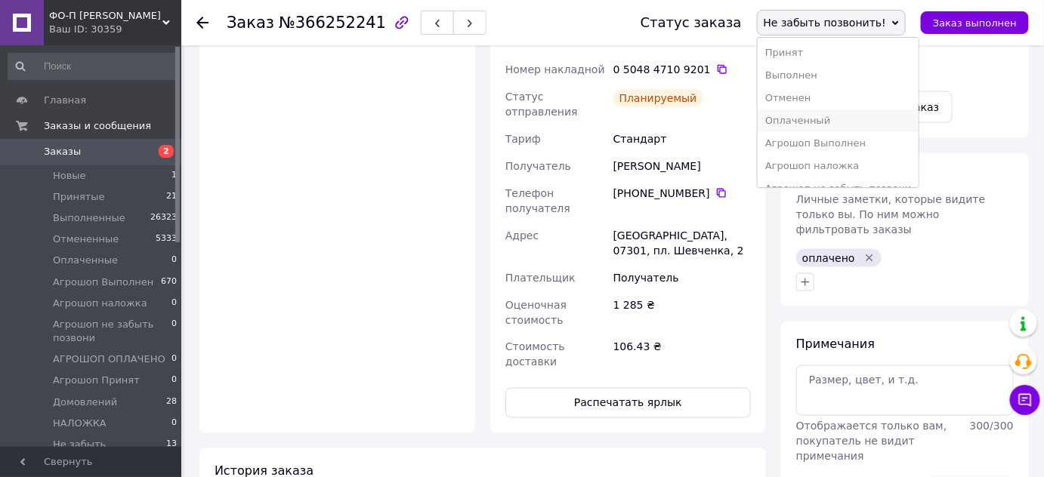
scroll to position [107, 0]
click at [849, 150] on li "Домовлений" at bounding box center [839, 150] width 162 height 23
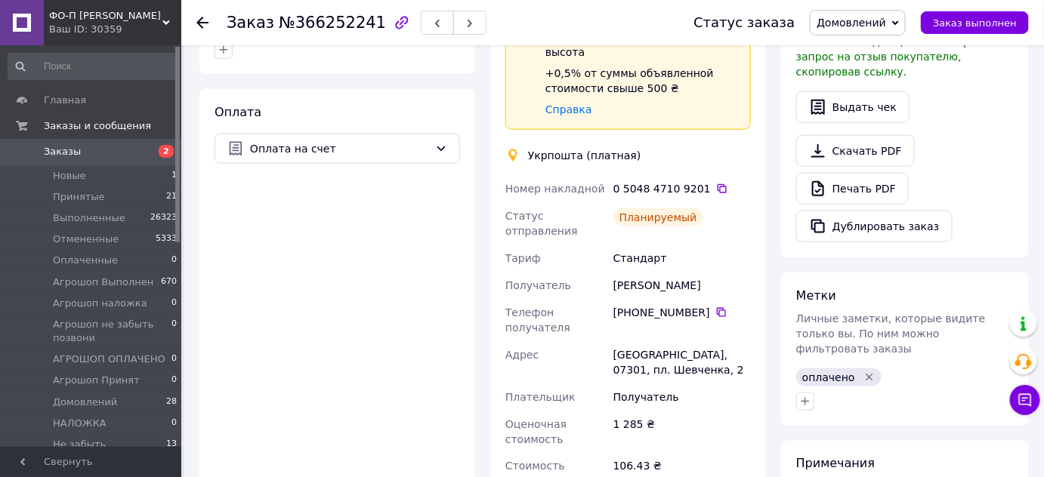
scroll to position [497, 0]
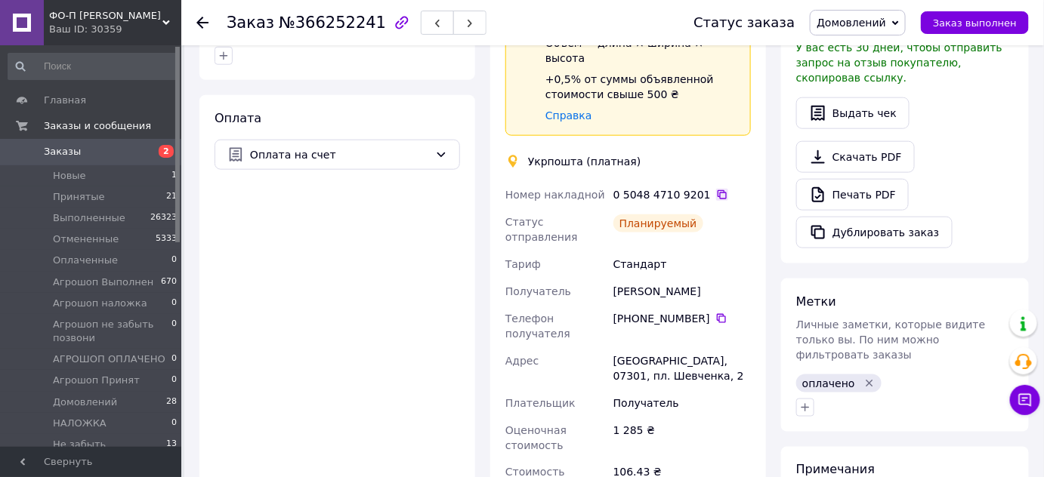
click at [716, 189] on icon at bounding box center [722, 195] width 12 height 12
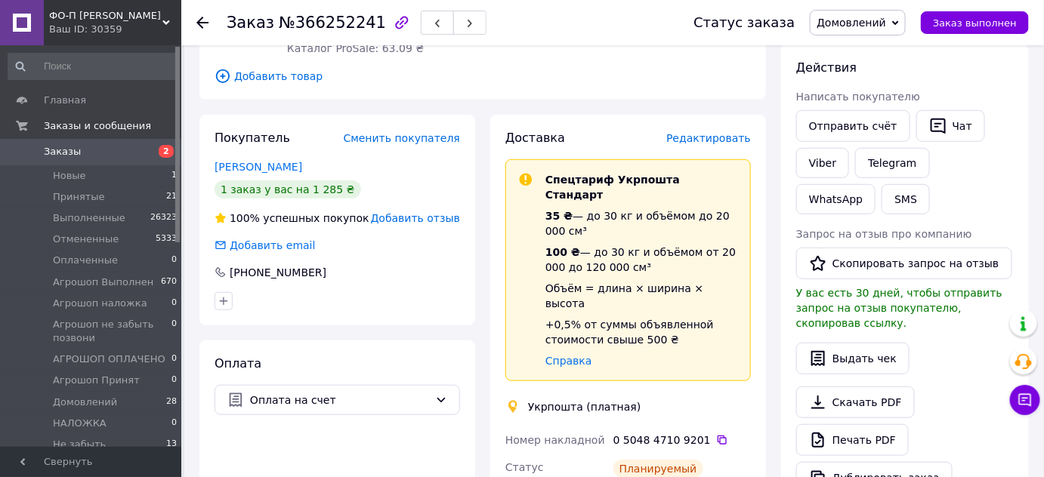
scroll to position [192, 0]
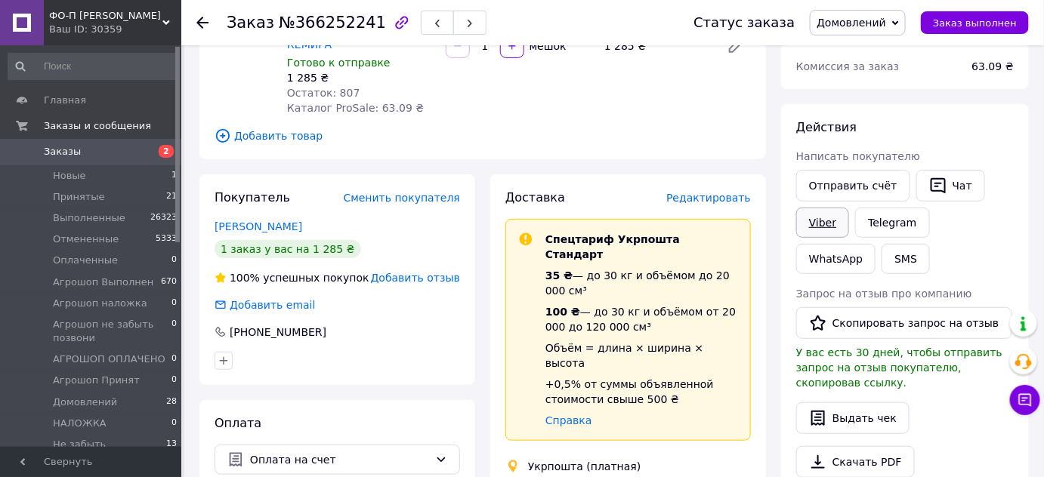
click at [819, 227] on link "Viber" at bounding box center [822, 223] width 53 height 30
click at [335, 29] on span "№366252241" at bounding box center [332, 23] width 107 height 18
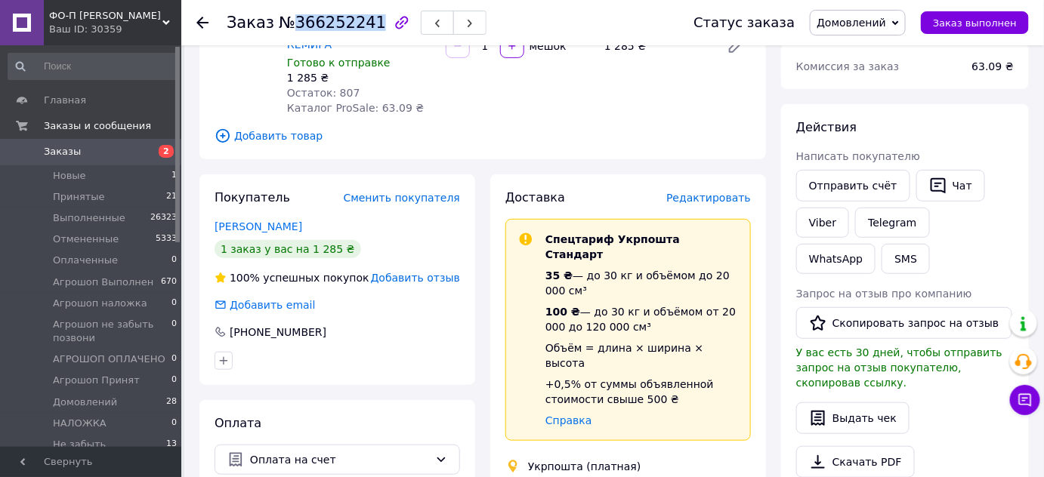
click at [335, 29] on span "№366252241" at bounding box center [332, 23] width 107 height 18
click at [202, 21] on use at bounding box center [202, 23] width 12 height 12
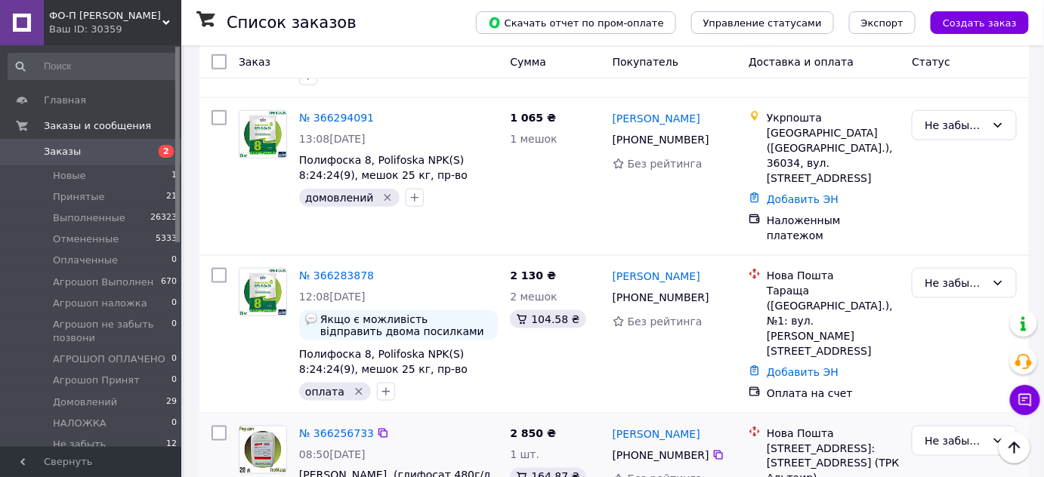
scroll to position [488, 0]
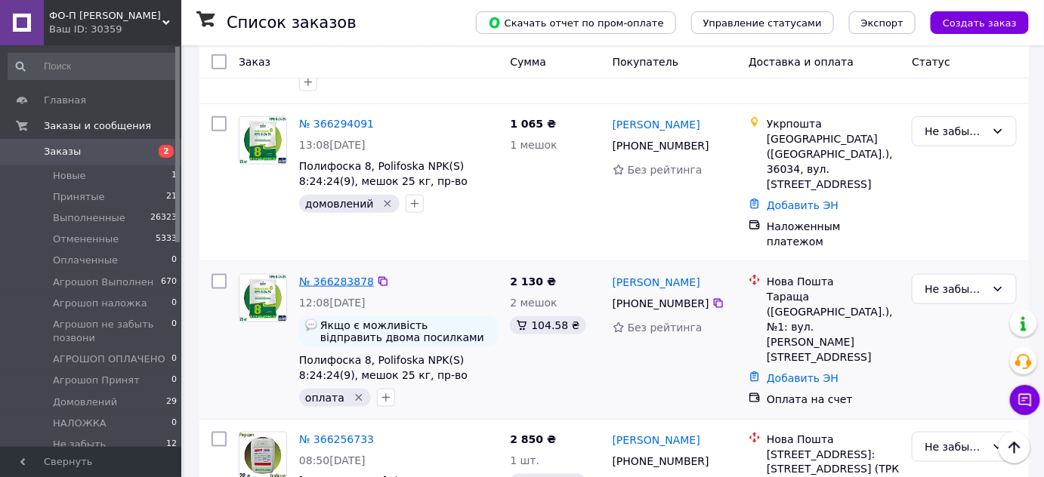
click at [347, 276] on link "№ 366283878" at bounding box center [336, 282] width 75 height 12
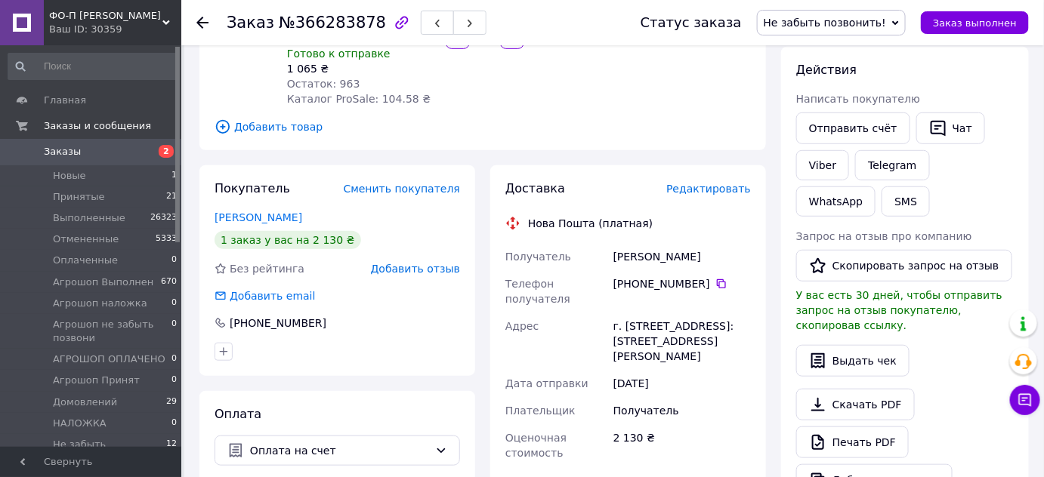
scroll to position [227, 0]
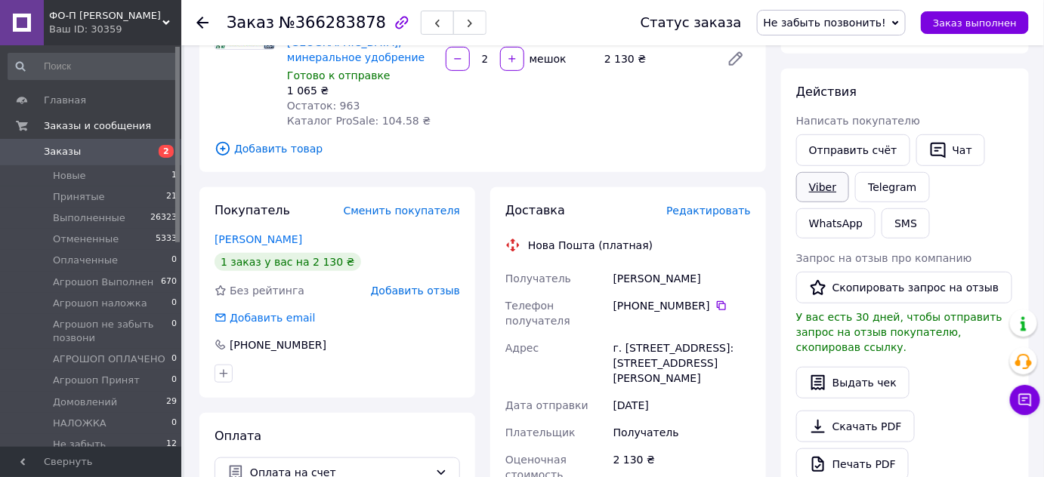
click at [822, 183] on link "Viber" at bounding box center [822, 187] width 53 height 30
click at [205, 20] on icon at bounding box center [202, 23] width 12 height 12
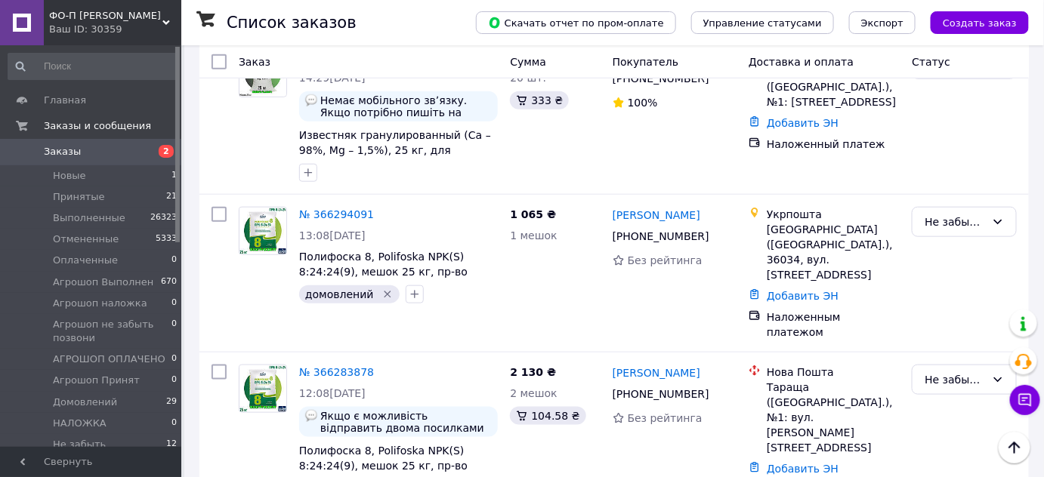
scroll to position [400, 0]
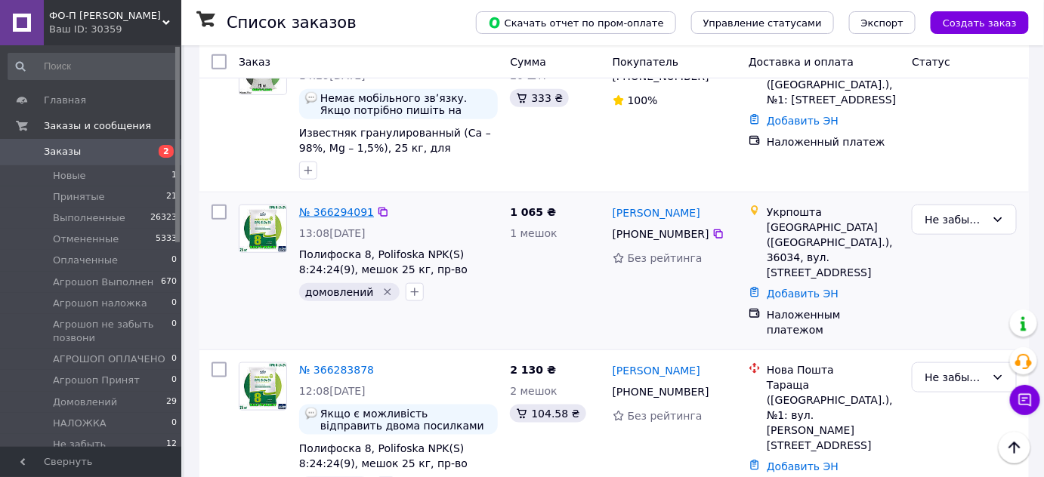
click at [341, 206] on link "№ 366294091" at bounding box center [336, 212] width 75 height 12
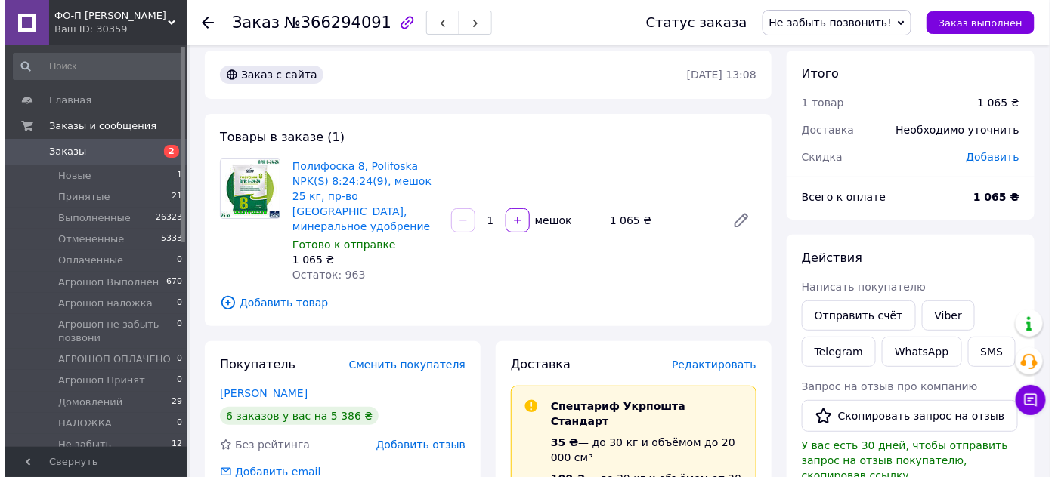
scroll to position [2, 0]
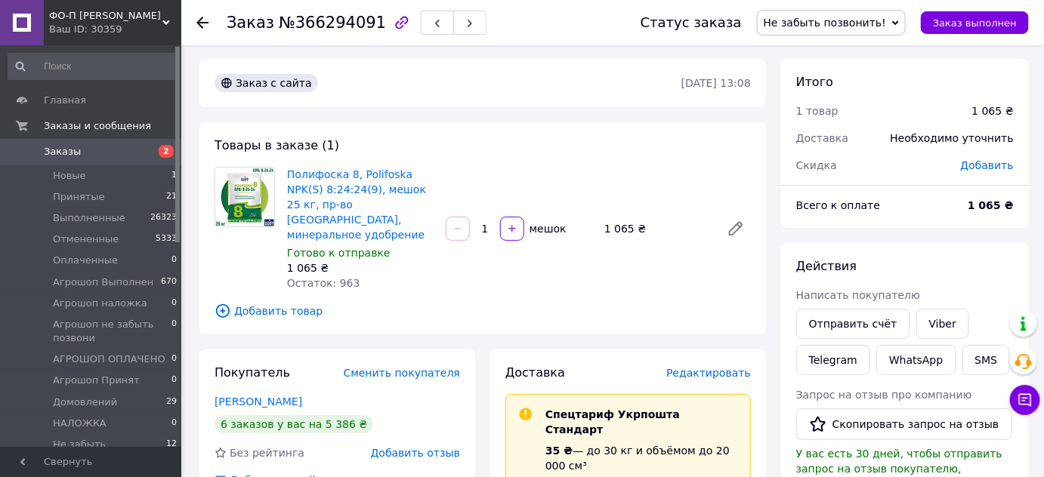
click at [711, 367] on span "Редактировать" at bounding box center [708, 373] width 85 height 12
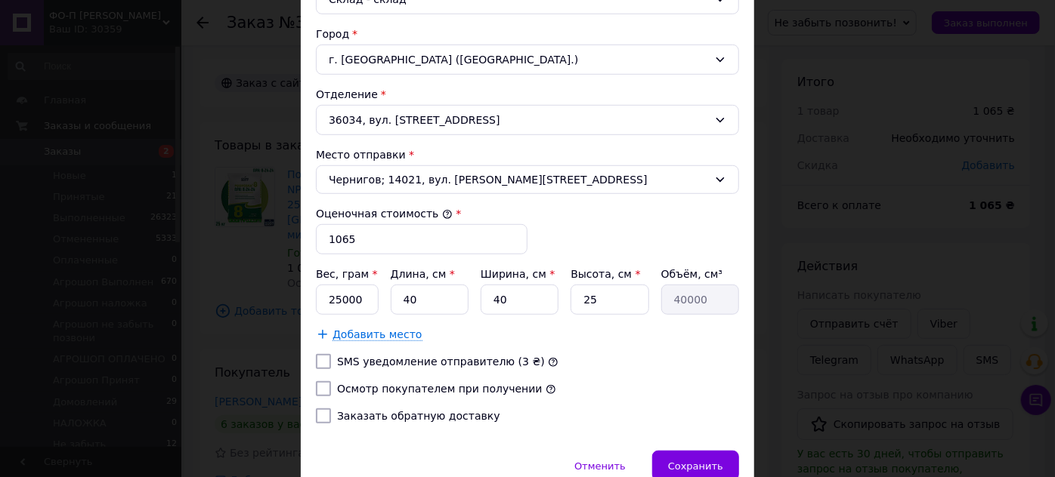
scroll to position [451, 0]
click at [430, 286] on input "40" at bounding box center [430, 299] width 78 height 30
type input "4"
type input "4000"
type input "6"
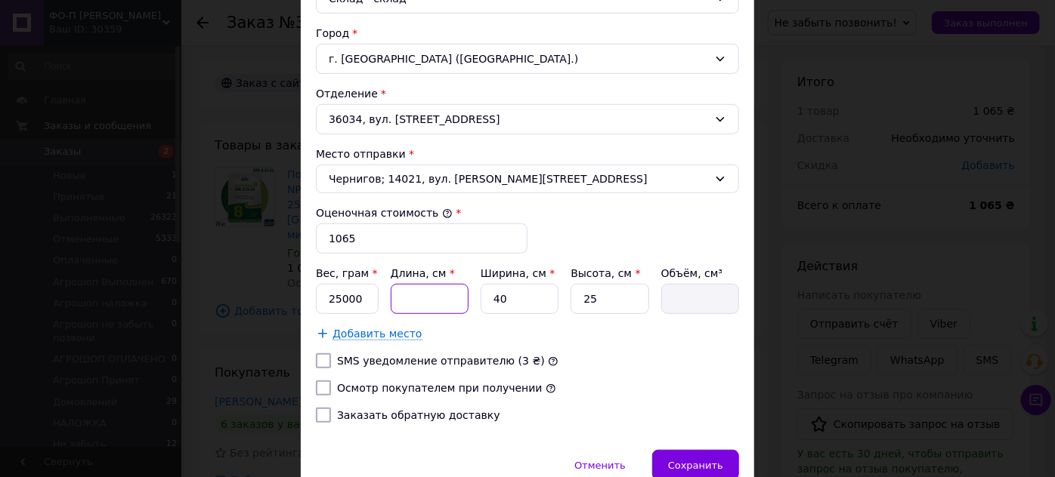
type input "6000"
type input "65"
type input "65000"
type input "65"
type input "4"
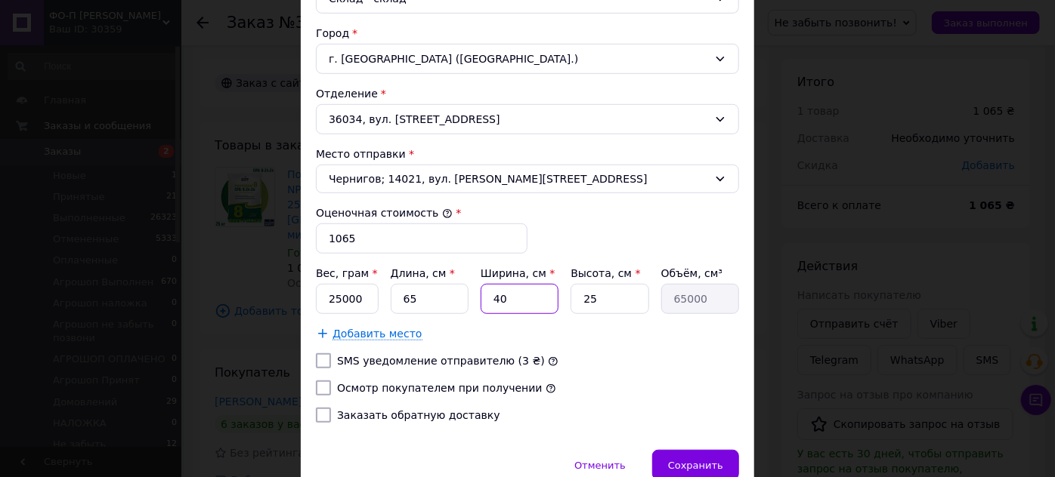
type input "6500"
type input "45"
type input "73125"
type input "45"
type input "1"
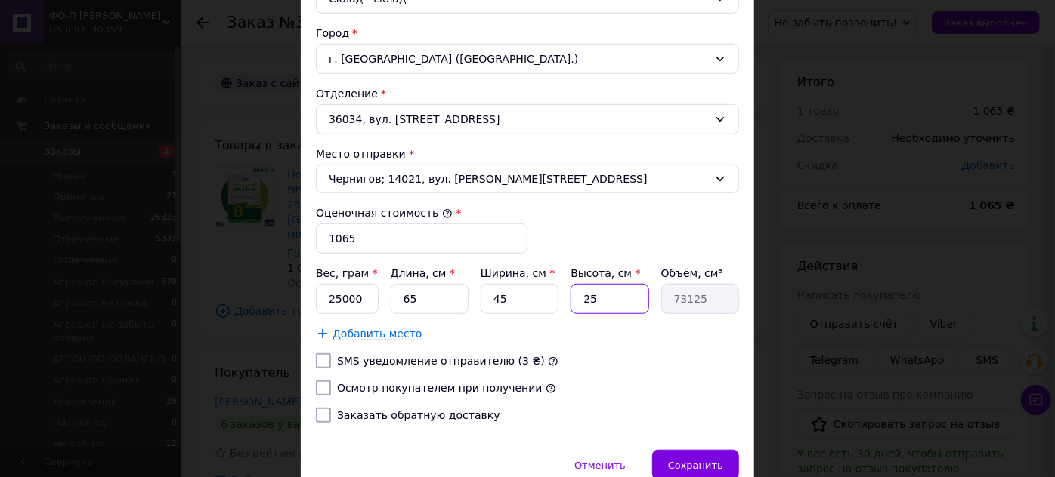
type input "2925"
type input "15"
type input "43875"
type input "15"
click at [320, 384] on input "Осмотр покупателем при получении" at bounding box center [323, 388] width 15 height 15
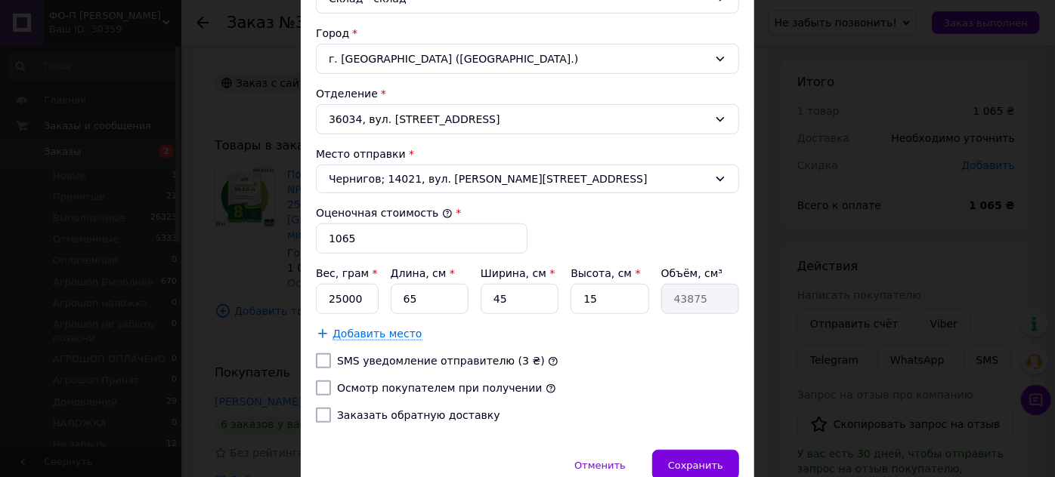
checkbox input "true"
click at [322, 411] on input "Заказать обратную доставку" at bounding box center [323, 415] width 15 height 15
checkbox input "true"
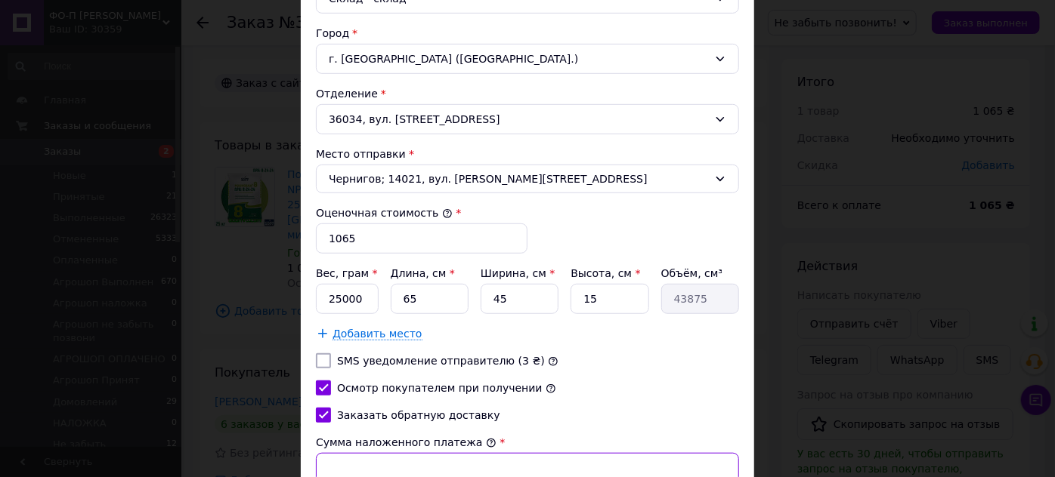
click at [360, 467] on input "Сумма наложенного платежа" at bounding box center [527, 468] width 423 height 30
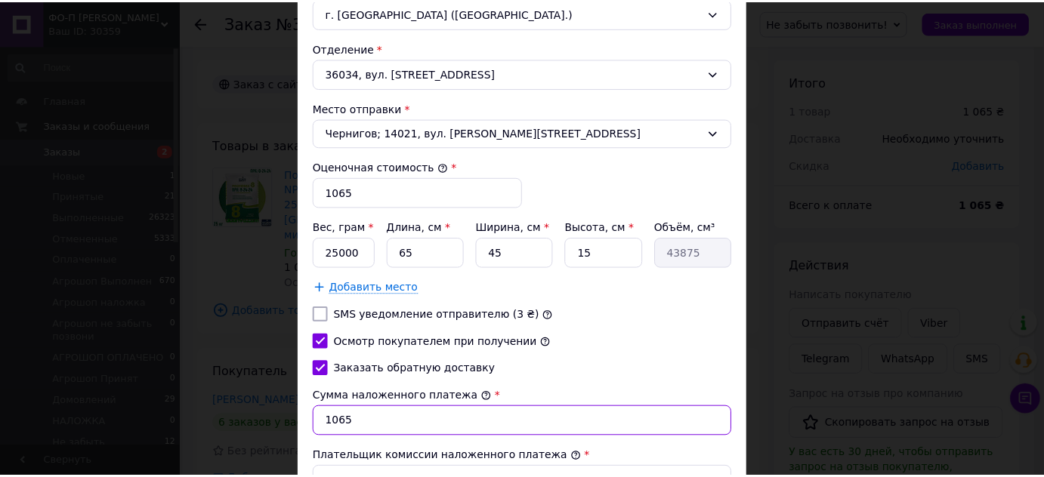
scroll to position [637, 0]
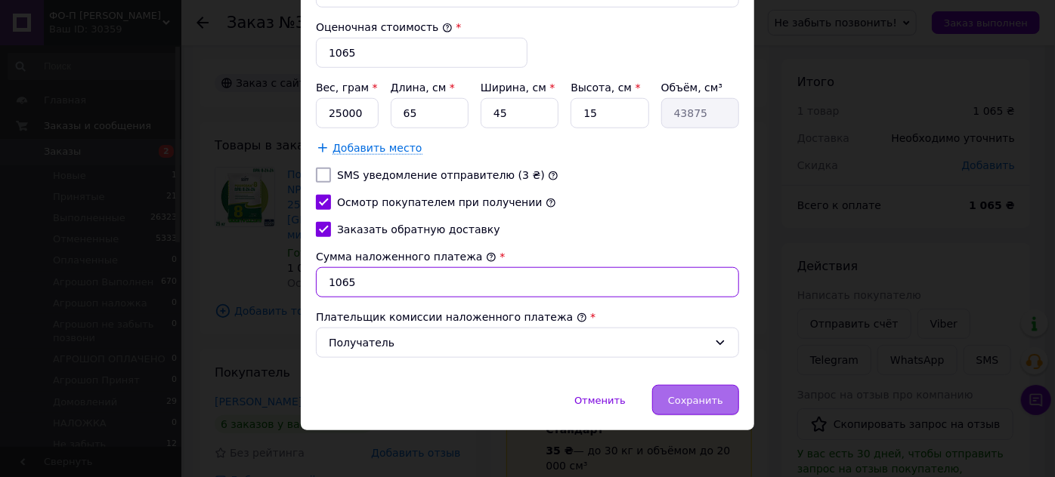
type input "1065"
click at [700, 395] on span "Сохранить" at bounding box center [695, 400] width 55 height 11
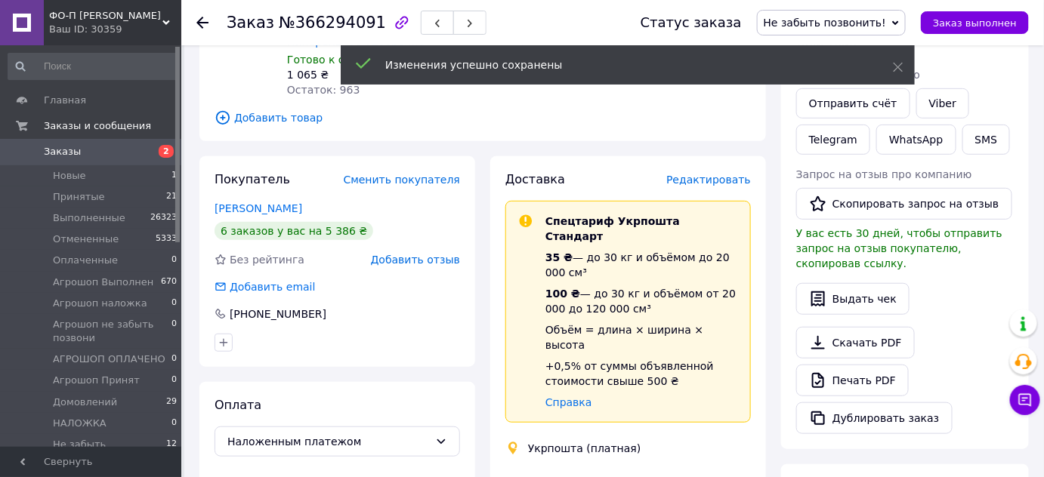
scroll to position [196, 0]
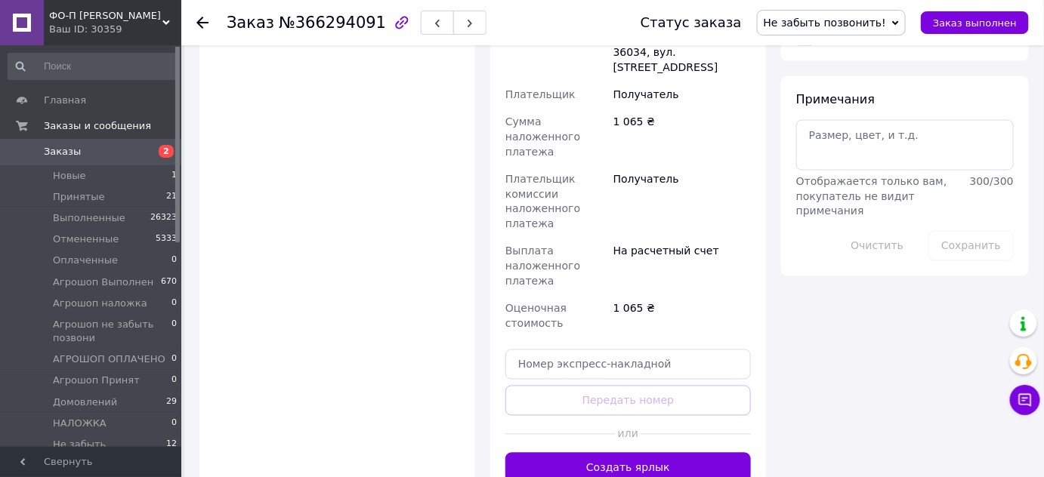
scroll to position [752, 0]
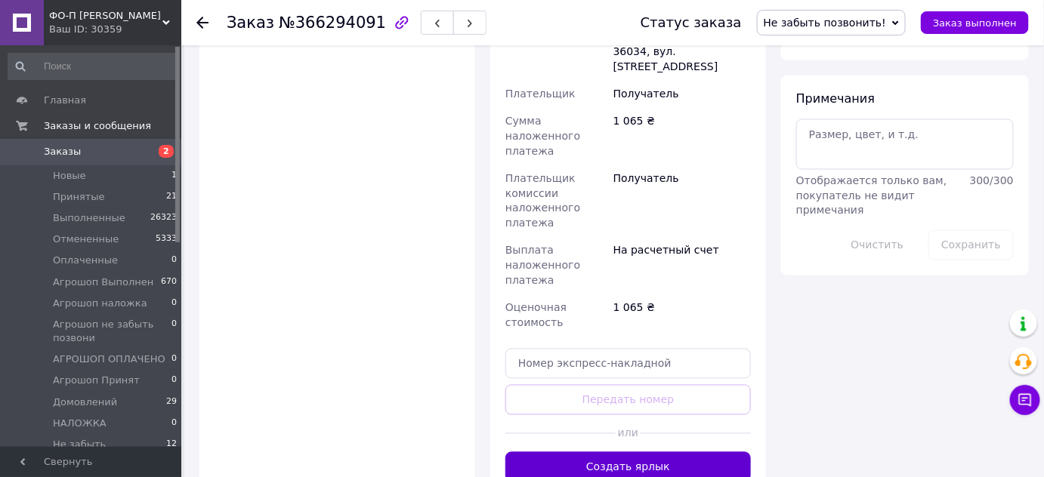
click at [641, 453] on button "Создать ярлык" at bounding box center [628, 468] width 246 height 30
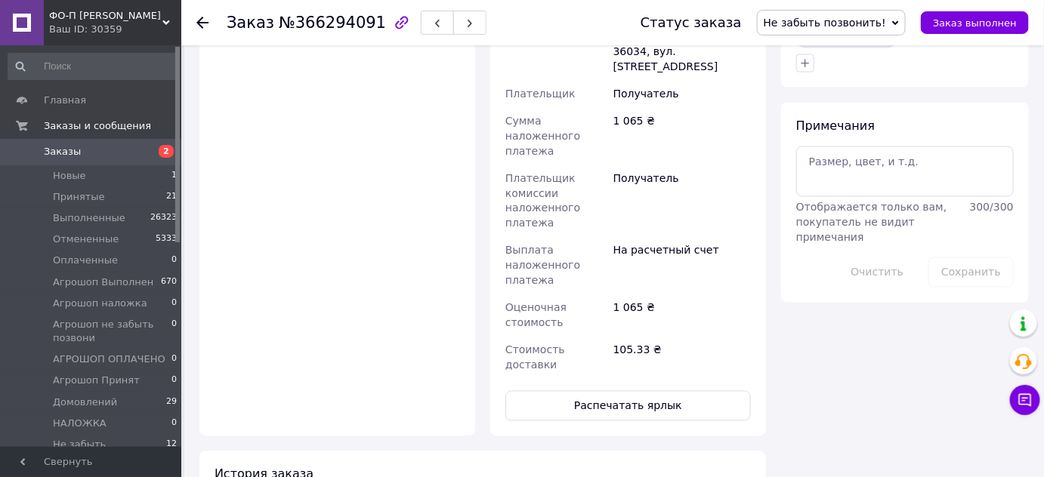
click at [838, 17] on span "Не забыть позвонить!" at bounding box center [825, 23] width 122 height 12
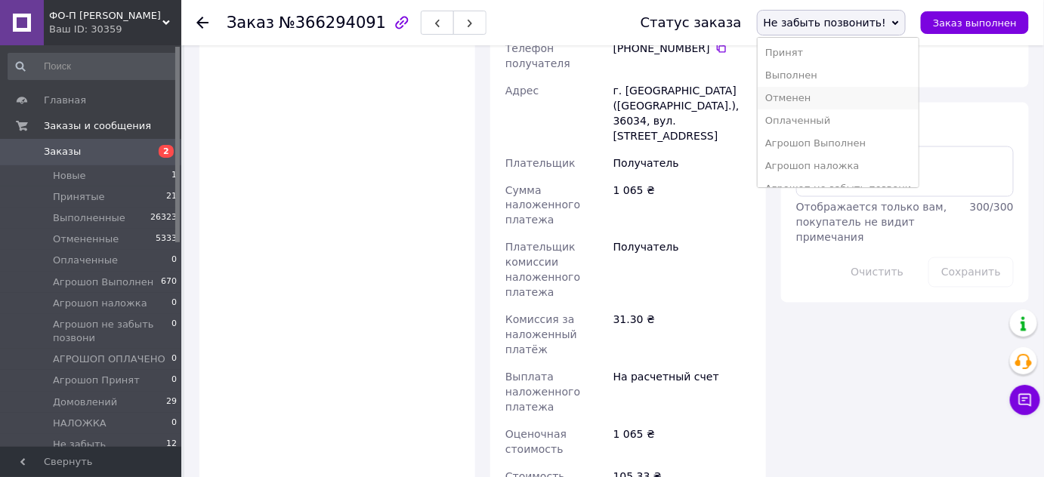
scroll to position [107, 0]
click at [845, 144] on li "Домовлений" at bounding box center [839, 150] width 162 height 23
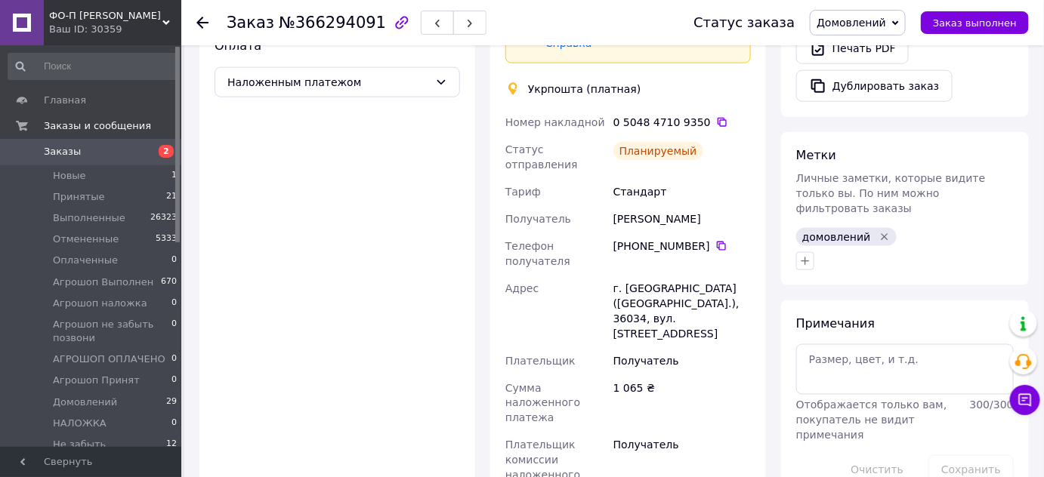
scroll to position [554, 0]
click at [715, 241] on icon at bounding box center [721, 247] width 12 height 12
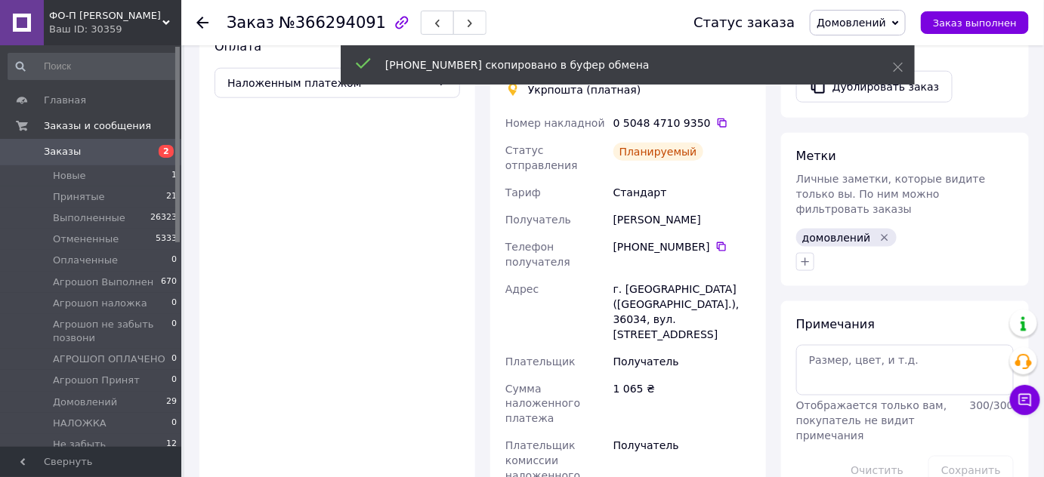
click at [201, 14] on div at bounding box center [211, 22] width 30 height 45
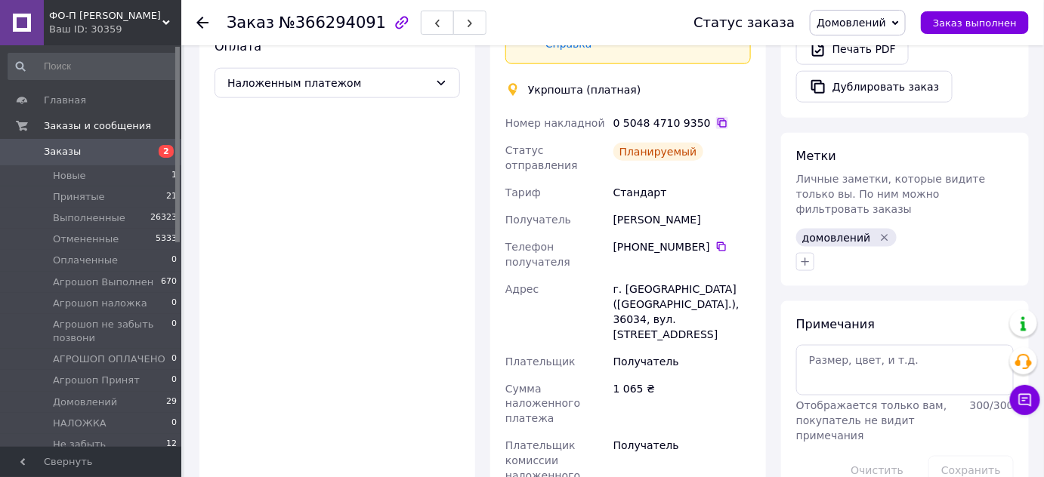
click at [716, 117] on icon at bounding box center [722, 123] width 12 height 12
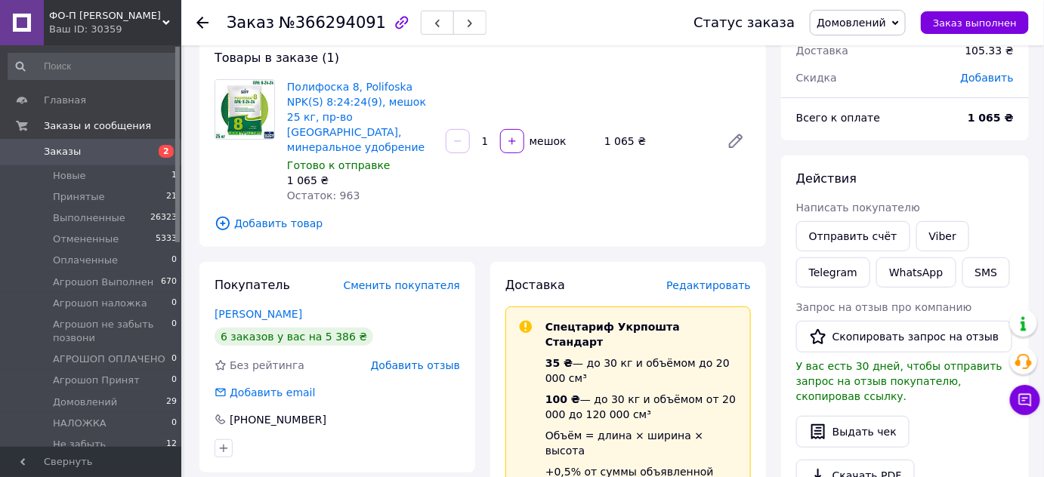
scroll to position [77, 0]
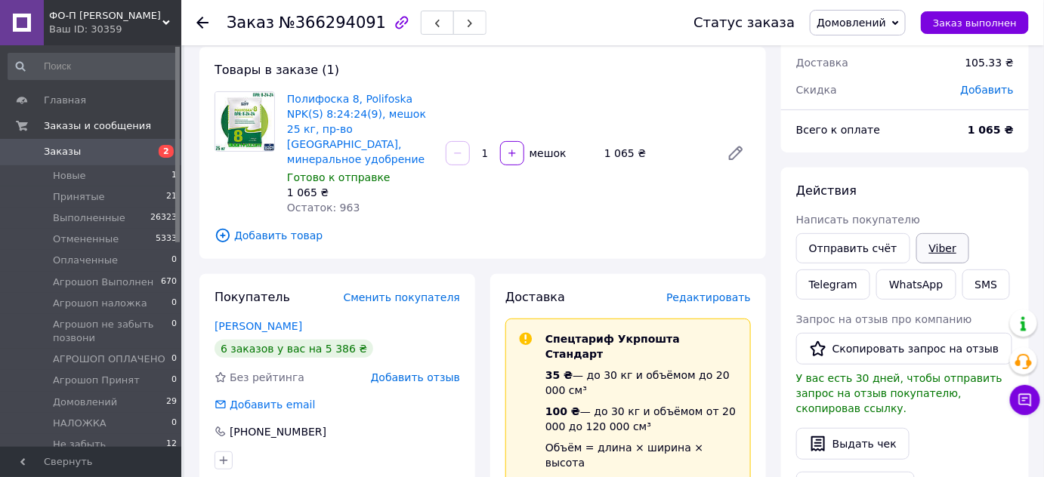
click at [932, 246] on link "Viber" at bounding box center [942, 248] width 53 height 30
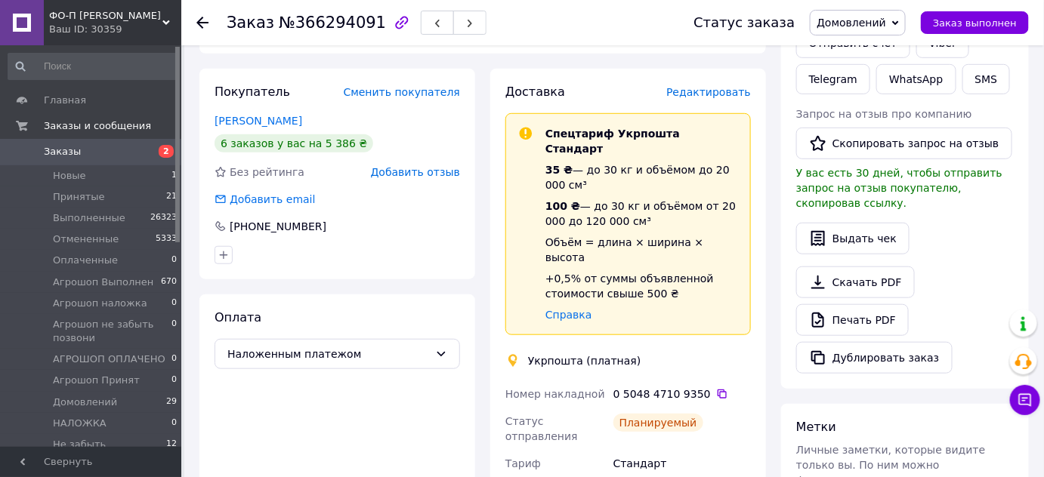
scroll to position [285, 0]
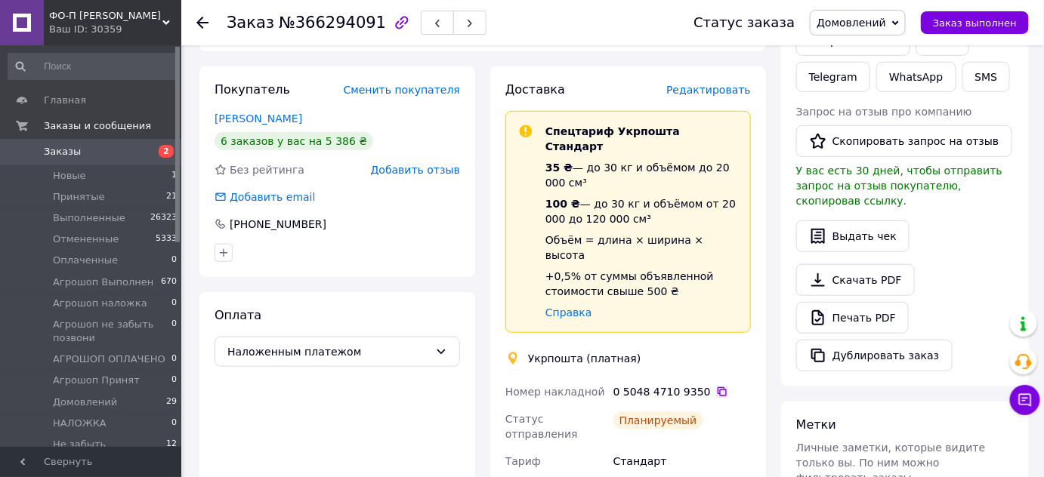
click at [716, 386] on icon at bounding box center [722, 392] width 12 height 12
click at [308, 29] on span "№366294091" at bounding box center [332, 23] width 107 height 18
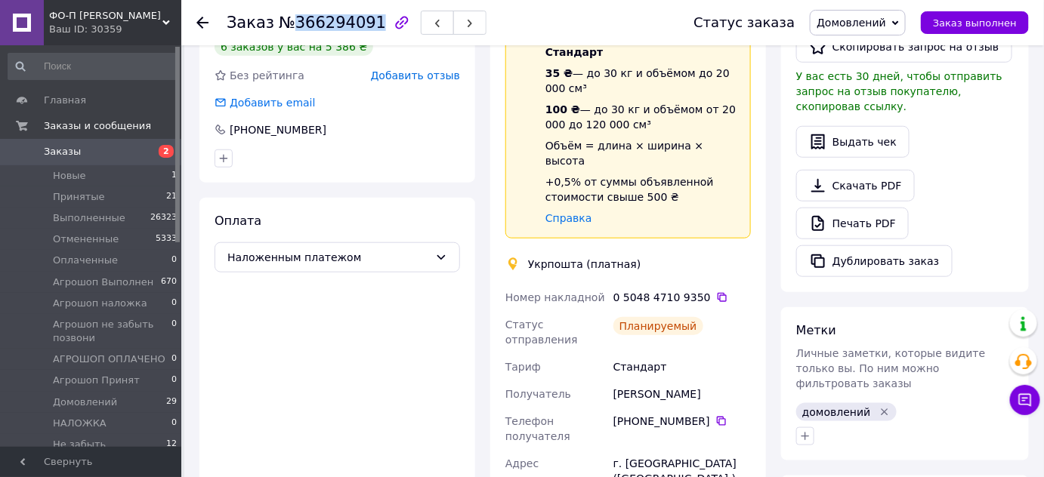
scroll to position [381, 0]
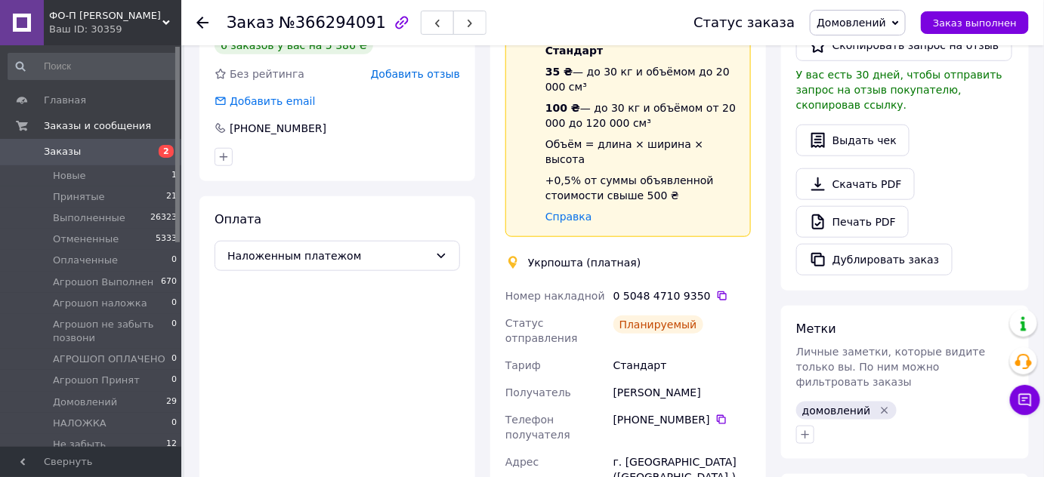
click at [203, 22] on use at bounding box center [202, 23] width 12 height 12
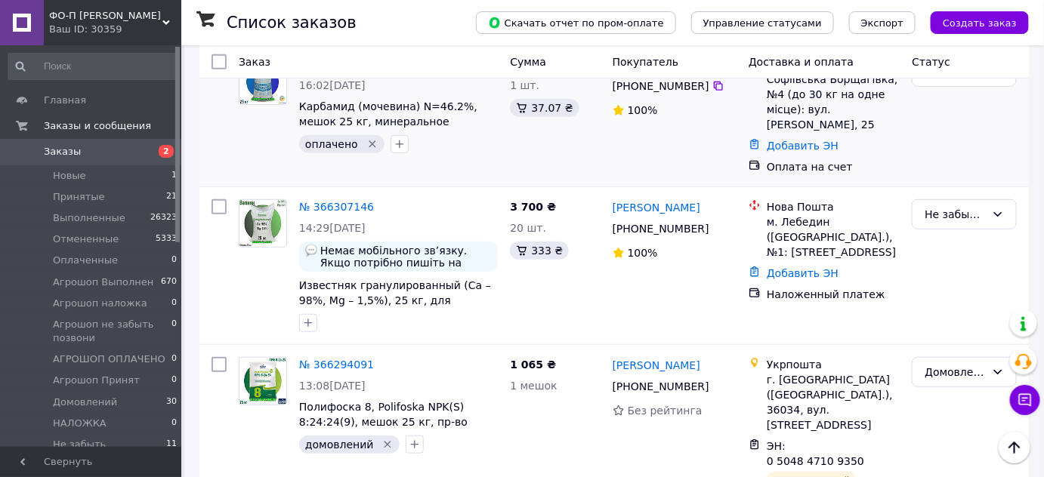
scroll to position [243, 0]
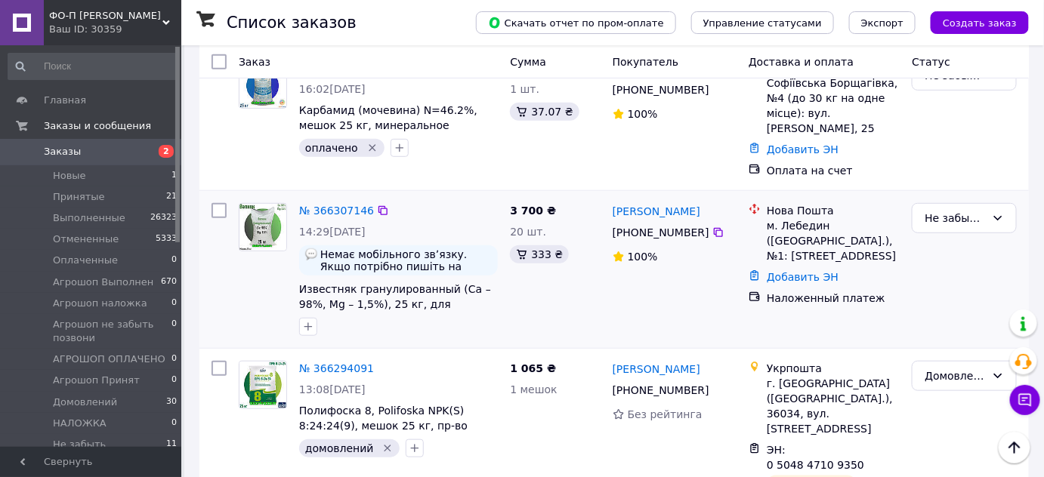
click at [441, 315] on div at bounding box center [398, 327] width 205 height 24
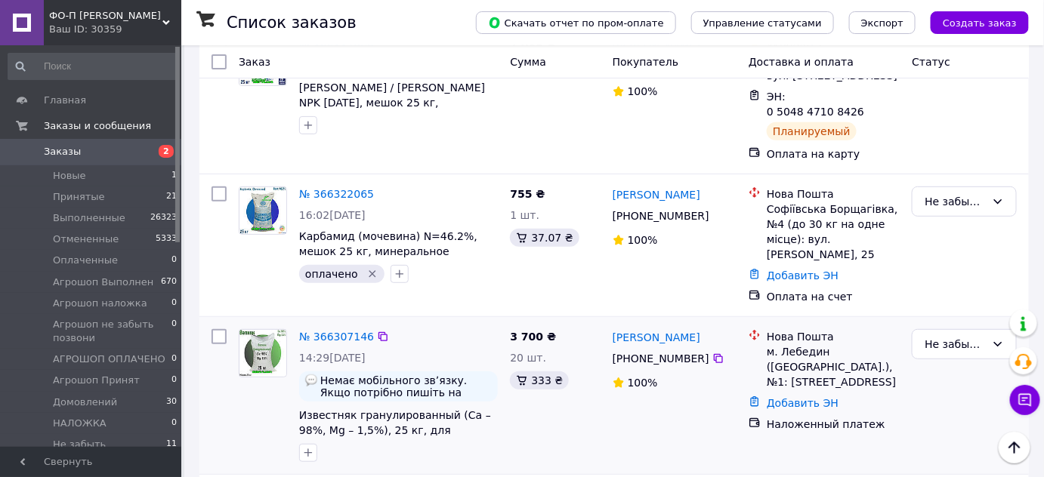
scroll to position [116, 0]
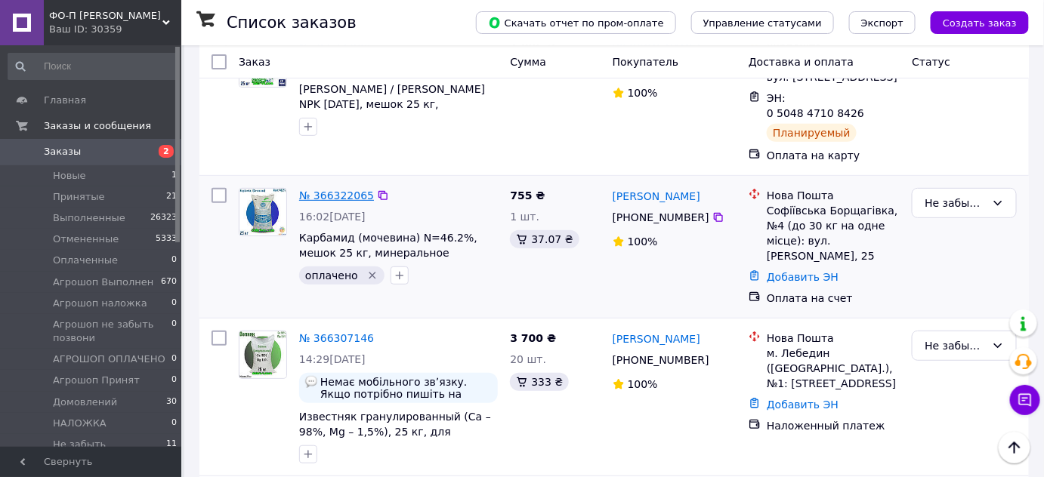
click at [335, 190] on link "№ 366322065" at bounding box center [336, 196] width 75 height 12
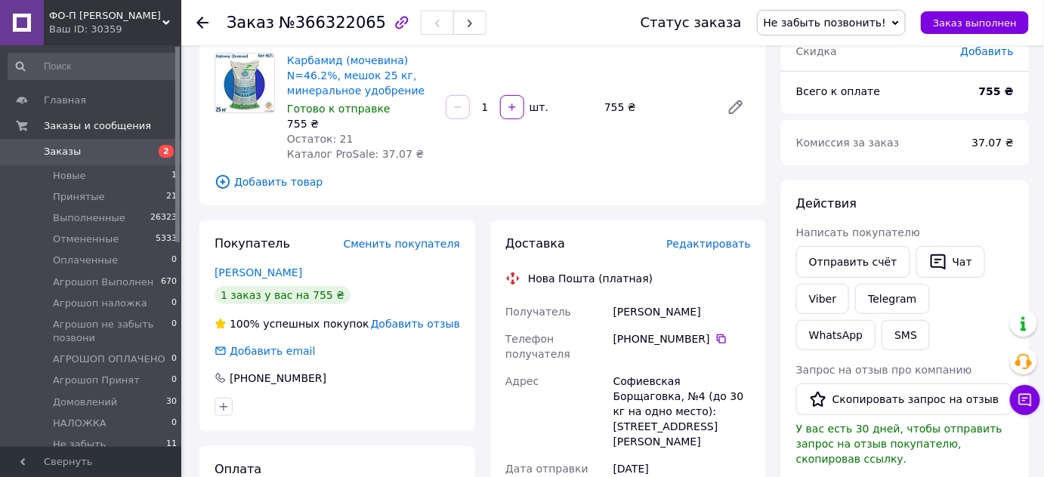
drag, startPoint x: 582, startPoint y: 320, endPoint x: 742, endPoint y: 321, distance: 160.2
click at [742, 321] on div "Получатель Домашевски Олеся Телефон получателя +380 67 314 71 71   Адрес Софиев…" at bounding box center [628, 425] width 252 height 254
click at [715, 338] on icon at bounding box center [721, 339] width 12 height 12
click at [614, 314] on div "Домашевски Олеся" at bounding box center [682, 311] width 144 height 27
drag, startPoint x: 607, startPoint y: 313, endPoint x: 739, endPoint y: 307, distance: 131.6
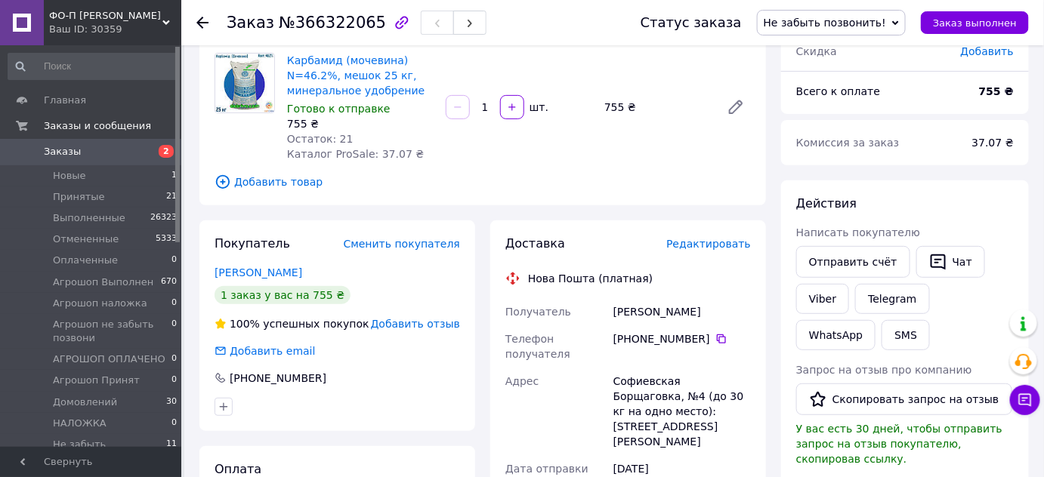
click at [739, 307] on div "Получатель Домашевски Олеся Телефон получателя +380 67 314 71 71   Адрес Софиев…" at bounding box center [628, 425] width 252 height 254
click at [715, 338] on icon at bounding box center [721, 339] width 12 height 12
click at [642, 315] on div "Домашевски Олеся" at bounding box center [682, 311] width 144 height 27
click at [699, 313] on div "Домашевски Олеся" at bounding box center [682, 311] width 144 height 27
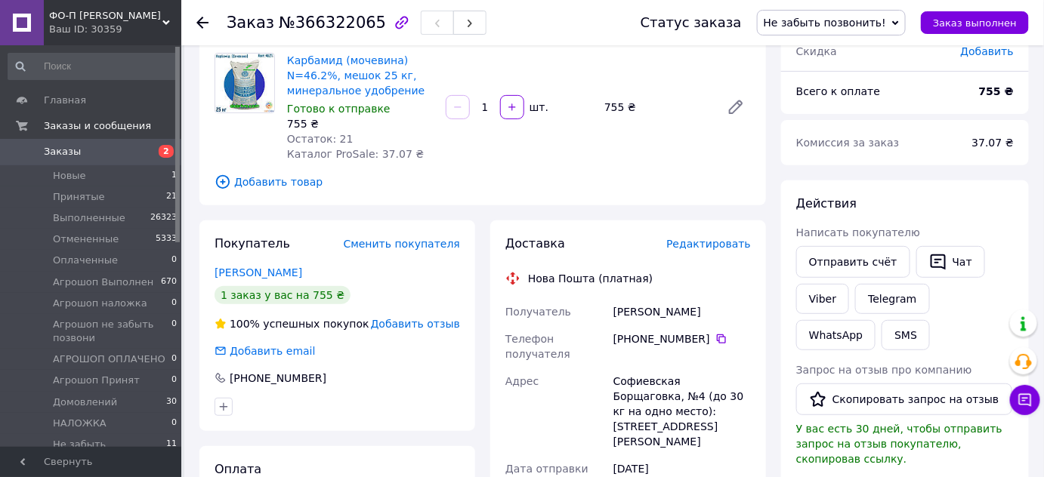
click at [699, 313] on div "Домашевски Олеся" at bounding box center [682, 311] width 144 height 27
click at [684, 368] on div "Софиевская Борщаговка, №4 (до 30 кг на одно место): [STREET_ADDRESS][PERSON_NAM…" at bounding box center [682, 412] width 144 height 88
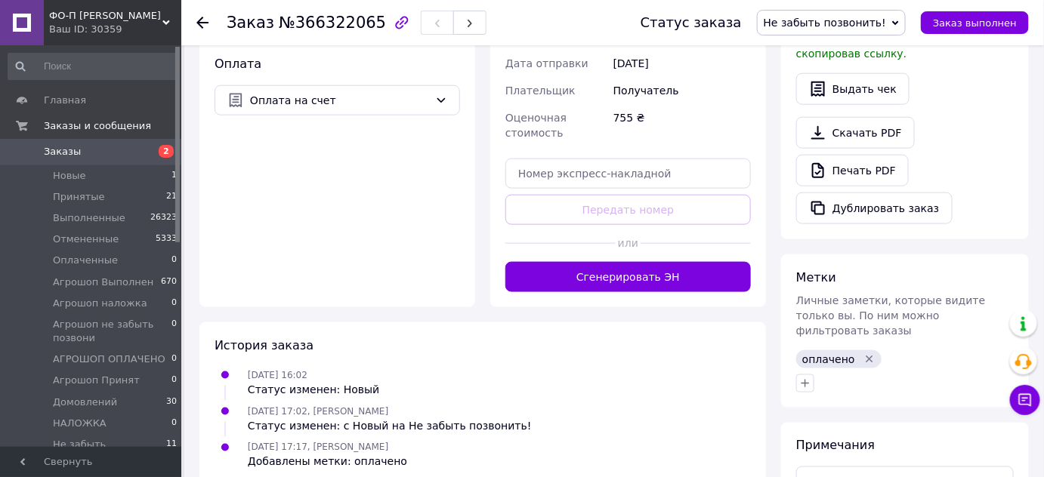
scroll to position [527, 0]
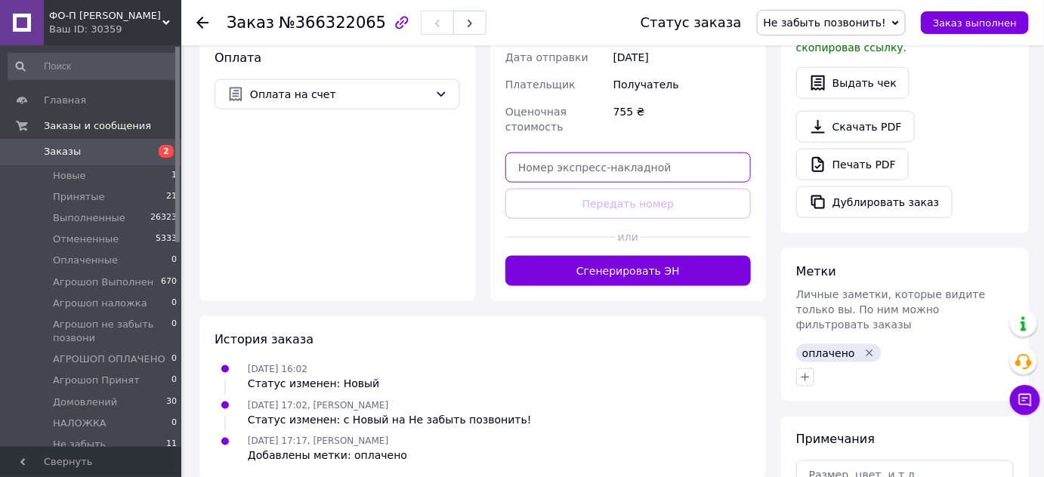
click at [606, 153] on input "text" at bounding box center [628, 168] width 246 height 30
paste input "20451269215612"
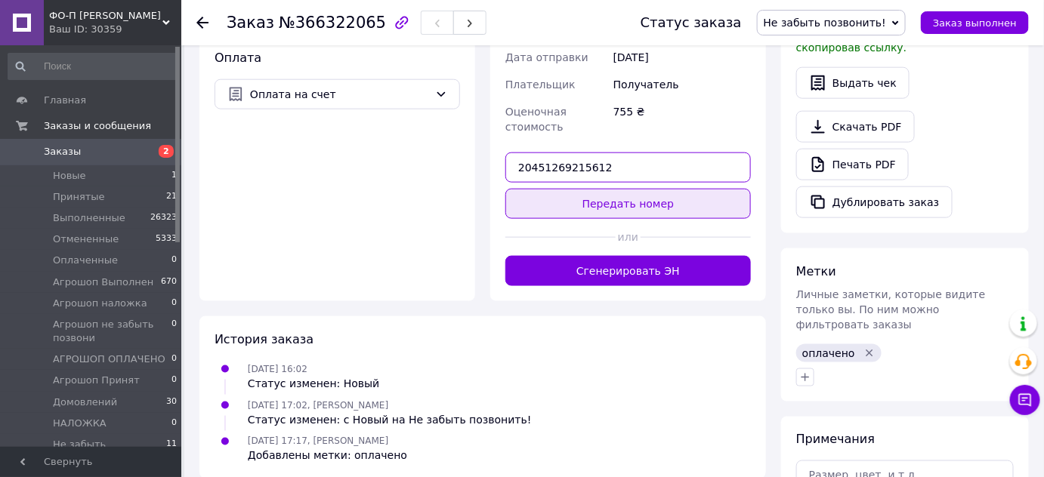
type input "20451269215612"
click at [616, 189] on button "Передать номер" at bounding box center [628, 204] width 246 height 30
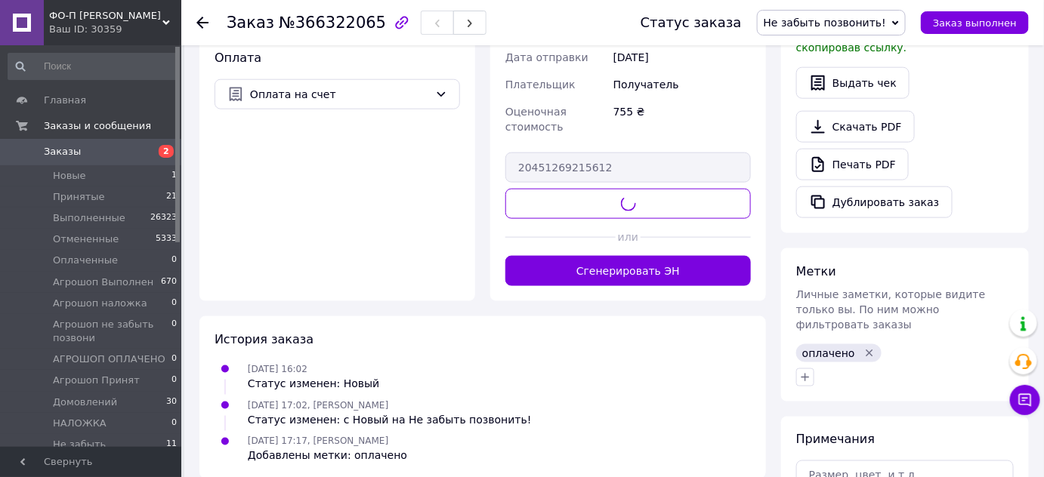
click at [813, 26] on span "Не забыть позвонить!" at bounding box center [825, 23] width 122 height 12
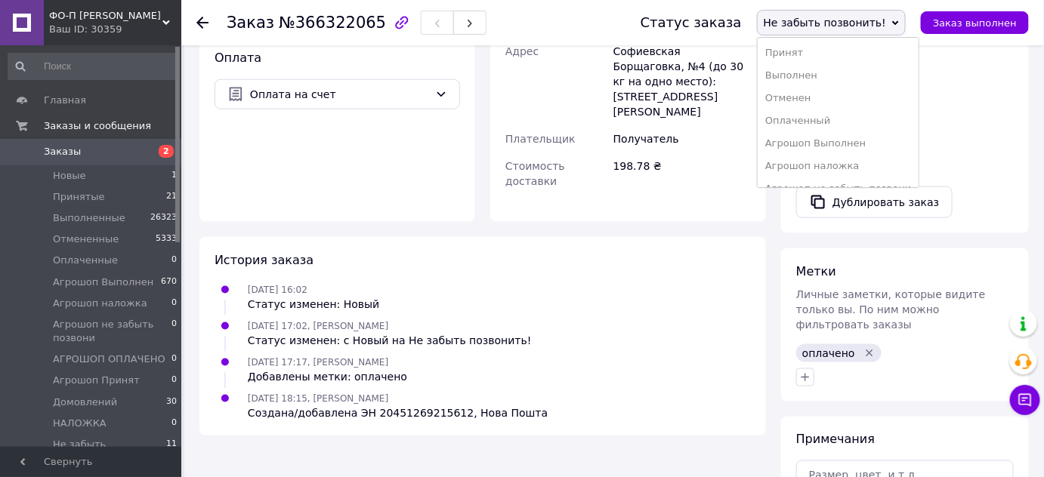
click at [828, 11] on span "Не забыть позвонить!" at bounding box center [831, 23] width 149 height 26
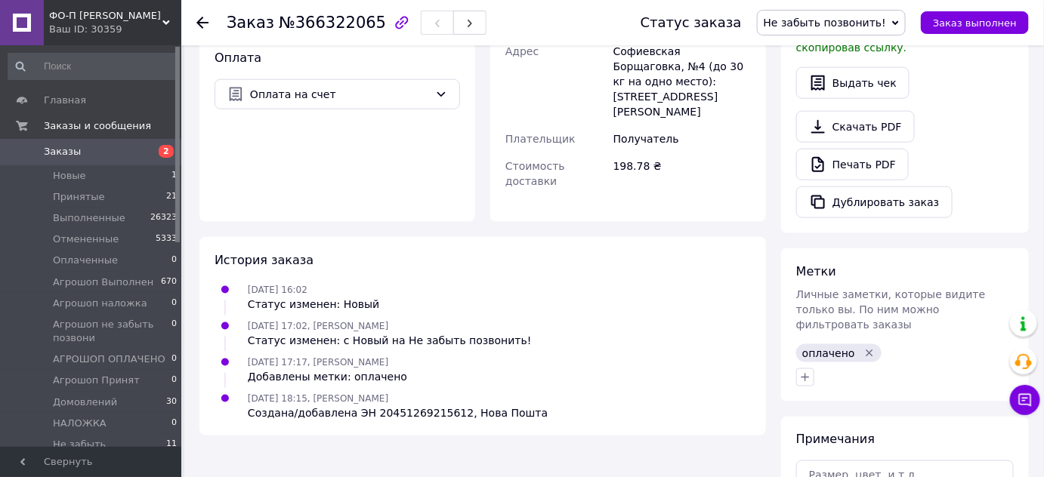
click at [841, 21] on span "Не забыть позвонить!" at bounding box center [825, 23] width 122 height 12
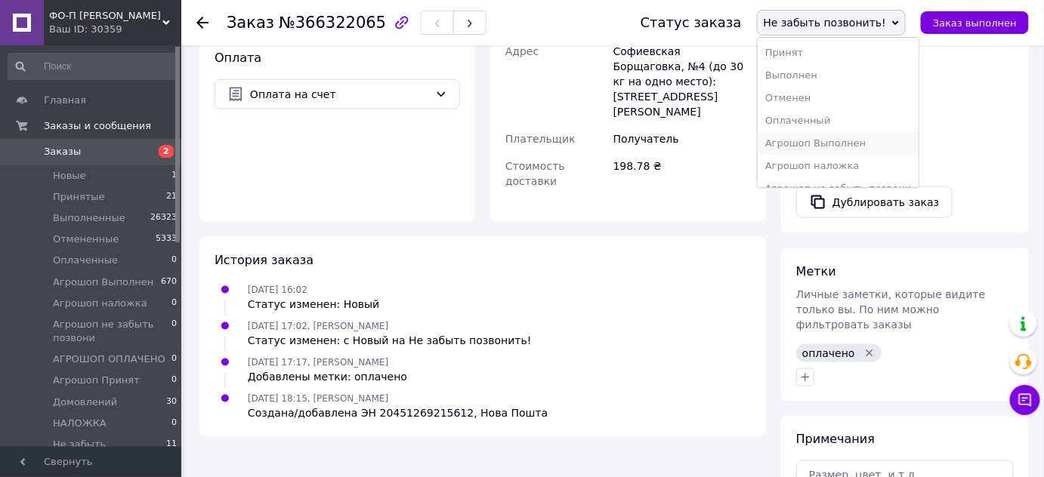
scroll to position [107, 0]
click at [836, 148] on li "Домовлений" at bounding box center [839, 150] width 162 height 23
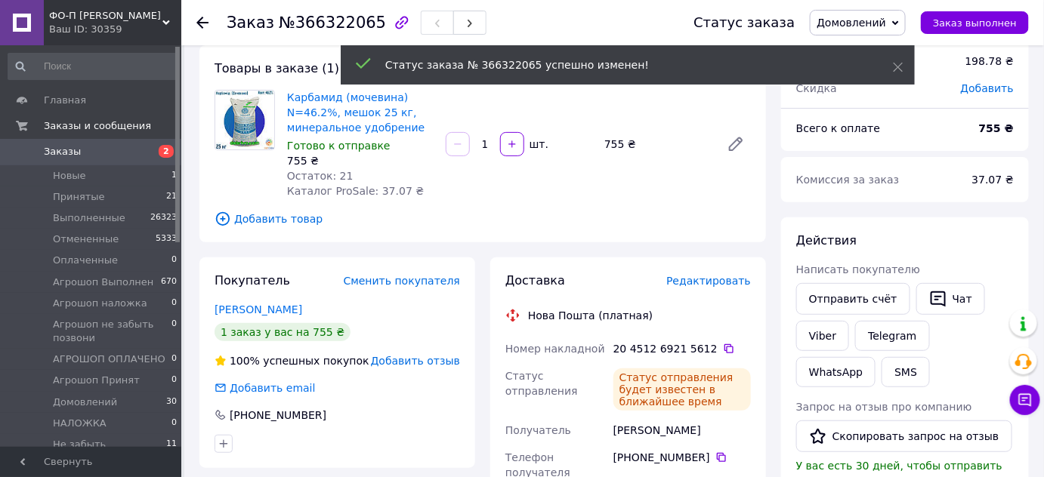
scroll to position [76, 0]
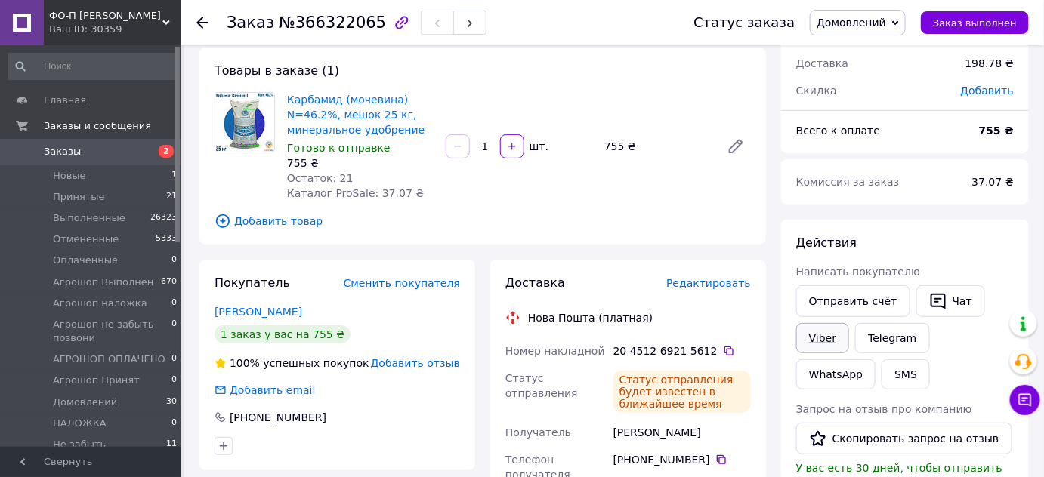
click at [817, 337] on link "Viber" at bounding box center [822, 338] width 53 height 30
click at [320, 20] on span "№366322065" at bounding box center [332, 23] width 107 height 18
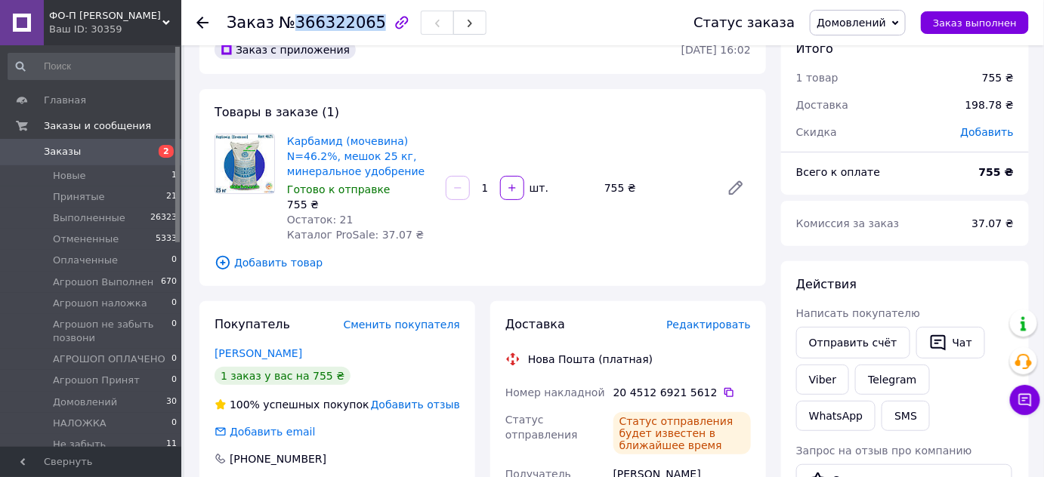
scroll to position [32, 0]
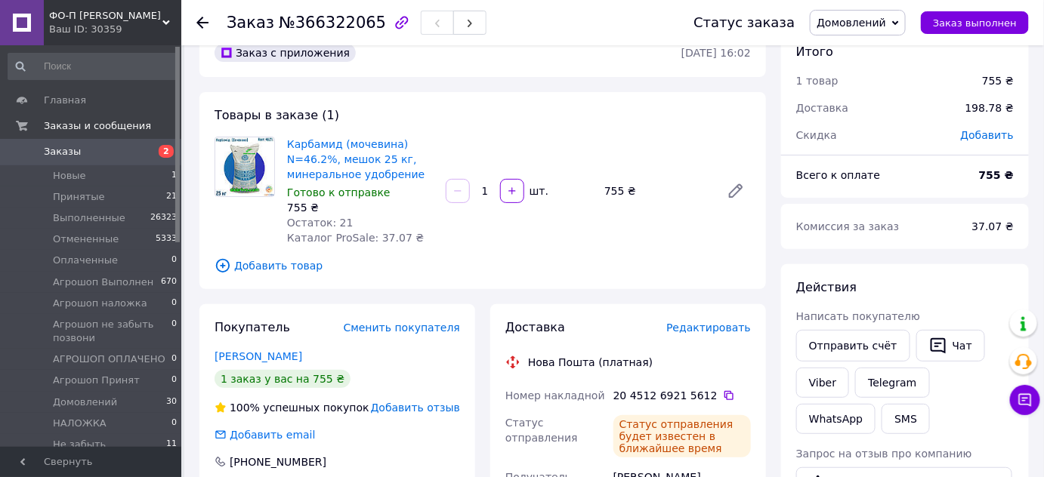
click at [199, 25] on use at bounding box center [202, 23] width 12 height 12
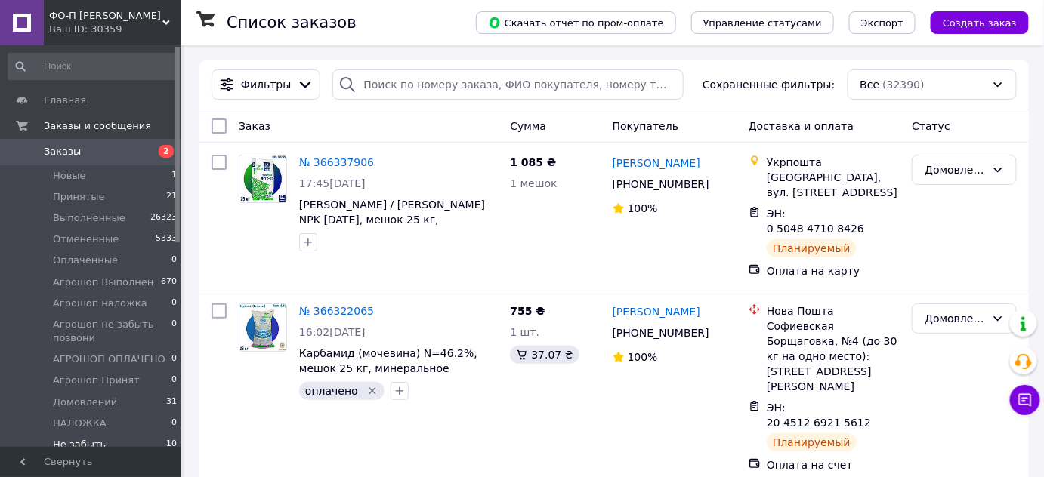
click at [144, 438] on span "Не забыть позвонить!" at bounding box center [109, 451] width 113 height 27
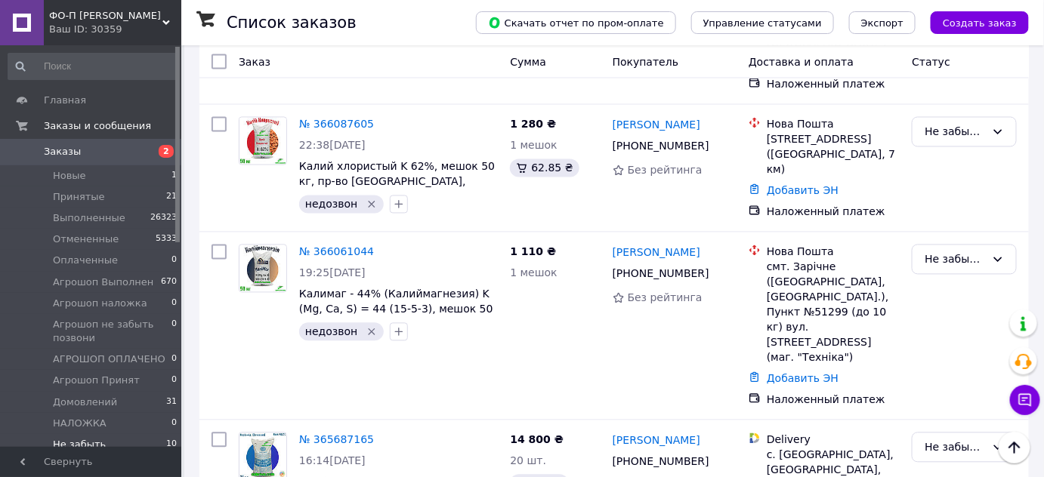
scroll to position [891, 0]
click at [133, 141] on link "Заказы 2" at bounding box center [93, 152] width 186 height 26
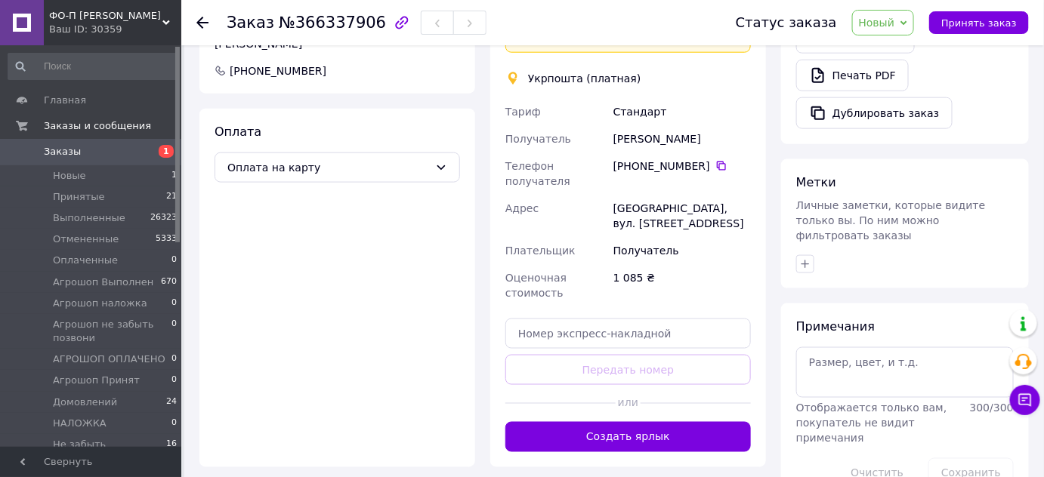
scroll to position [590, 0]
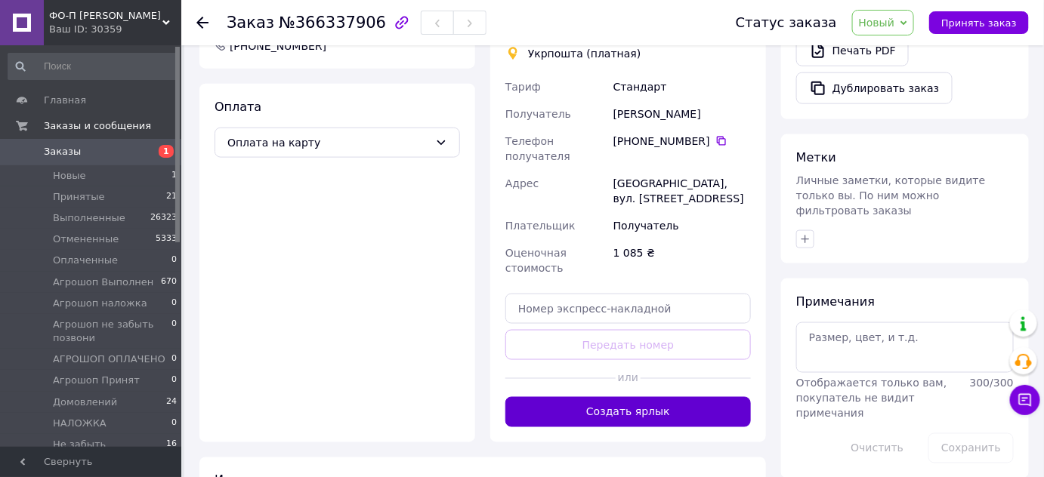
click at [637, 397] on button "Создать ярлык" at bounding box center [628, 412] width 246 height 30
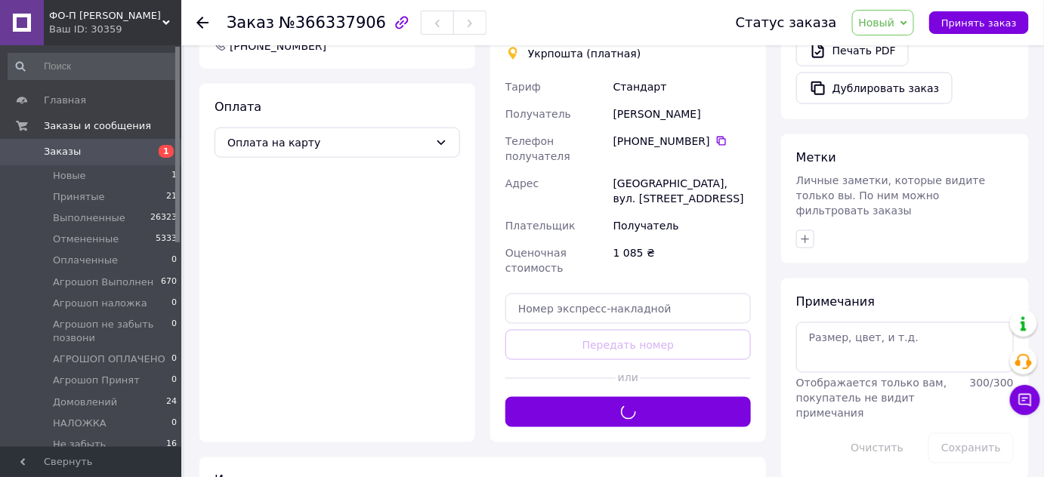
click at [895, 25] on span "Новый" at bounding box center [877, 23] width 36 height 12
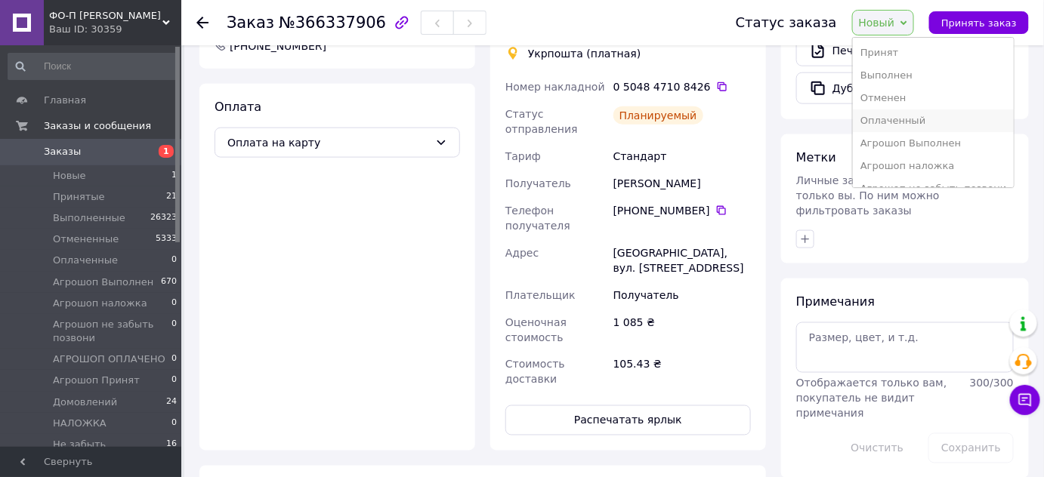
scroll to position [129, 0]
click at [905, 125] on li "Домовлений" at bounding box center [934, 127] width 162 height 23
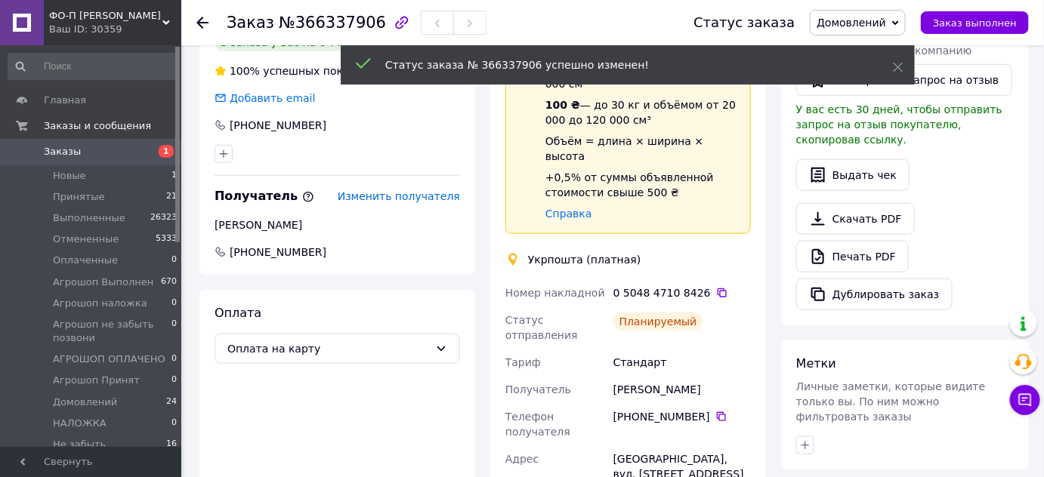
scroll to position [381, 0]
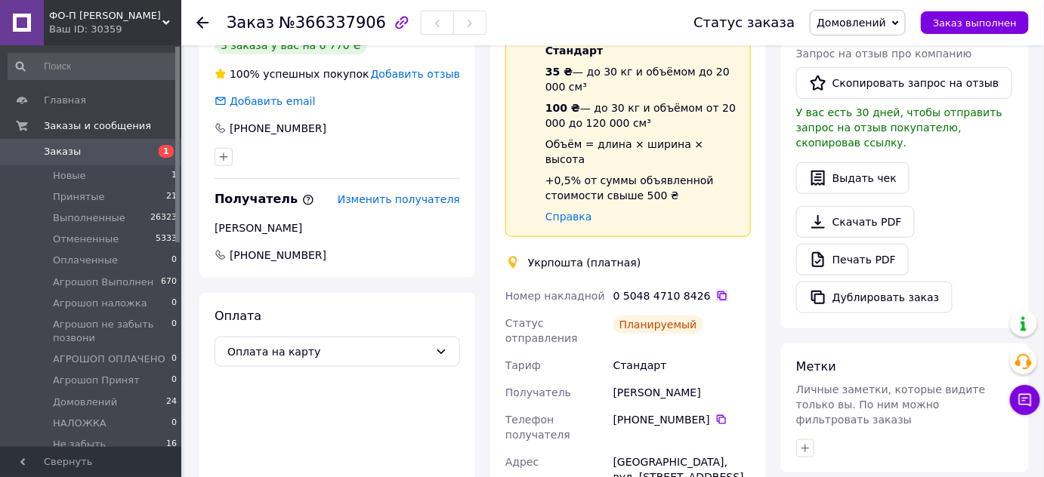
click at [718, 292] on icon at bounding box center [722, 296] width 9 height 9
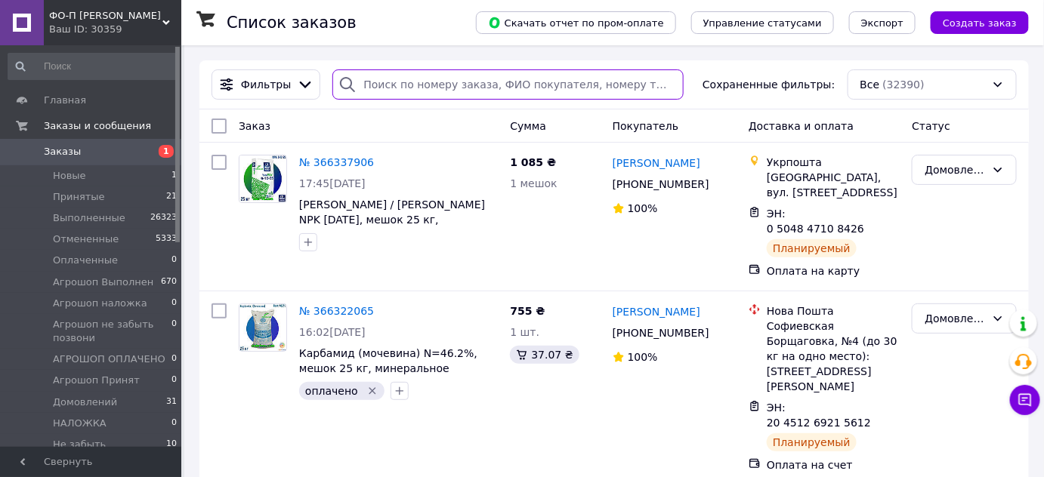
click at [399, 84] on input "search" at bounding box center [507, 85] width 351 height 30
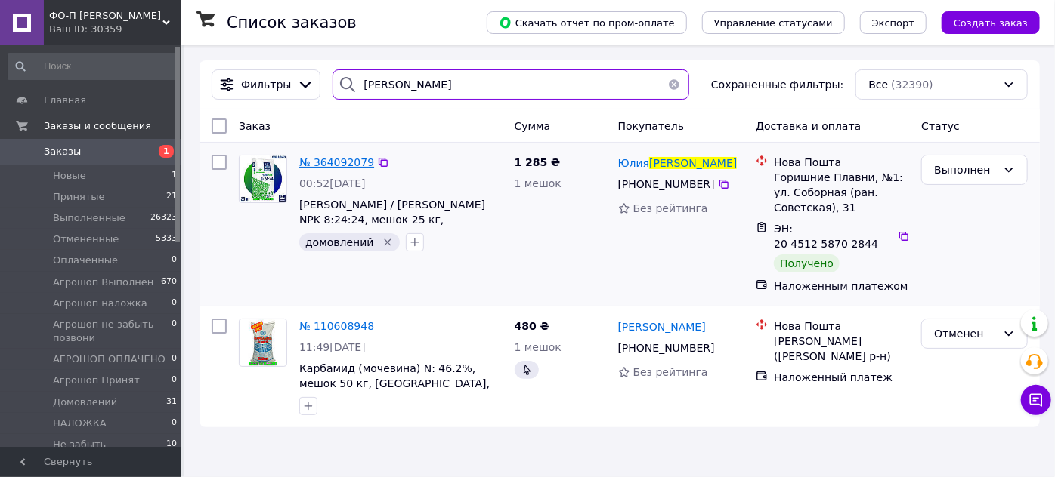
type input "[PERSON_NAME]"
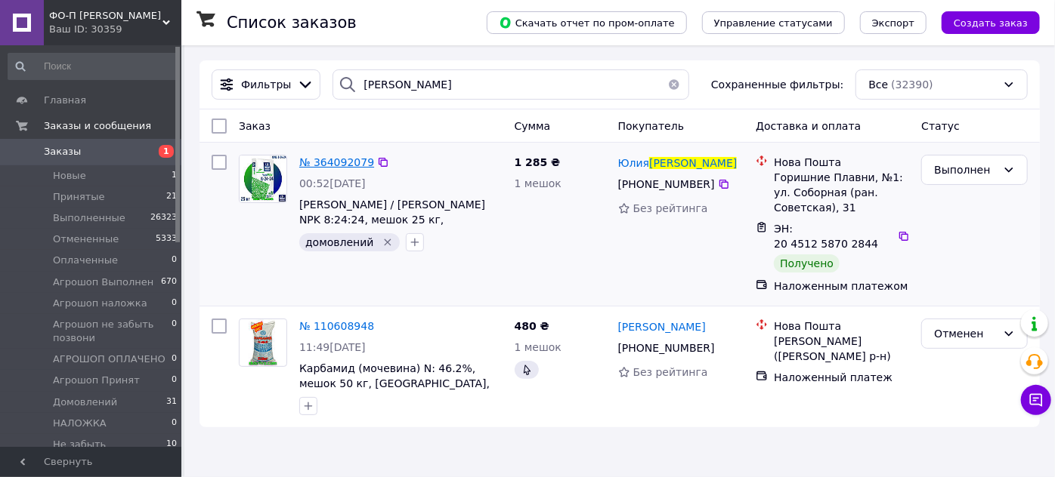
click at [340, 160] on span "№ 364092079" at bounding box center [336, 162] width 75 height 12
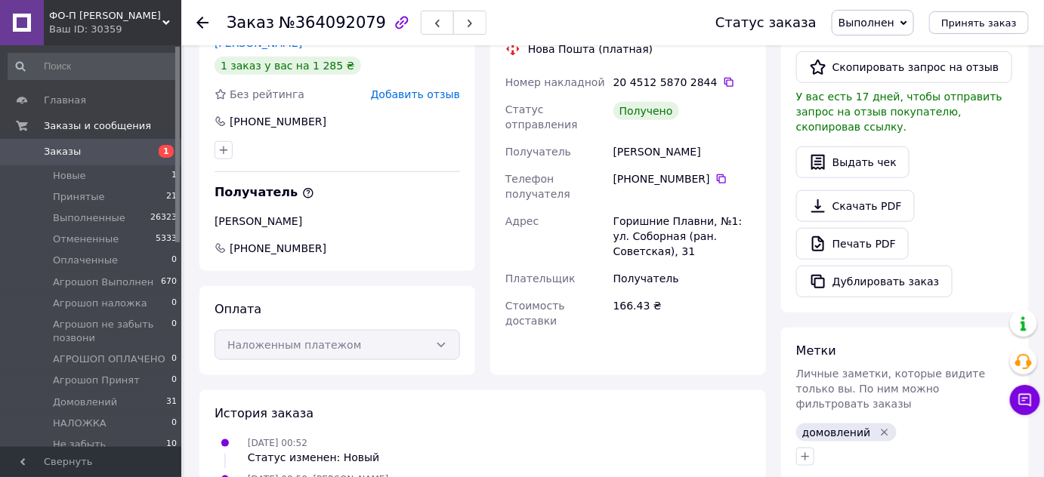
scroll to position [332, 0]
click at [717, 174] on icon at bounding box center [721, 178] width 9 height 9
click at [626, 137] on div "[PERSON_NAME]" at bounding box center [682, 150] width 144 height 27
copy div "[PERSON_NAME]"
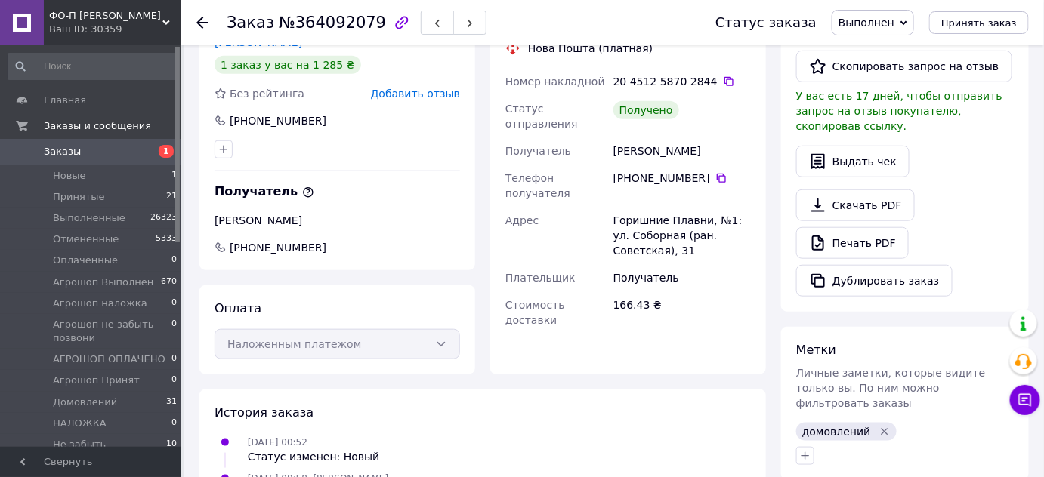
click at [671, 137] on div "[PERSON_NAME]" at bounding box center [682, 150] width 144 height 27
copy div "Юлия"
click at [641, 207] on div "Горишние Плавни, №1: ул. Соборная (ран. Советская), 31" at bounding box center [682, 235] width 144 height 57
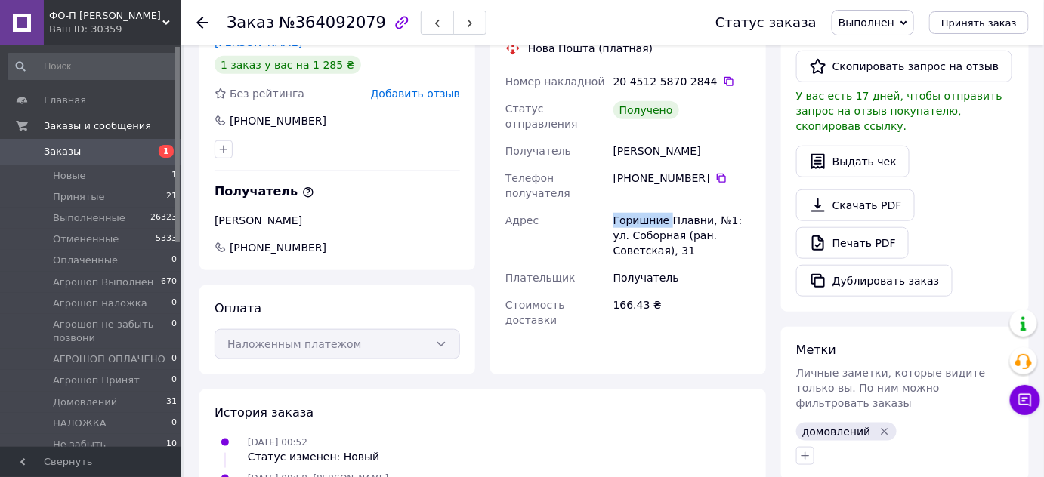
copy div "Горишние"
click at [203, 20] on icon at bounding box center [202, 23] width 12 height 12
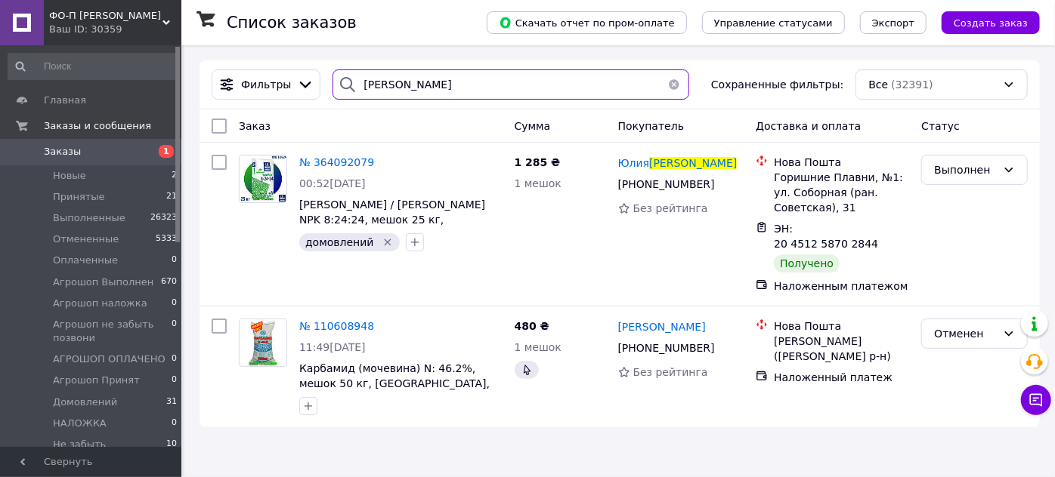
click at [442, 82] on input "[PERSON_NAME]" at bounding box center [510, 85] width 356 height 30
type input "с"
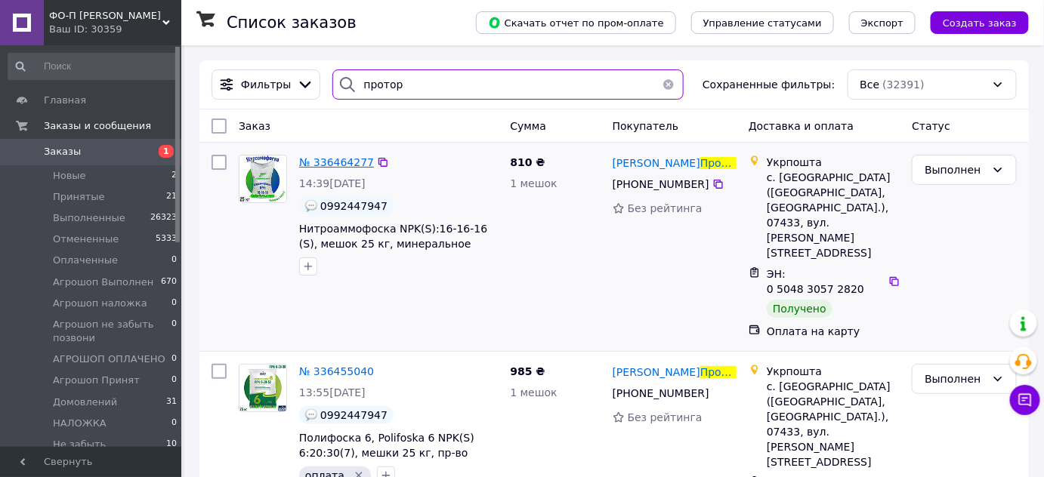
type input "протор"
click at [344, 159] on span "№ 336464277" at bounding box center [336, 162] width 75 height 12
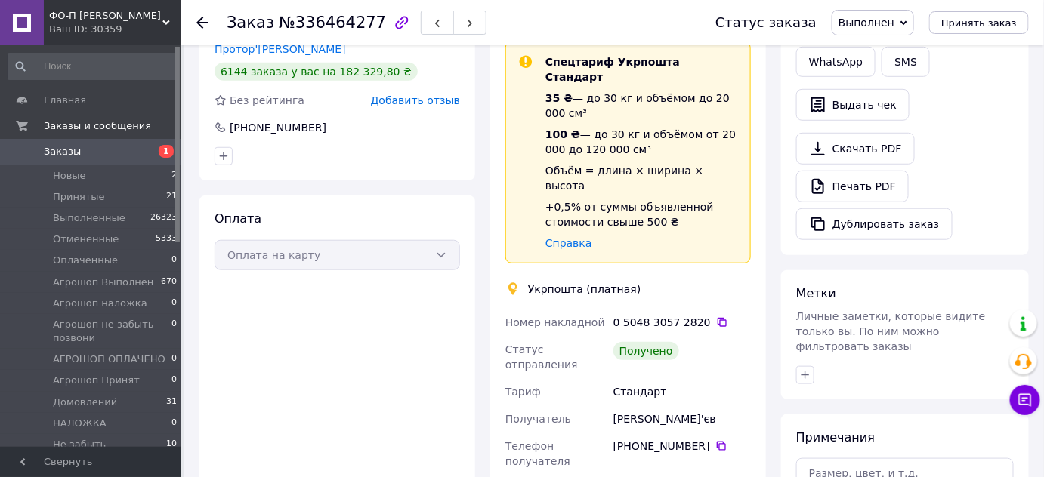
scroll to position [316, 0]
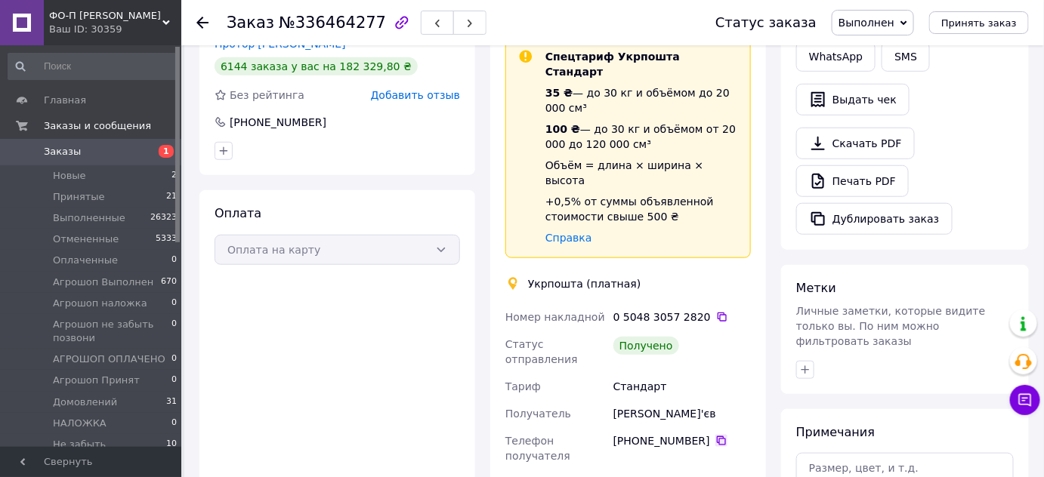
click at [715, 435] on icon at bounding box center [721, 441] width 12 height 12
click at [667, 400] on div "[PERSON_NAME]'єв" at bounding box center [682, 413] width 144 height 27
copy div "Протор'єв"
click at [641, 400] on div "[PERSON_NAME]'єв" at bounding box center [682, 413] width 144 height 27
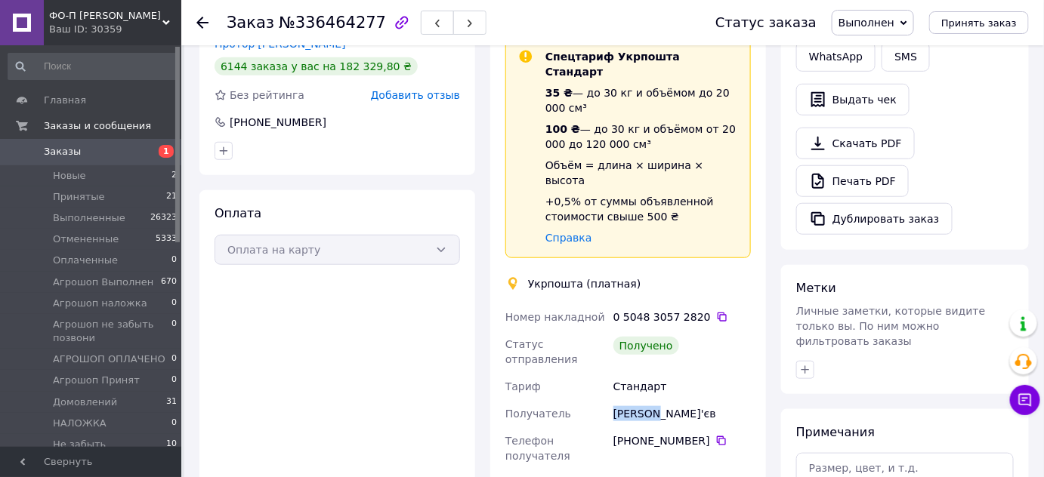
click at [641, 400] on div "[PERSON_NAME]'єв" at bounding box center [682, 413] width 144 height 27
copy div "[PERSON_NAME]"
copy div "[GEOGRAPHIC_DATA]"
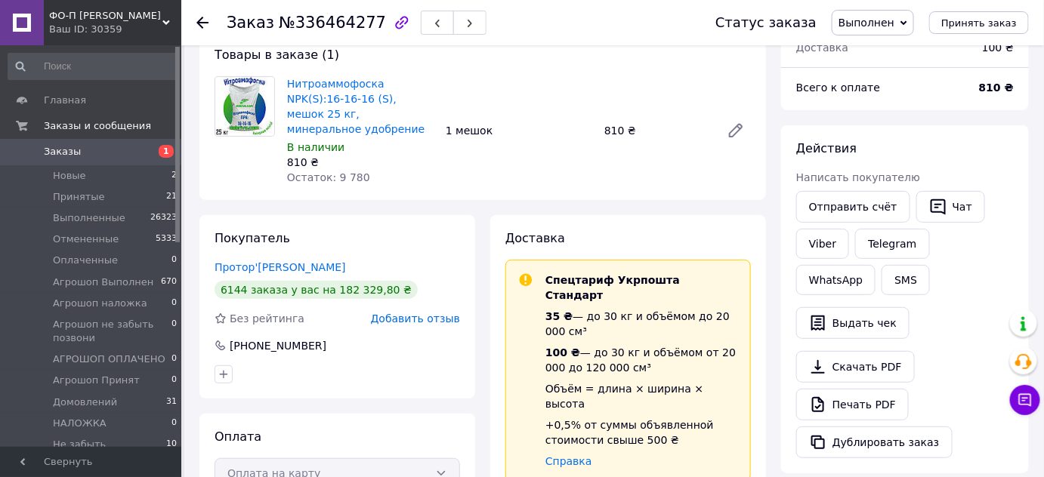
scroll to position [82, 0]
